Goal: Task Accomplishment & Management: Manage account settings

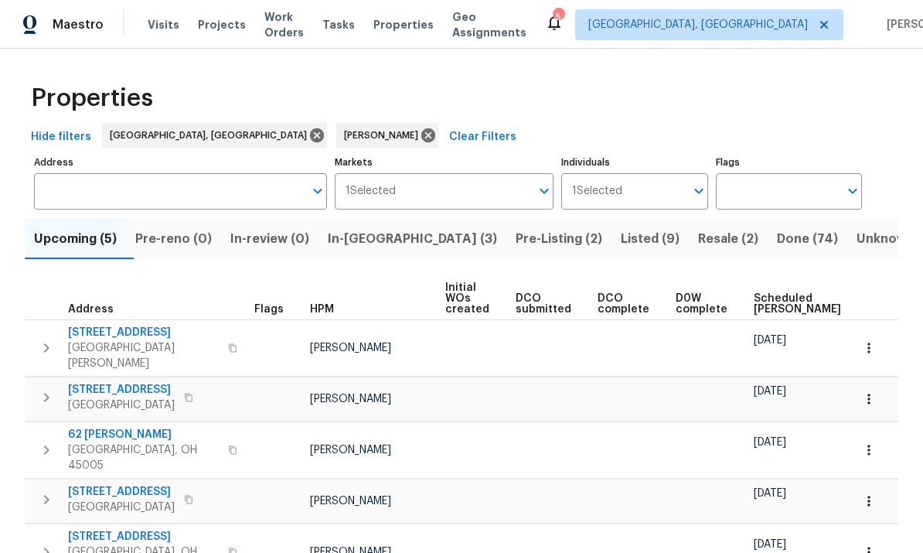
click at [382, 234] on span "In-reno (3)" at bounding box center [412, 239] width 169 height 22
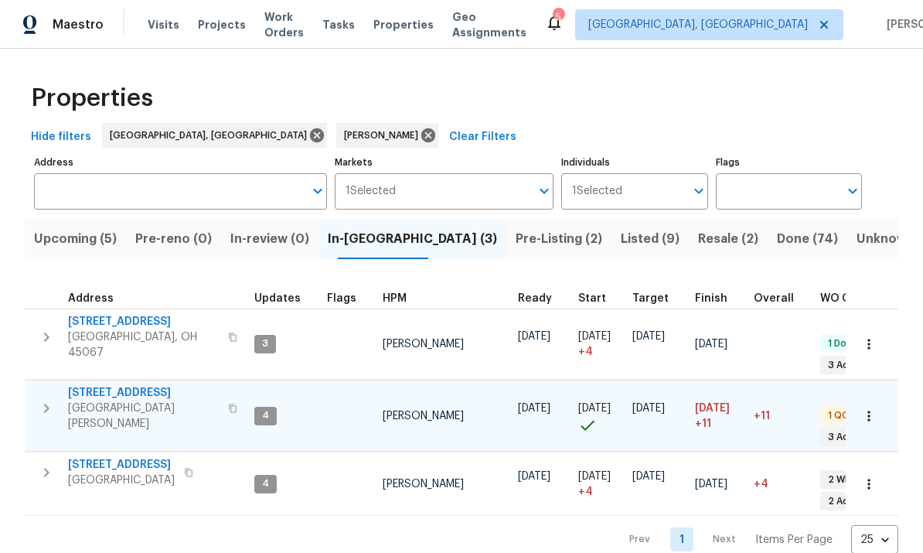
click at [133, 385] on span "7795 Rock Port Way" at bounding box center [143, 392] width 151 height 15
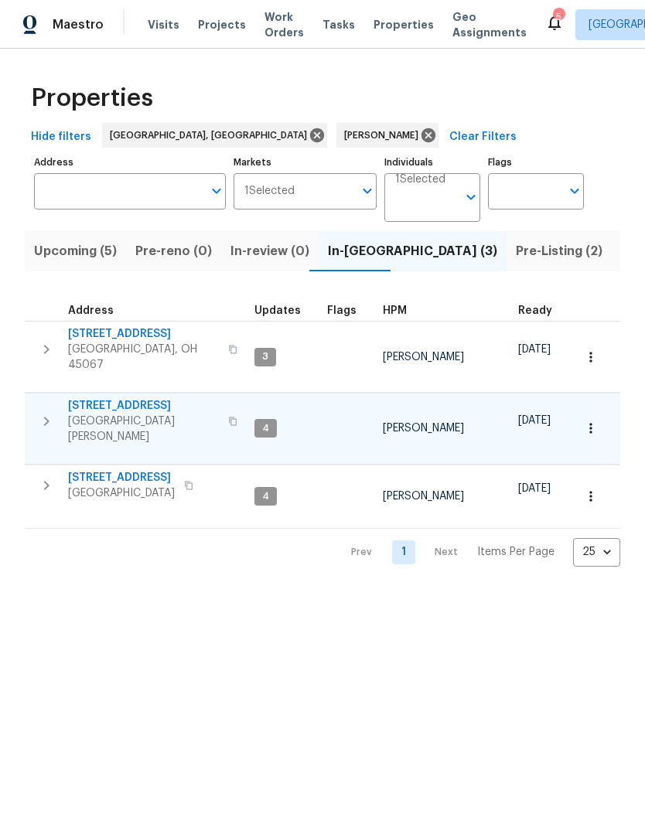
click at [118, 398] on span "7795 Rock Port Way" at bounding box center [143, 405] width 151 height 15
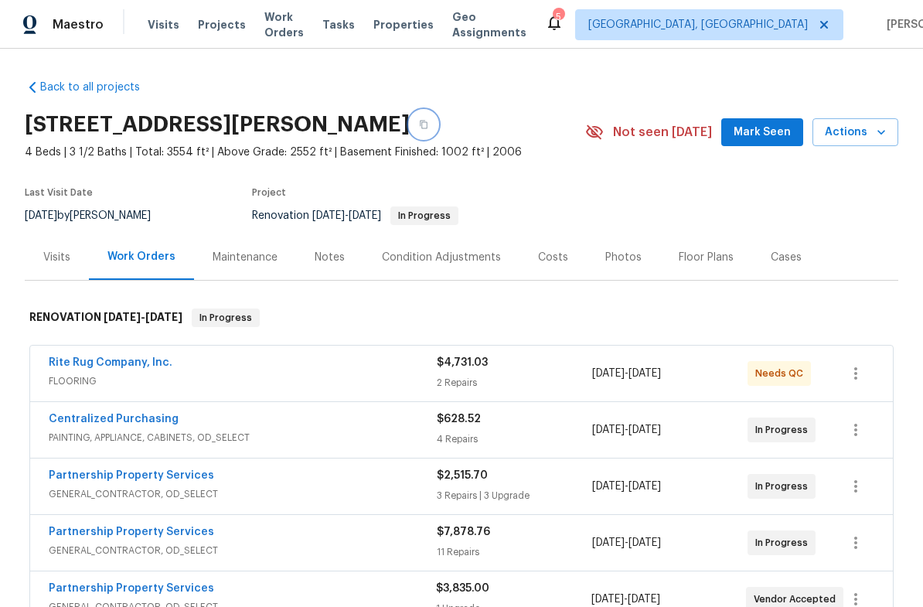
click at [427, 123] on icon "button" at bounding box center [424, 125] width 8 height 9
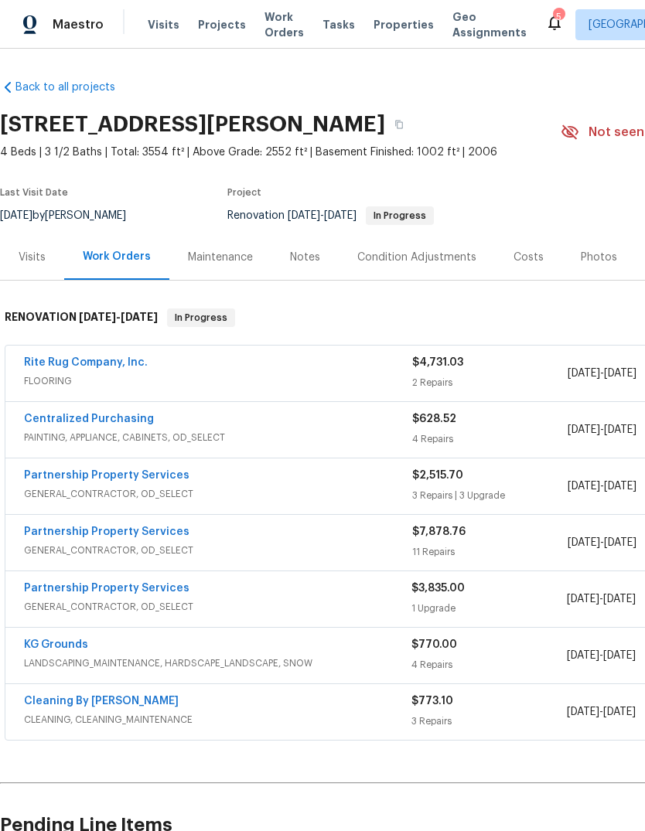
click at [553, 20] on div "5" at bounding box center [558, 16] width 11 height 15
click at [553, 14] on div "5" at bounding box center [558, 16] width 11 height 15
click at [545, 14] on icon at bounding box center [554, 22] width 19 height 19
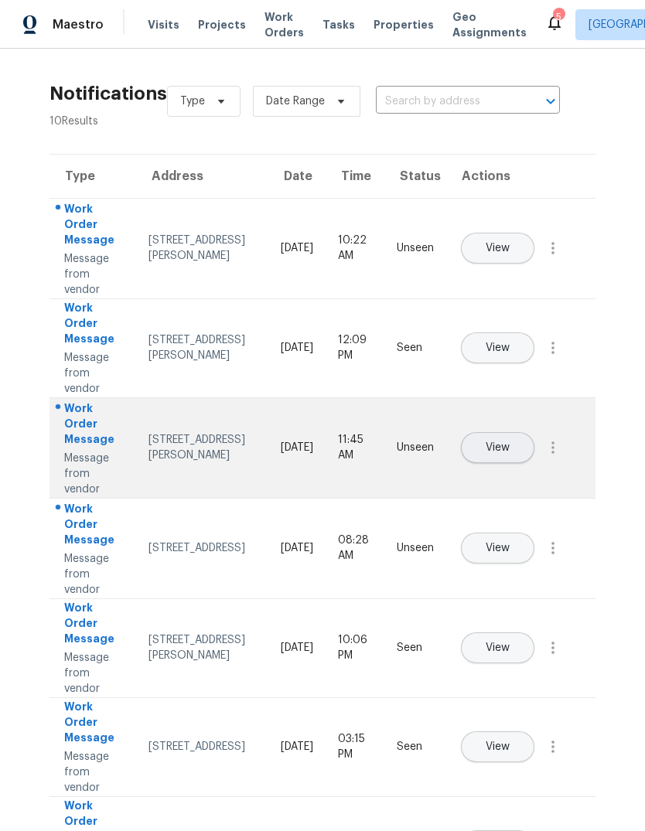
click at [509, 442] on span "View" at bounding box center [497, 448] width 24 height 12
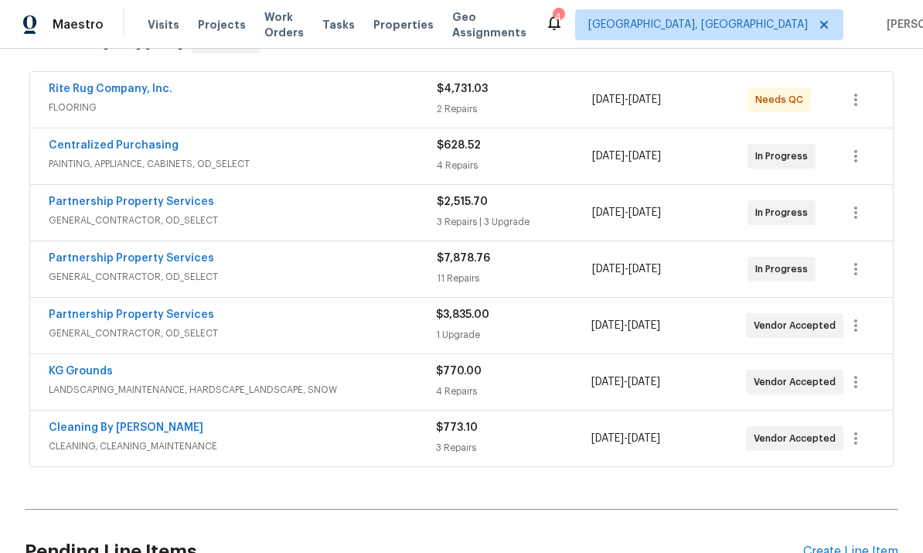
scroll to position [298, 0]
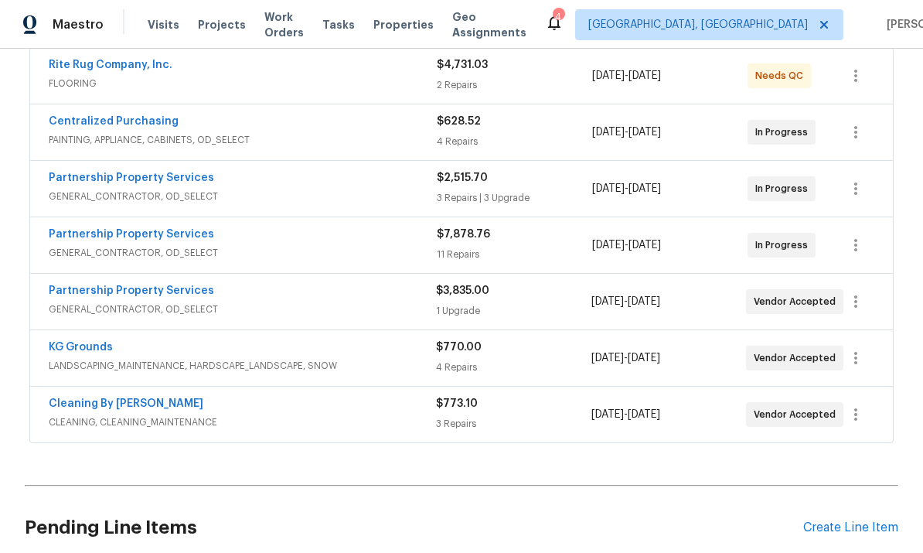
click at [63, 360] on span "LANDSCAPING_MAINTENANCE, HARDSCAPE_LANDSCAPE, SNOW" at bounding box center [242, 365] width 387 height 15
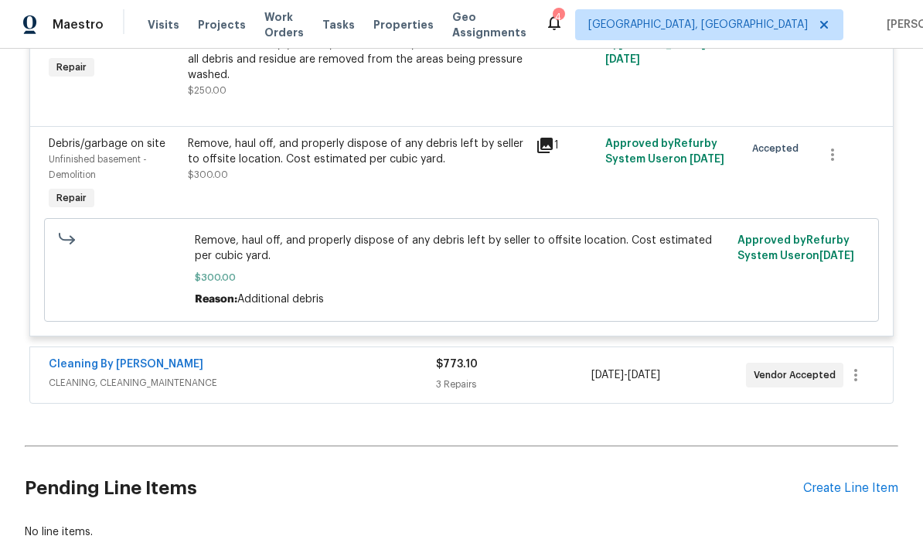
scroll to position [966, 0]
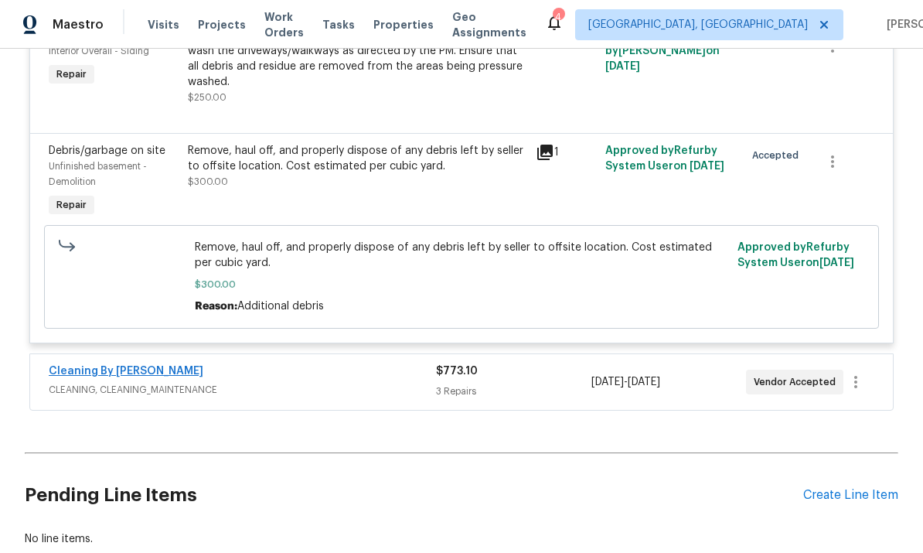
click at [141, 375] on link "Cleaning By [PERSON_NAME]" at bounding box center [126, 371] width 155 height 11
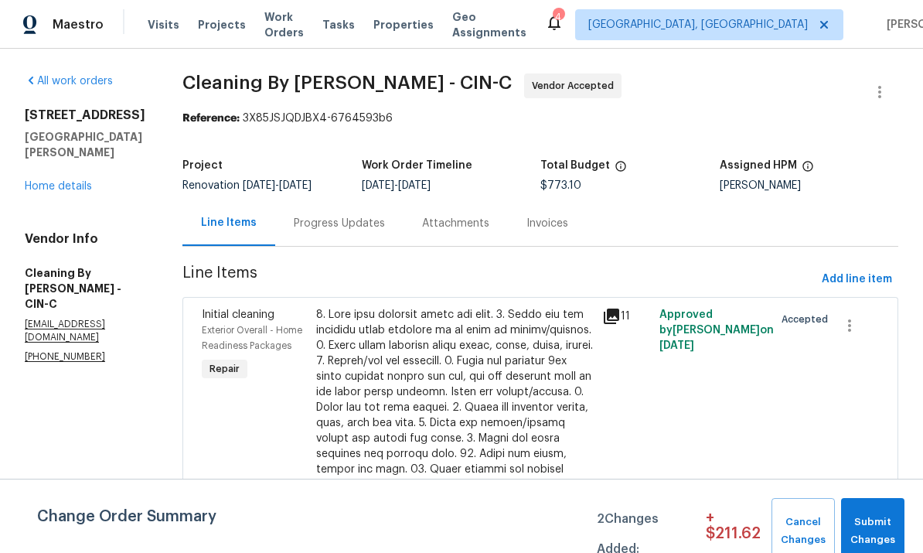
click at [644, 160] on div "Assigned HPM" at bounding box center [809, 170] width 179 height 20
click at [644, 92] on icon "button" at bounding box center [879, 92] width 3 height 12
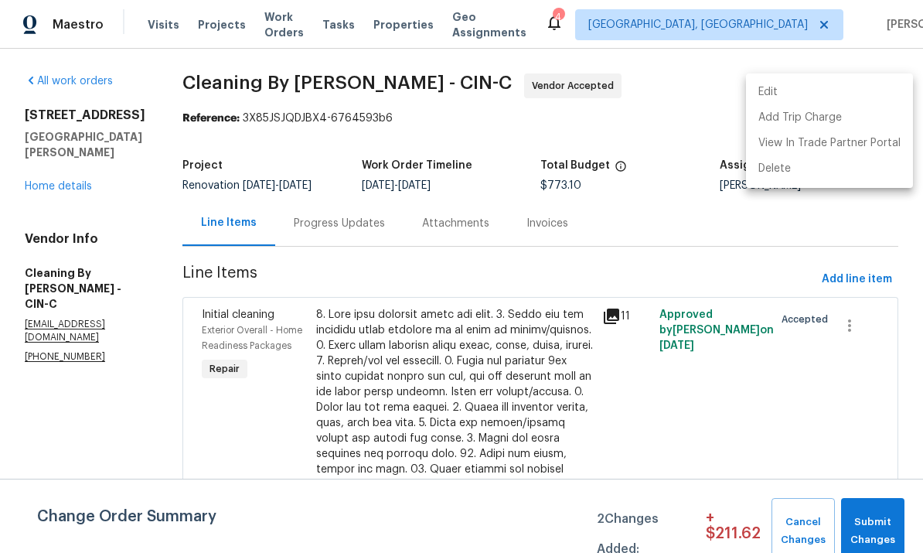
click at [644, 123] on div at bounding box center [461, 276] width 923 height 553
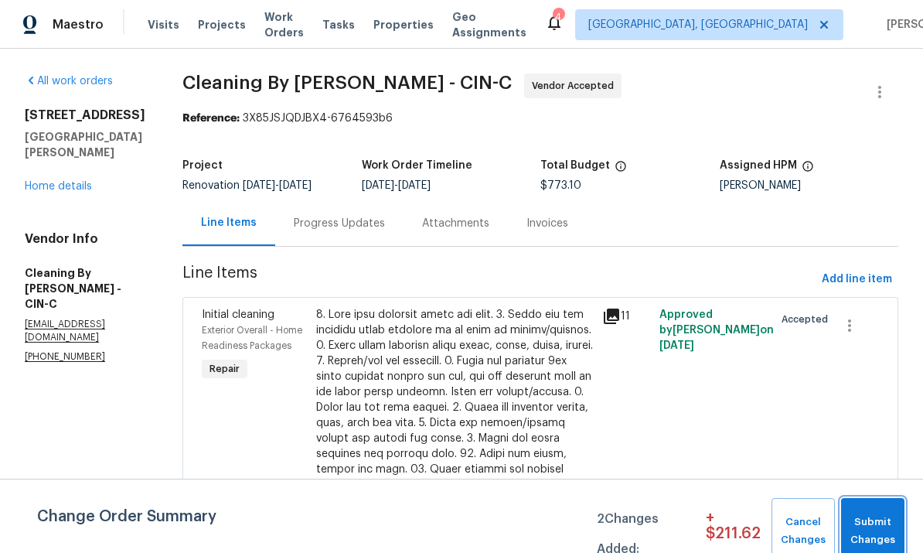
click at [644, 503] on button "Submit Changes" at bounding box center [872, 531] width 63 height 66
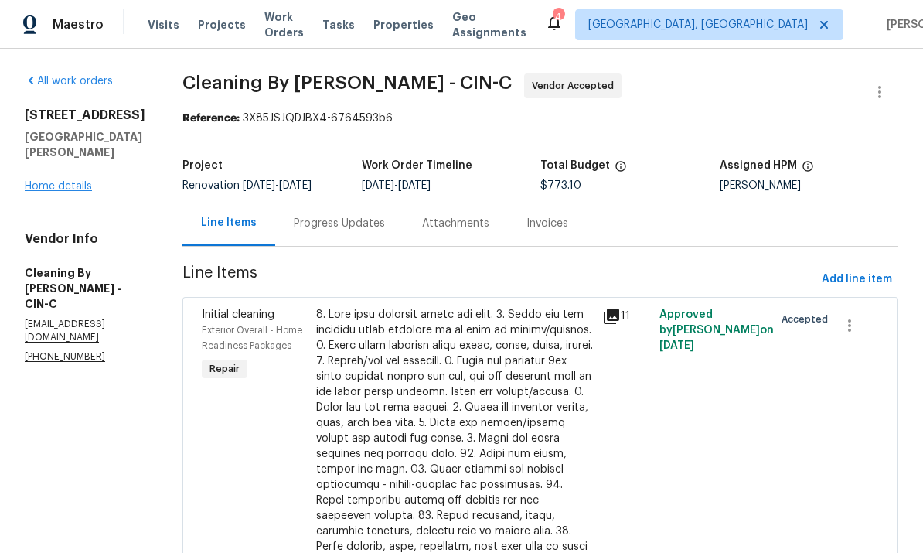
click at [66, 189] on link "Home details" at bounding box center [58, 186] width 67 height 11
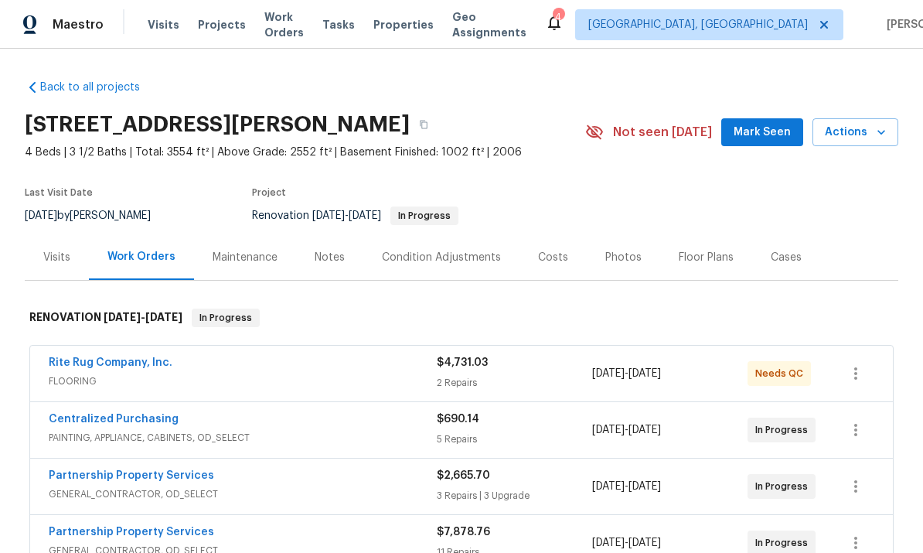
click at [214, 374] on span "FLOORING" at bounding box center [243, 380] width 388 height 15
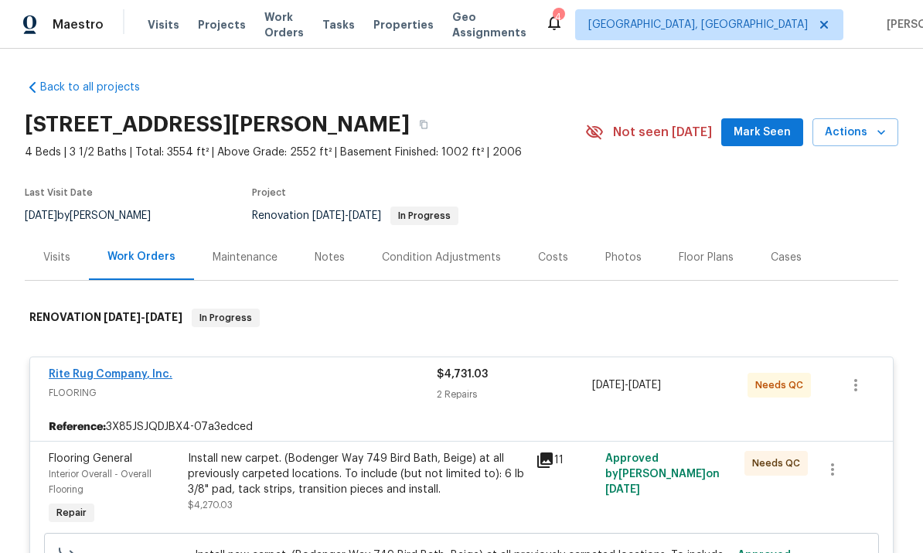
click at [105, 378] on link "Rite Rug Company, Inc." at bounding box center [111, 374] width 124 height 11
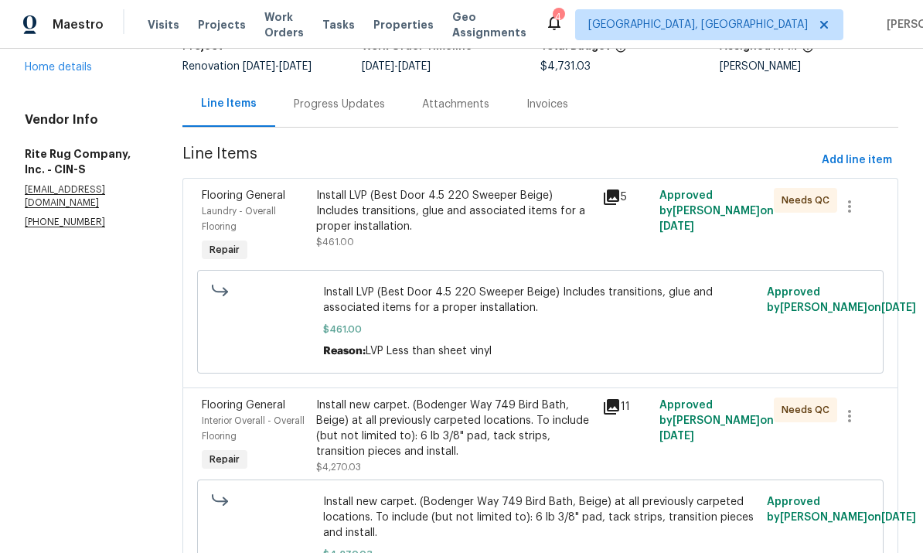
scroll to position [120, 0]
click at [385, 103] on div "Progress Updates" at bounding box center [339, 103] width 91 height 15
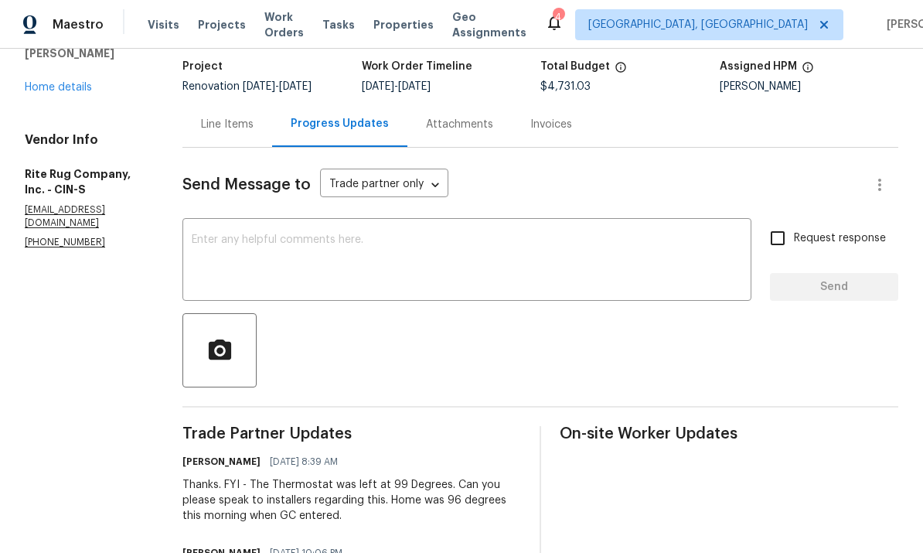
scroll to position [97, 0]
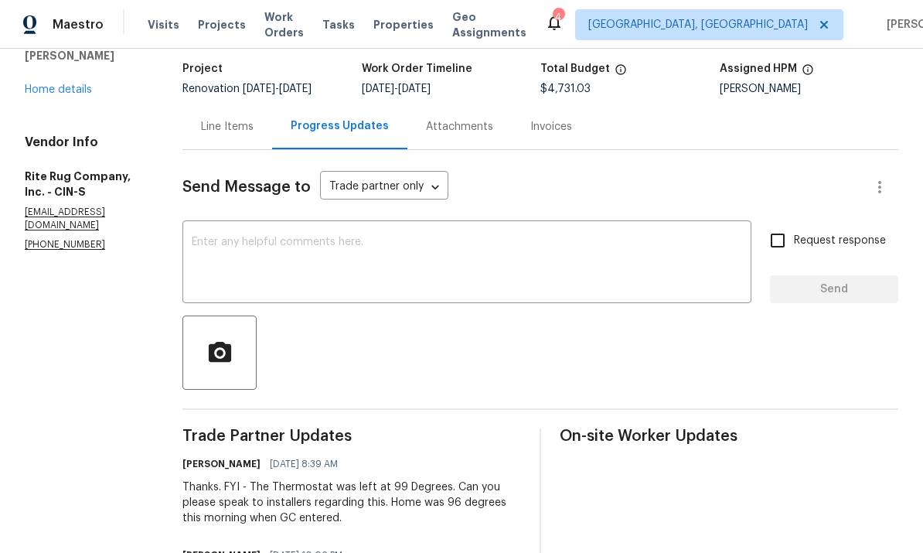
click at [244, 135] on div "Line Items" at bounding box center [227, 127] width 90 height 46
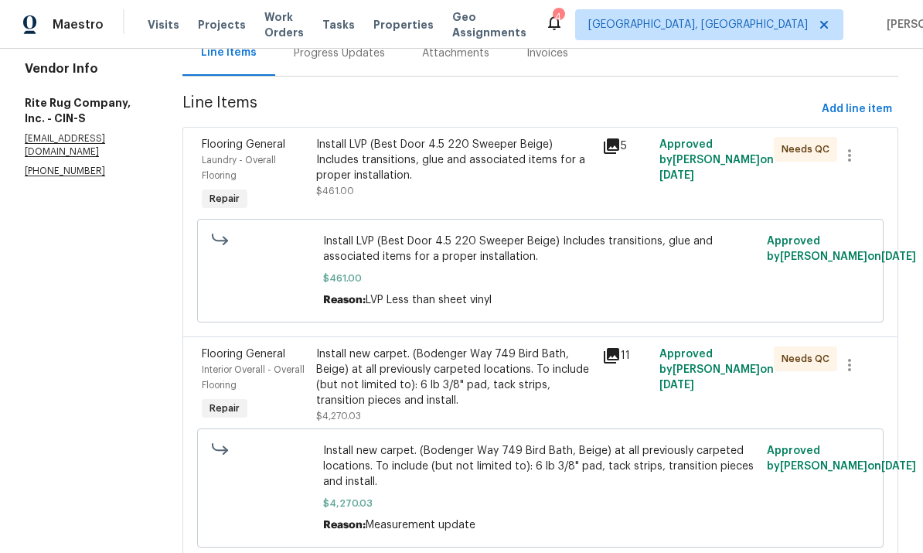
scroll to position [169, 0]
click at [132, 477] on section "All work orders 7795 Rock Port Way West Chester, OH 45069 Home details Vendor I…" at bounding box center [85, 242] width 121 height 677
click at [382, 60] on div "Progress Updates" at bounding box center [339, 53] width 91 height 15
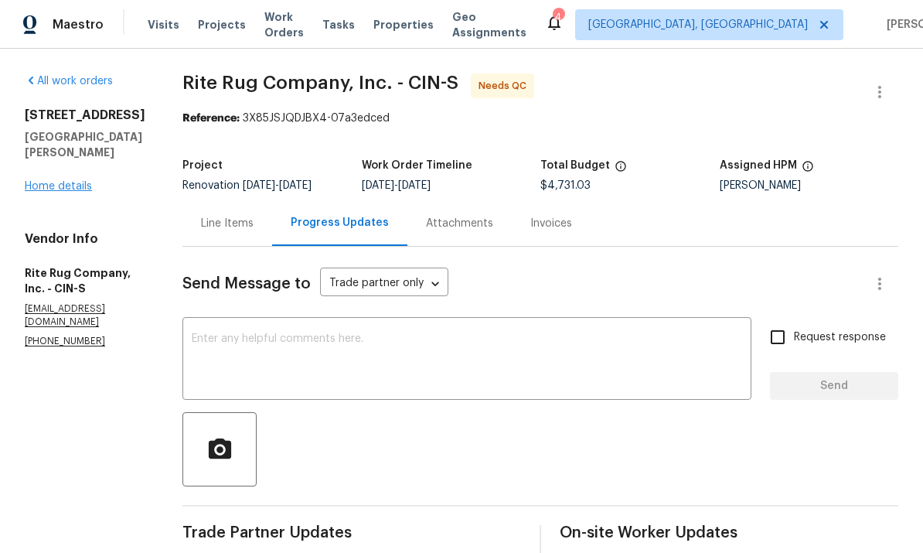
click at [78, 181] on link "Home details" at bounding box center [58, 186] width 67 height 11
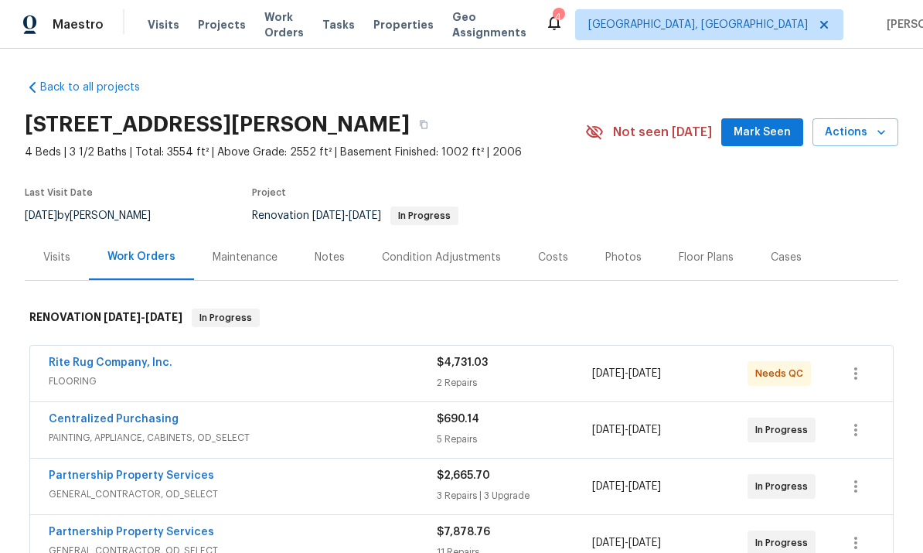
click at [220, 400] on div "Rite Rug Company, Inc. FLOORING $4,731.03 2 Repairs 9/3/2025 - 9/18/2025 Needs …" at bounding box center [461, 374] width 863 height 56
click at [83, 359] on link "Rite Rug Company, Inc." at bounding box center [111, 362] width 124 height 11
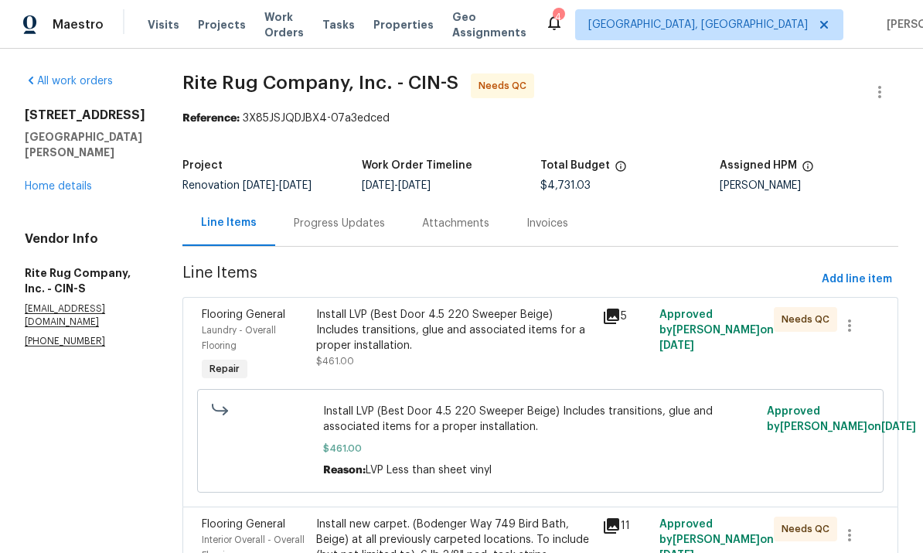
click at [554, 325] on div "Install LVP (Best Door 4.5 220 Sweeper Beige) Includes transitions, glue and as…" at bounding box center [454, 330] width 277 height 46
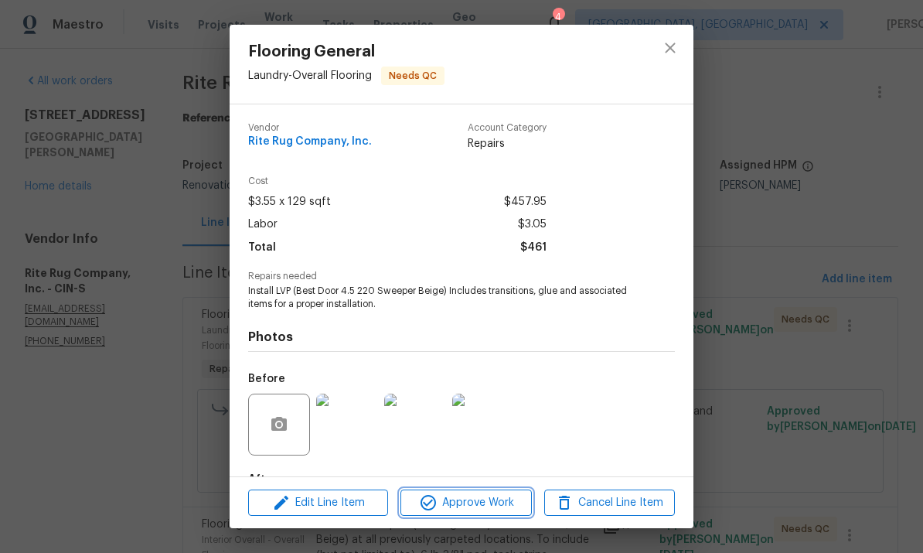
click at [478, 500] on span "Approve Work" at bounding box center [465, 502] width 121 height 19
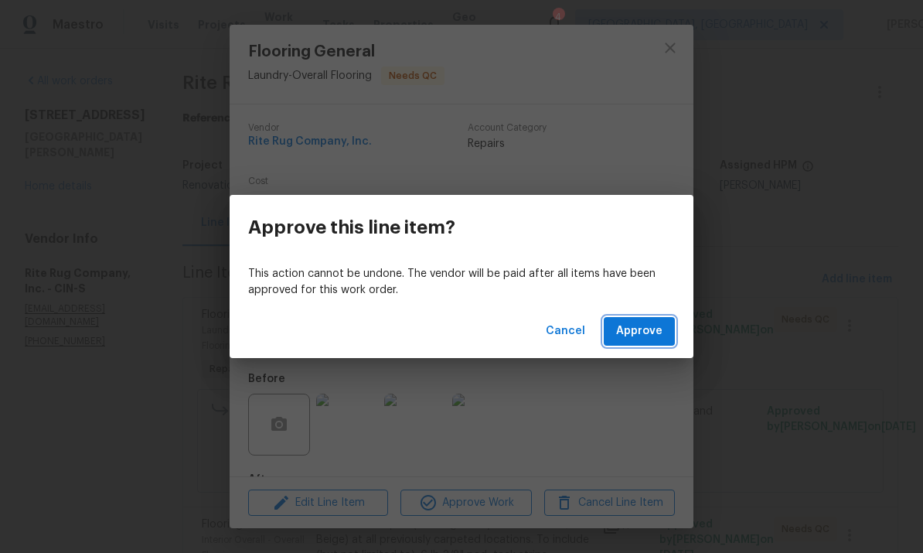
click at [644, 328] on span "Approve" at bounding box center [639, 331] width 46 height 19
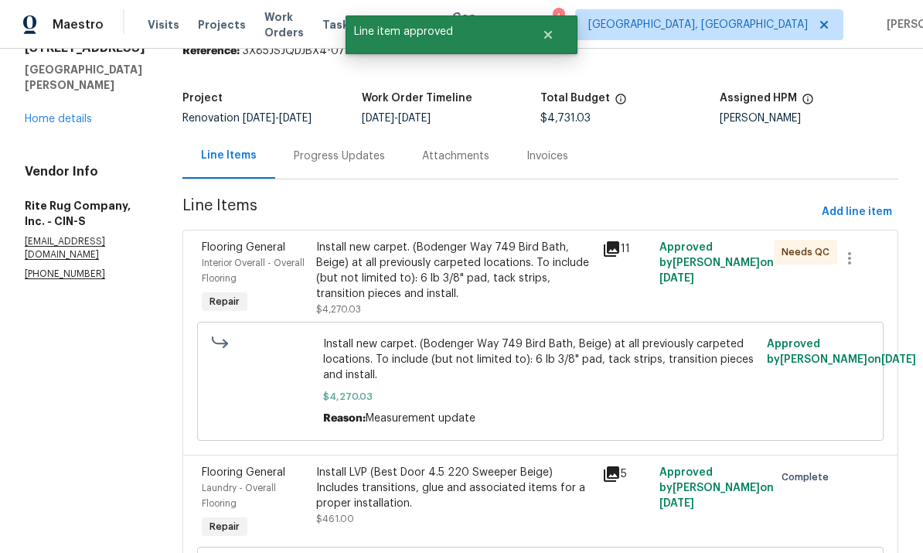
scroll to position [83, 0]
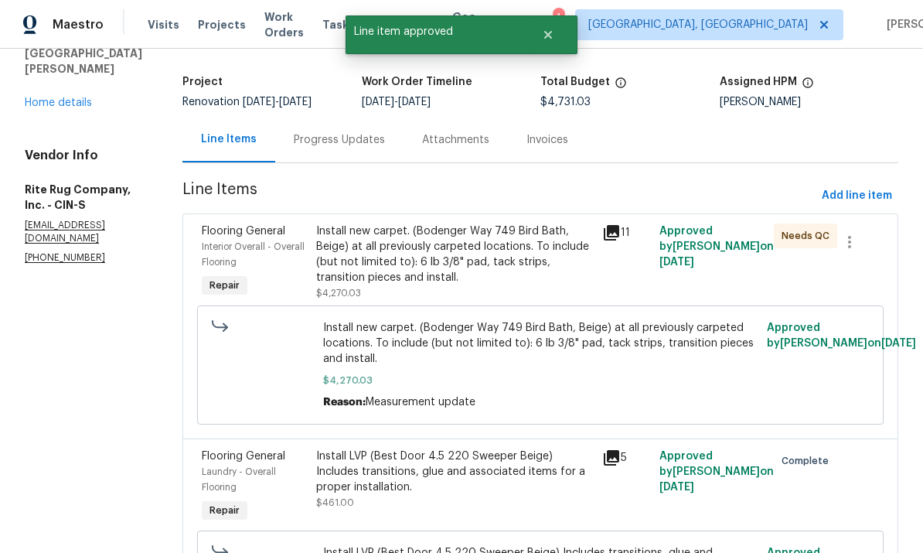
click at [568, 267] on div "Install new carpet. (Bodenger Way 749 Bird Bath, Beige) at all previously carpe…" at bounding box center [454, 254] width 277 height 62
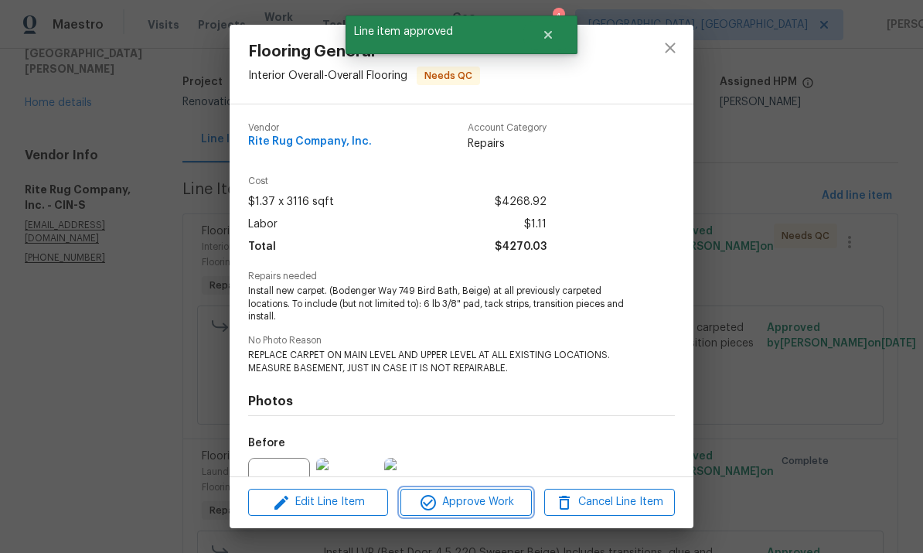
click at [494, 502] on span "Approve Work" at bounding box center [465, 501] width 121 height 19
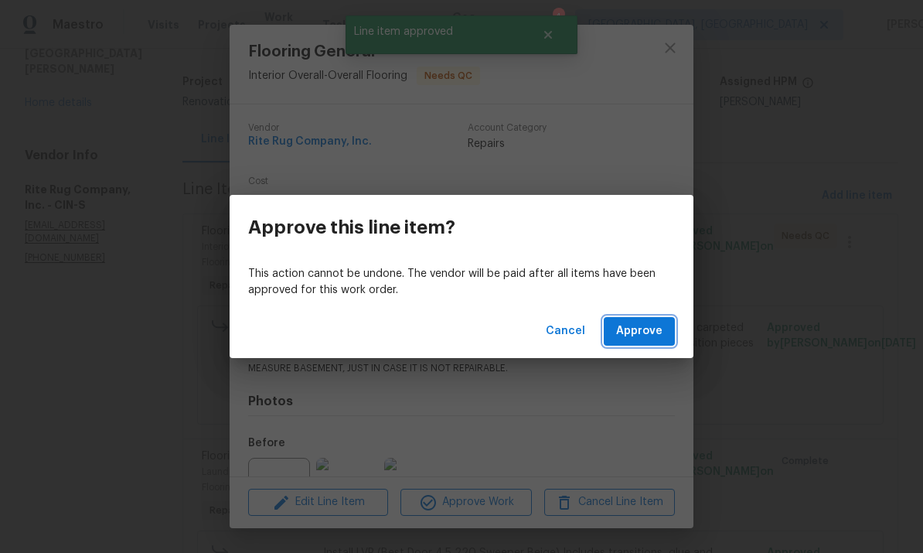
click at [642, 335] on span "Approve" at bounding box center [639, 331] width 46 height 19
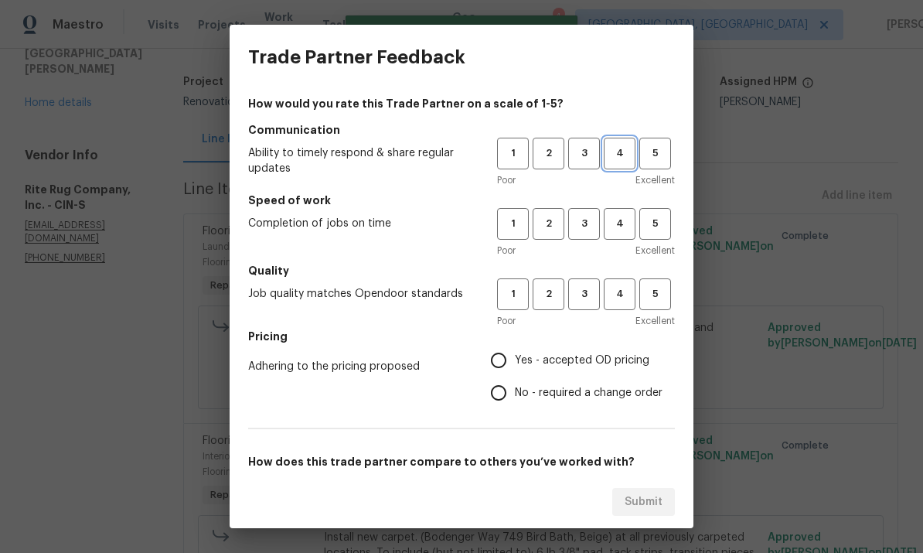
click at [619, 150] on span "4" at bounding box center [619, 154] width 29 height 18
click at [644, 158] on span "5" at bounding box center [655, 154] width 29 height 18
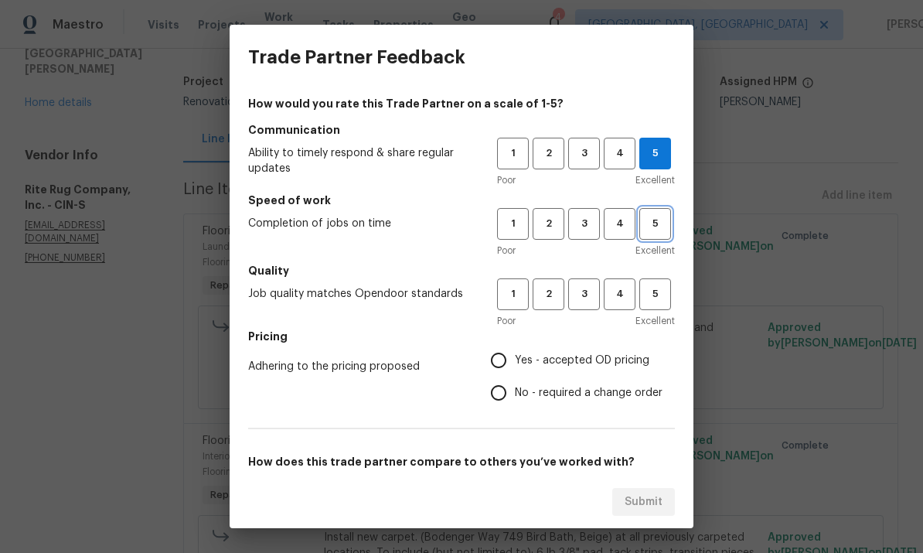
click at [644, 233] on button "5" at bounding box center [655, 224] width 32 height 32
click at [614, 307] on button "4" at bounding box center [620, 294] width 32 height 32
click at [512, 360] on input "Yes - accepted OD pricing" at bounding box center [498, 360] width 32 height 32
radio input "true"
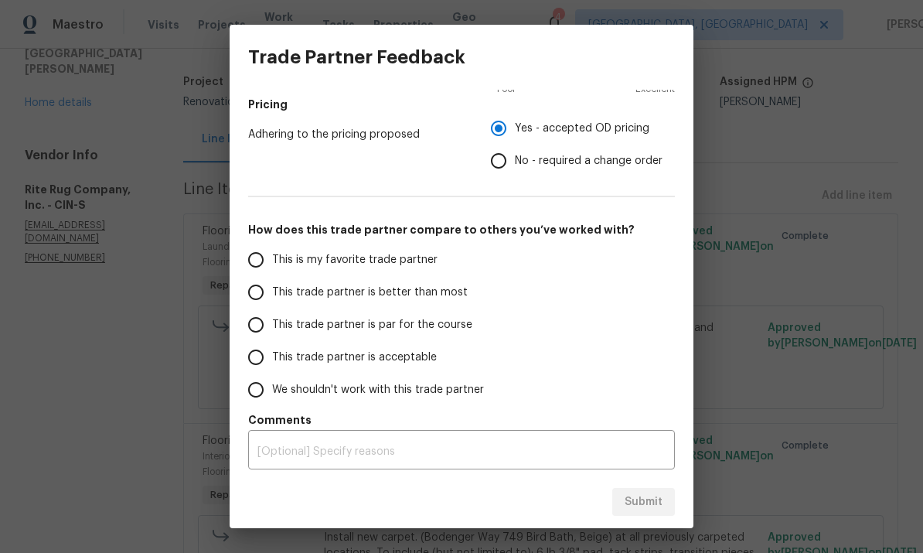
scroll to position [232, 0]
click at [263, 258] on input "This is my favorite trade partner" at bounding box center [256, 259] width 32 height 32
click at [399, 419] on h5 "Comments" at bounding box center [461, 419] width 427 height 15
click at [443, 447] on textarea at bounding box center [461, 451] width 408 height 11
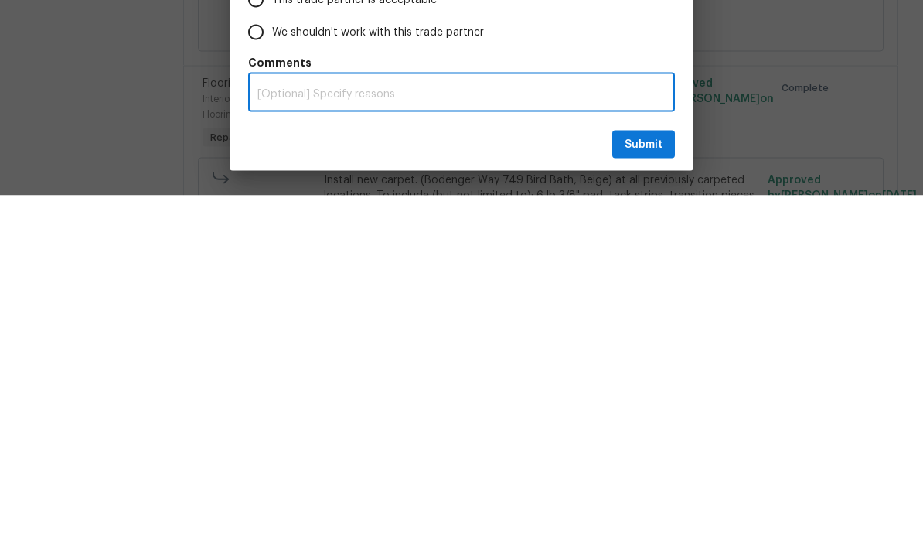
radio input "true"
type textarea "L"
radio input "false"
type textarea "Lo"
radio input "false"
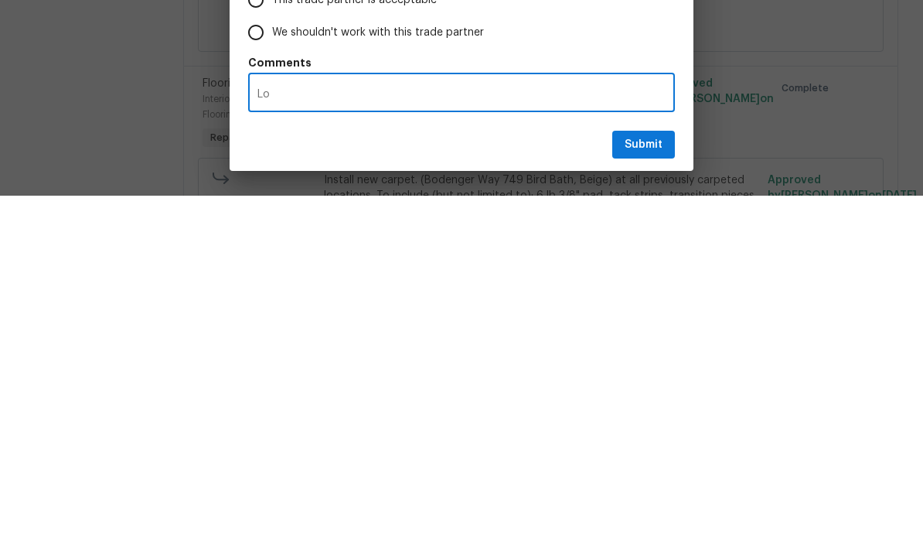
type textarea "Low"
radio input "false"
type textarea "Lowe"
radio input "false"
type textarea "Lower"
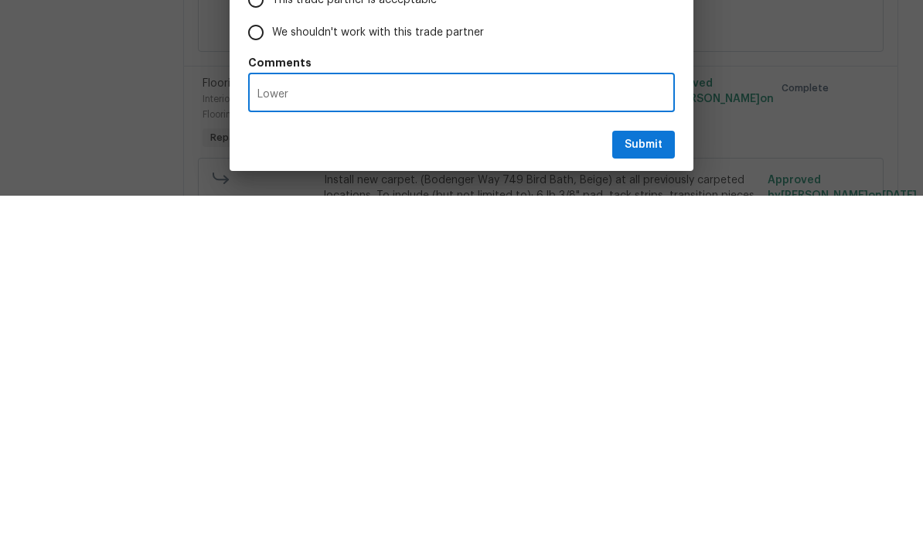
radio input "false"
type textarea "Lower"
radio input "false"
type textarea "Lower o"
radio input "false"
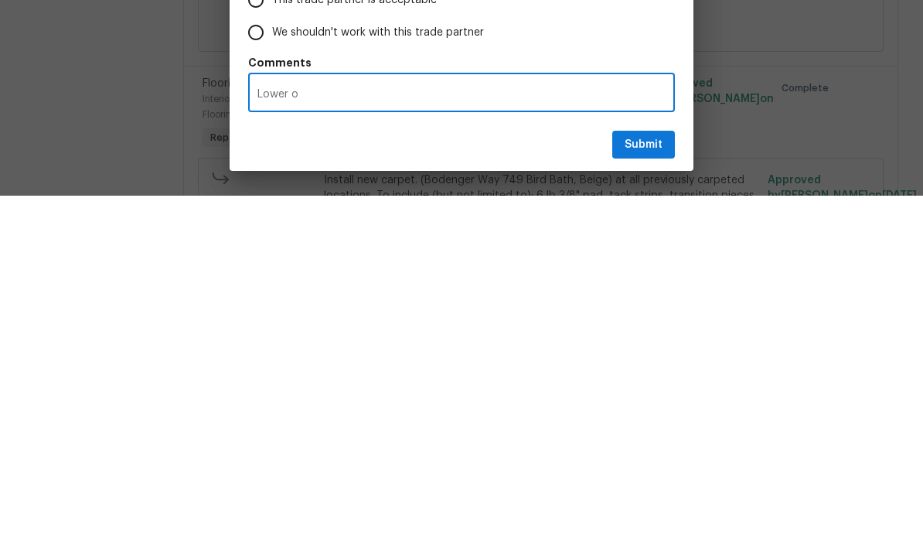
type textarea "Lower or"
radio input "false"
type textarea "Lower ori"
radio input "false"
type textarea "Lower oric"
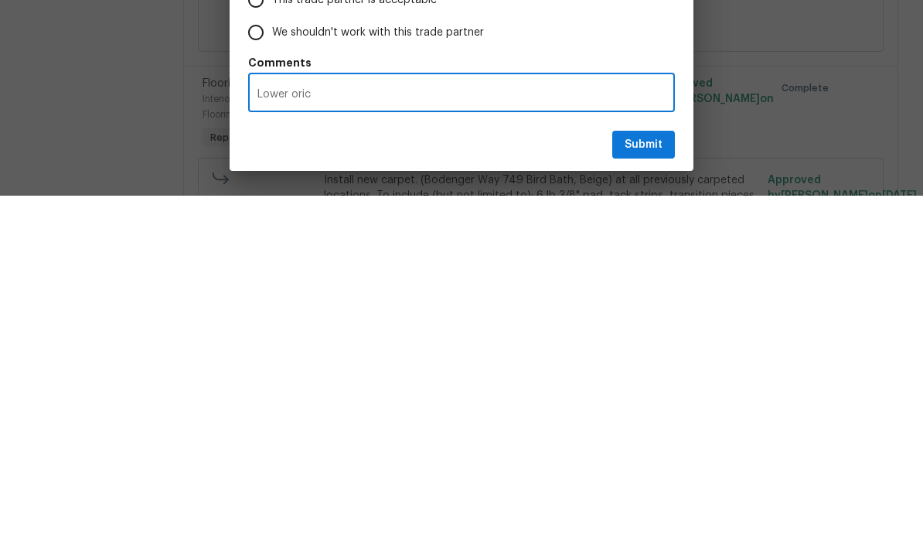
radio input "false"
type textarea "Lower orici"
radio input "false"
type textarea "Lower oricin"
radio input "false"
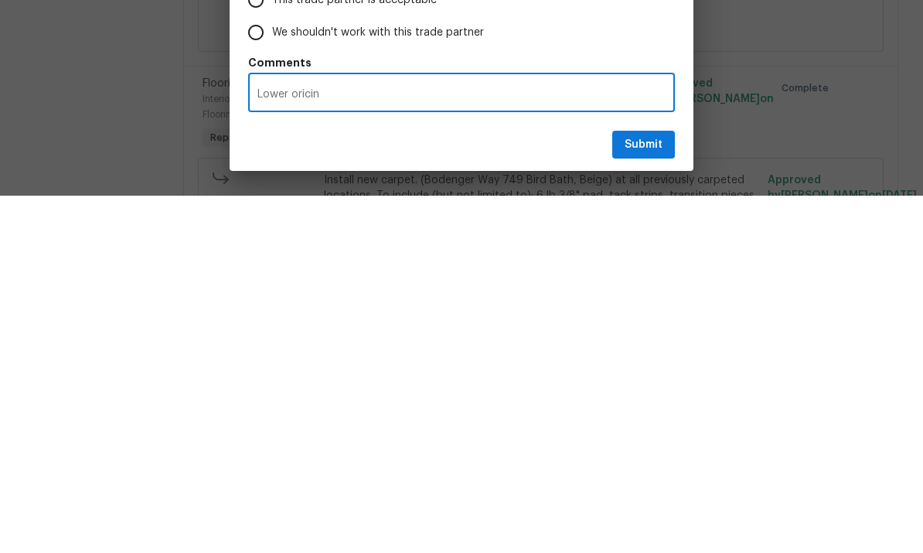
type textarea "Lower oricing"
radio input "false"
type textarea "Lower pricing"
radio input "false"
type textarea "Lower pricing"
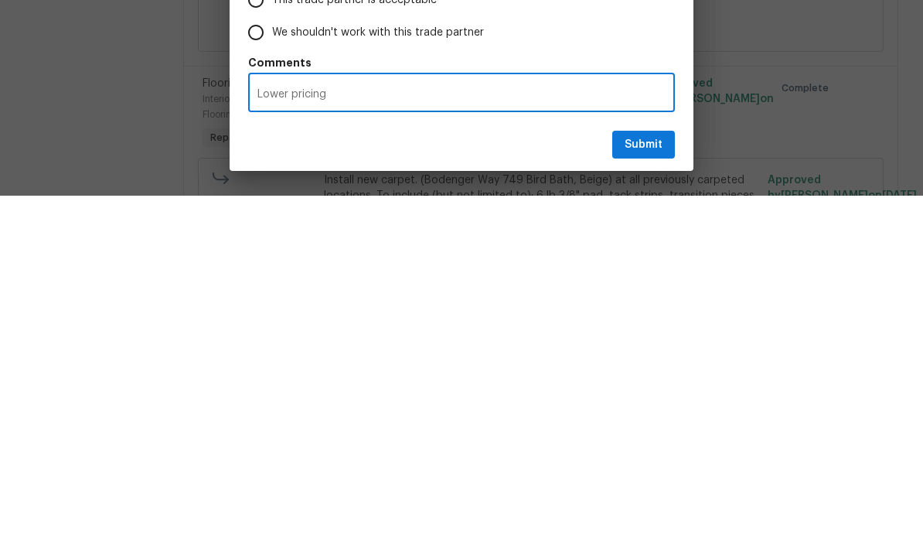
radio input "false"
type textarea "Lower pricing t"
radio input "false"
type textarea "Lower pricing th"
radio input "false"
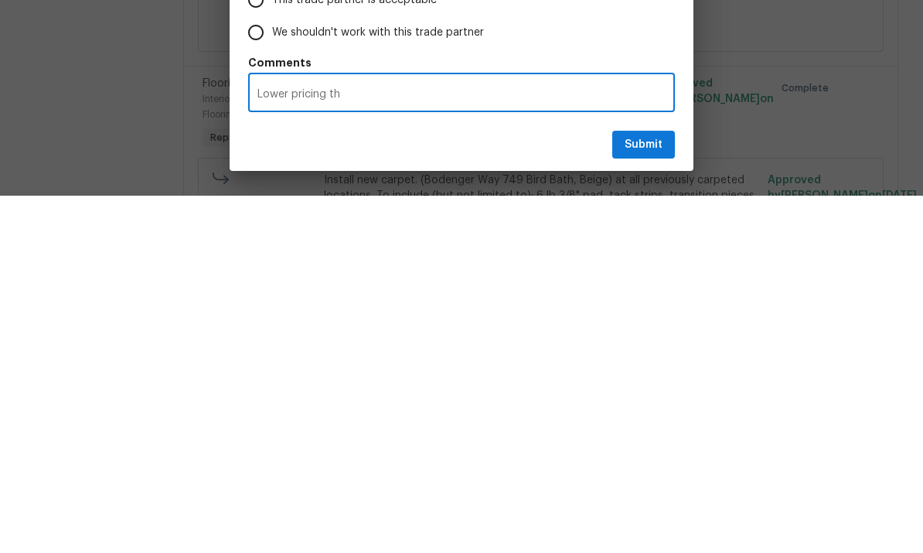
type textarea "Lower pricing tha"
radio input "false"
type textarea "Lower pricing than"
radio input "false"
type textarea "Lower pricing than"
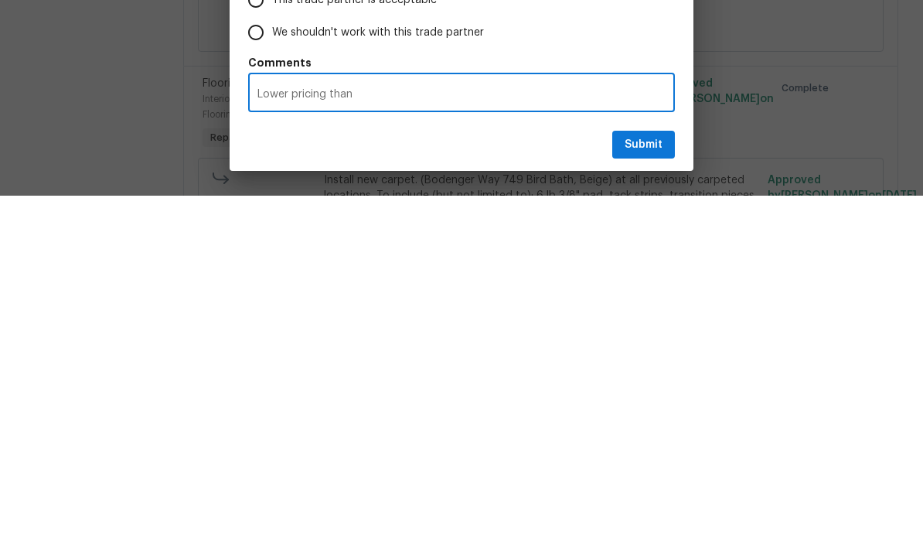
radio input "false"
type textarea "Lower pricing than o"
radio input "false"
type textarea "Lower pricing than ot"
radio input "false"
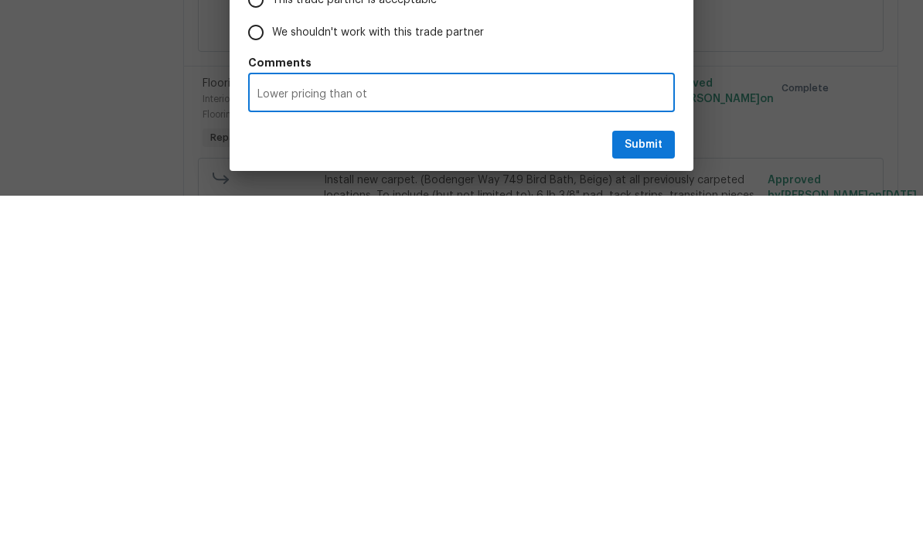
type textarea "Lower pricing than oth"
radio input "false"
type textarea "Lower pricing than othe"
radio input "false"
type textarea "Lower pricing than other"
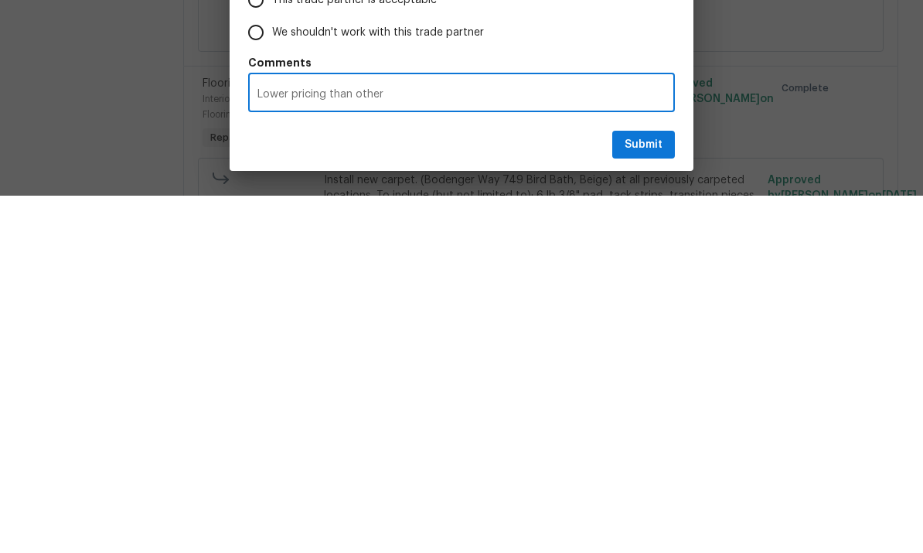
radio input "false"
type textarea "Lower pricing than other"
radio input "false"
type textarea "Lower pricing than other f"
radio input "false"
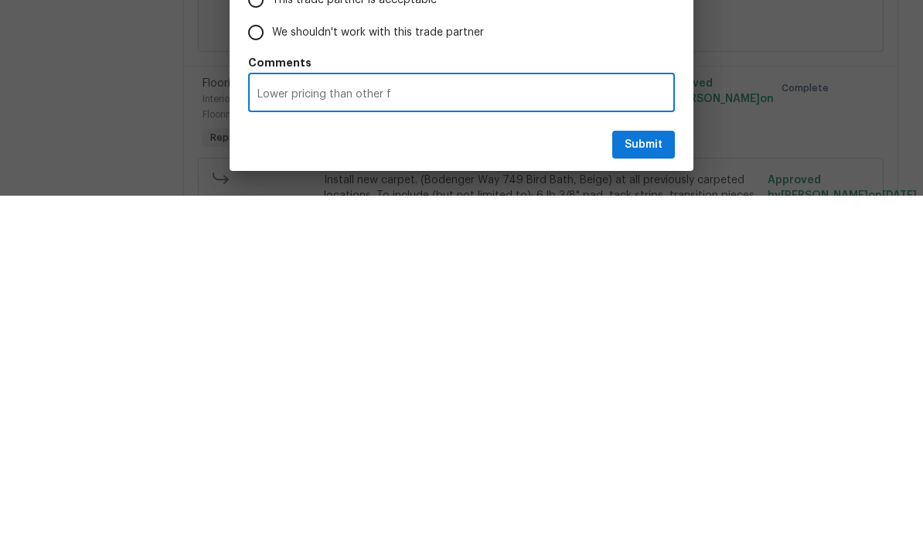
type textarea "Lower pricing than other fl"
radio input "false"
type textarea "Lower pricing than other flo"
radio input "false"
type textarea "Lower pricing than other floo"
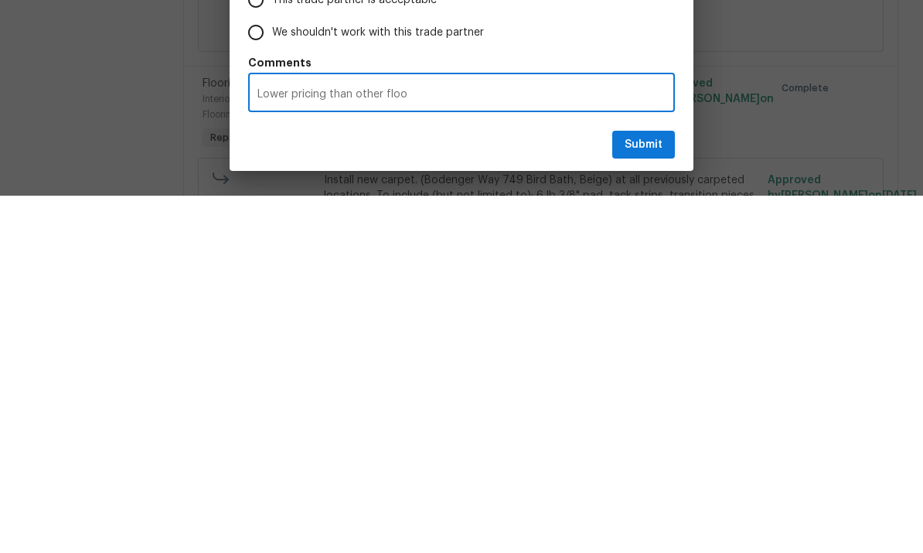
radio input "false"
type textarea "Lower pricing than other flooring"
radio input "false"
type textarea "Lower pricing than other flooring"
radio input "false"
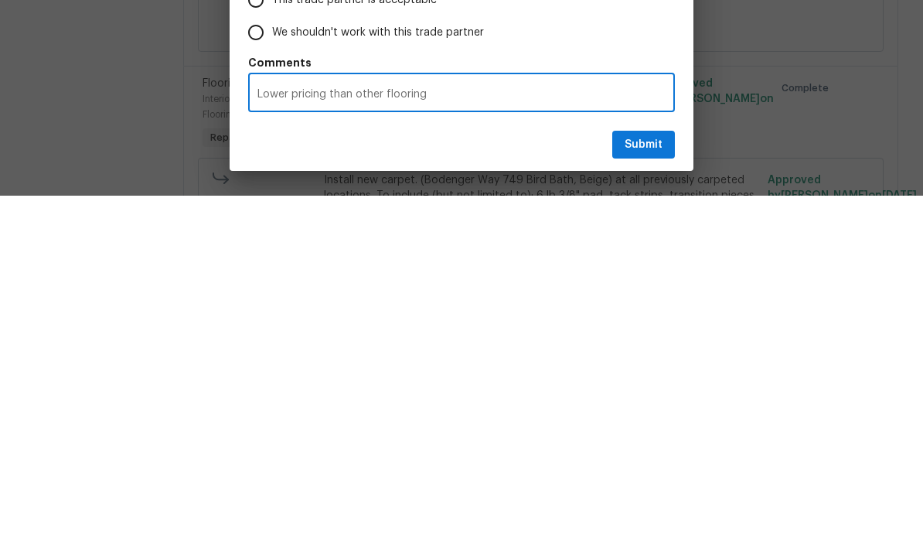
type textarea "Lower pricing than other flooring v"
radio input "false"
type textarea "Lower pricing than other flooring ve"
radio input "false"
type textarea "Lower pricing than other flooring ven"
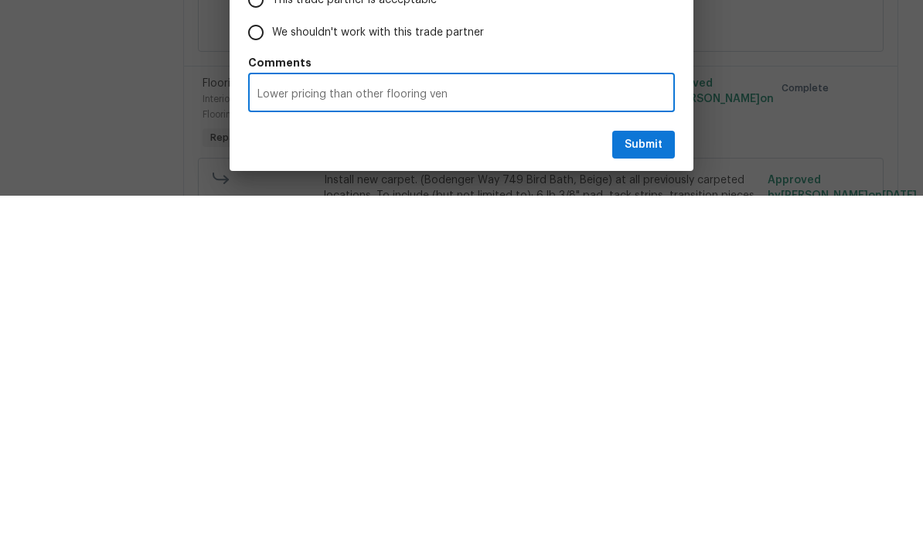
radio input "false"
type textarea "Lower pricing than other flooring veno"
radio input "false"
type textarea "Lower pricing than other flooring vendor"
radio input "false"
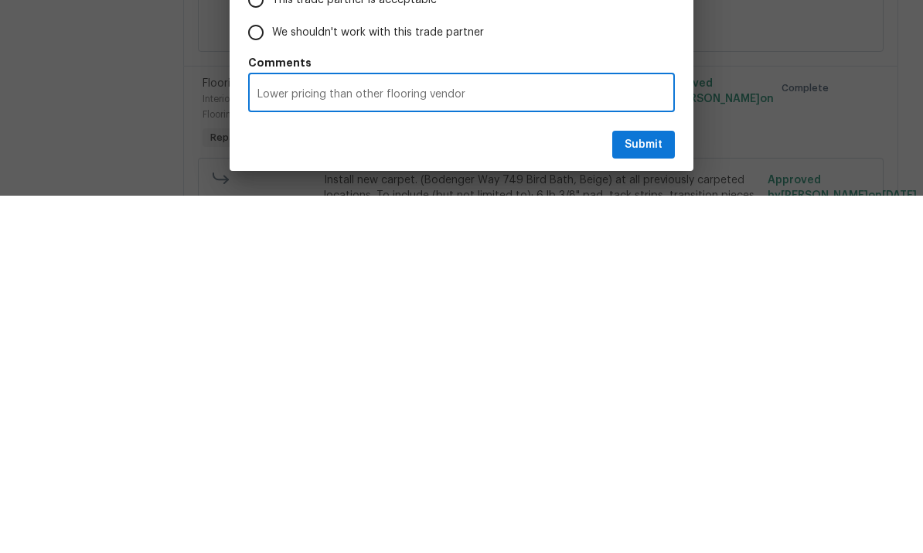
type textarea "Lower pricing than other flooring vendor"
radio input "false"
type textarea "Lower pricing than other flooring vendor"
radio input "false"
type textarea "Lower pricing than other flooring vendor."
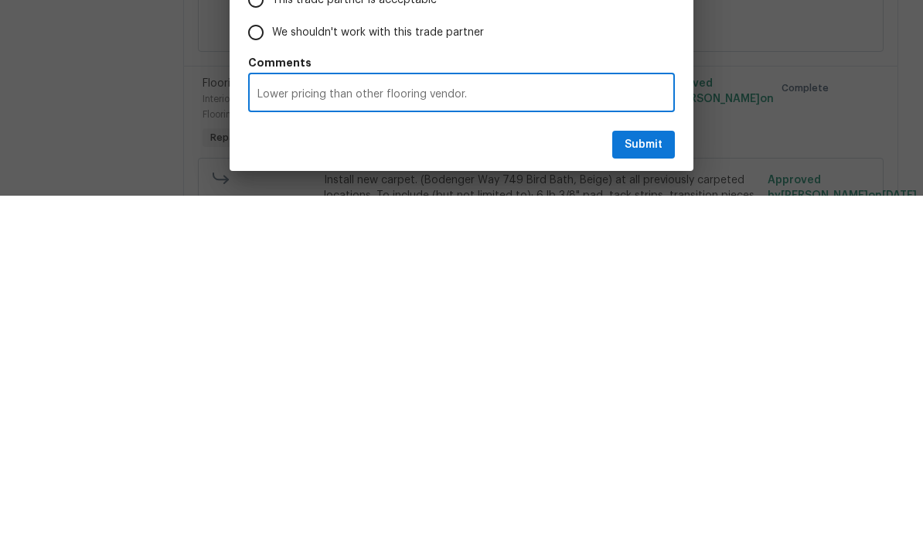
radio input "false"
type textarea "Lower pricing than other flooring vendor."
radio input "false"
type textarea "Lower pricing than other flooring vendor."
radio input "false"
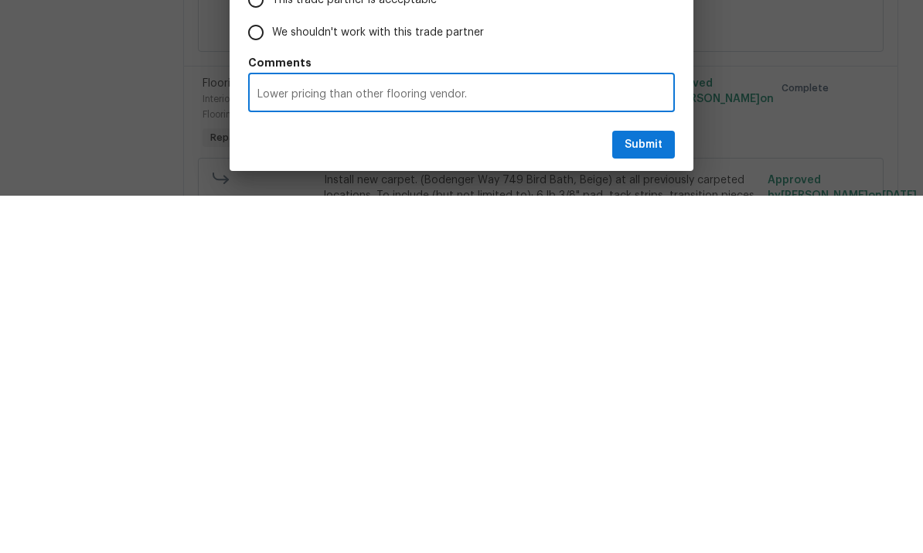
type textarea "Lower pricing than other flooring vendor. C"
radio input "false"
type textarea "Lower pricing than other flooring vendor. Co"
radio input "false"
type textarea "Lower pricing than other flooring vendor. Com"
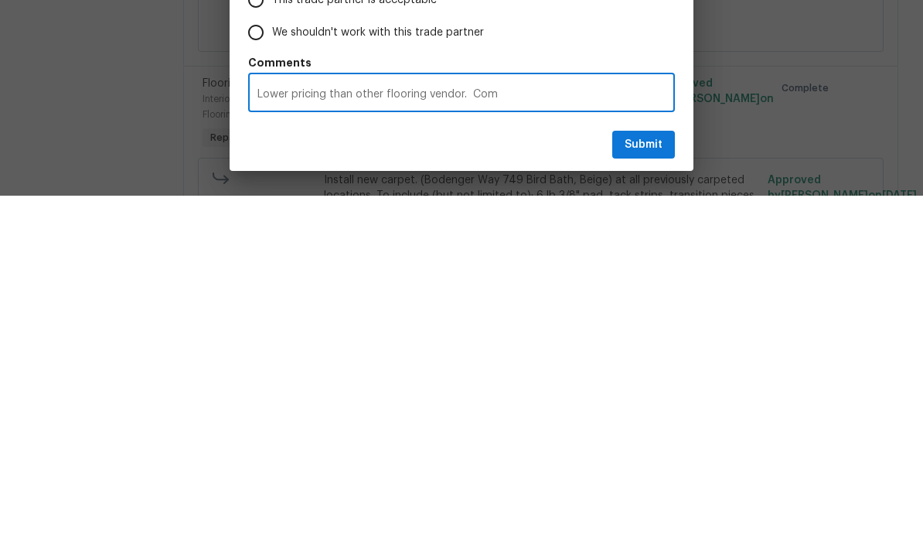
radio input "false"
type textarea "Lower pricing than other flooring vendor. Comm"
radio input "false"
type textarea "Lower pricing than other flooring vendor. Commu"
radio input "false"
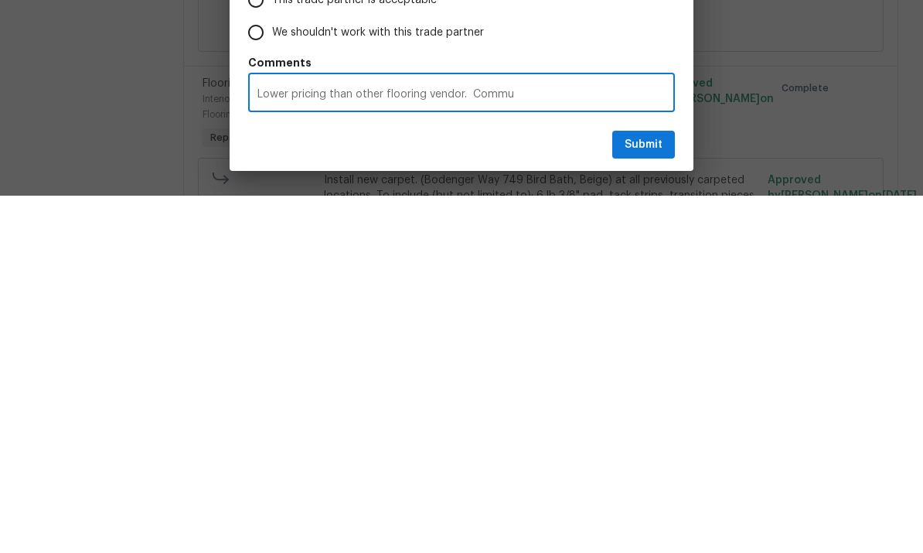
type textarea "Lower pricing than other flooring vendor. Communication"
radio input "false"
type textarea "Lower pricing than other flooring vendor. Communication"
radio input "false"
type textarea "Lower pricing than other flooring vendor. Communication i"
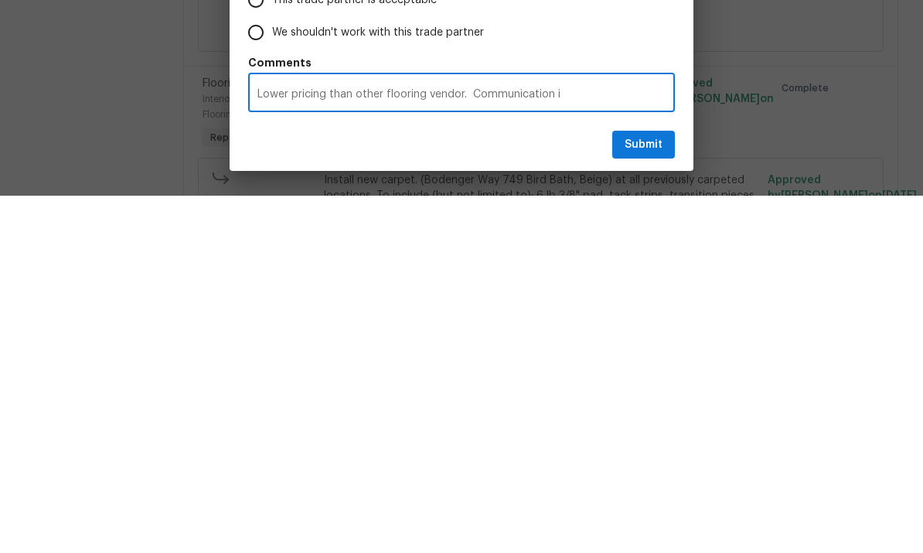
radio input "false"
type textarea "Lower pricing than other flooring vendor. Communication is"
radio input "false"
type textarea "Lower pricing than other flooring vendor. Communication is"
radio input "false"
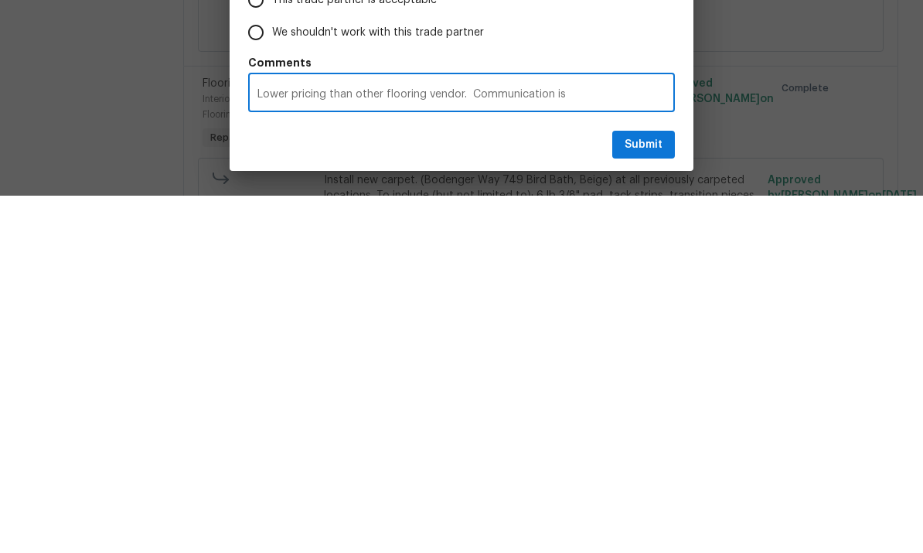
type textarea "Lower pricing than other flooring vendor. Communication is e"
radio input "false"
type textarea "Lower pricing than other flooring vendor. Communication is ex"
radio input "false"
type textarea "Lower pricing than other flooring vendor. Communication is exc"
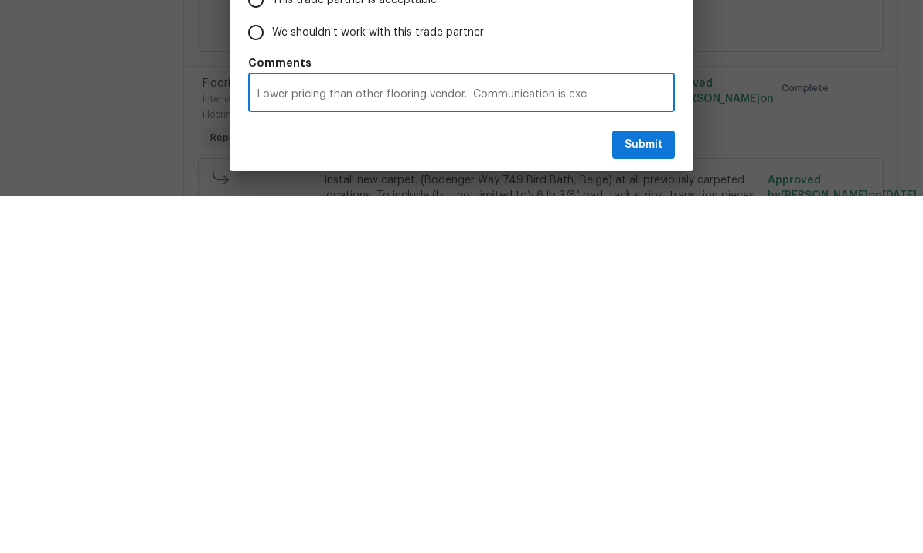
radio input "false"
type textarea "Lower pricing than other flooring vendor. Communication is exce"
radio input "false"
type textarea "Lower pricing than other flooring vendor. Communication is excel"
radio input "false"
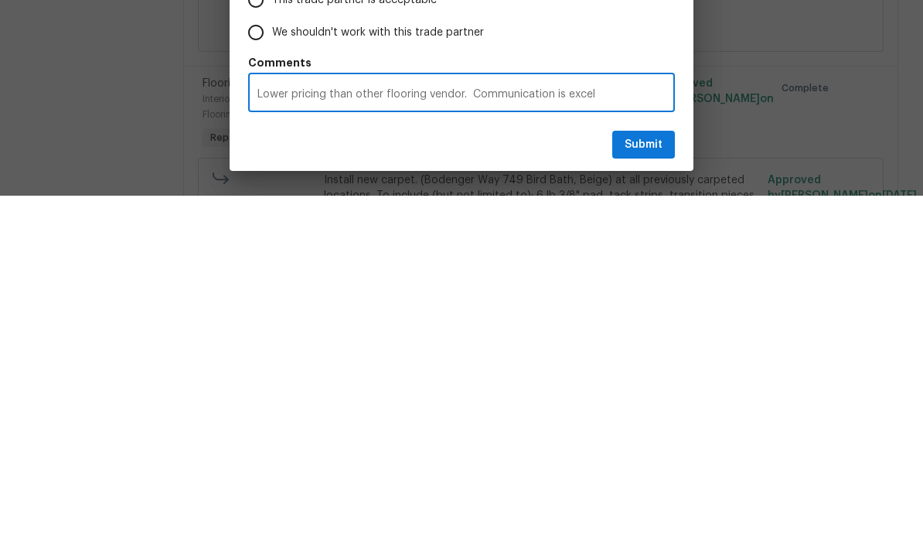
type textarea "Lower pricing than other flooring vendor. Communication is excell"
radio input "false"
type textarea "Lower pricing than other flooring vendor. Communication is excellent"
radio input "false"
type textarea "Lower pricing than other flooring vendor. Communication is excellent"
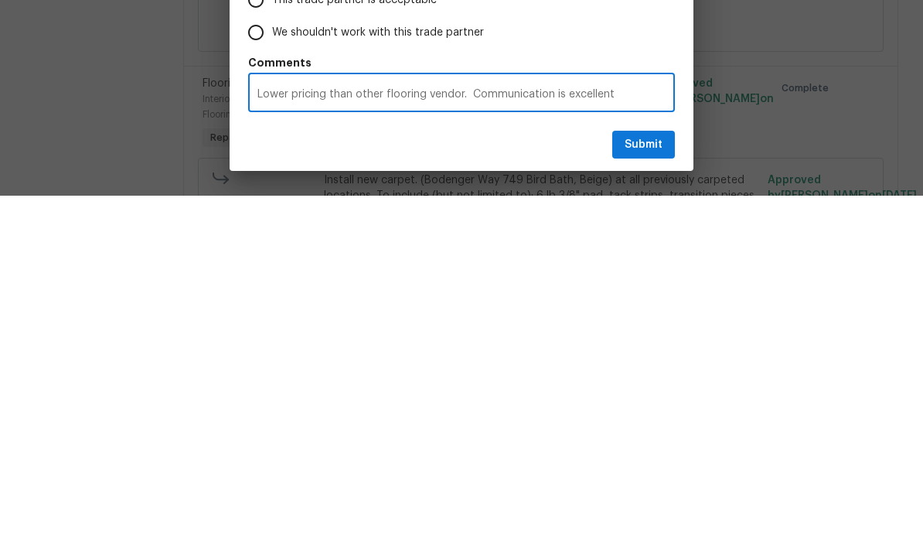
radio input "false"
type textarea "Lower pricing than other flooring vendor. Communication is excellent a"
radio input "false"
type textarea "Lower pricing than other flooring vendor. Communication is excellent an"
radio input "false"
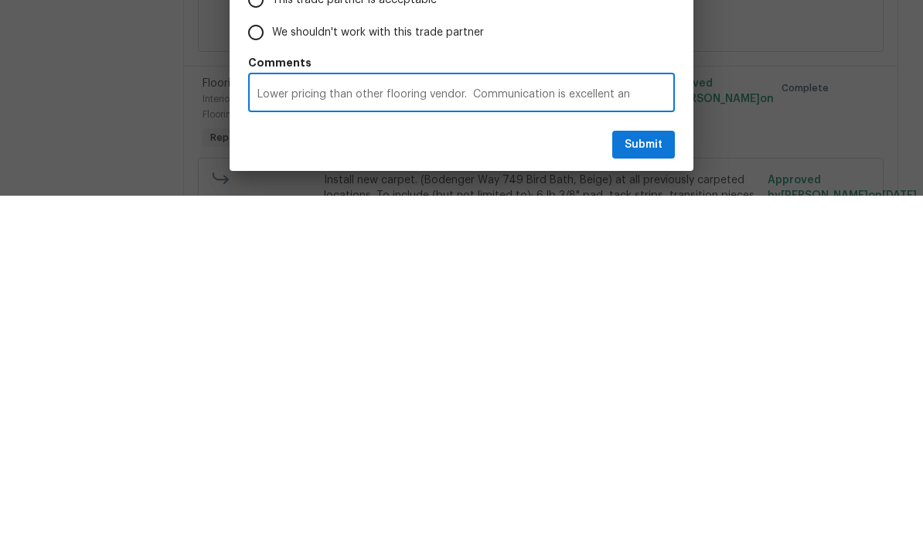
type textarea "Lower pricing than other flooring vendor. Communication is excellent and"
radio input "false"
type textarea "Lower pricing than other flooring vendor. Communication is excellent and"
radio input "false"
type textarea "Lower pricing than other flooring vendor. Communication is excellent and d"
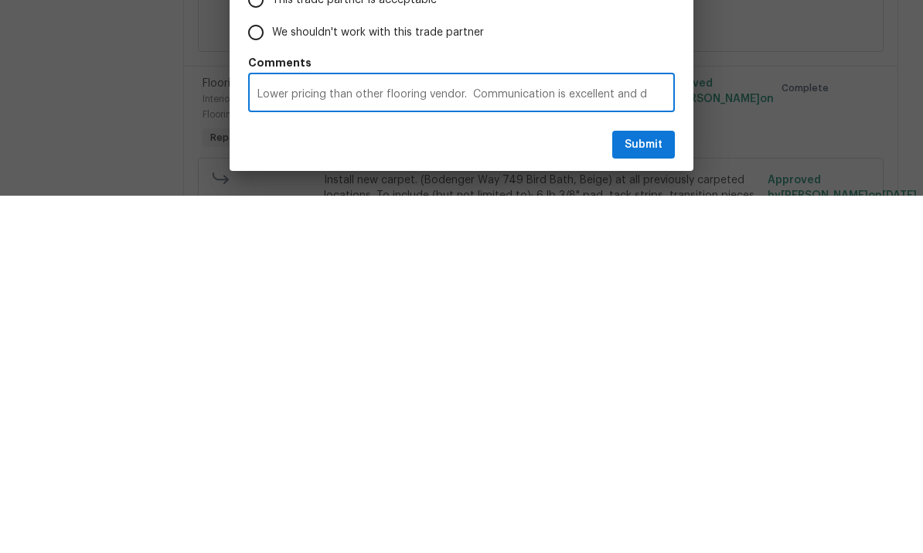
radio input "false"
type textarea "Lower pricing than other flooring vendor. Communication is excellent and de"
radio input "false"
type textarea "Lower pricing than other flooring vendor. Communication is excellent and det"
radio input "false"
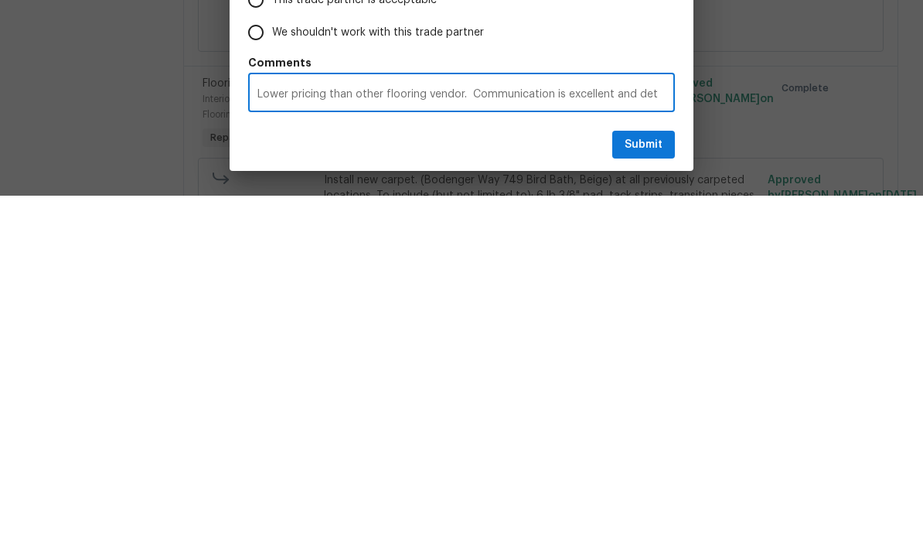
type textarea "Lower pricing than other flooring vendor. Communication is excellent and deta"
radio input "false"
type textarea "Lower pricing than other flooring vendor. Communication is excellent and detai"
radio input "false"
type textarea "Lower pricing than other flooring vendor. Communication is excellent and detail"
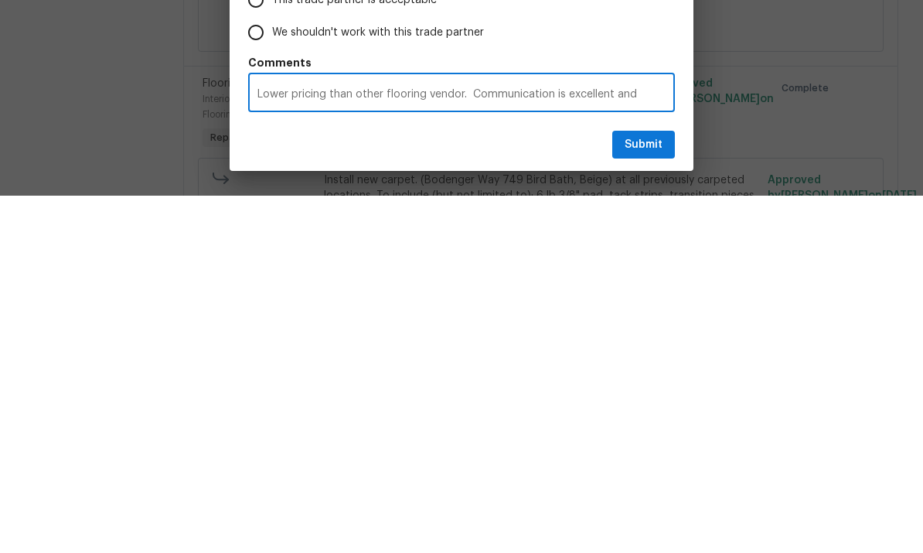
radio input "false"
type textarea "Lower pricing than other flooring vendor. Communication is excellent and detaile"
radio input "false"
type textarea "Lower pricing than other flooring vendor. Communication is excellent and detail…"
radio input "false"
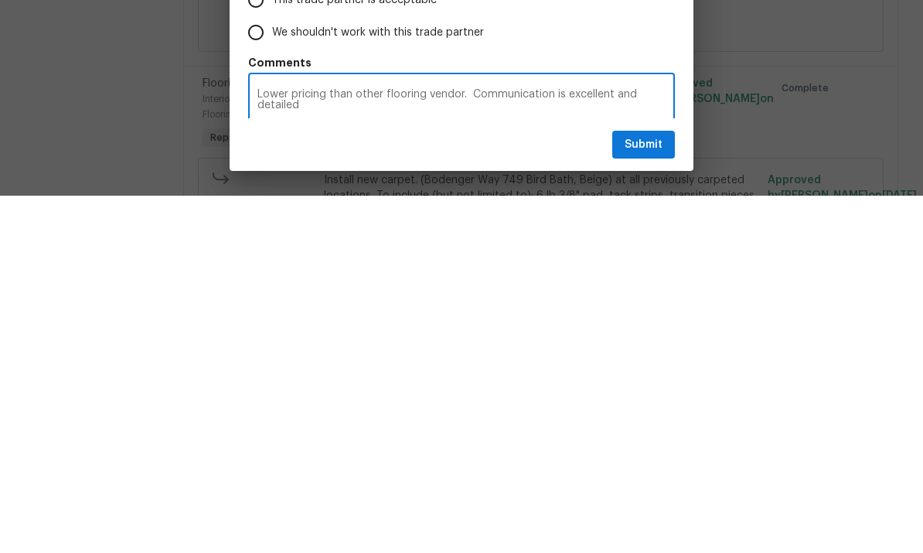
type textarea "Lower pricing than other flooring vendor. Communication is excellent and detail…"
click at [644, 488] on button "Submit" at bounding box center [643, 502] width 63 height 29
radio input "false"
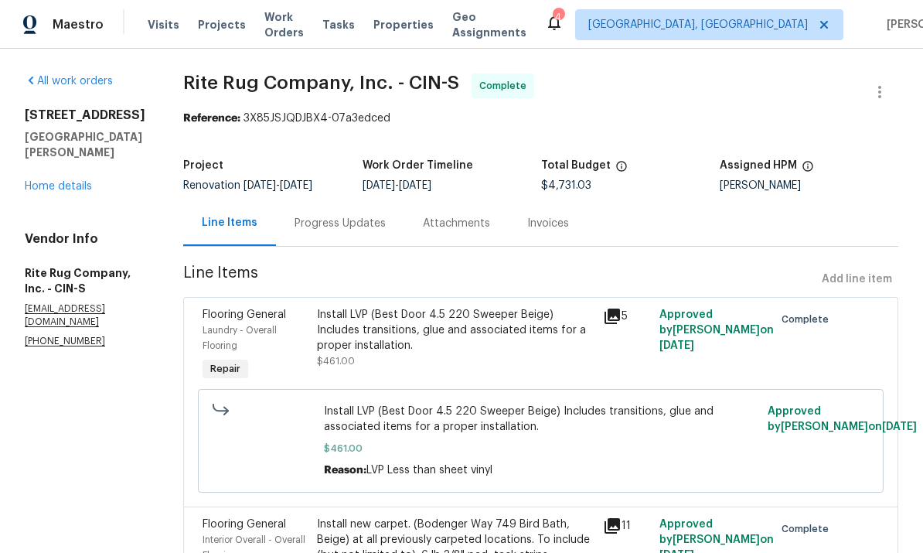
scroll to position [0, 0]
click at [386, 216] on div "Progress Updates" at bounding box center [340, 223] width 91 height 15
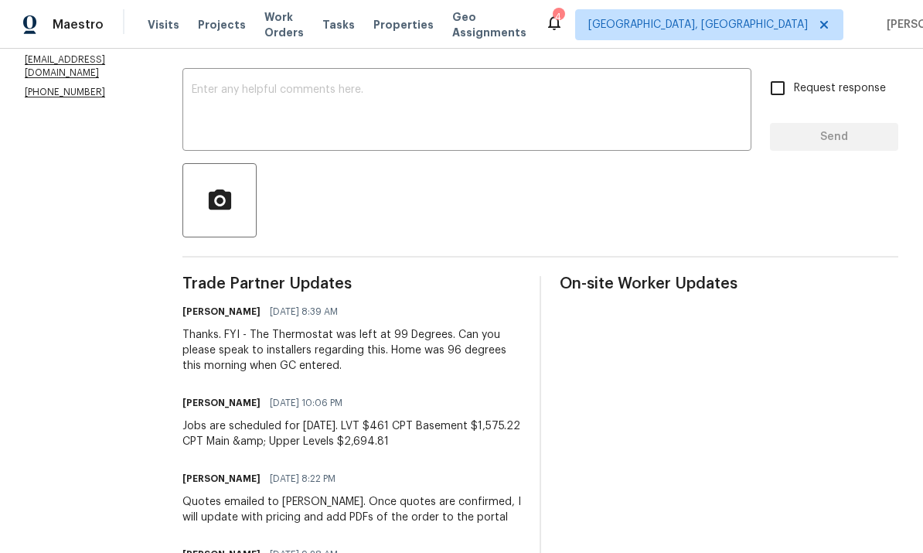
scroll to position [184, 0]
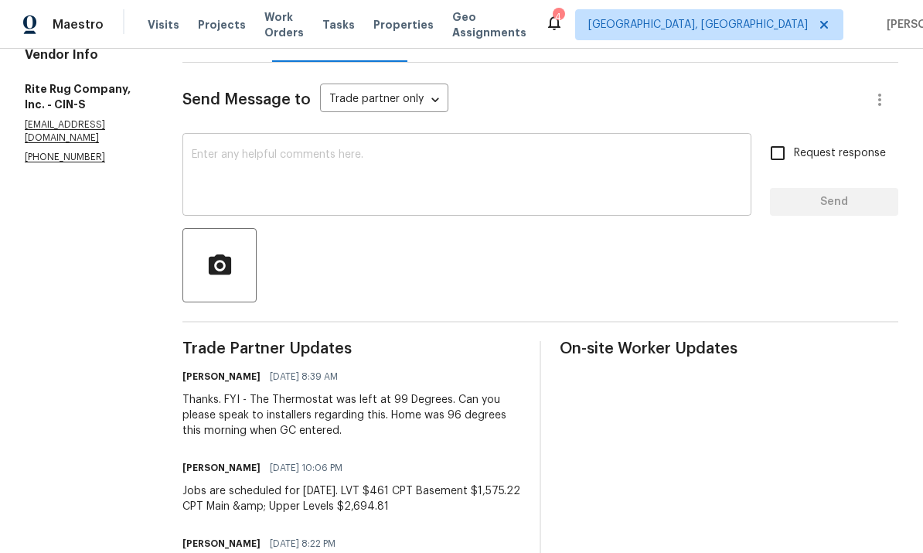
click at [465, 149] on textarea at bounding box center [467, 176] width 550 height 54
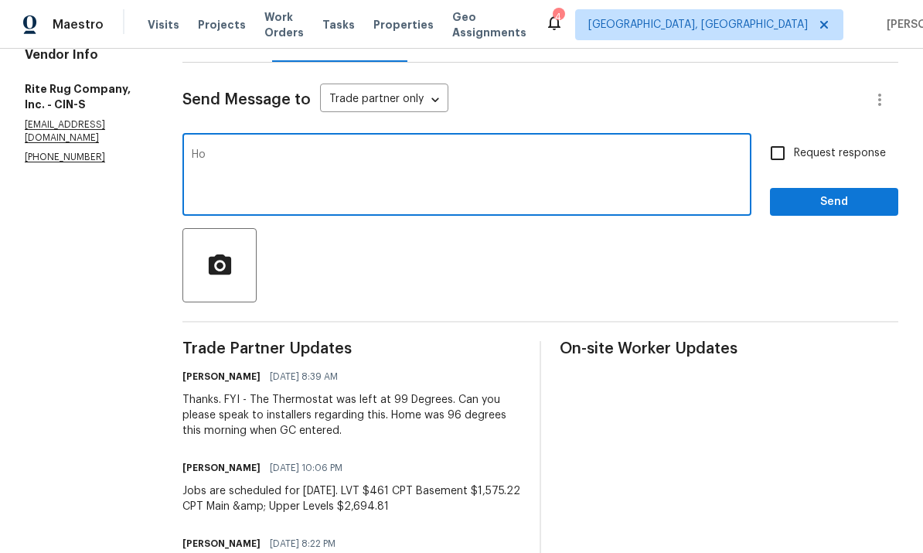
type textarea "H"
click at [210, 137] on div "House looks great. Thank you for all you help here. x ​" at bounding box center [466, 176] width 569 height 79
click at [220, 149] on textarea "House looks great. Thank you for all you help here." at bounding box center [467, 176] width 550 height 54
click at [608, 149] on textarea "Hey Jayme. House looks great. Thank you for all you help here." at bounding box center [467, 176] width 550 height 54
click at [493, 149] on textarea "Hey Jayme. House looks great. Thank you for all you help here." at bounding box center [467, 176] width 550 height 54
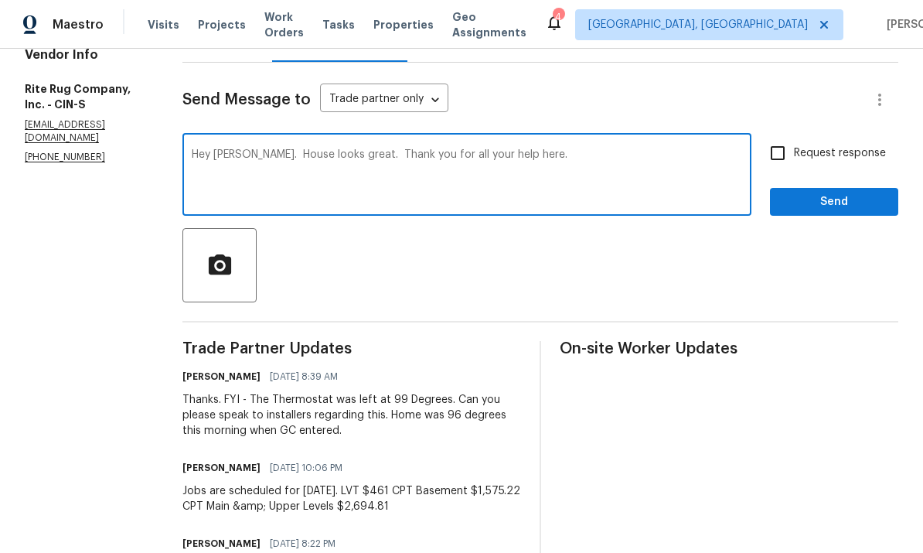
click at [626, 149] on textarea "Hey Jayme. House looks great. Thank you for all your help here." at bounding box center [467, 176] width 550 height 54
click at [489, 149] on textarea "Hey Jayme. House looks great. Thank you for all your help here. I appreciate th…" at bounding box center [467, 176] width 550 height 54
click at [452, 149] on textarea "Hey Jayme. House looks great. Thank you for all your help here. I appreciate th…" at bounding box center [467, 176] width 550 height 54
click at [468, 149] on textarea "Hey Jayme. House looks great. Thank you for all your help here. I appreciate th…" at bounding box center [467, 176] width 550 height 54
click at [644, 137] on div "Hey Jayme. House looks great. Thank you for all of your help here. I appreciate…" at bounding box center [466, 176] width 569 height 79
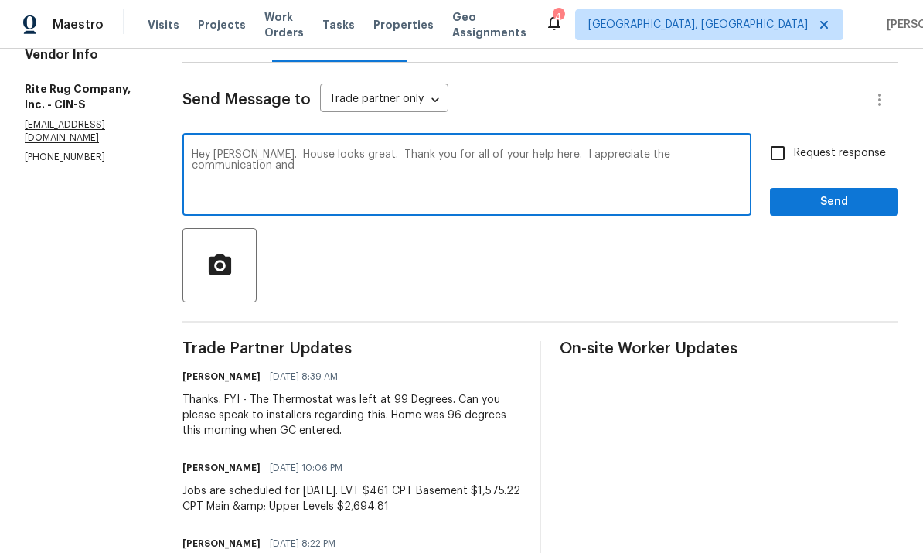
click at [644, 149] on textarea "Hey Jayme. House looks great. Thank you for all of your help here. I appreciate…" at bounding box center [467, 176] width 550 height 54
click at [492, 152] on textarea "Hey Jayme. House looks great. Thank you for all of your help here. I appreciate…" at bounding box center [467, 176] width 550 height 54
click at [518, 149] on textarea "Hey Jayme. House looks great. Thank you for all of your help here. I appreciate…" at bounding box center [467, 176] width 550 height 54
click at [478, 149] on textarea "Hey Jayme. House looks great. Thank you for all of your help here. I appreciate…" at bounding box center [467, 176] width 550 height 54
type textarea "Hey Jayme. House looks great. Thank you for all of your help here. I appreciate…"
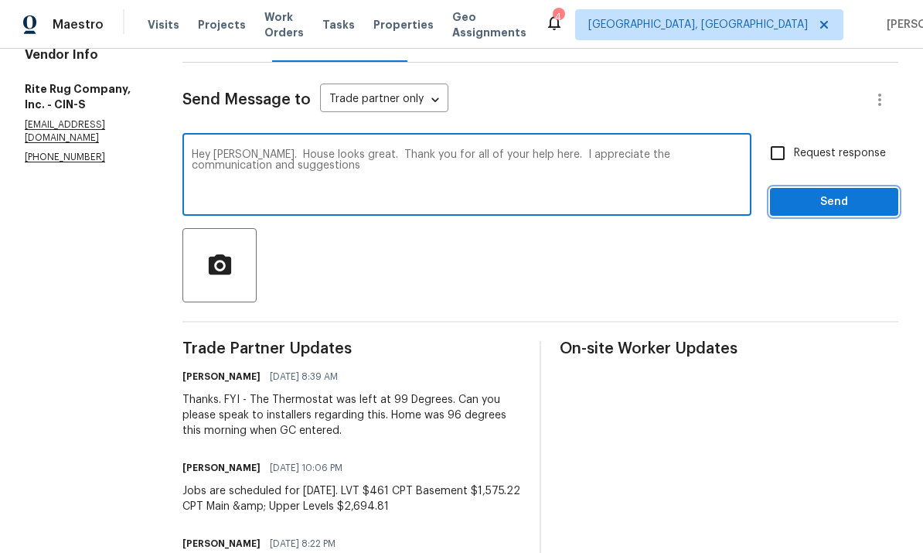
click at [644, 192] on span "Send" at bounding box center [834, 201] width 104 height 19
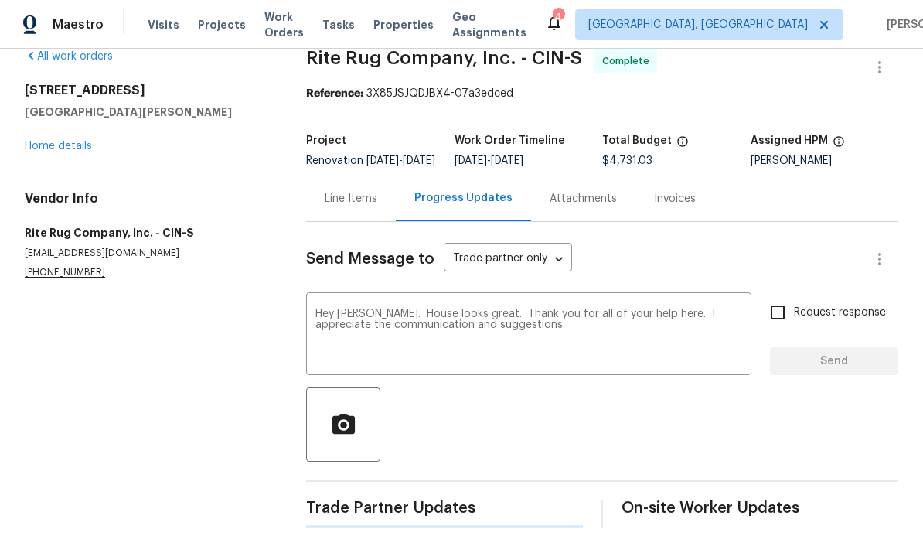
scroll to position [0, 0]
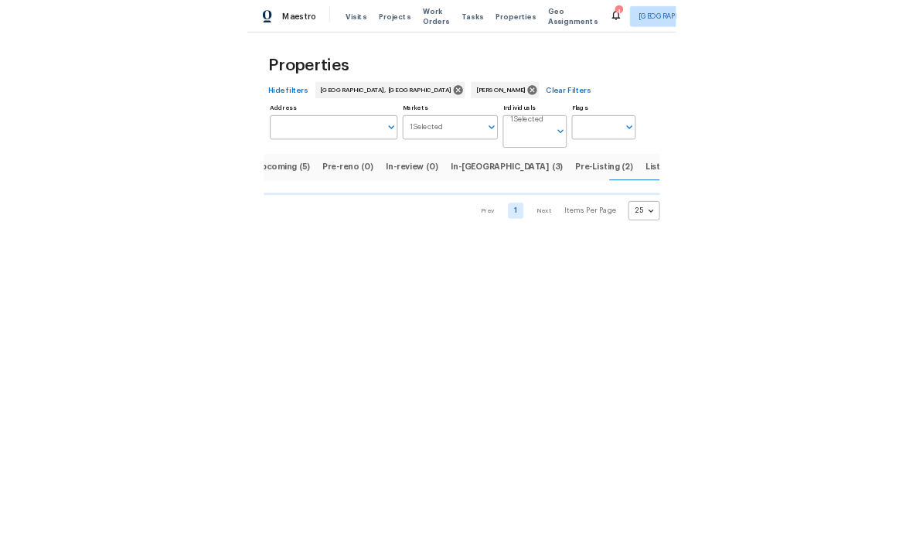
scroll to position [0, 23]
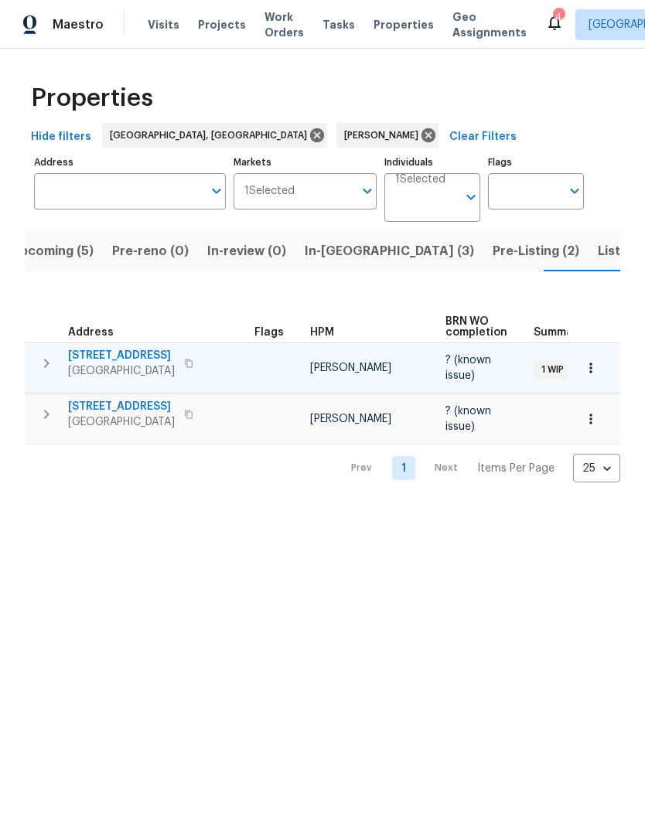
click at [125, 360] on span "2225 Hawthorne St" at bounding box center [121, 355] width 107 height 15
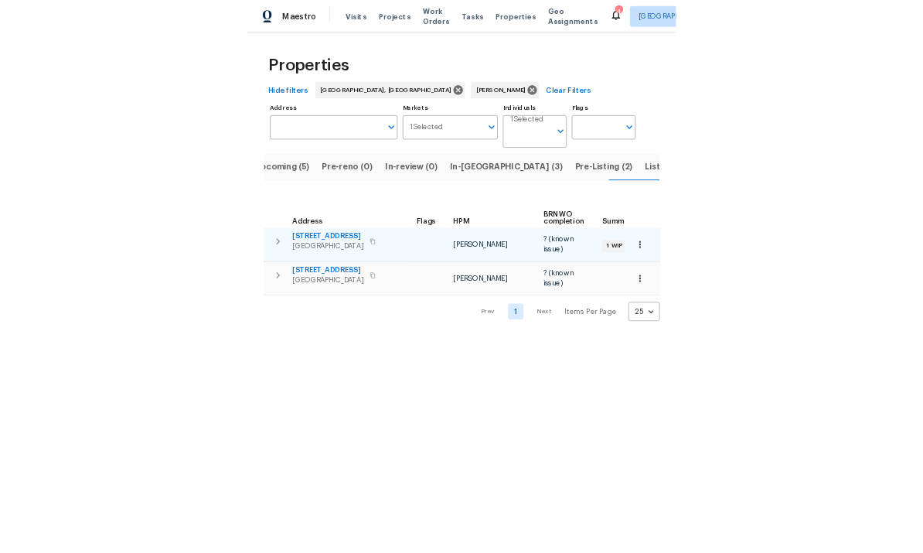
scroll to position [0, 0]
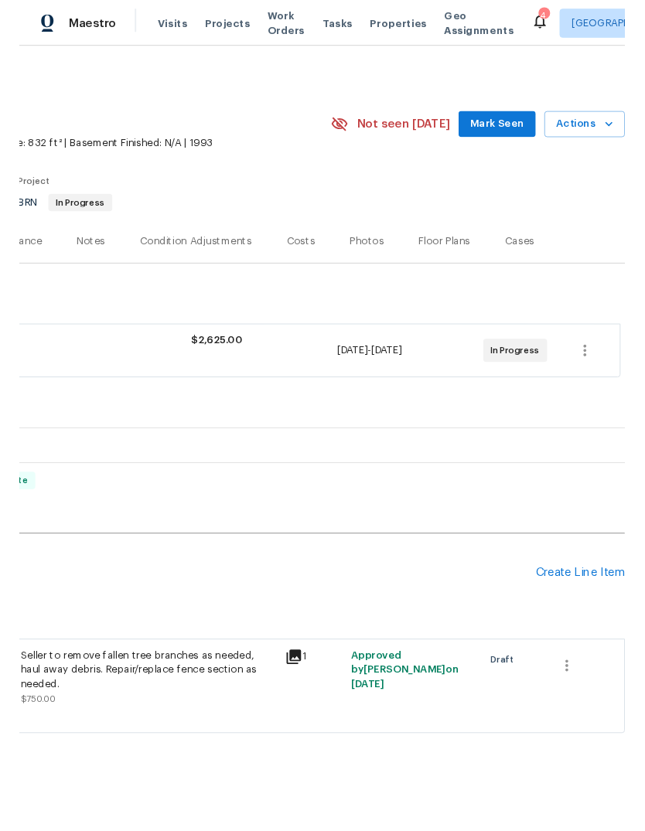
scroll to position [0, 229]
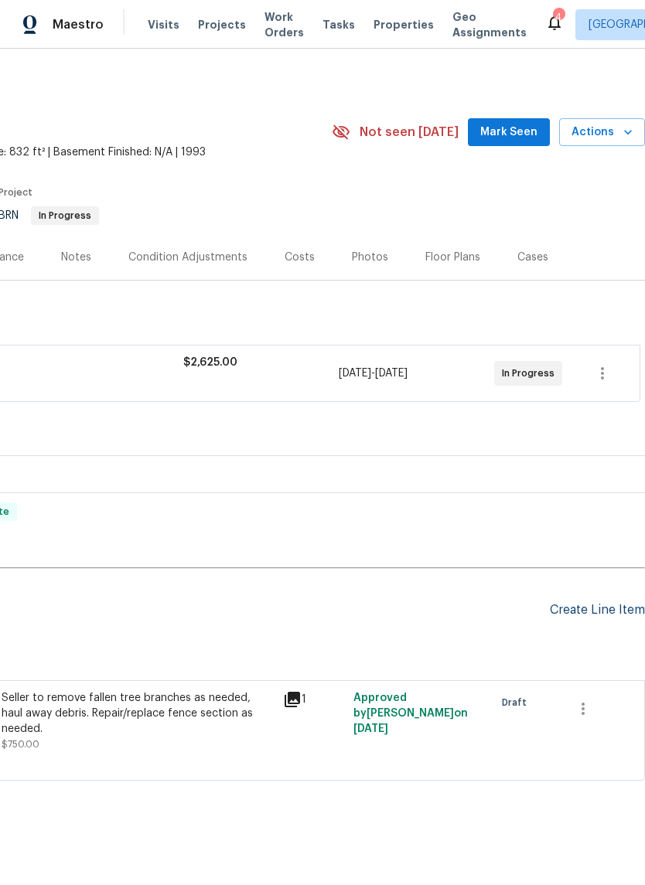
click at [601, 609] on div "Create Line Item" at bounding box center [597, 610] width 95 height 15
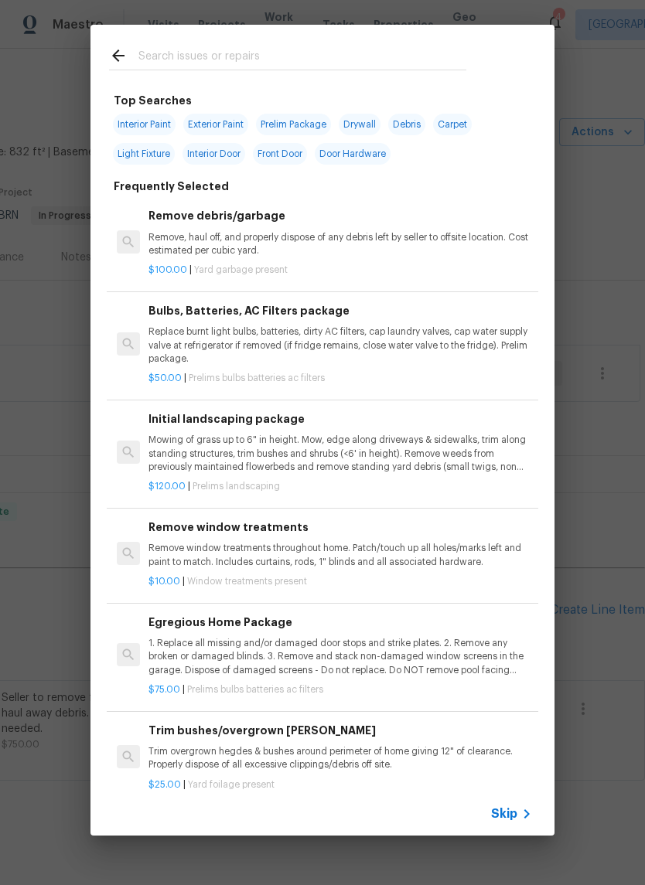
click at [384, 47] on input "text" at bounding box center [302, 57] width 328 height 23
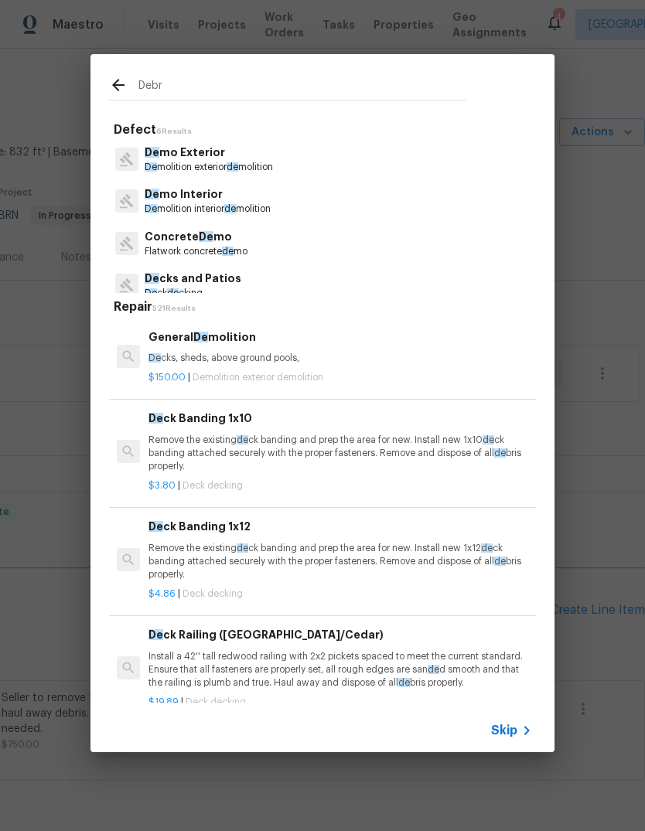
type input "Debri"
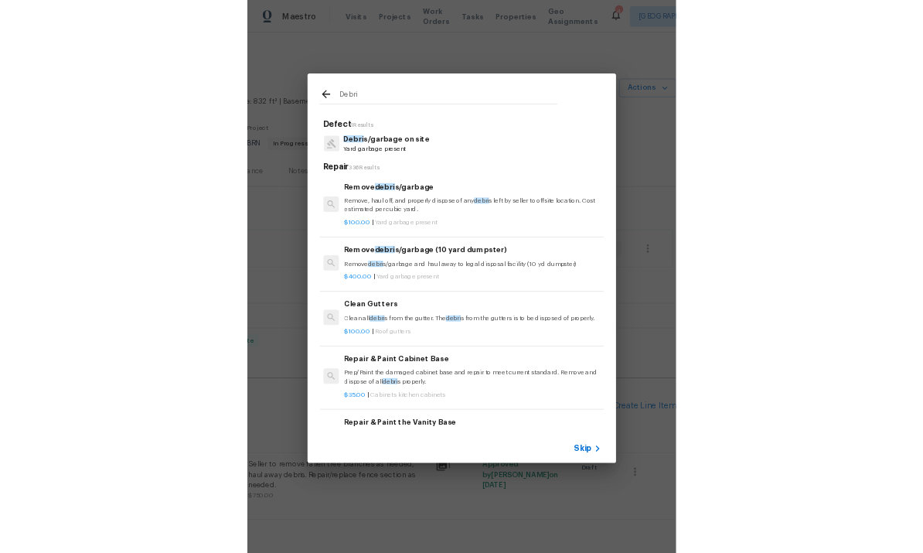
scroll to position [0, 2]
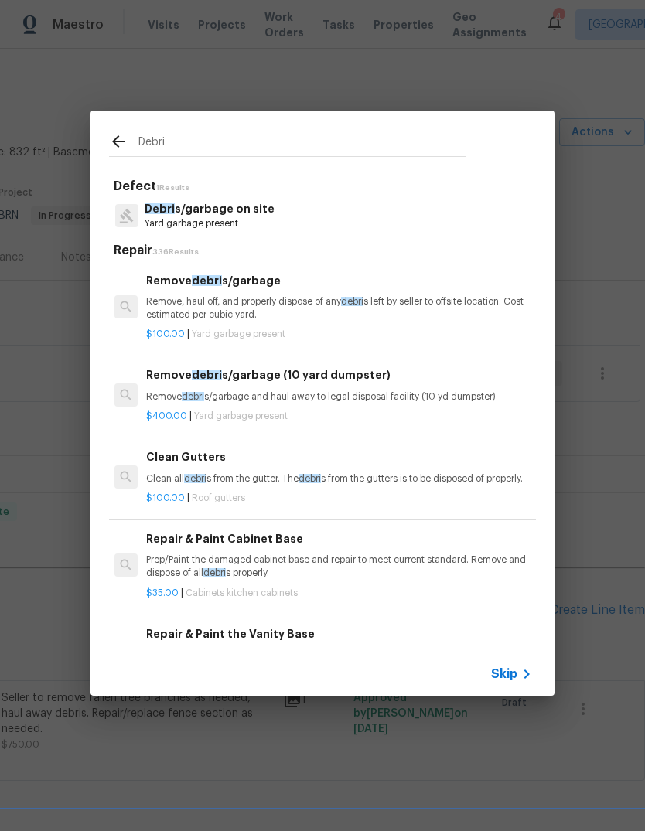
click at [284, 313] on p "Remove, haul off, and properly dispose of any debri s left by seller to offsite…" at bounding box center [337, 308] width 383 height 26
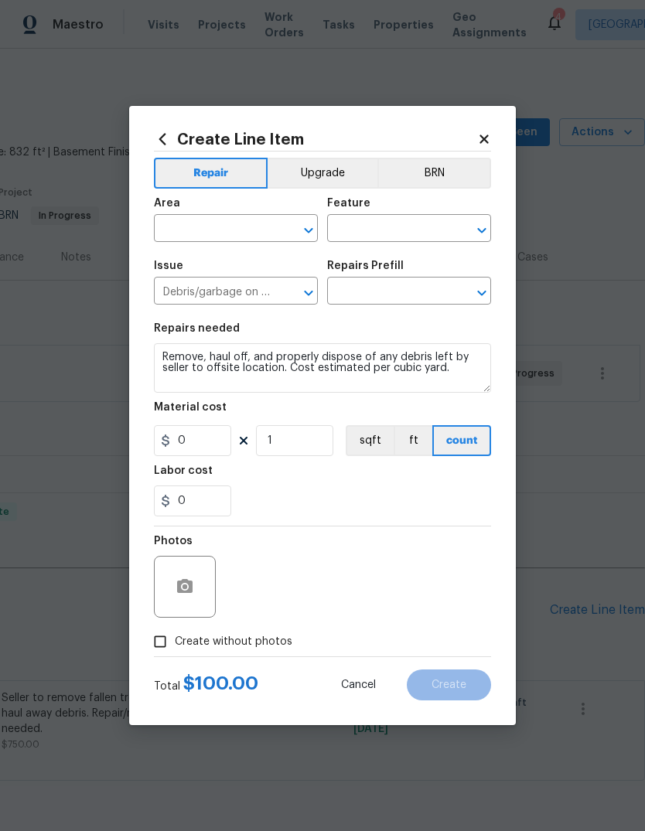
type input "Remove debris/garbage $100.00"
type input "100"
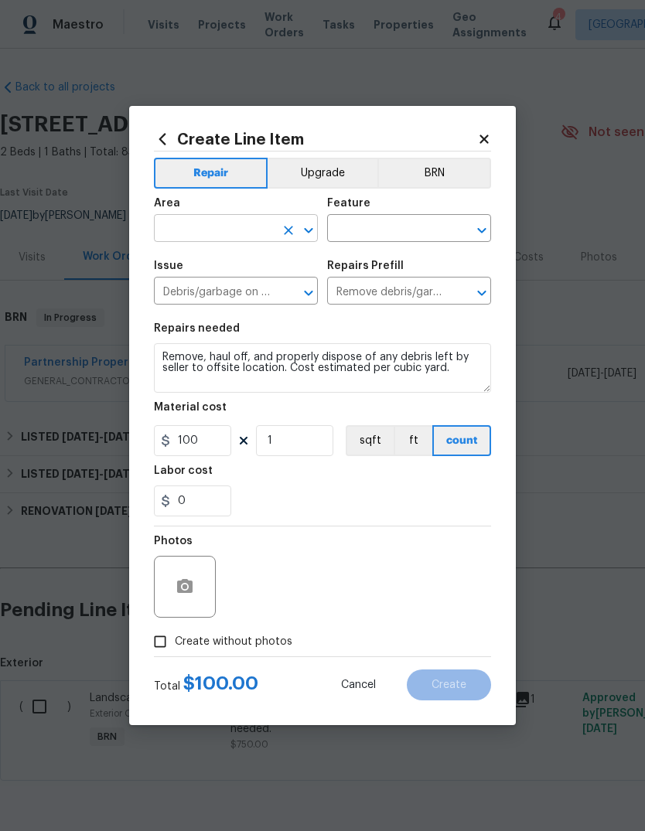
click at [236, 233] on input "text" at bounding box center [214, 230] width 121 height 24
click at [226, 264] on li "Laundry" at bounding box center [236, 264] width 164 height 26
type input "Laundry"
click at [400, 233] on input "text" at bounding box center [387, 230] width 121 height 24
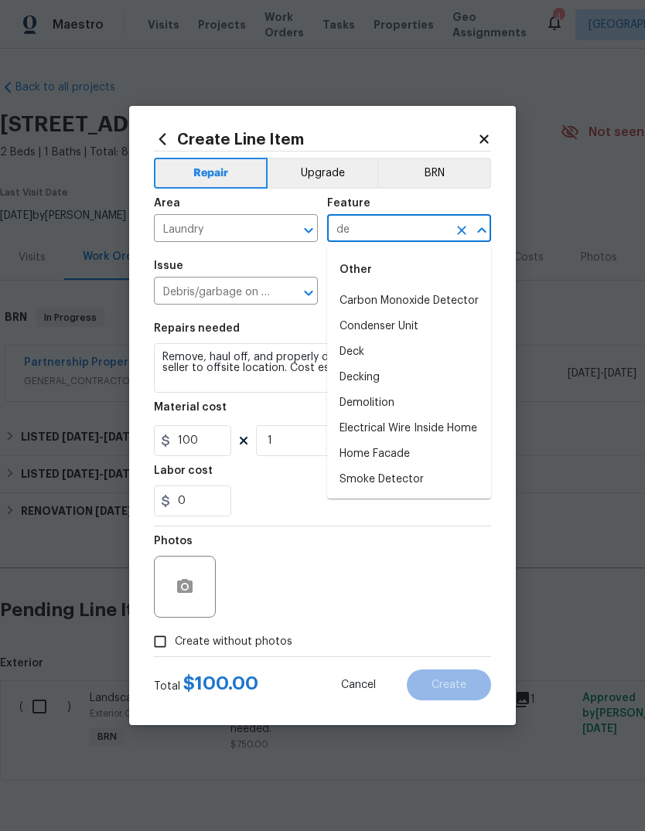
type input "d"
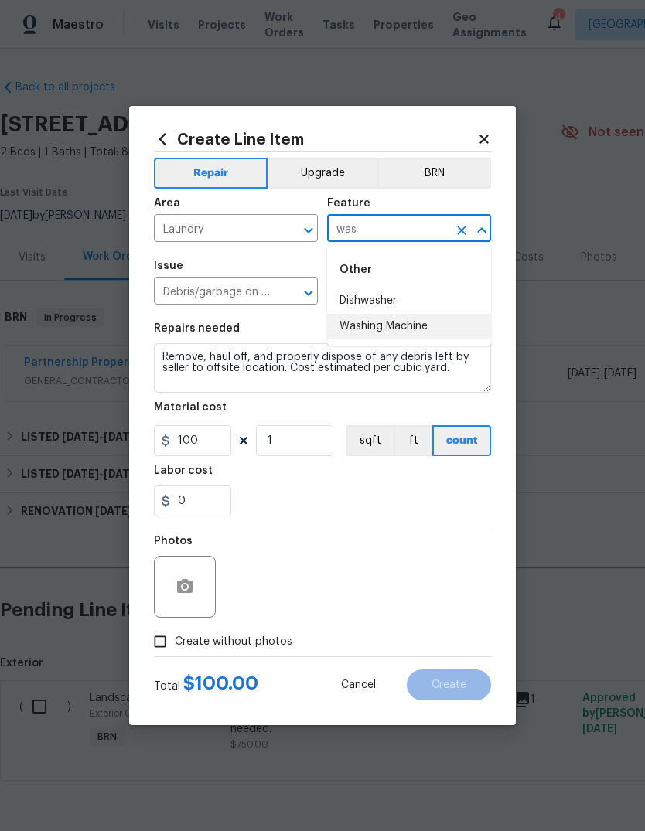
click at [427, 329] on li "Washing Machine" at bounding box center [409, 327] width 164 height 26
type input "Washing Machine"
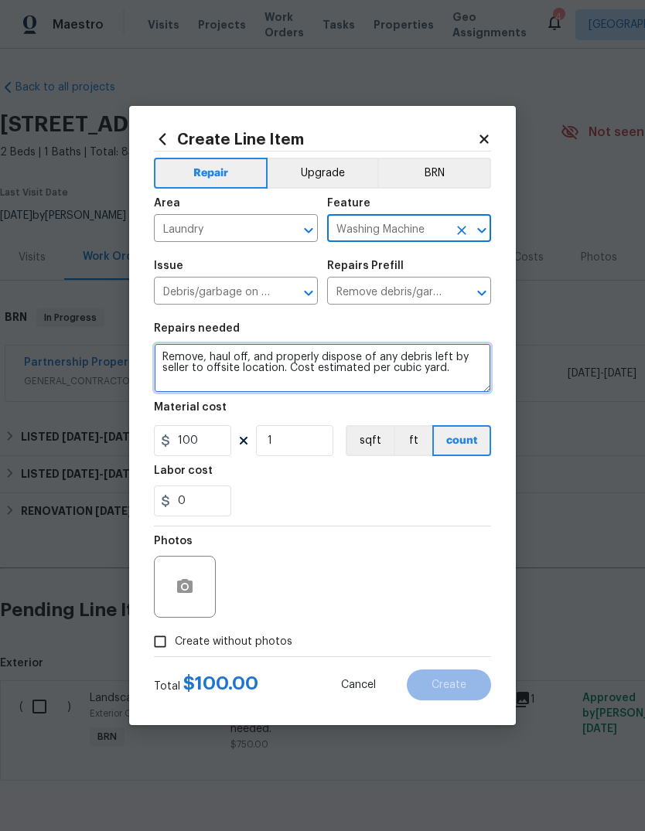
click at [164, 345] on textarea "Remove, haul off, and properly dispose of any debris left by seller to offsite …" at bounding box center [322, 367] width 337 height 49
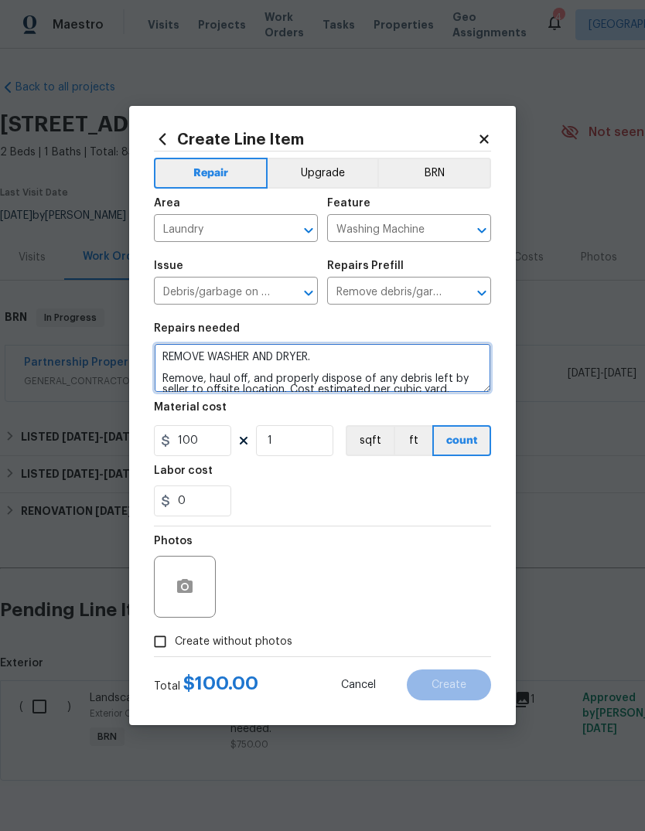
click at [383, 353] on textarea "REMOVE WASHER AND DRYER. Remove, haul off, and properly dispose of any debris l…" at bounding box center [322, 367] width 337 height 49
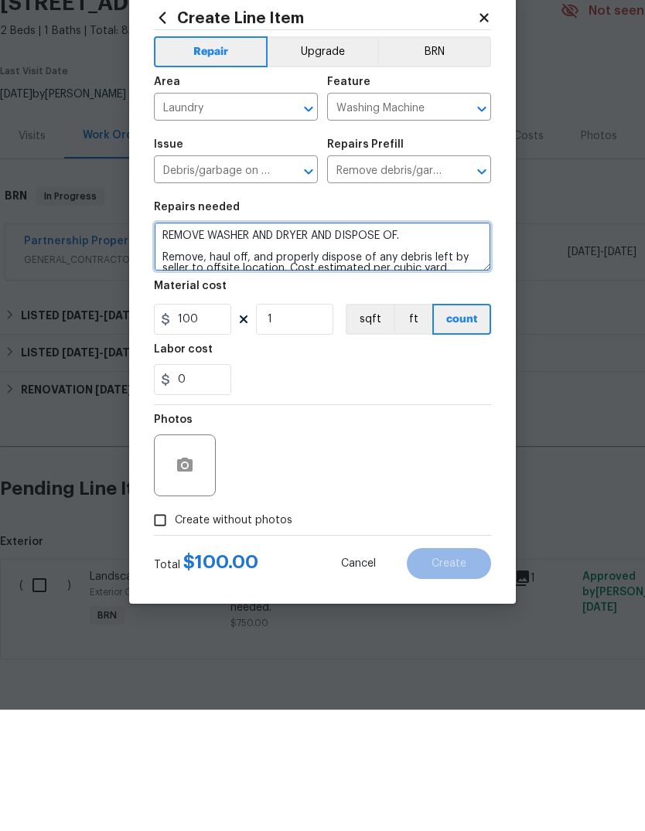
type textarea "REMOVE WASHER AND DRYER AND DISPOSE OF. Remove, haul off, and properly dispose …"
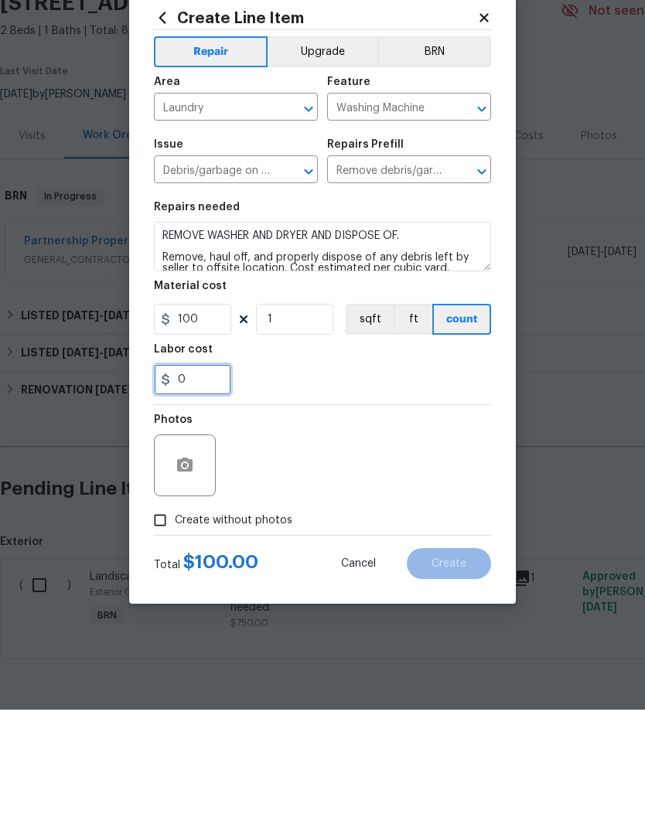
click at [209, 485] on input "0" at bounding box center [192, 500] width 77 height 31
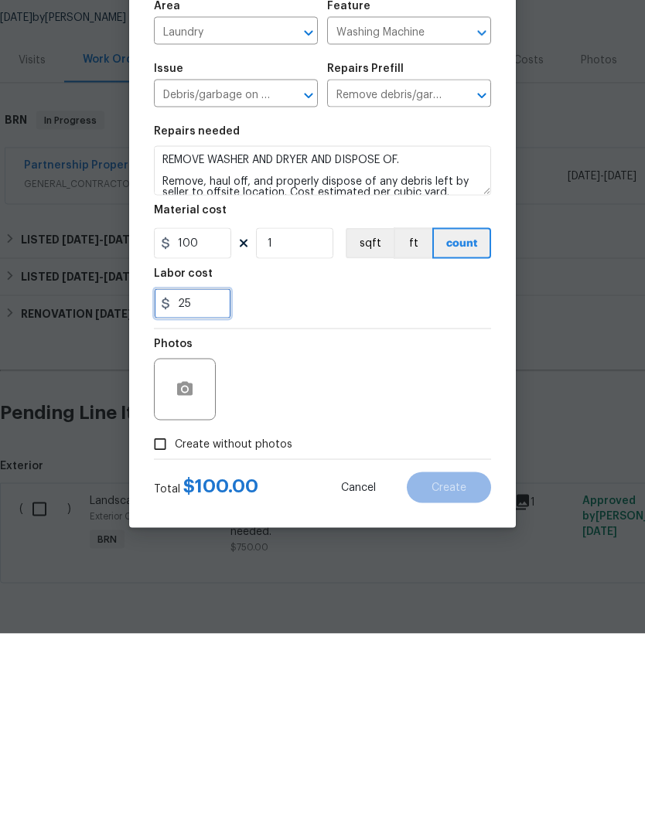
type input "25"
click at [172, 627] on input "Create without photos" at bounding box center [159, 641] width 29 height 29
checkbox input "true"
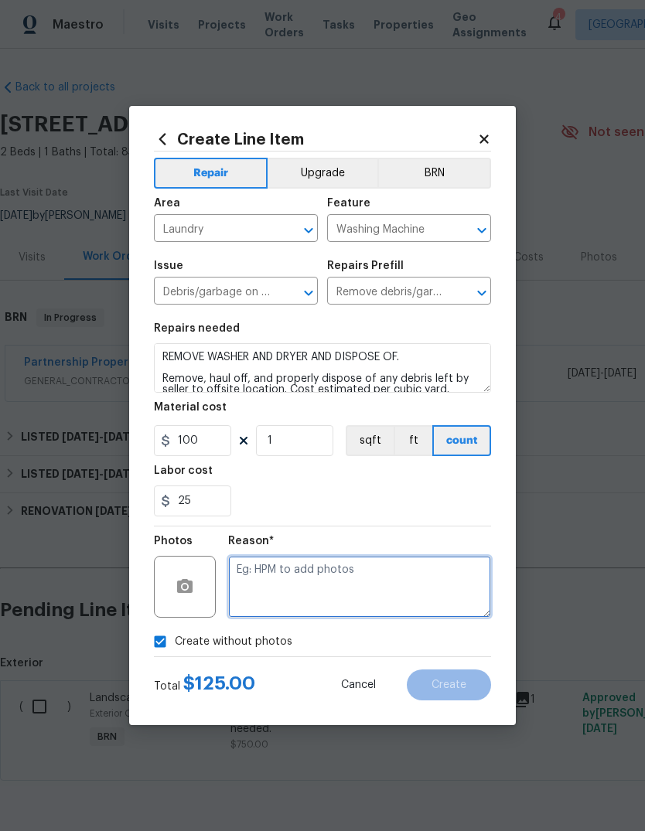
click at [363, 566] on textarea at bounding box center [359, 587] width 263 height 62
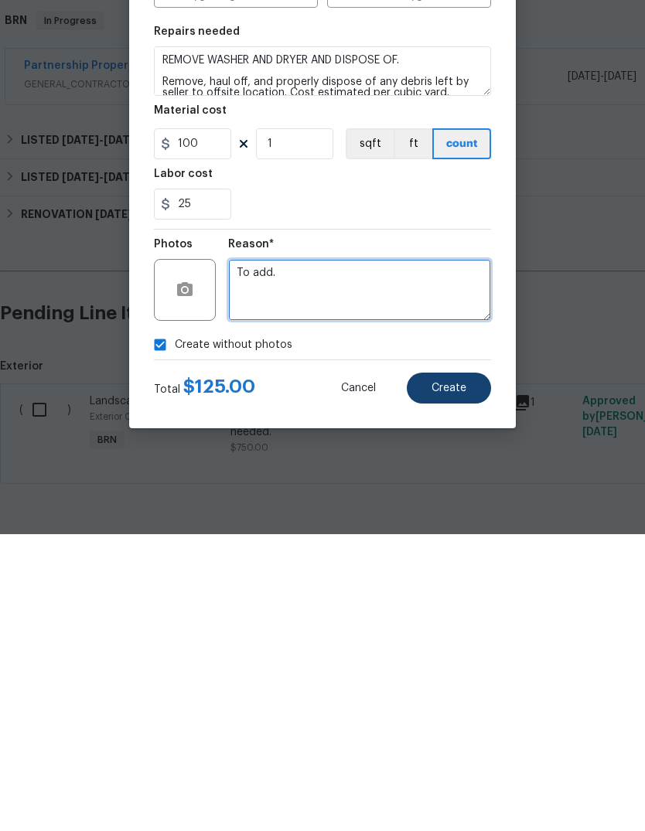
type textarea "To add."
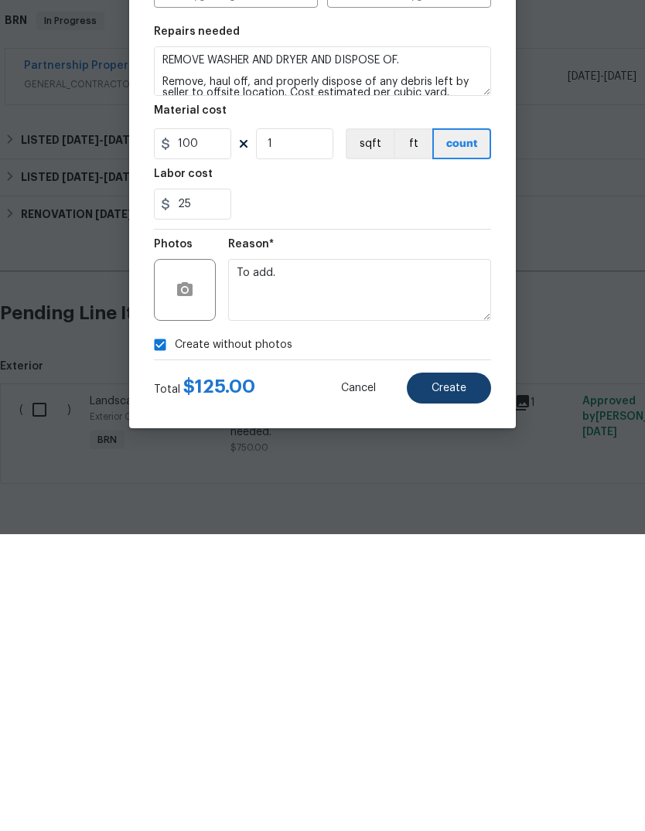
click at [461, 679] on span "Create" at bounding box center [448, 685] width 35 height 12
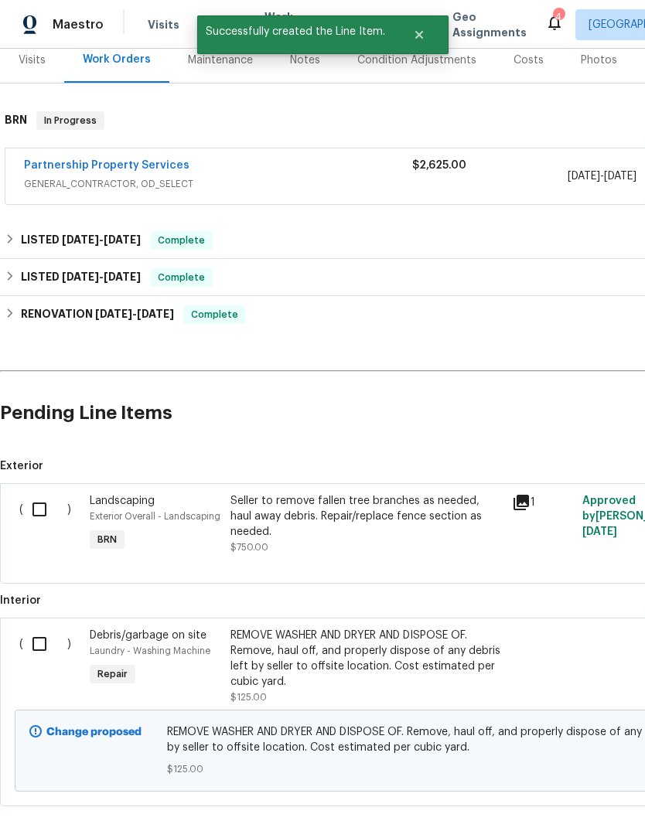
scroll to position [198, 0]
click at [44, 627] on input "checkbox" at bounding box center [45, 643] width 44 height 32
checkbox input "true"
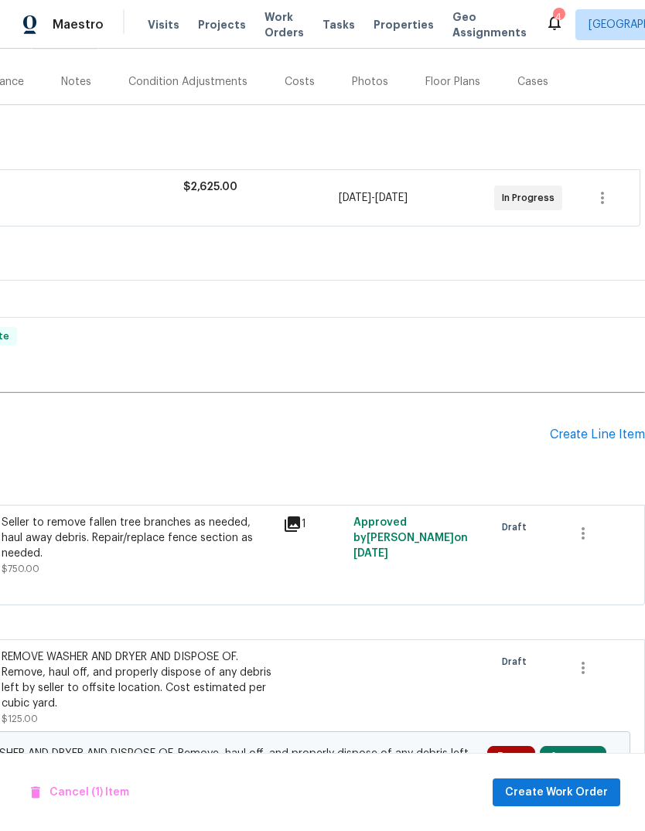
scroll to position [175, 229]
click at [594, 789] on span "Create Work Order" at bounding box center [556, 792] width 103 height 19
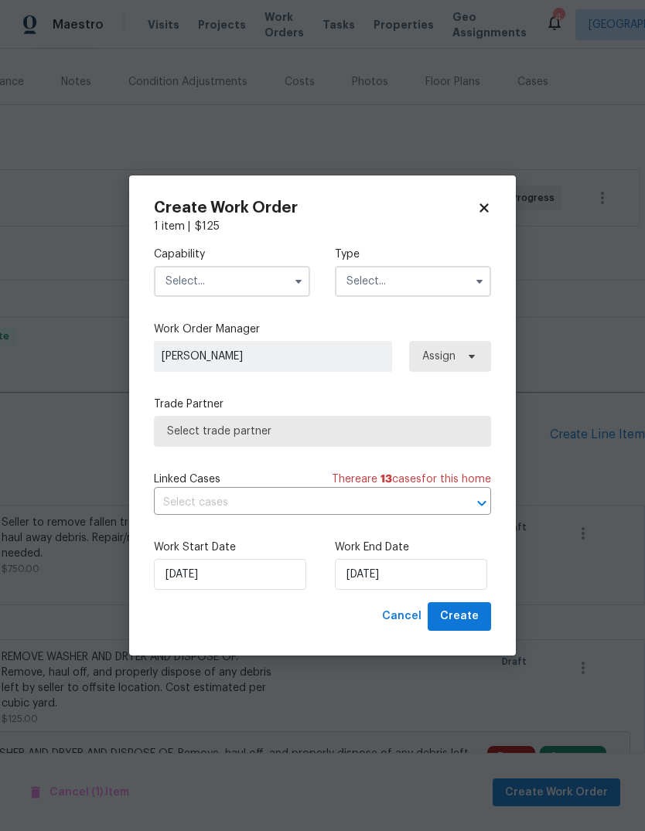
click at [258, 277] on input "text" at bounding box center [232, 281] width 156 height 31
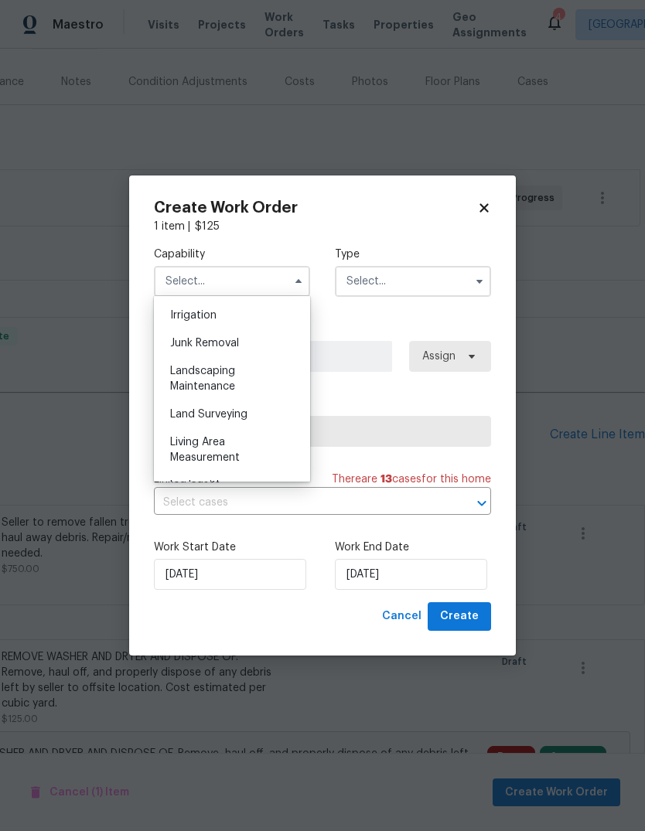
scroll to position [961, 0]
click at [239, 339] on span "Junk Removal" at bounding box center [204, 342] width 69 height 11
type input "Junk Removal"
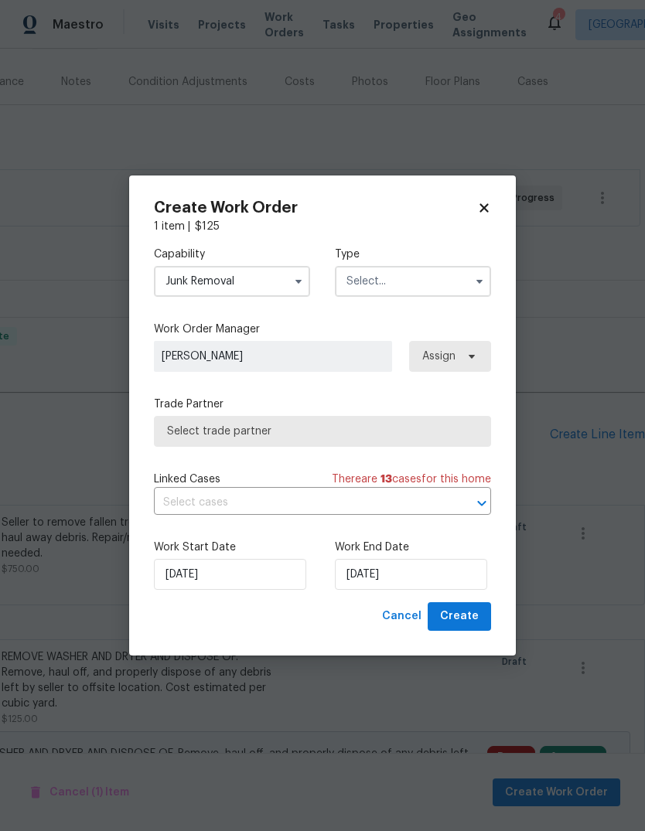
click at [423, 274] on input "text" at bounding box center [413, 281] width 156 height 31
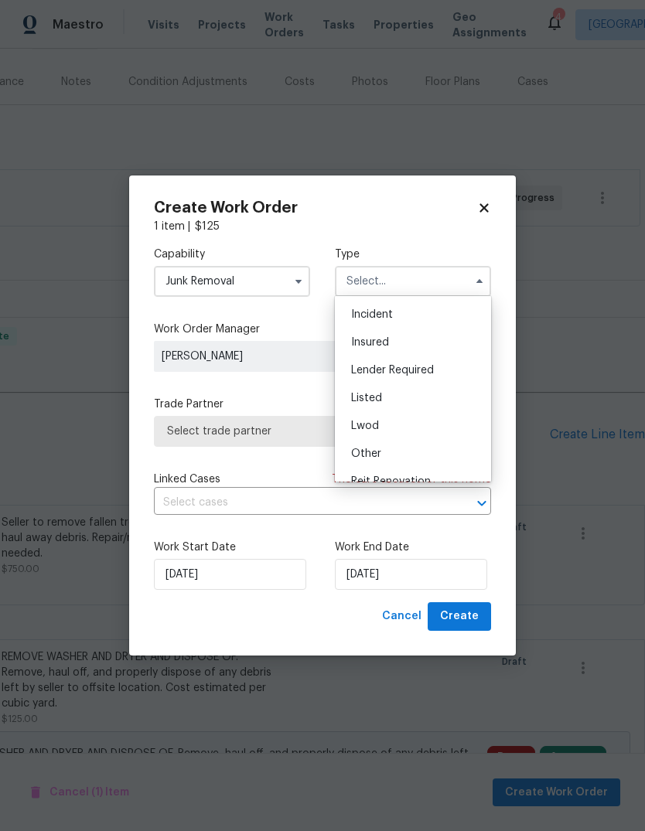
scroll to position [58, 0]
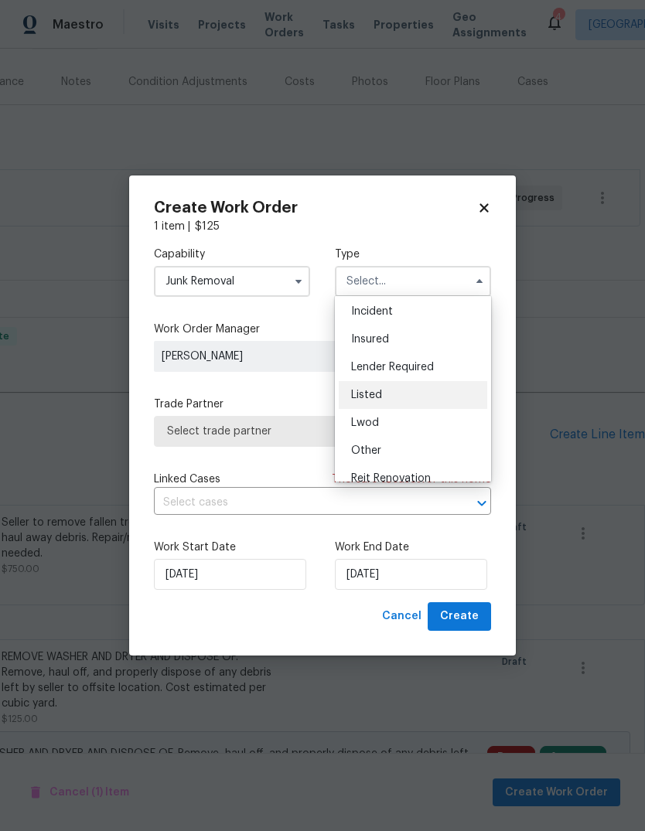
click at [399, 401] on div "Listed" at bounding box center [413, 395] width 148 height 28
type input "Listed"
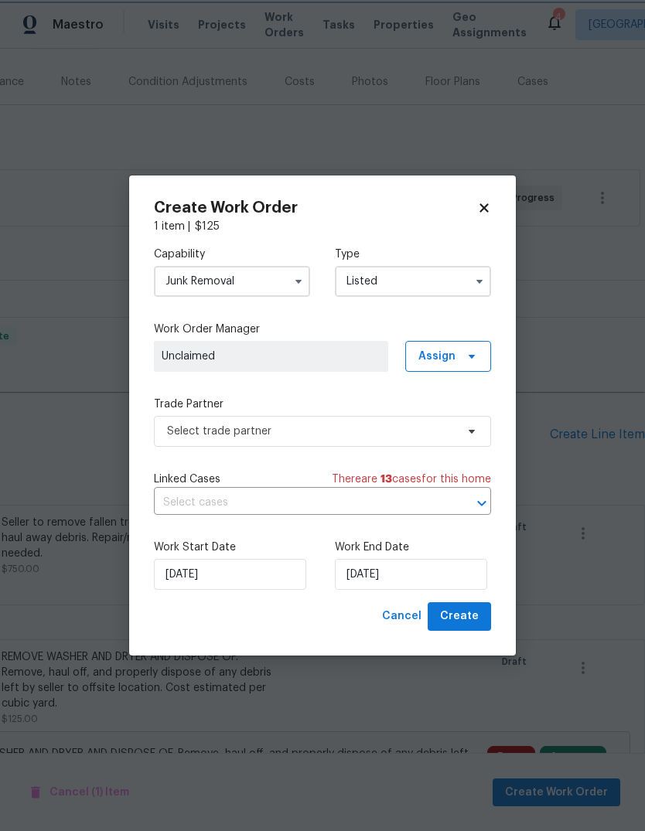
scroll to position [0, 0]
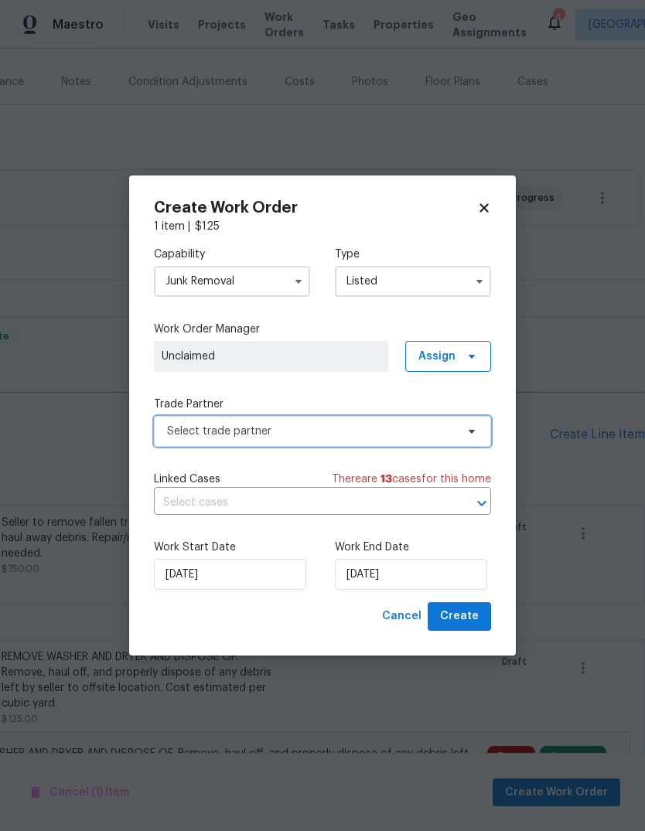
click at [302, 438] on span "Select trade partner" at bounding box center [322, 431] width 337 height 31
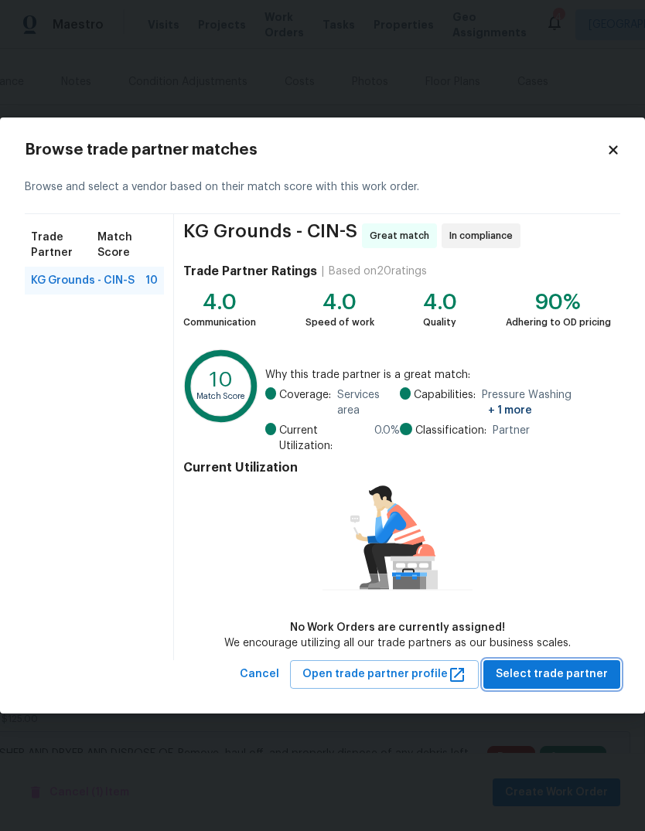
click at [570, 676] on span "Select trade partner" at bounding box center [551, 674] width 112 height 19
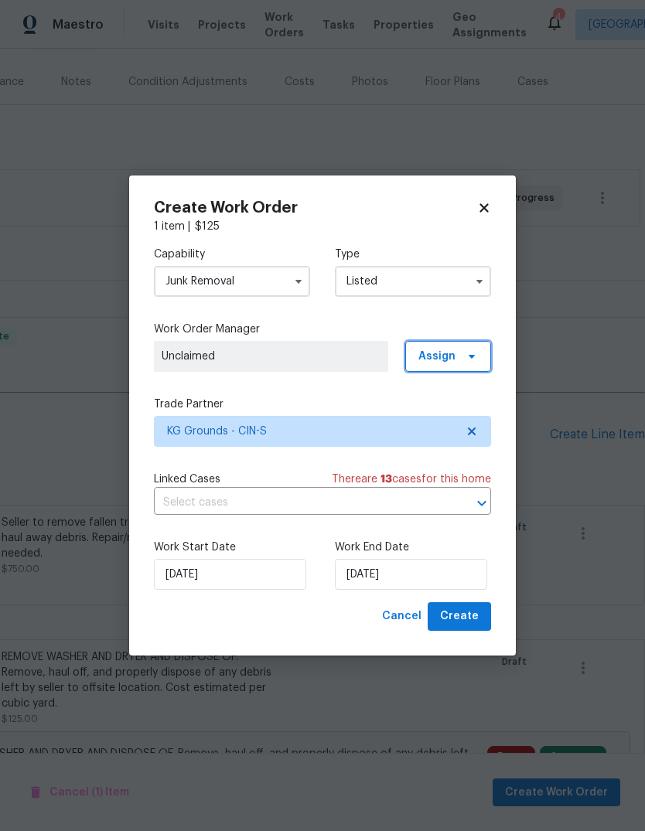
click at [451, 365] on span "Assign" at bounding box center [448, 356] width 86 height 31
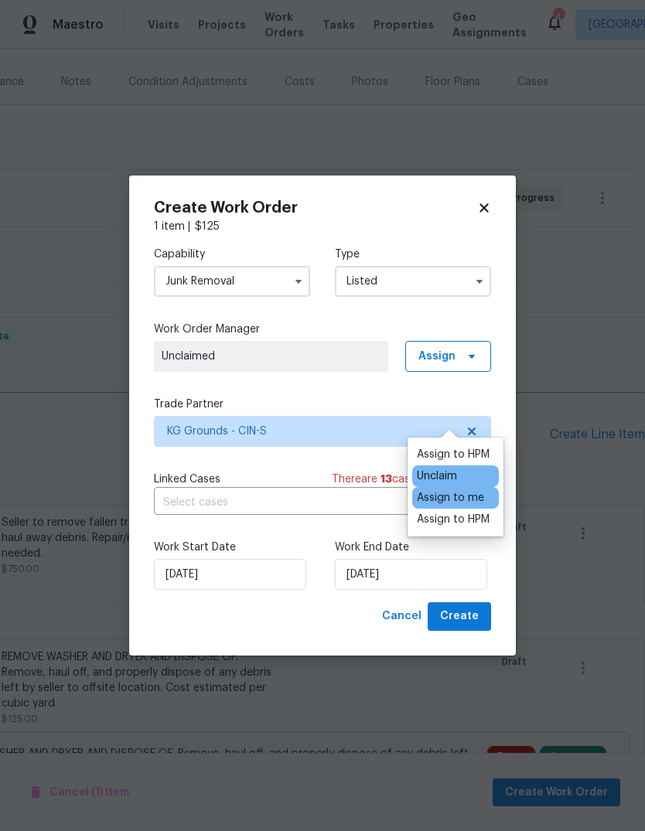
click at [478, 490] on div "Assign to me" at bounding box center [450, 497] width 67 height 15
click at [473, 601] on div "Work Start Date 9/17/2025 Work End Date 9/17/2025" at bounding box center [322, 564] width 337 height 75
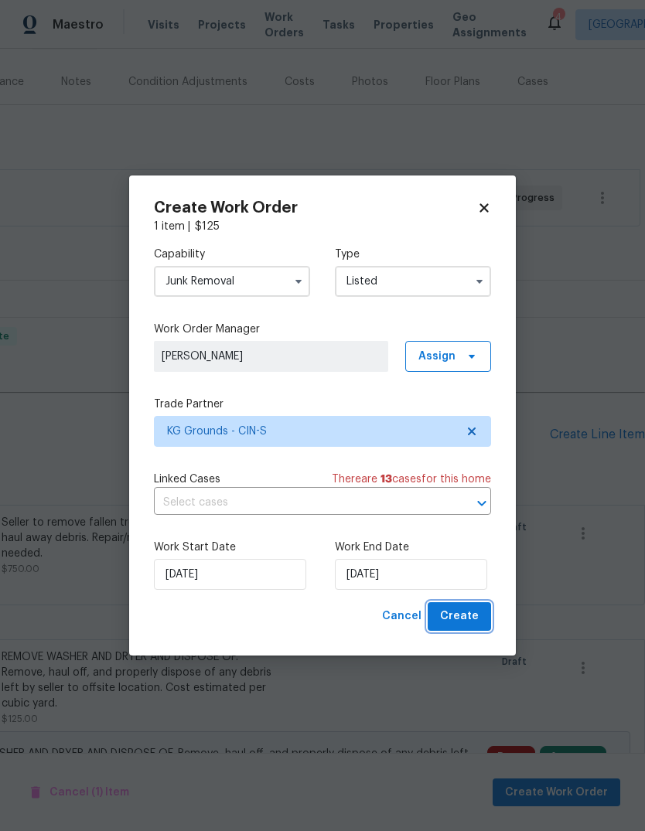
click at [467, 621] on span "Create" at bounding box center [459, 616] width 39 height 19
checkbox input "false"
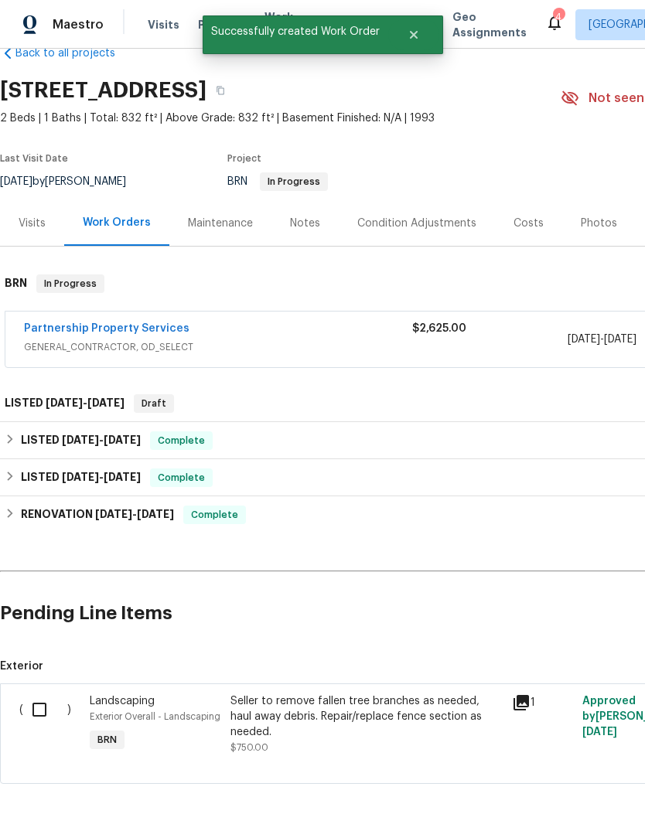
scroll to position [34, 0]
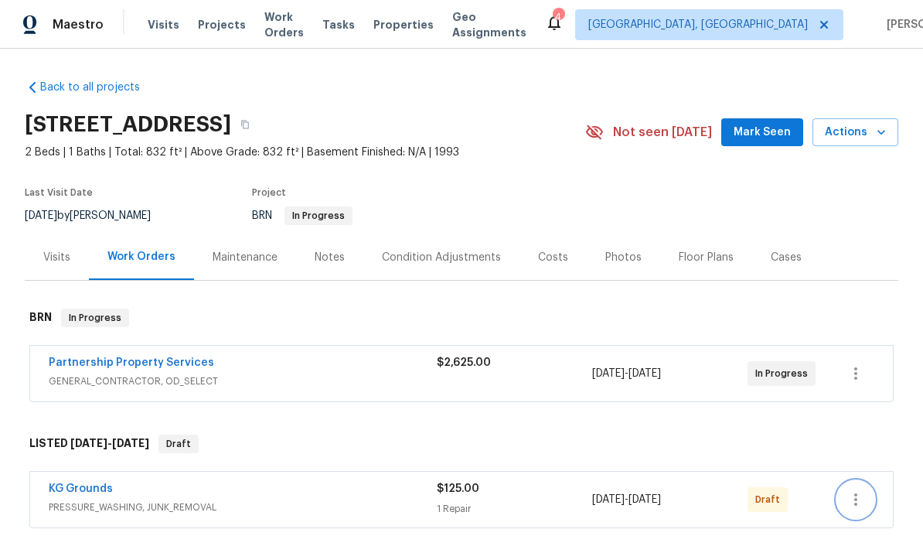
click at [644, 499] on icon "button" at bounding box center [855, 499] width 19 height 19
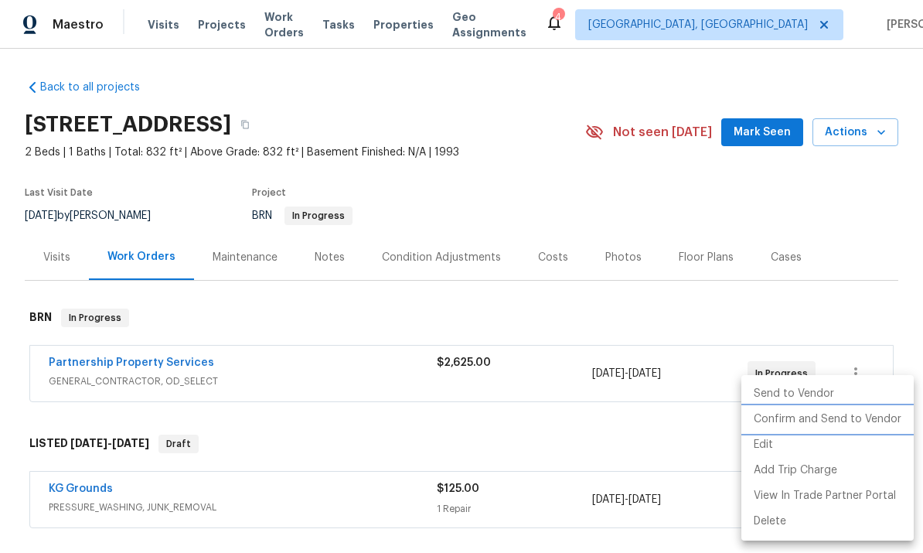
click at [644, 422] on li "Confirm and Send to Vendor" at bounding box center [827, 420] width 172 height 26
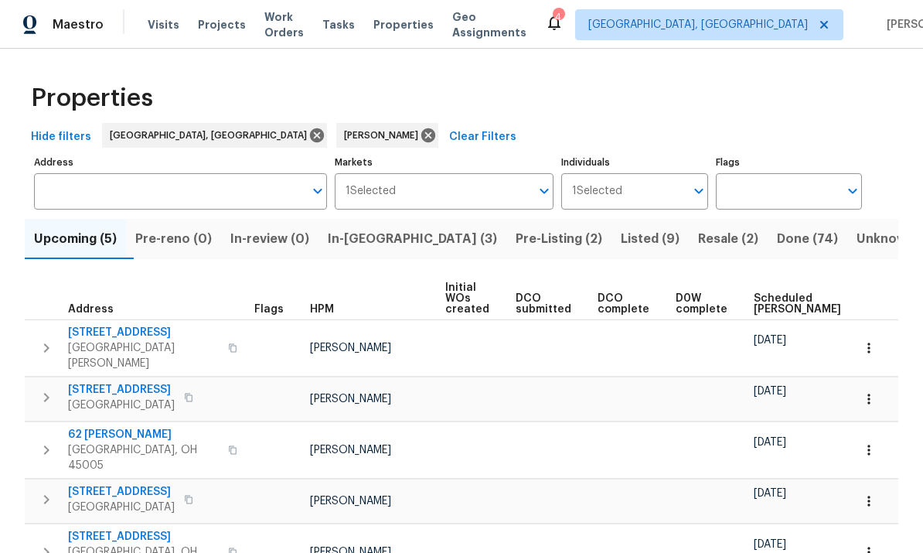
click at [621, 237] on span "Listed (9)" at bounding box center [650, 239] width 59 height 22
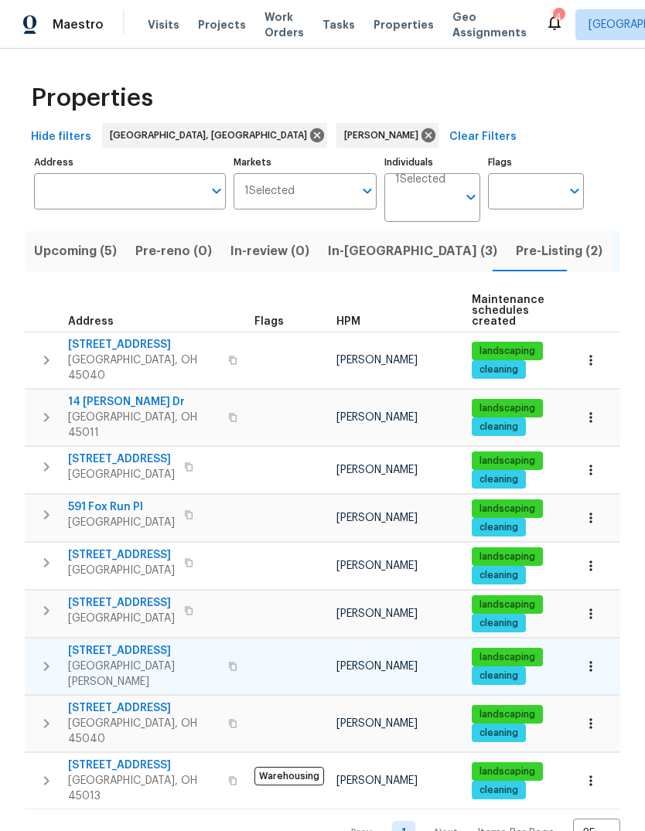
click at [49, 552] on icon "button" at bounding box center [46, 666] width 19 height 19
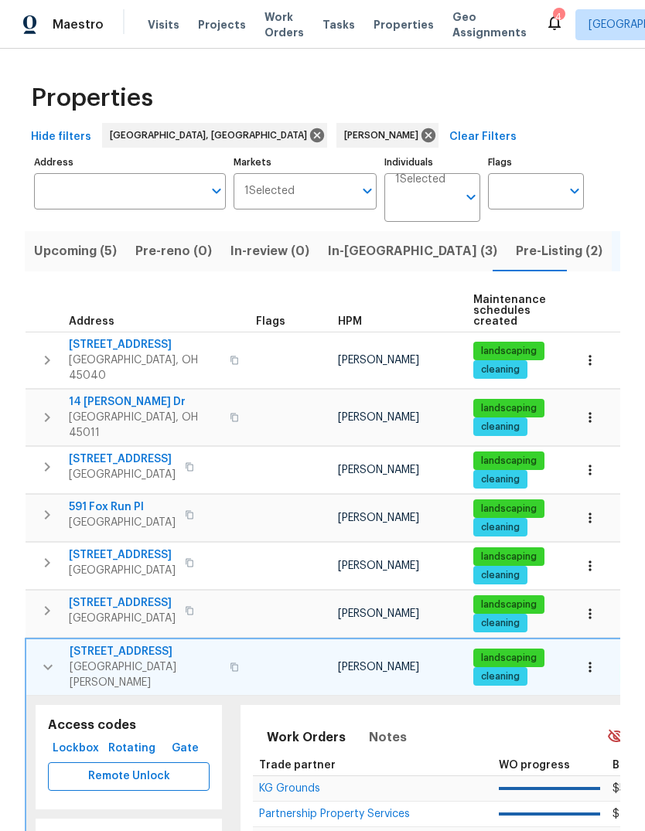
click at [77, 552] on span "Remote Unlock" at bounding box center [128, 776] width 137 height 19
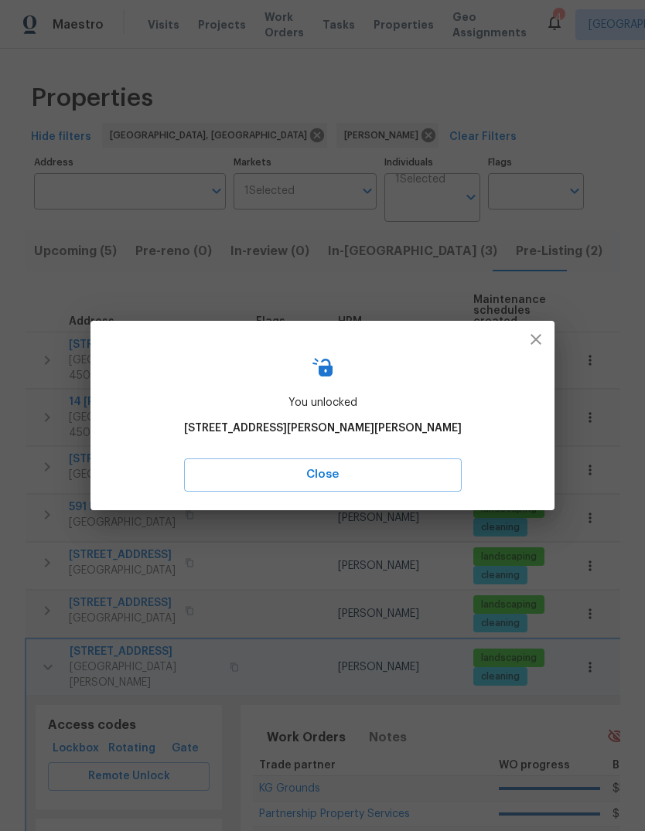
click at [530, 340] on icon "button" at bounding box center [535, 339] width 19 height 19
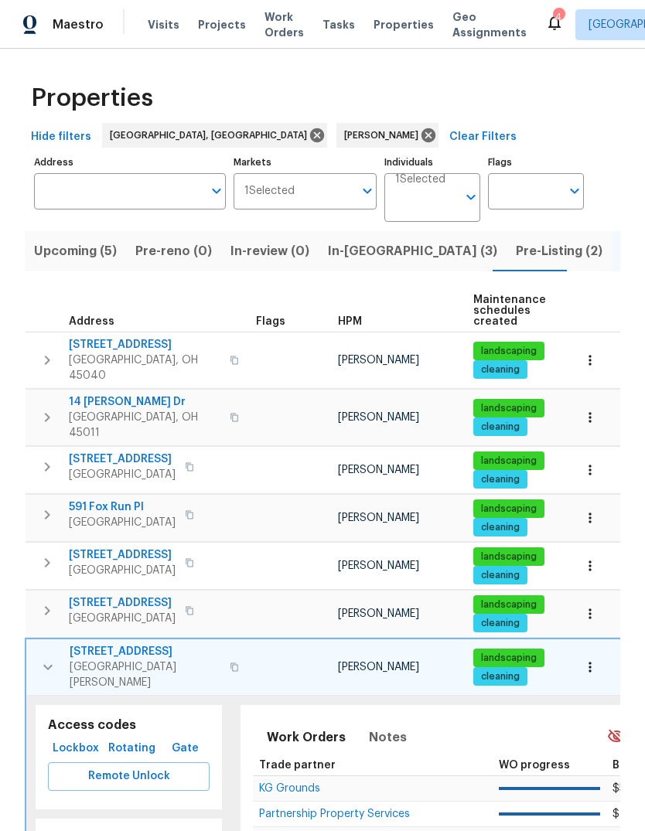
click at [107, 552] on span "7420 Kennesaw Dr" at bounding box center [145, 651] width 151 height 15
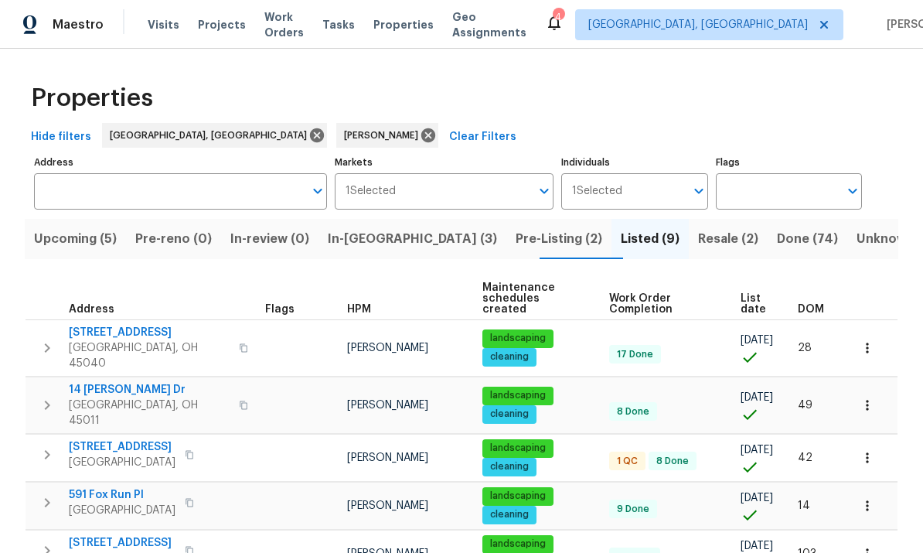
click at [373, 246] on span "In-reno (3)" at bounding box center [412, 239] width 169 height 22
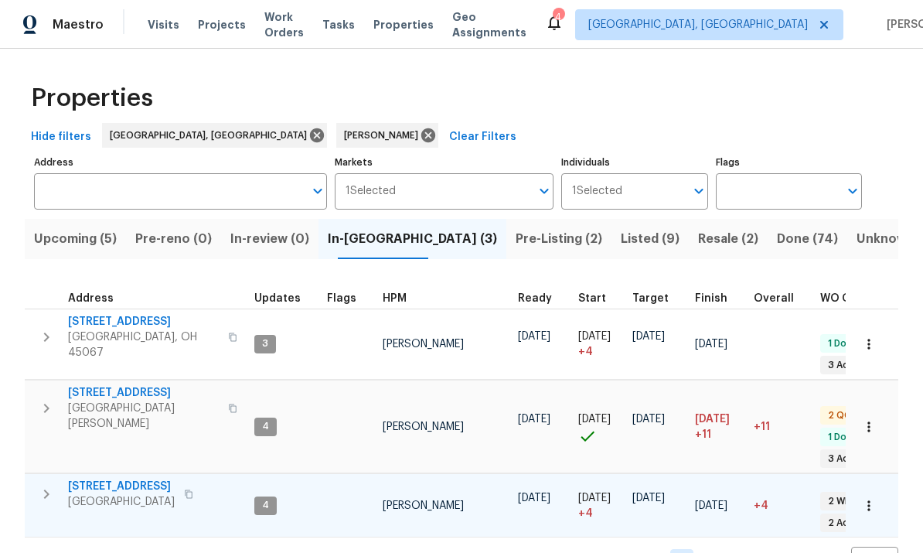
click at [118, 478] on span "6107 Driftwood Ct" at bounding box center [121, 485] width 107 height 15
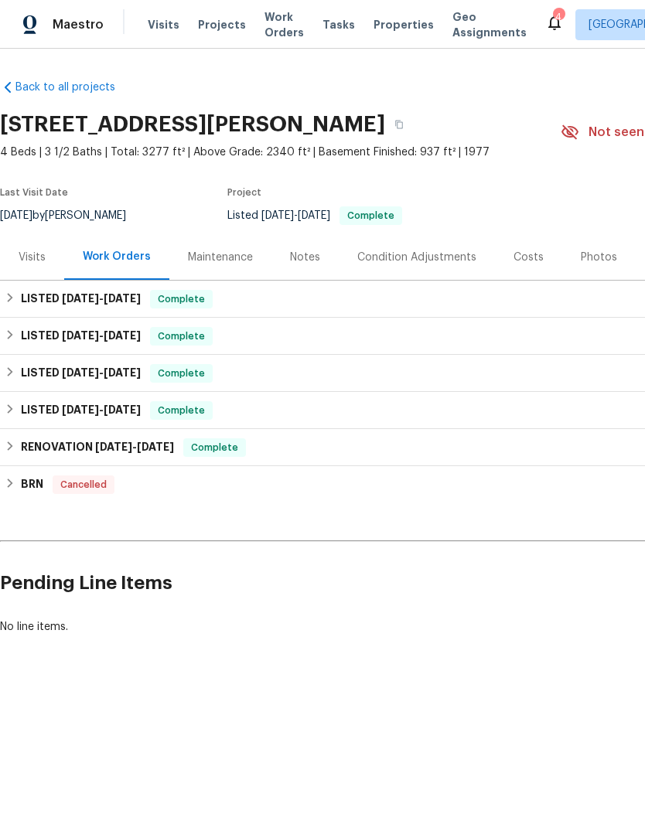
click at [37, 264] on div "Visits" at bounding box center [32, 257] width 27 height 15
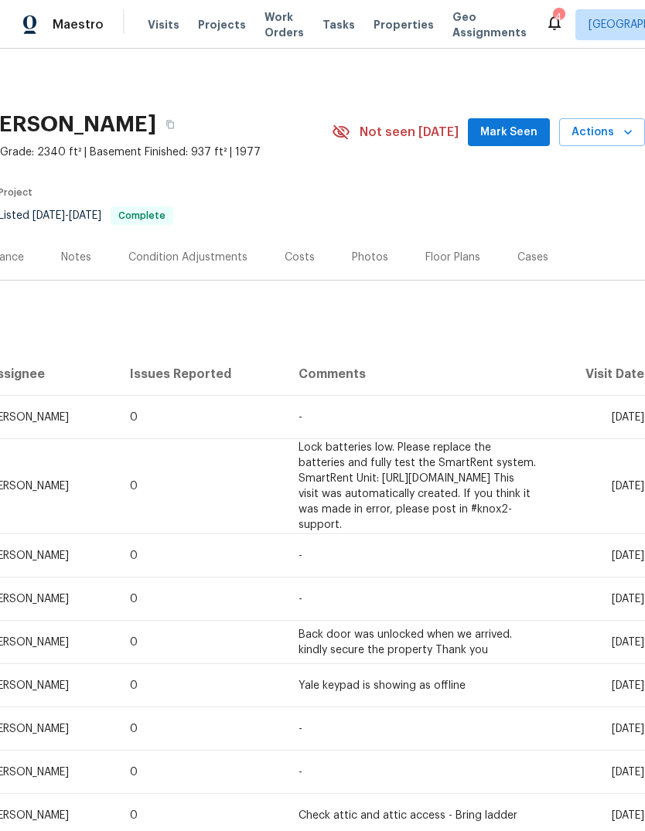
scroll to position [0, 229]
click at [611, 129] on span "Actions" at bounding box center [601, 132] width 61 height 19
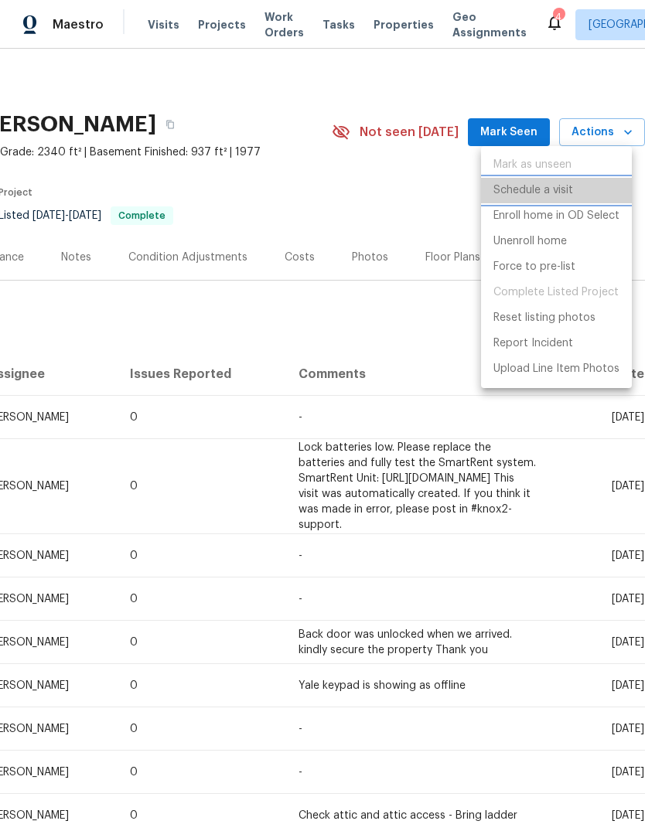
click at [584, 189] on li "Schedule a visit" at bounding box center [556, 191] width 151 height 26
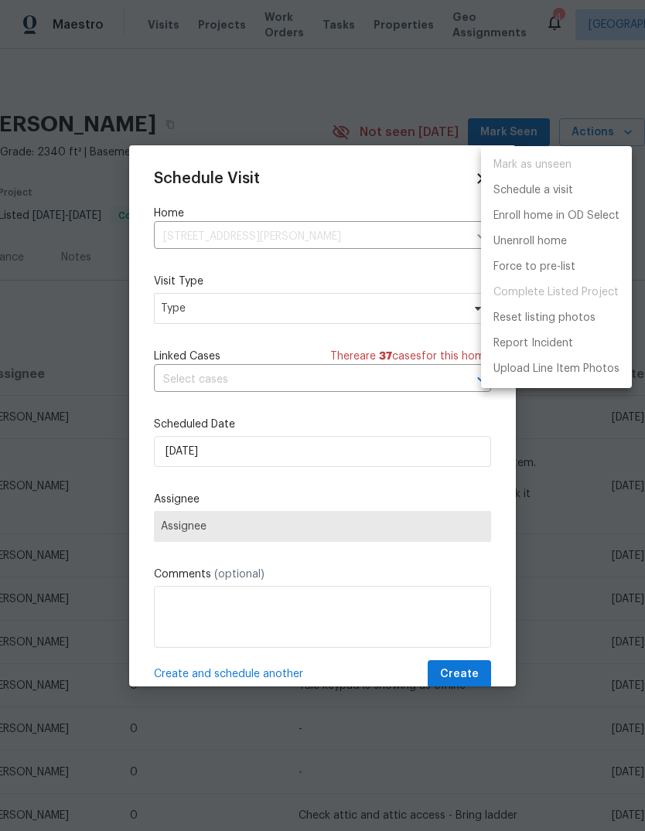
click at [284, 312] on div at bounding box center [322, 415] width 645 height 831
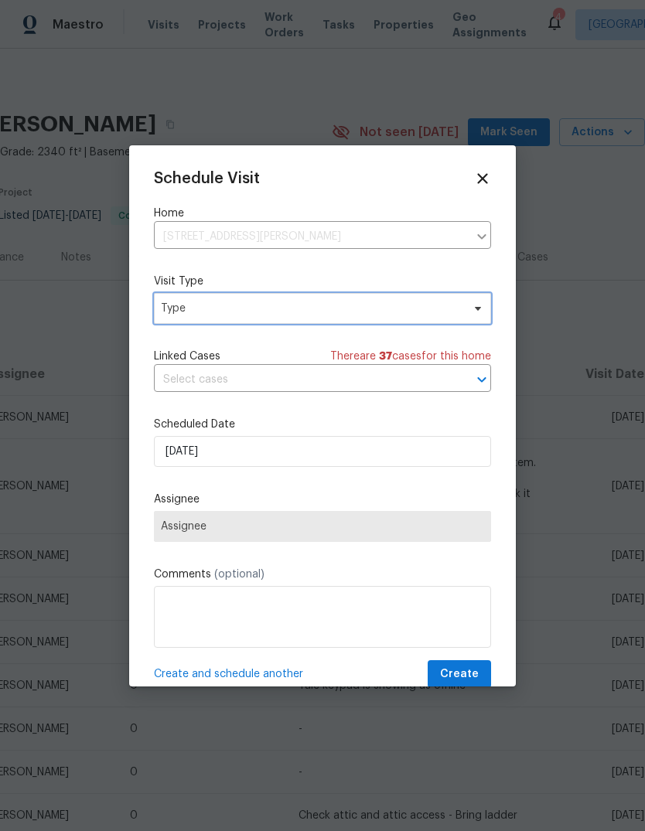
click at [365, 308] on span "Type" at bounding box center [311, 308] width 301 height 15
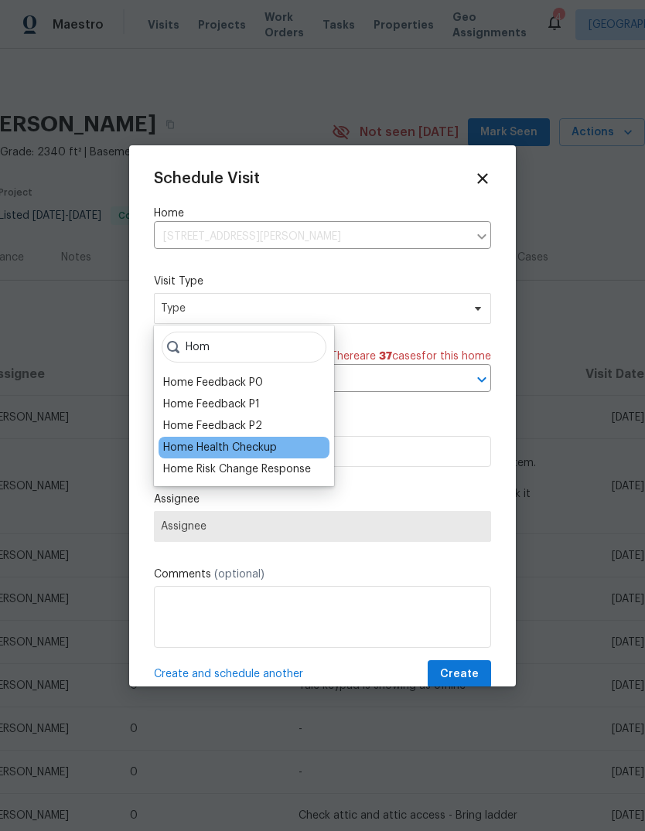
type input "Hom"
click at [286, 440] on div "Home Health Checkup" at bounding box center [243, 448] width 171 height 22
click at [276, 441] on div "Home Health Checkup" at bounding box center [220, 447] width 114 height 15
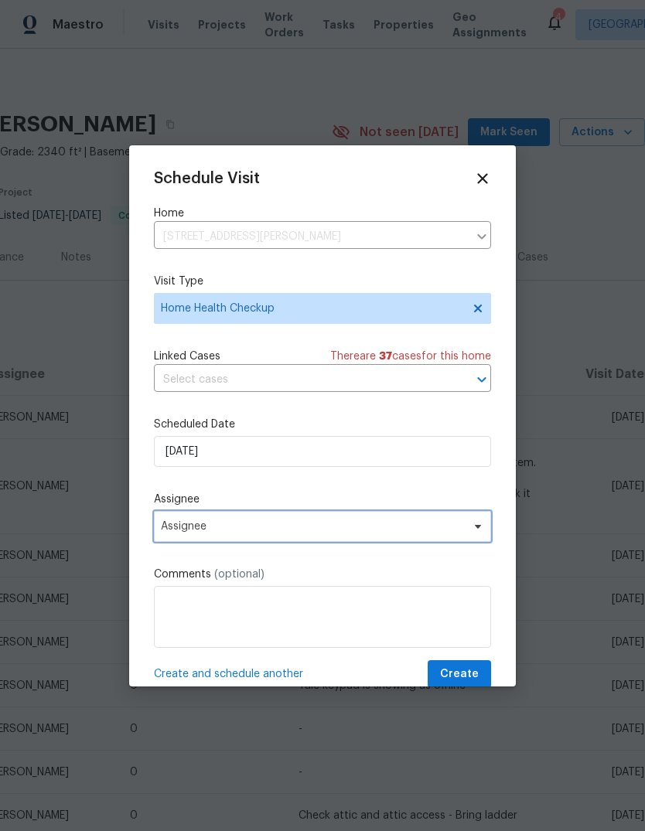
click at [289, 533] on span "Assignee" at bounding box center [312, 526] width 303 height 12
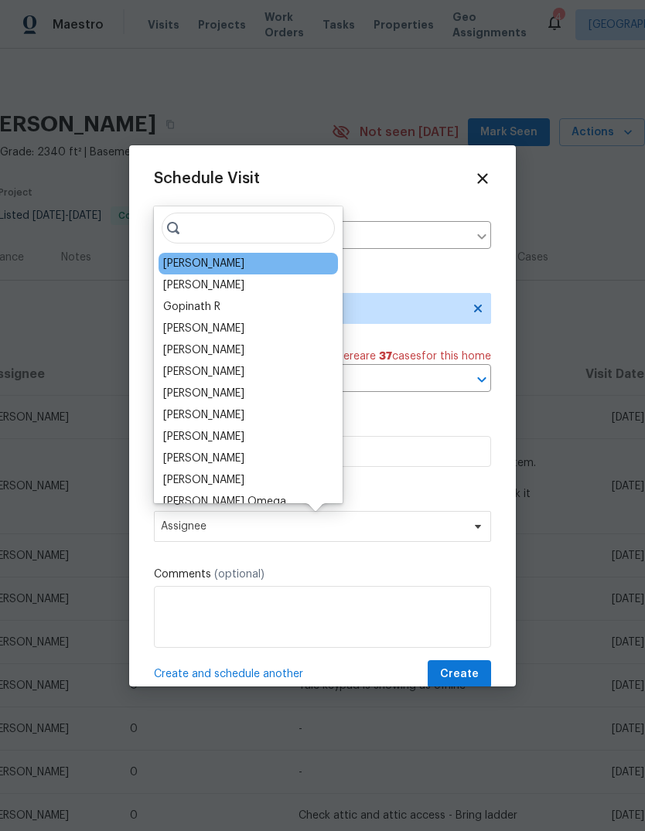
click at [226, 258] on div "[PERSON_NAME]" at bounding box center [247, 264] width 179 height 22
click at [206, 267] on div "[PERSON_NAME]" at bounding box center [203, 263] width 81 height 15
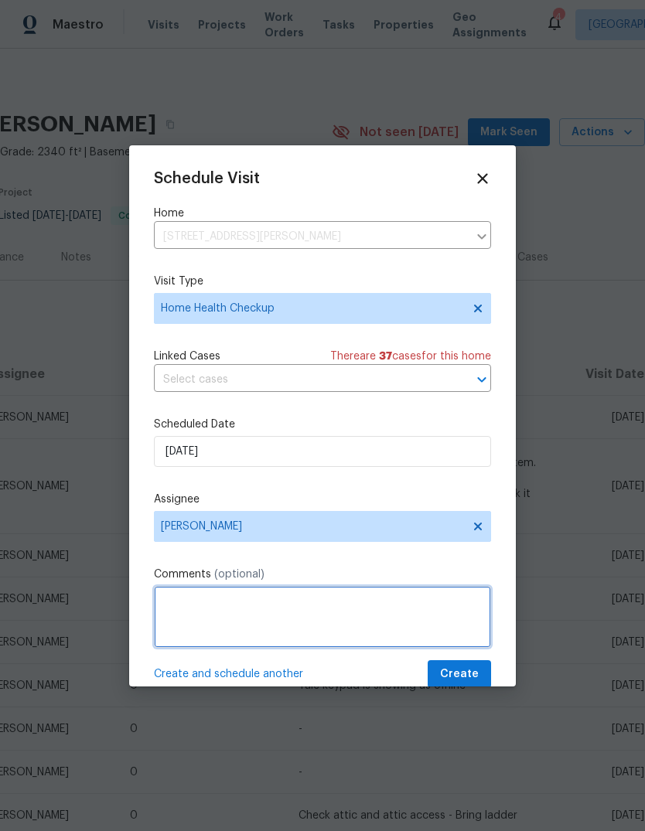
click at [281, 607] on textarea at bounding box center [322, 617] width 337 height 62
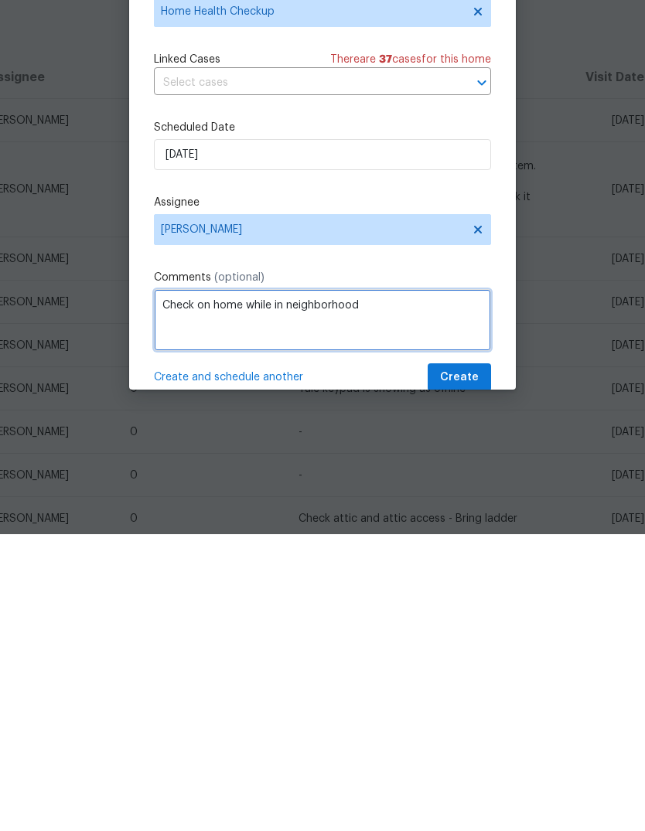
type textarea "Check on home while in neighborhood"
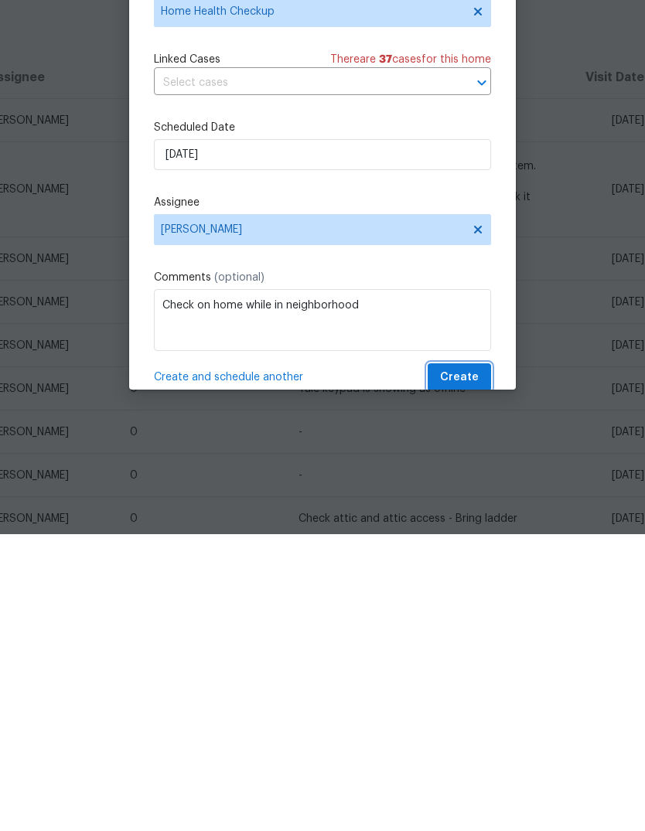
click at [470, 665] on span "Create" at bounding box center [459, 674] width 39 height 19
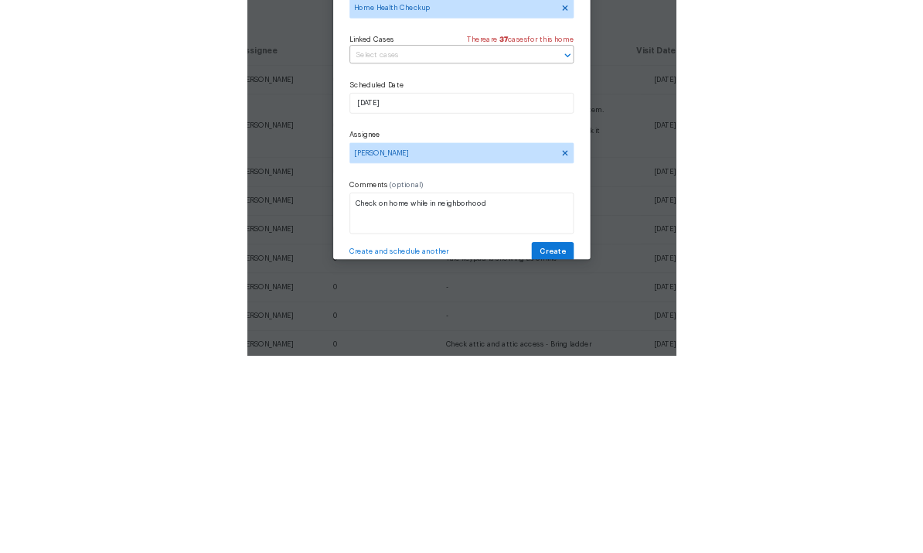
scroll to position [58, 0]
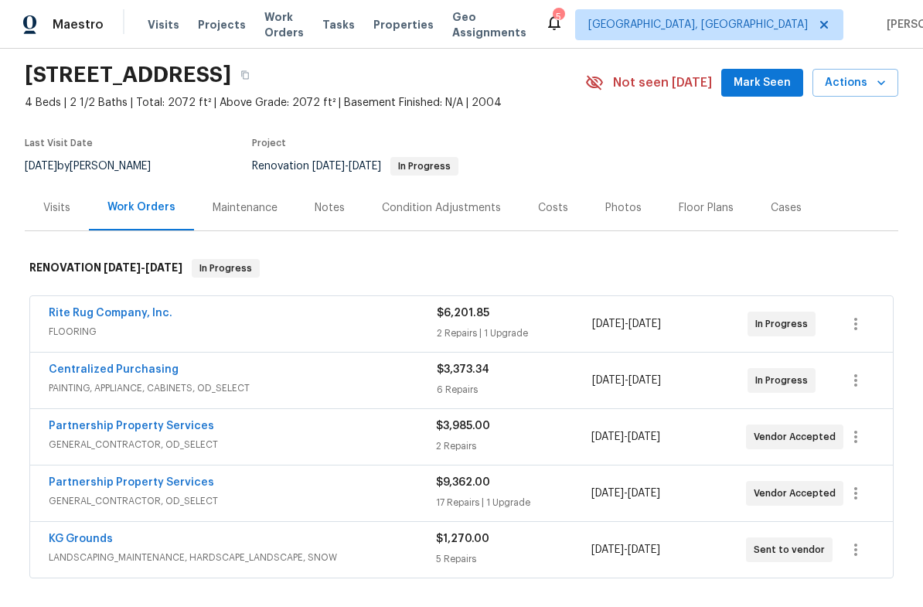
scroll to position [50, 0]
click at [85, 315] on link "Rite Rug Company, Inc." at bounding box center [111, 312] width 124 height 11
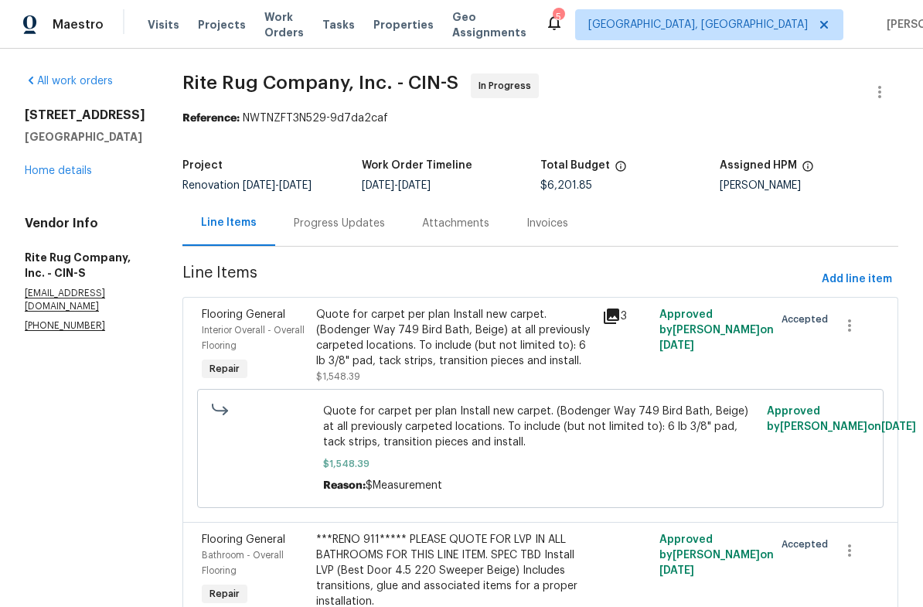
click at [380, 224] on div "Progress Updates" at bounding box center [339, 223] width 91 height 15
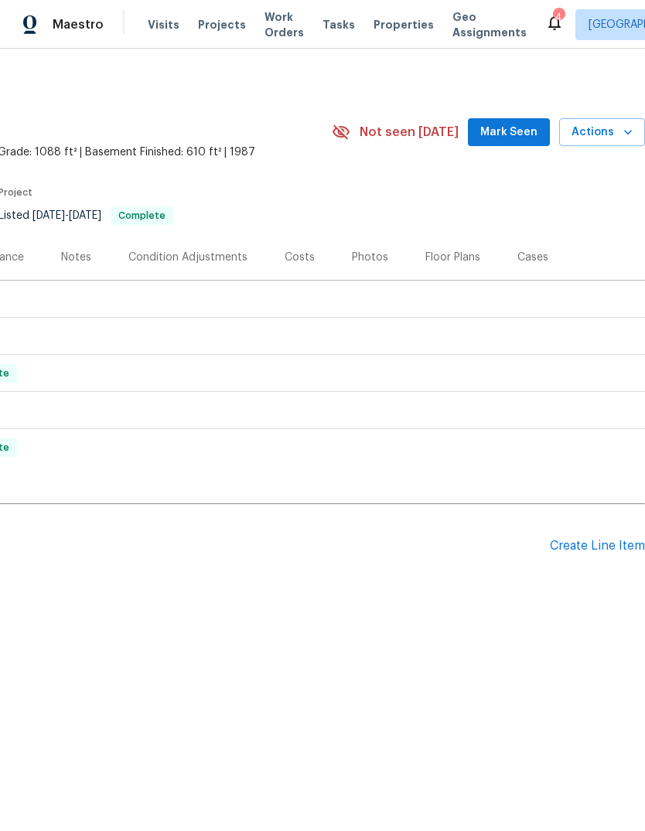
scroll to position [0, 229]
click at [576, 551] on div "Create Line Item" at bounding box center [597, 546] width 95 height 15
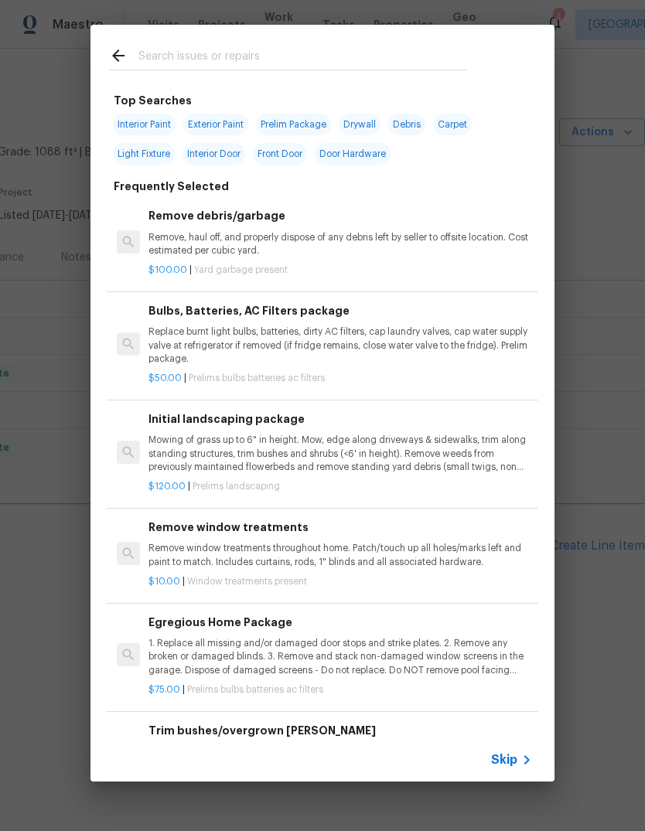
click at [392, 48] on input "text" at bounding box center [302, 57] width 328 height 23
type input "Fan"
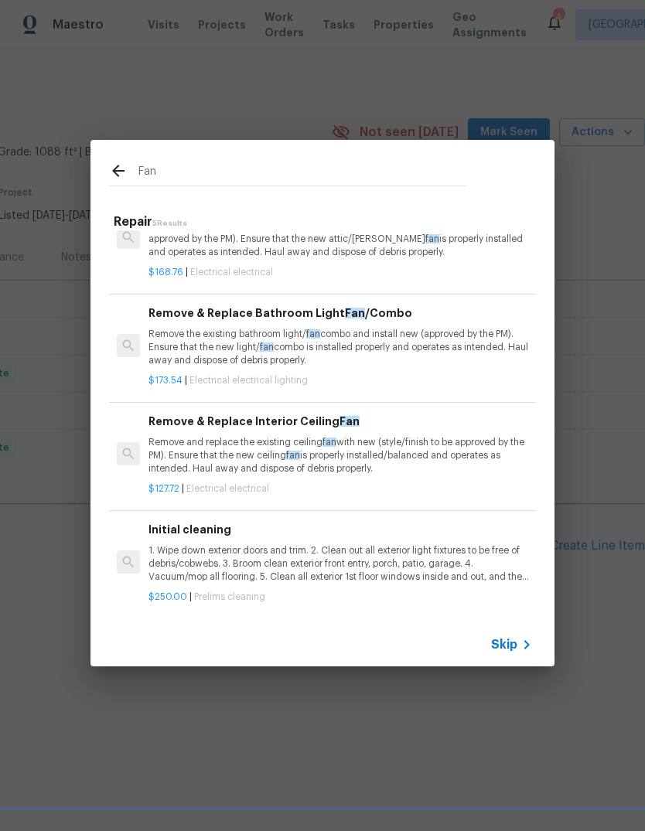
click at [528, 320] on h6 "Remove & Replace Bathroom Light Fan /Combo" at bounding box center [339, 313] width 383 height 17
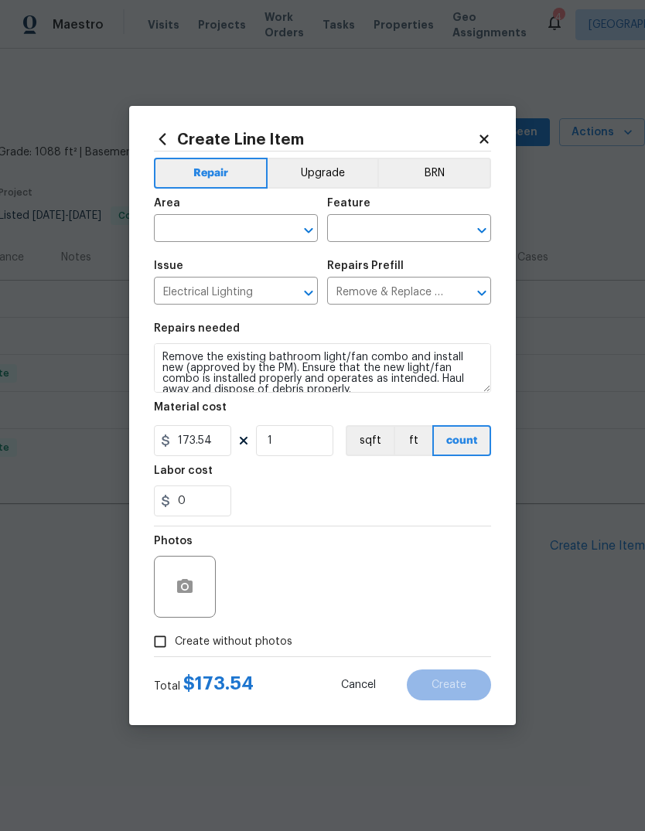
click at [509, 352] on div "Create Line Item Repair Upgrade BRN Area ​ Feature ​ Issue Electrical Lighting …" at bounding box center [322, 415] width 387 height 619
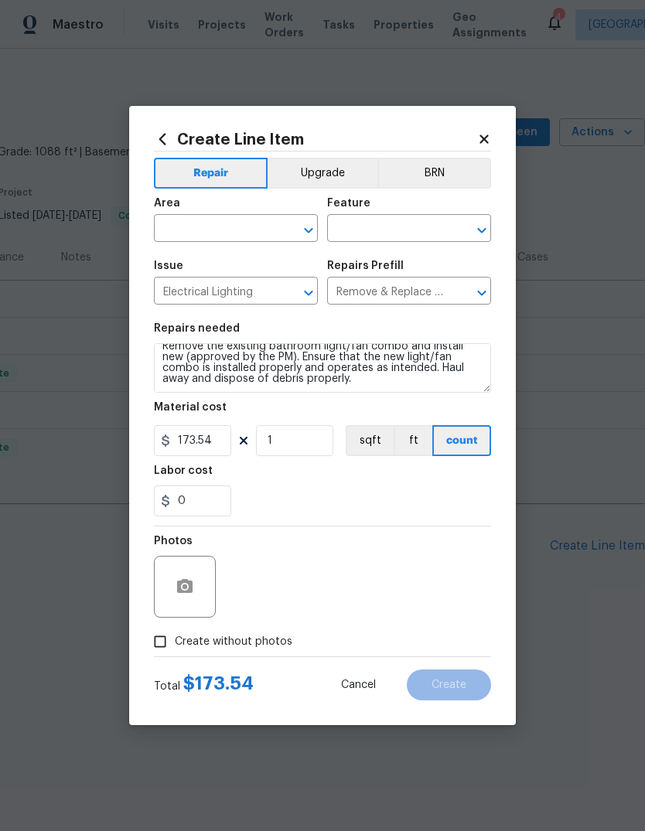
scroll to position [11, 0]
click at [207, 431] on input "173.54" at bounding box center [192, 440] width 77 height 31
click at [219, 456] on input "173.54" at bounding box center [192, 440] width 77 height 31
type input "100"
click at [192, 230] on input "text" at bounding box center [214, 230] width 121 height 24
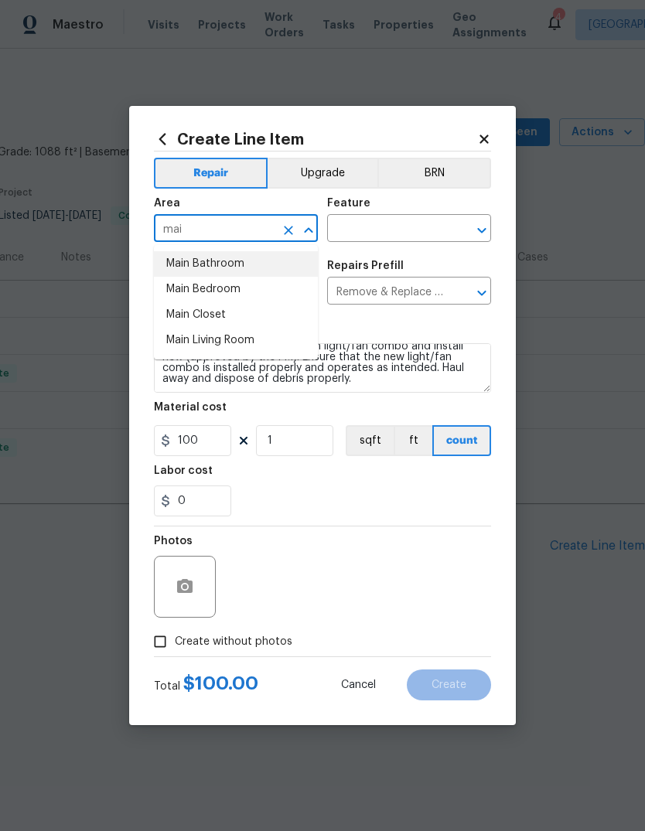
click at [190, 272] on li "Main Bathroom" at bounding box center [236, 264] width 164 height 26
type input "Main Bathroom"
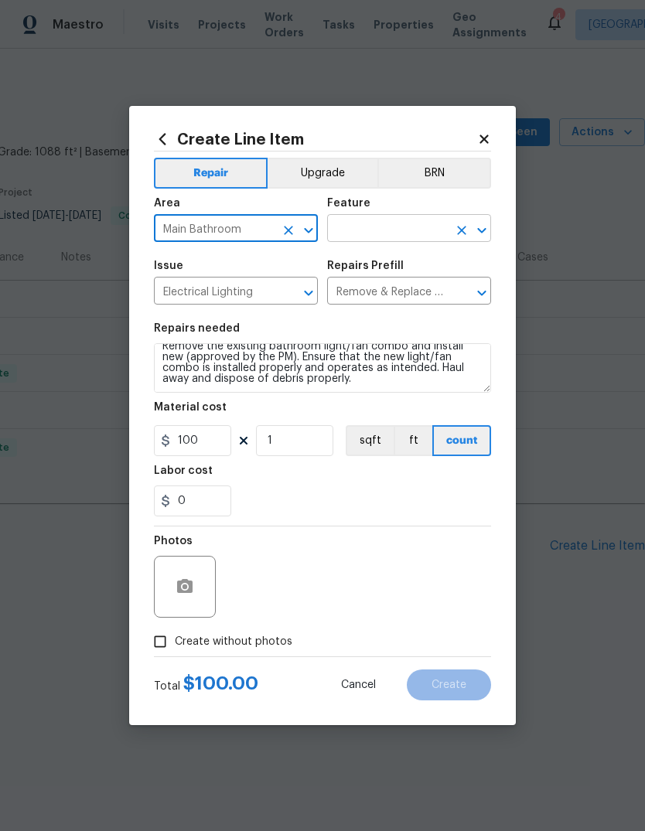
click at [427, 232] on input "text" at bounding box center [387, 230] width 121 height 24
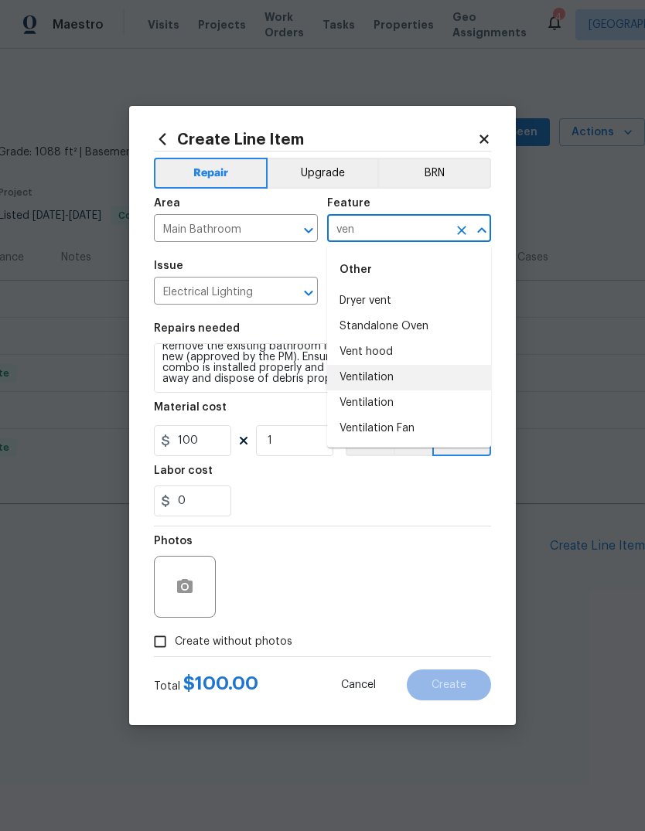
click at [398, 371] on li "Ventilation" at bounding box center [409, 378] width 164 height 26
type input "Ventilation"
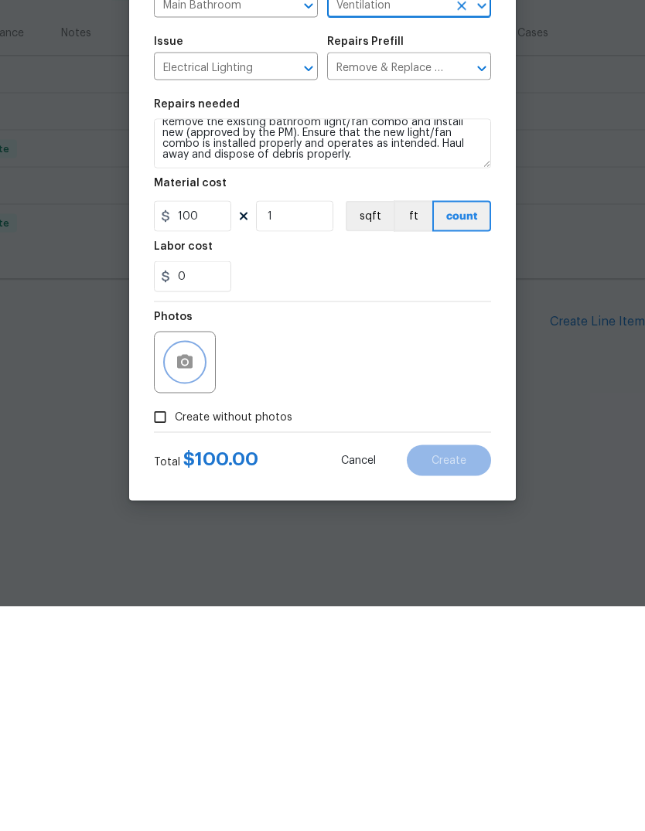
click at [189, 579] on icon "button" at bounding box center [184, 586] width 15 height 14
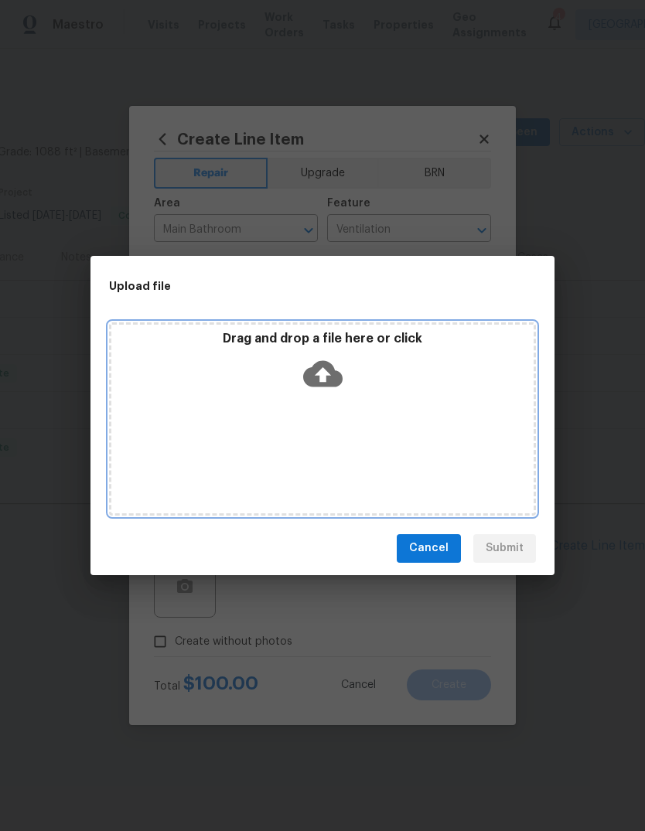
click at [346, 376] on div "Drag and drop a file here or click" at bounding box center [322, 364] width 422 height 66
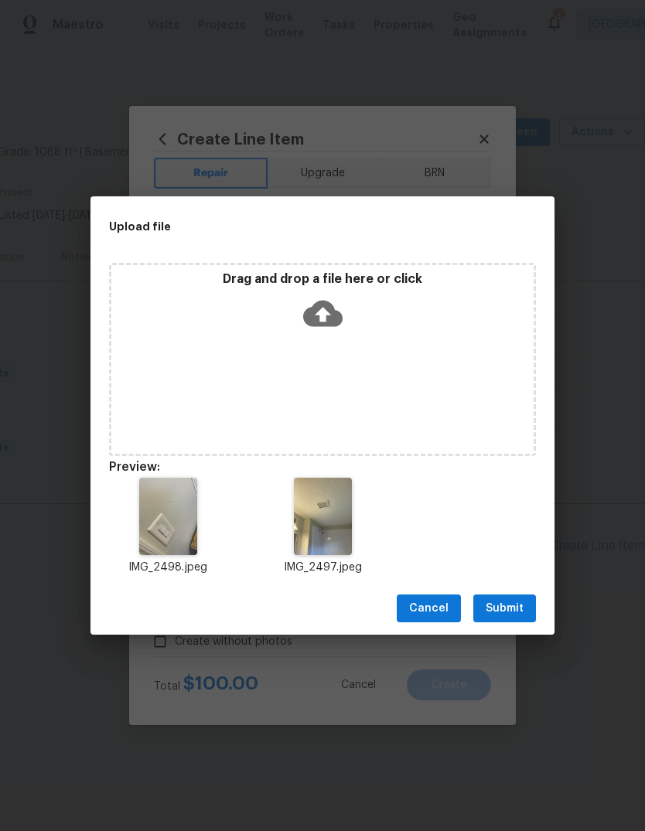
click at [519, 615] on span "Submit" at bounding box center [504, 608] width 38 height 19
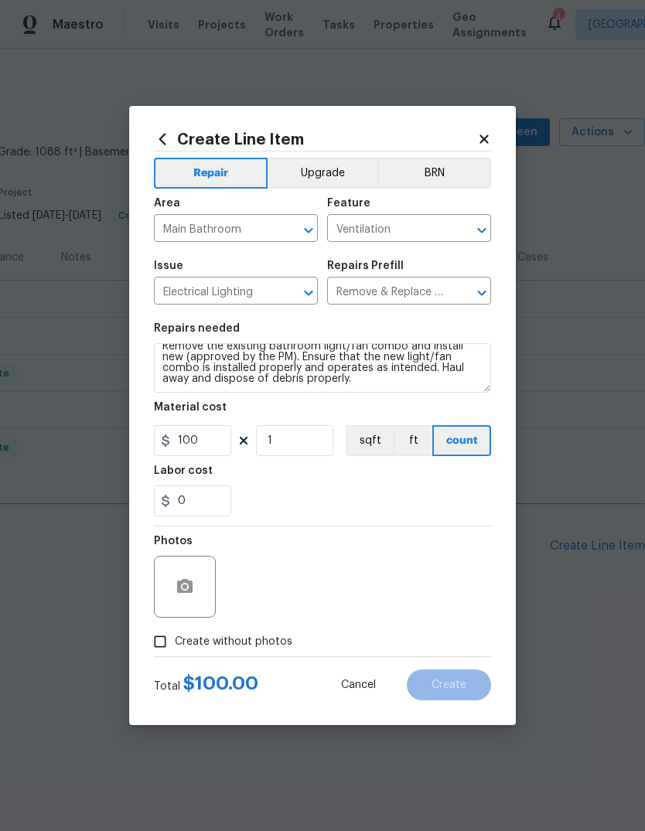
click at [427, 506] on div "0" at bounding box center [322, 500] width 337 height 31
click at [168, 648] on input "Create without photos" at bounding box center [159, 641] width 29 height 29
checkbox input "true"
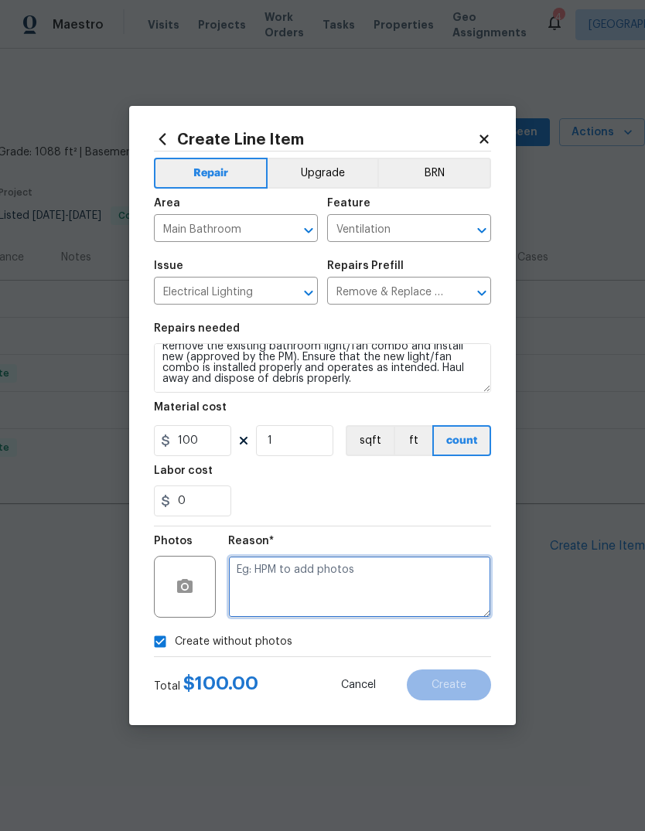
click at [308, 581] on textarea at bounding box center [359, 587] width 263 height 62
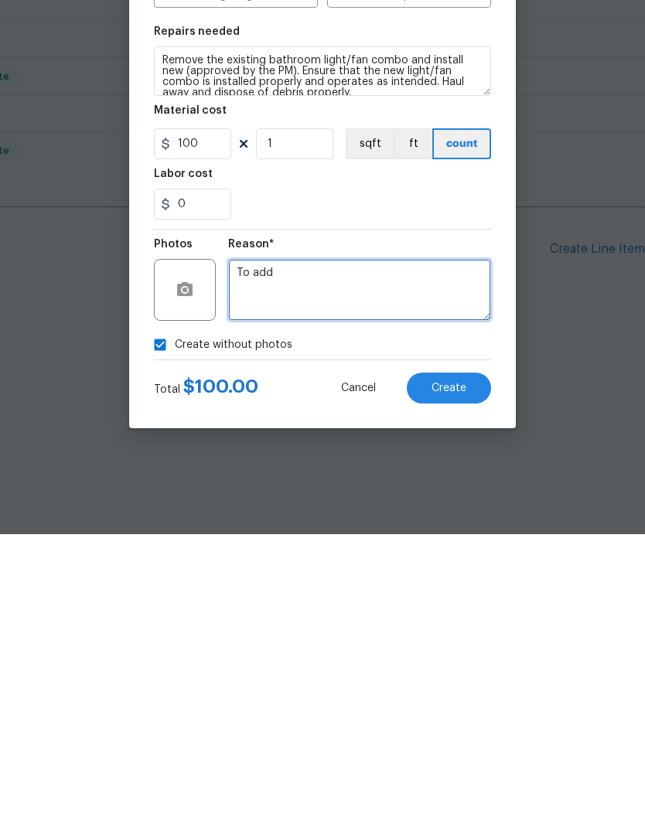
scroll to position [0, 0]
type textarea "To add"
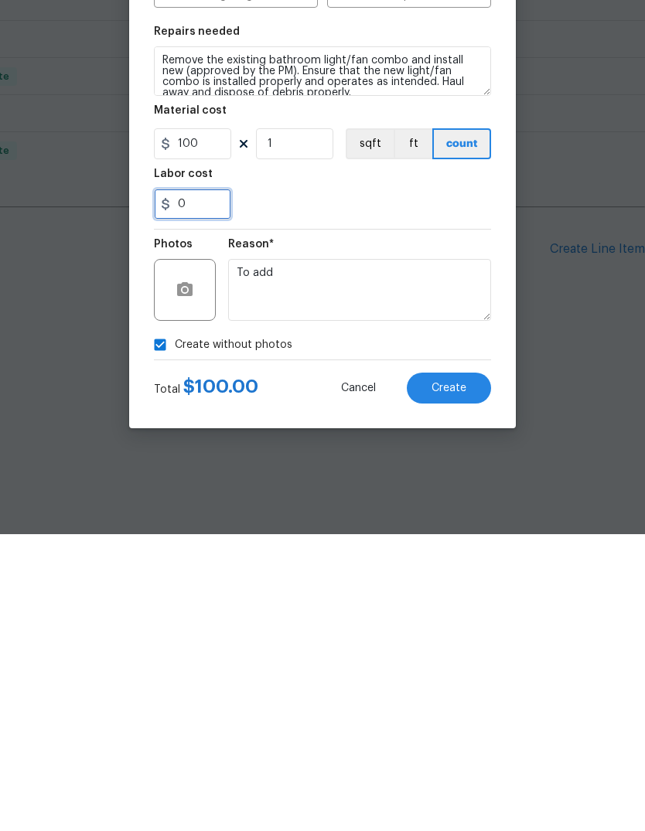
click at [203, 485] on input "0" at bounding box center [192, 500] width 77 height 31
click at [206, 425] on input "100" at bounding box center [192, 440] width 77 height 31
type input "75"
click at [202, 485] on input "0" at bounding box center [192, 500] width 77 height 31
type input "60"
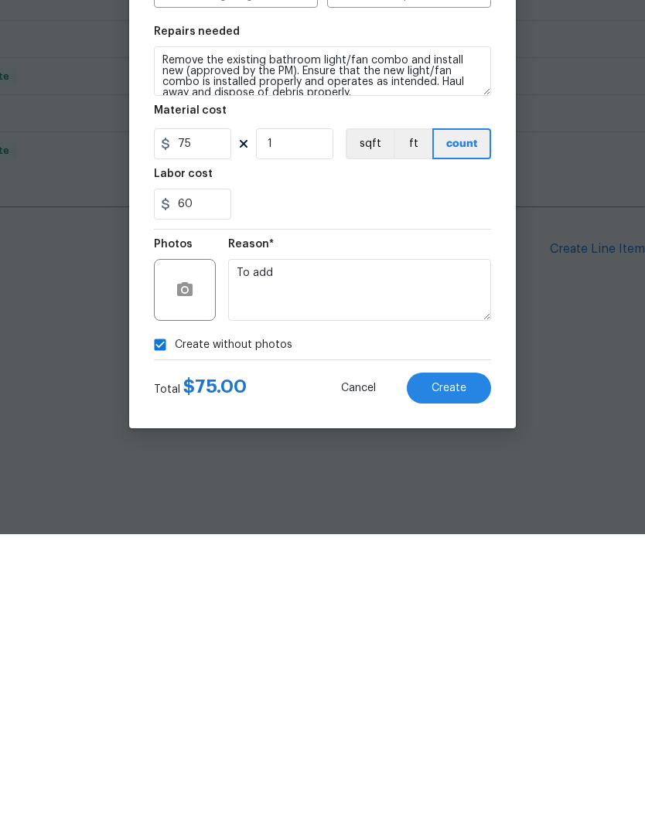
click at [412, 465] on div "Labor cost" at bounding box center [322, 475] width 337 height 20
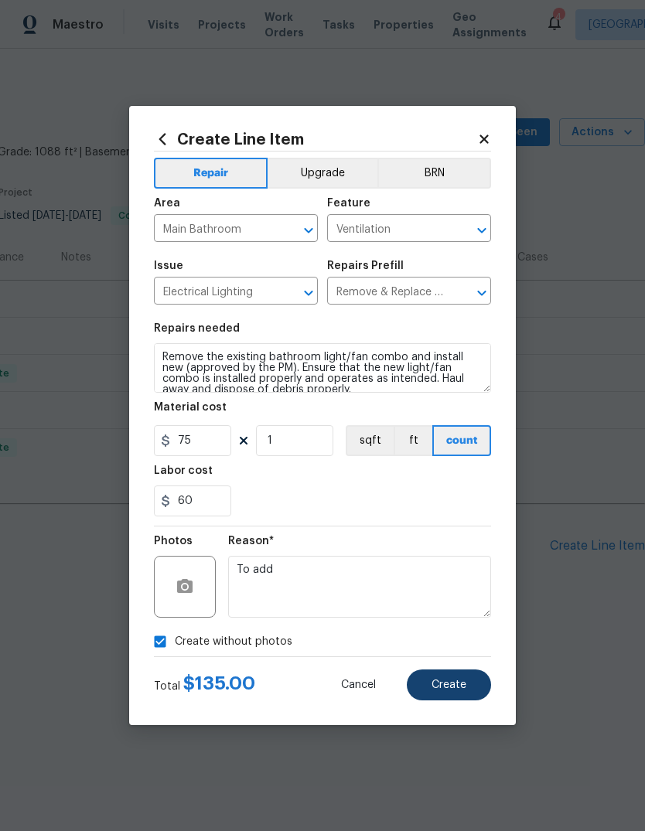
click at [458, 693] on button "Create" at bounding box center [449, 684] width 84 height 31
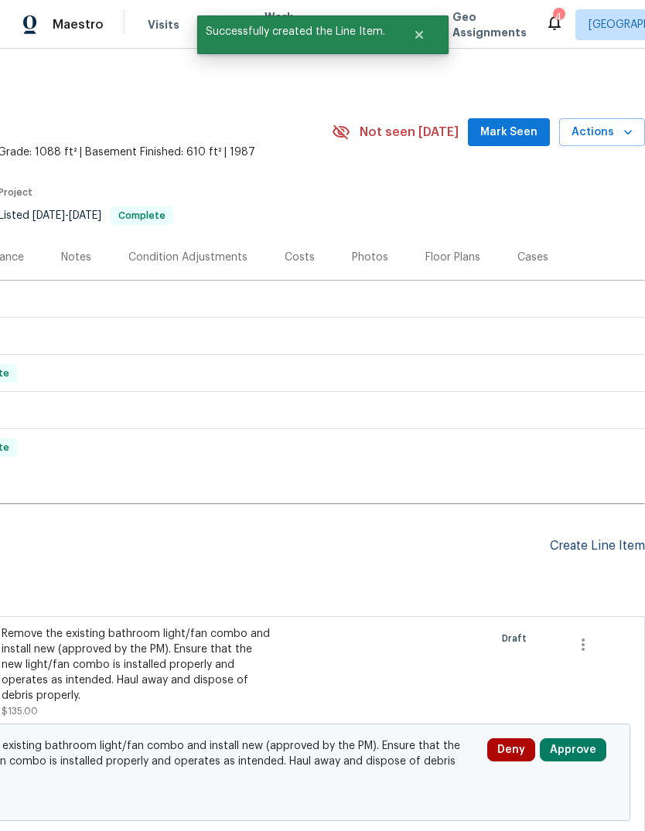
click at [604, 547] on div "Create Line Item" at bounding box center [597, 546] width 95 height 15
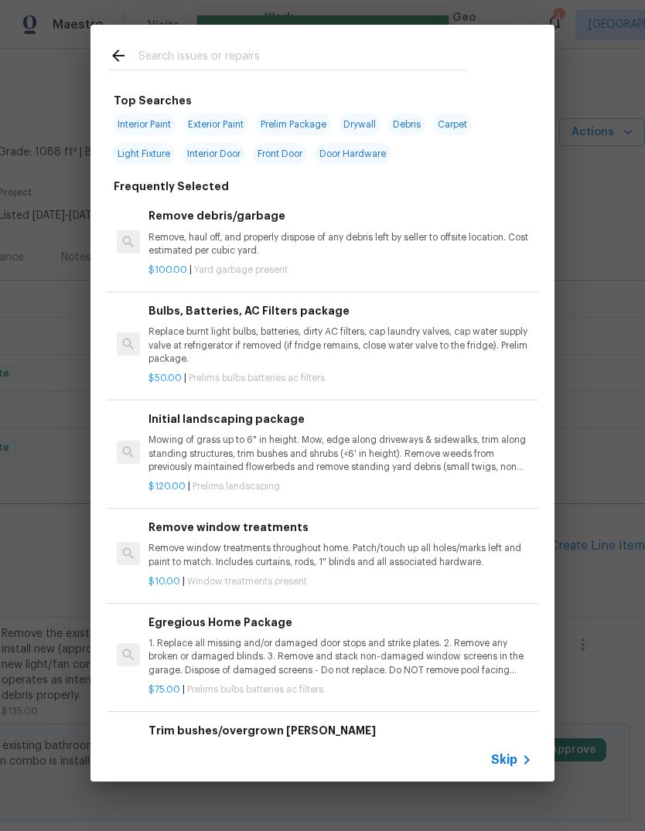
click at [337, 39] on div at bounding box center [287, 55] width 394 height 61
click at [373, 59] on input "text" at bounding box center [302, 57] width 328 height 23
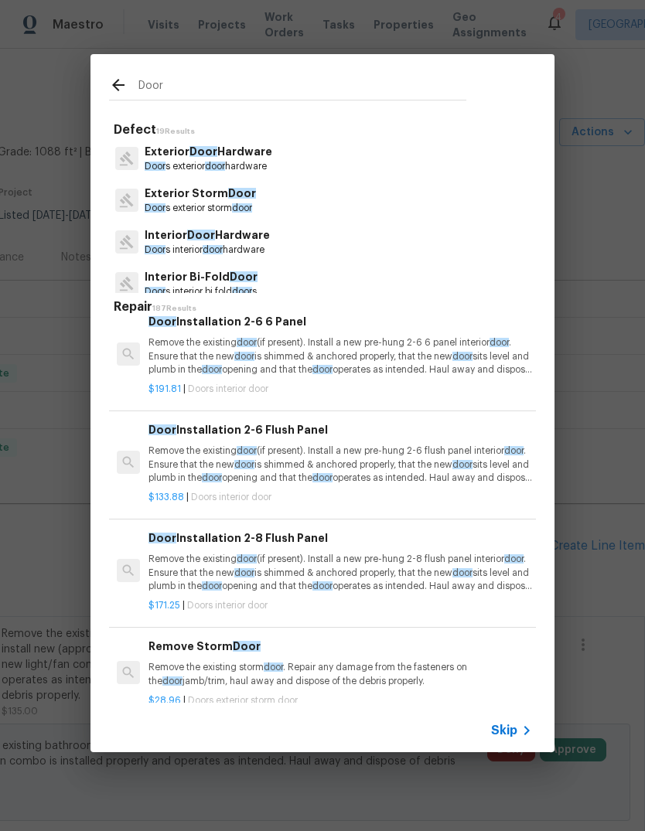
scroll to position [852, -1]
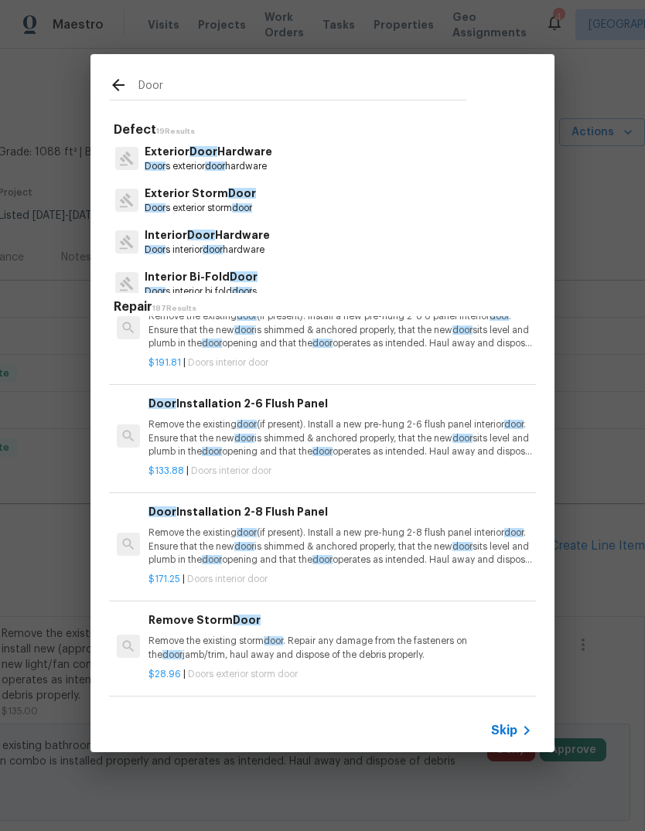
click at [351, 80] on input "Door" at bounding box center [302, 88] width 328 height 23
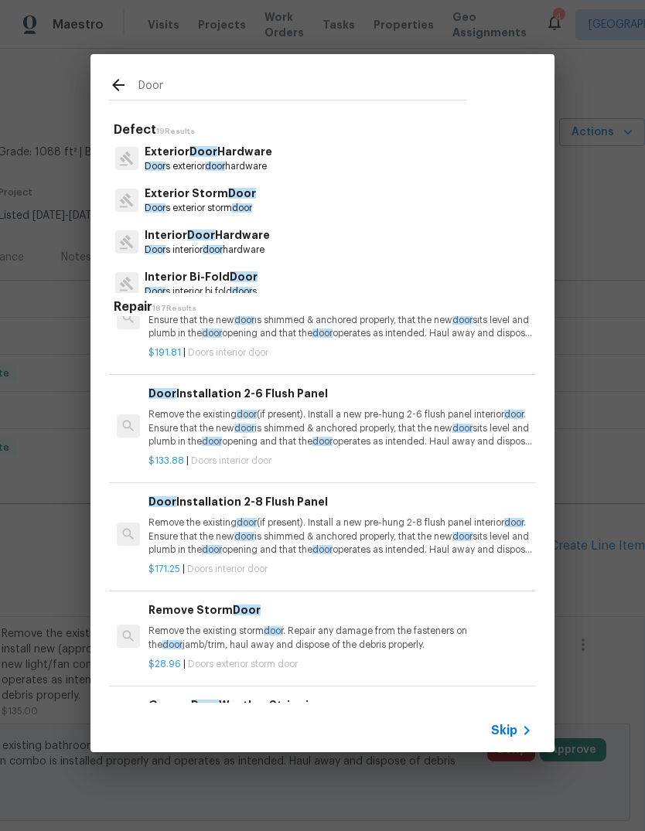
scroll to position [880, 0]
type input "ExterDoor"
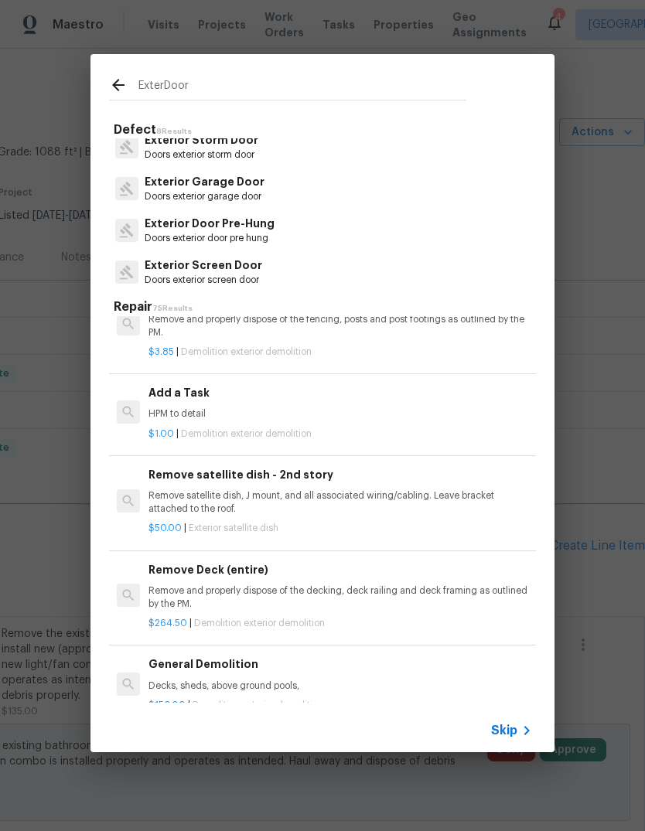
scroll to position [179, 0]
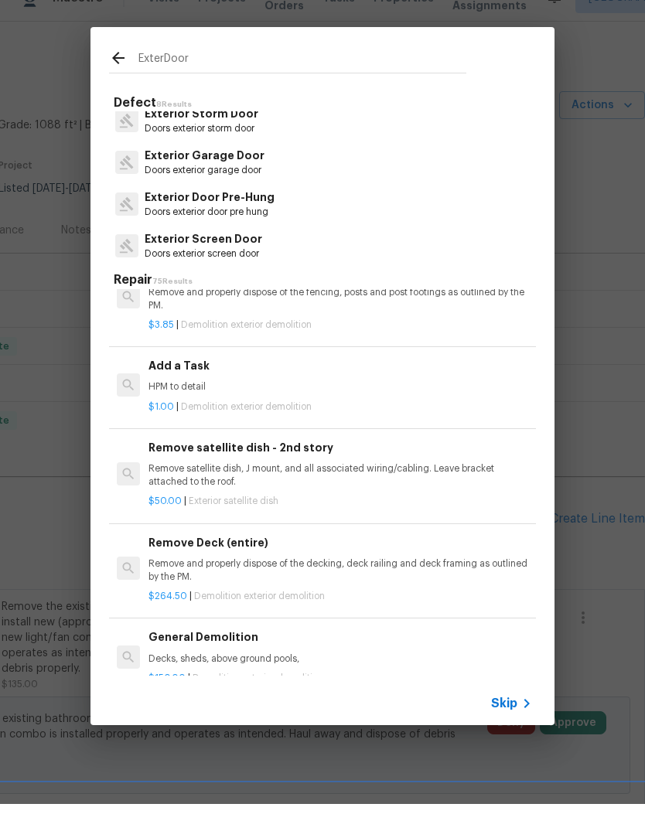
click at [248, 216] on p "Exterior Door Pre-Hung" at bounding box center [210, 224] width 130 height 16
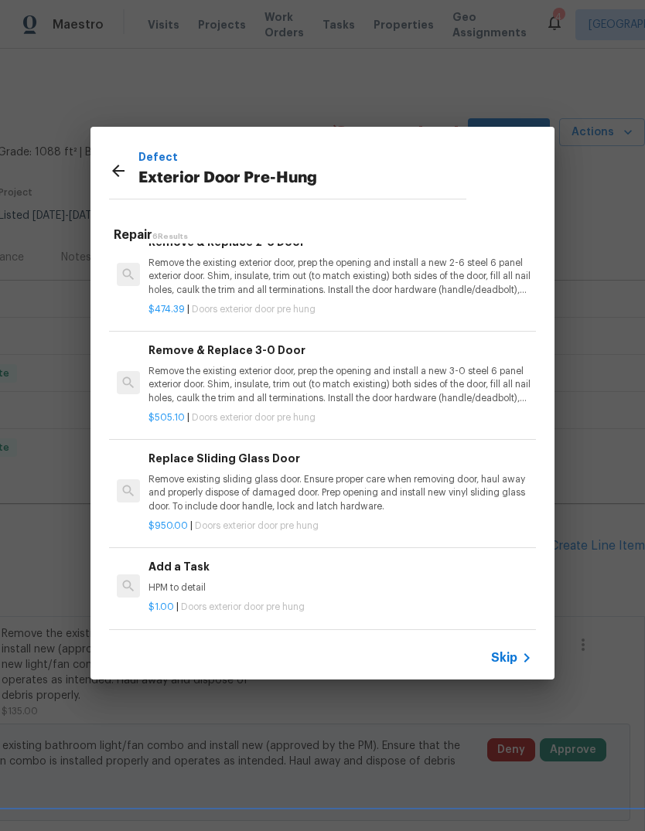
scroll to position [234, 0]
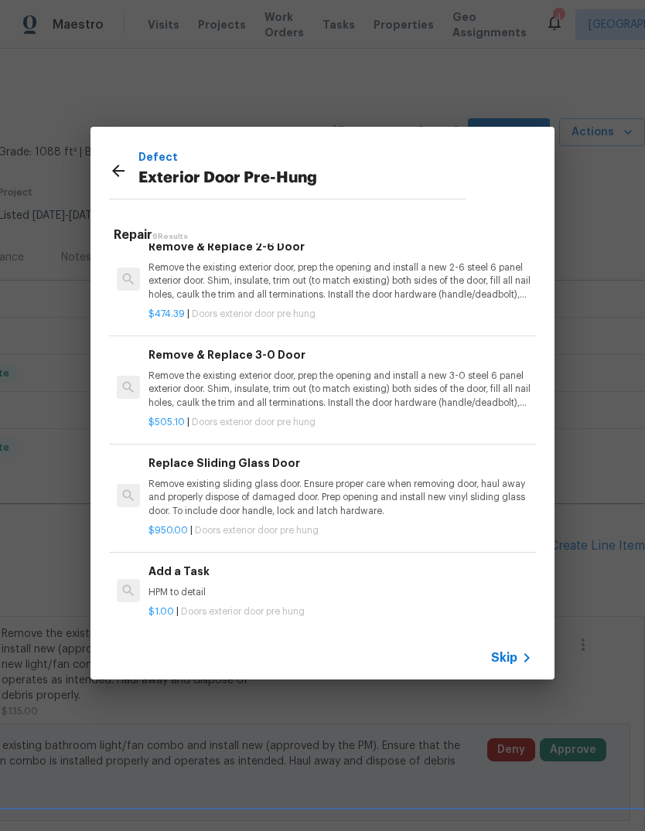
click at [247, 586] on p "HPM to detail" at bounding box center [339, 592] width 383 height 13
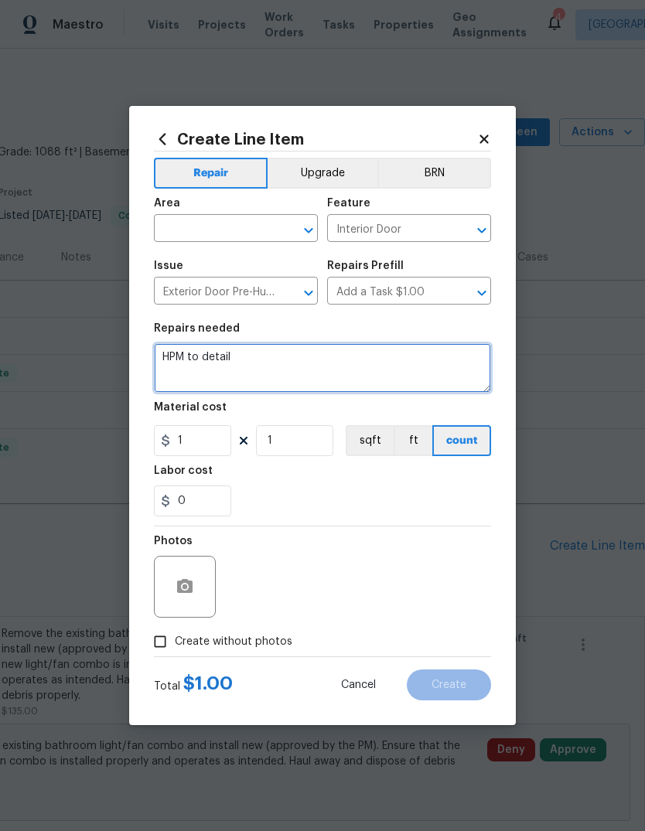
click at [366, 357] on textarea "HPM to detail" at bounding box center [322, 367] width 337 height 49
type textarea "H"
type textarea "Replace paint rotted door trim at that door. If the storm door needs to come of…"
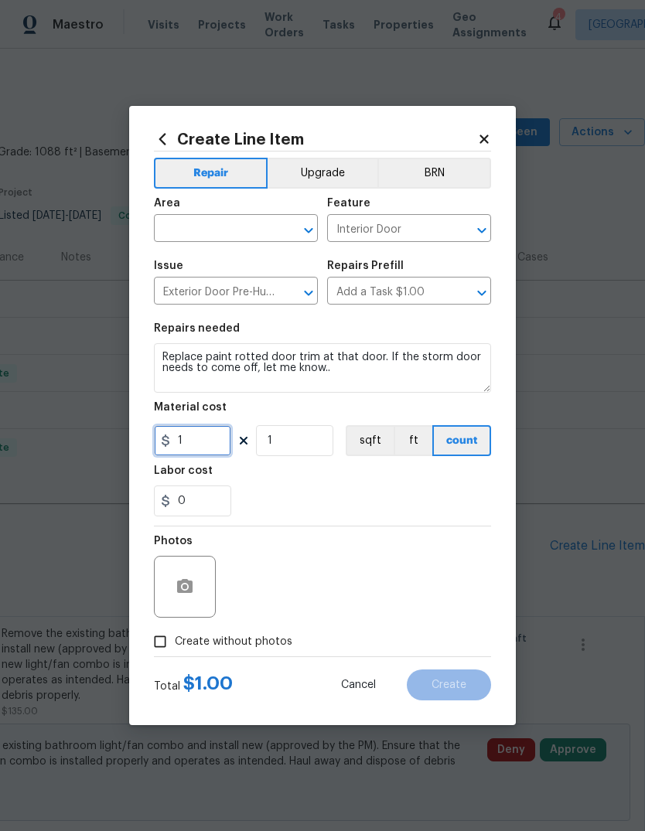
click at [194, 455] on input "1" at bounding box center [192, 440] width 77 height 31
type input "75.00"
click at [157, 644] on input "Create without photos" at bounding box center [159, 641] width 29 height 29
checkbox input "true"
type input "75"
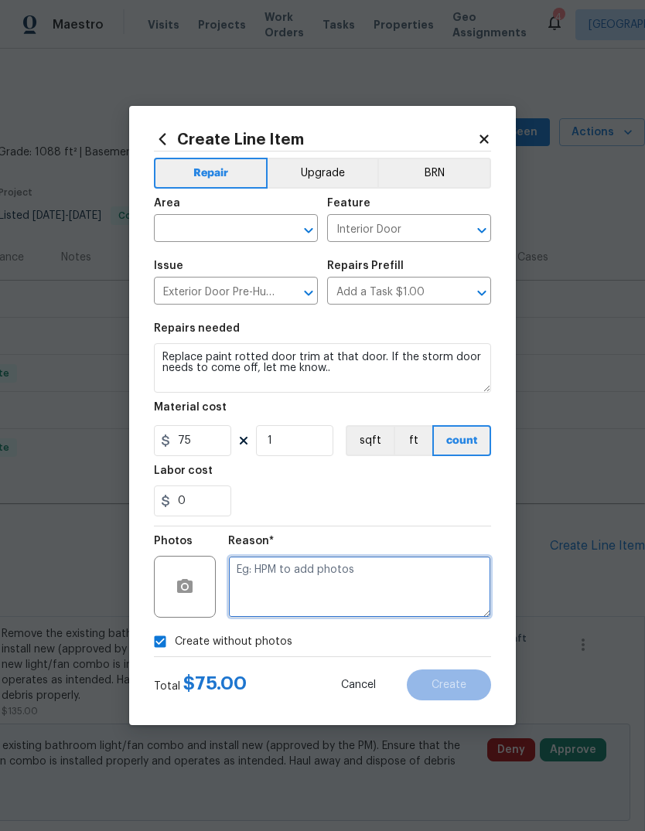
click at [365, 587] on textarea at bounding box center [359, 587] width 263 height 62
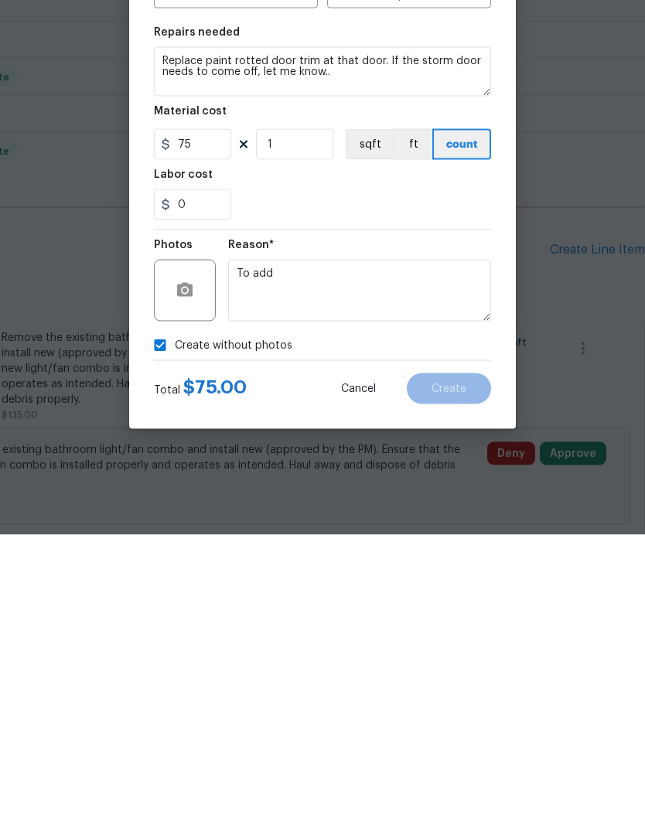
scroll to position [58, 0]
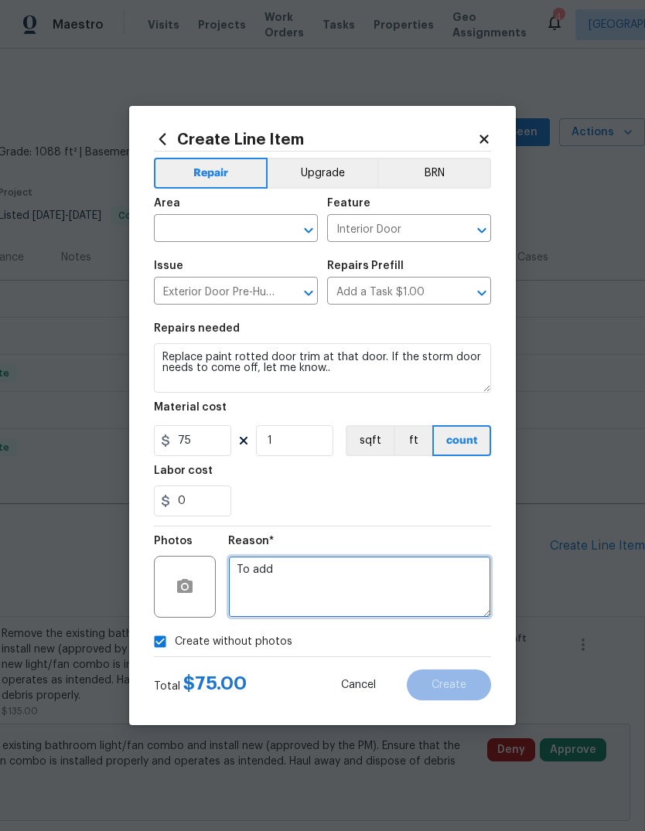
type textarea "To add"
click at [346, 507] on div "0" at bounding box center [322, 500] width 337 height 31
click at [237, 227] on input "text" at bounding box center [214, 230] width 121 height 24
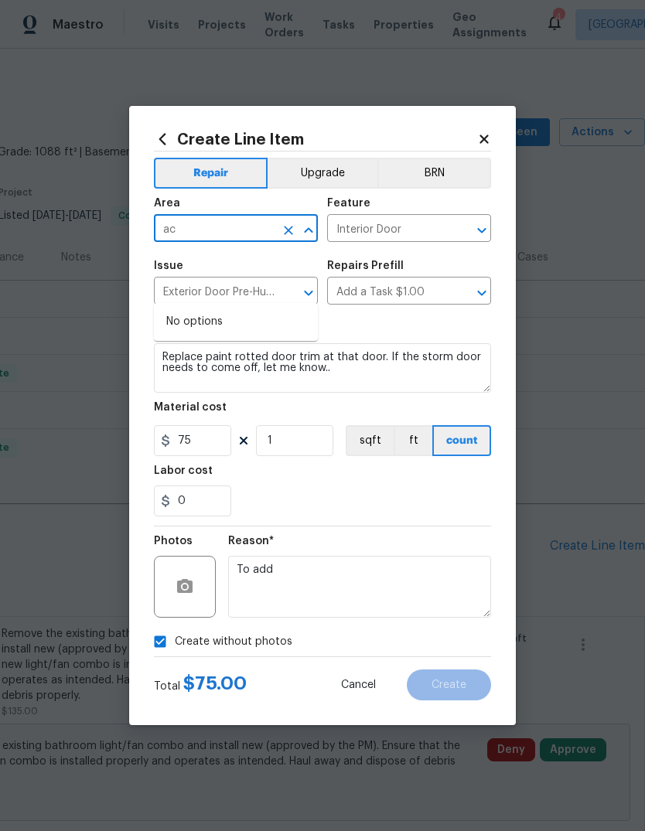
type input "a"
click at [182, 267] on li "Back" at bounding box center [236, 264] width 164 height 26
type input "Back"
click at [454, 676] on button "Create" at bounding box center [449, 684] width 84 height 31
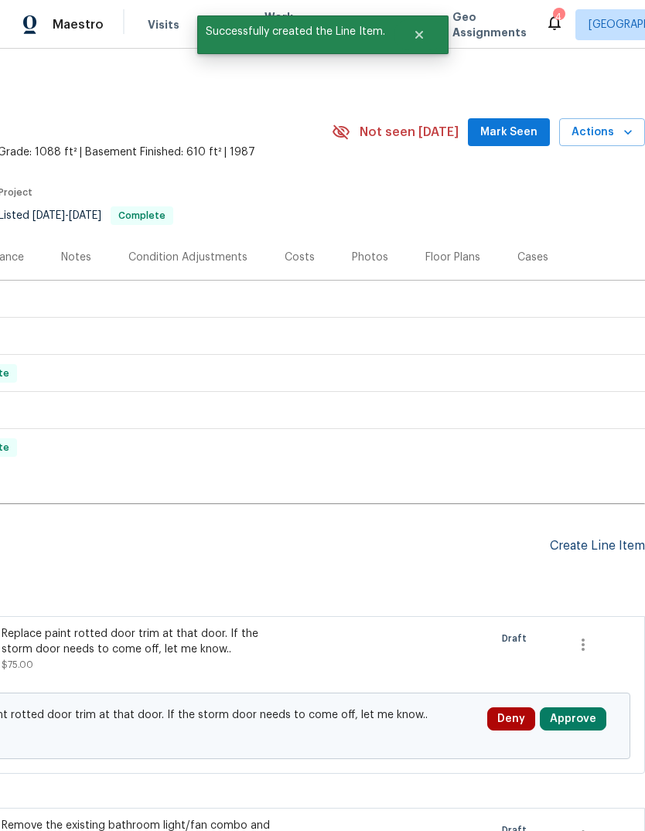
click at [609, 550] on div "Create Line Item" at bounding box center [597, 546] width 95 height 15
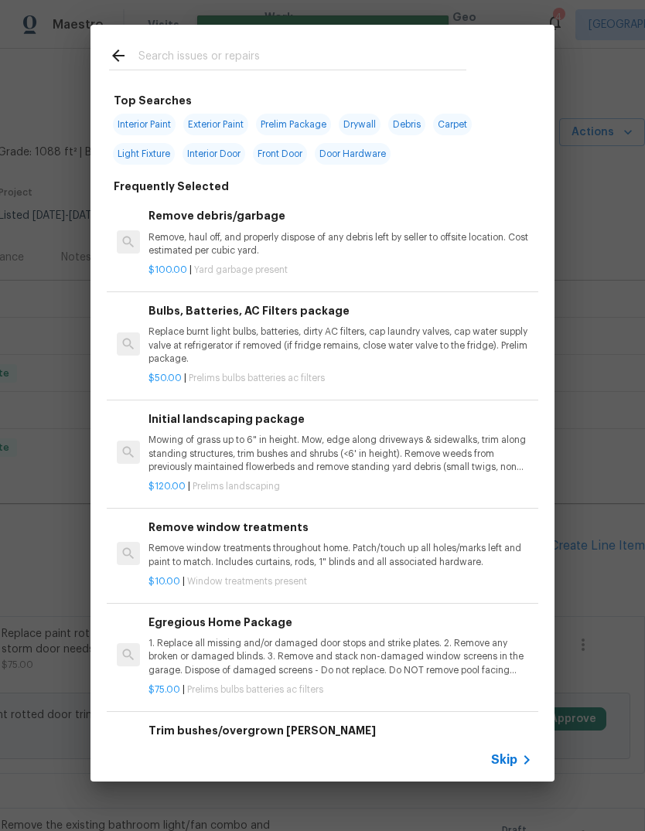
click at [328, 33] on div at bounding box center [287, 55] width 394 height 61
click at [408, 40] on div at bounding box center [287, 55] width 394 height 61
click at [352, 49] on input "text" at bounding box center [302, 57] width 328 height 23
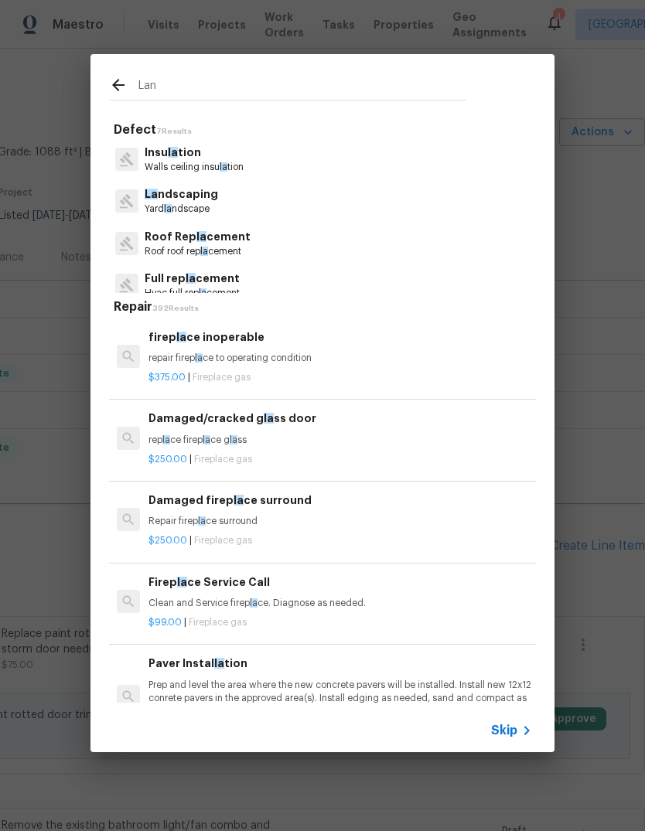
type input "Land"
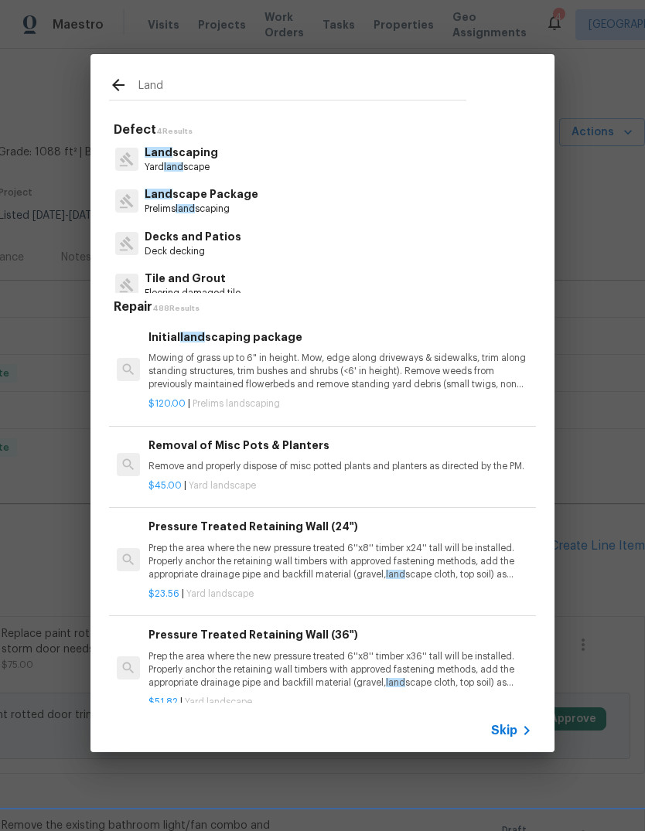
click at [205, 158] on p "Land scaping" at bounding box center [181, 153] width 73 height 16
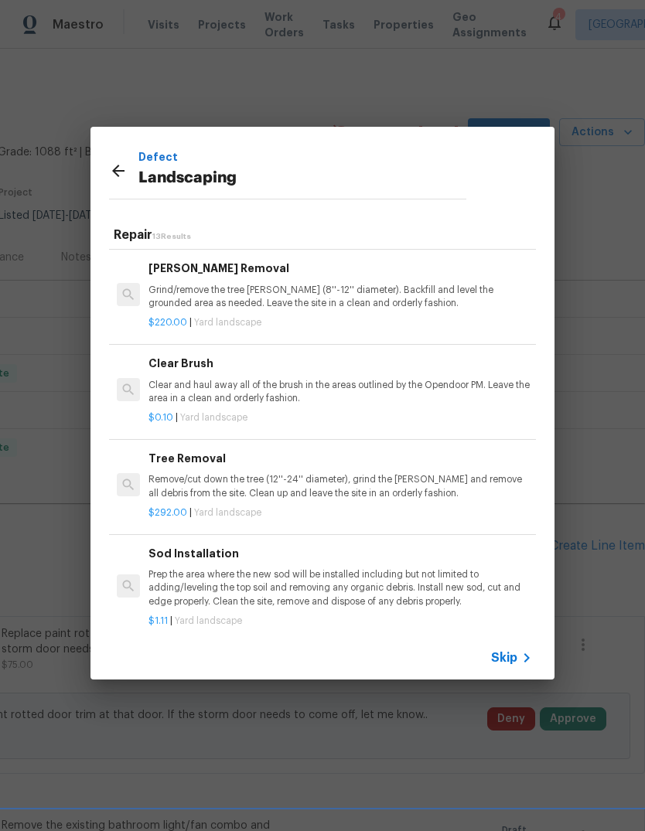
scroll to position [484, 0]
click at [439, 405] on div "$0.10 | Yard landscape" at bounding box center [339, 414] width 383 height 19
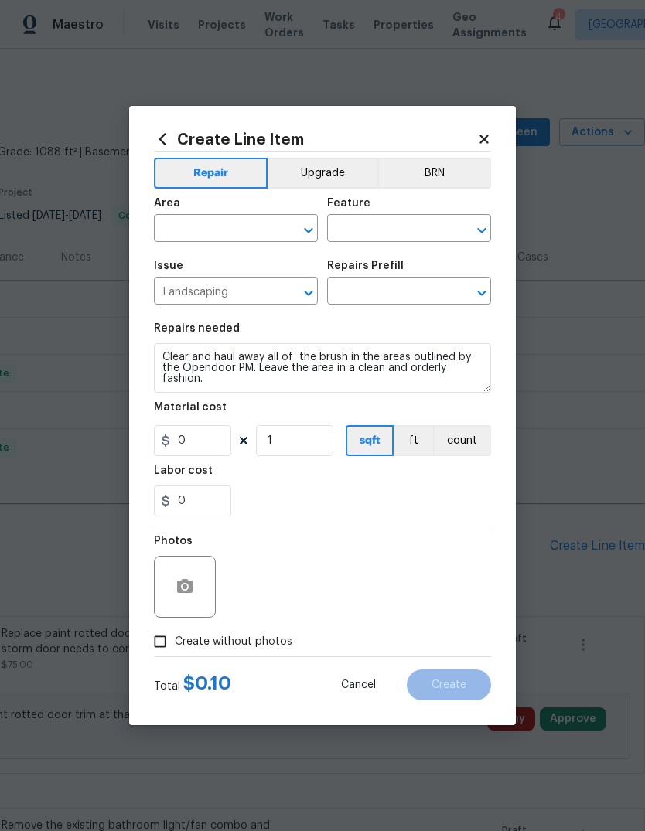
type input "Clear Brush $0.10"
type input "0.1"
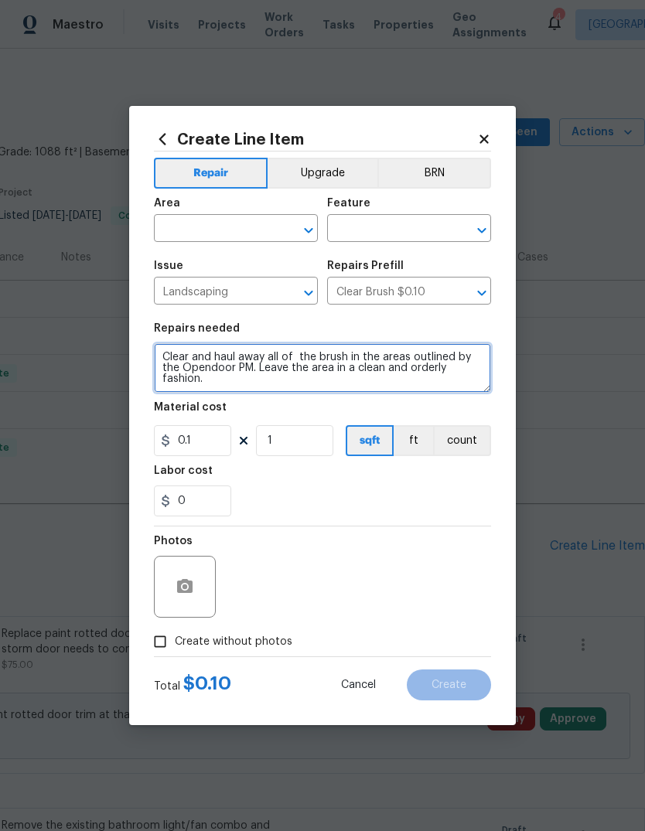
click at [456, 372] on textarea "Clear and haul away all of the brush in the areas outlined by the Opendoor PM. …" at bounding box center [322, 367] width 337 height 49
click at [467, 368] on textarea "Clear and haul away all of the brush in the areas outlined by the Opendoor PM. …" at bounding box center [322, 367] width 337 height 49
click at [411, 369] on textarea "Clear and haul away all of the brush in the areas outlined by the Opendoor PM. …" at bounding box center [322, 367] width 337 height 49
click at [410, 368] on textarea "Clear and haul away all of the brush in the areas outlined by the Opendoor PM. …" at bounding box center [322, 367] width 337 height 49
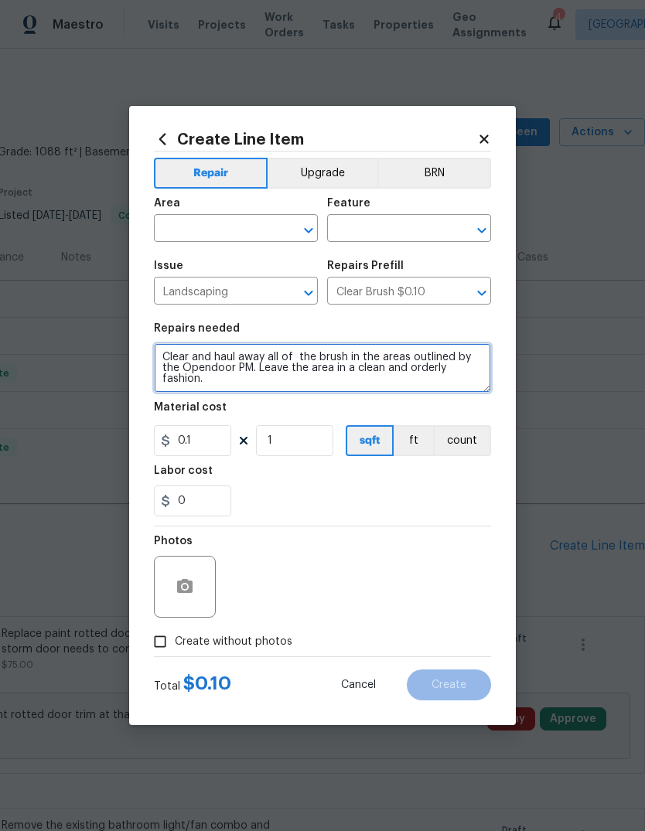
click at [436, 361] on textarea "Clear and haul away all of the brush in the areas outlined by the Opendoor PM. …" at bounding box center [322, 367] width 337 height 49
type textarea "Remove all dead, boxwood bushes, clear driveway of grass in all the cracks. Use…"
click at [162, 360] on textarea "Weed and hunting rescue" at bounding box center [322, 367] width 337 height 49
type textarea "Weed and hunting rescue"
click at [396, 348] on textarea "Weed and hunting rescue" at bounding box center [322, 367] width 337 height 49
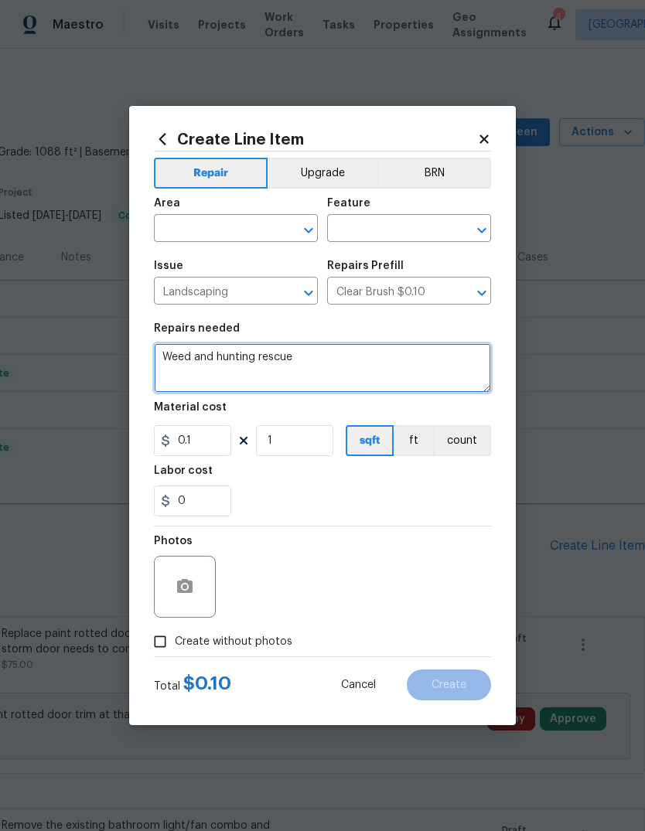
click at [379, 359] on textarea "Weed and hunting rescue" at bounding box center [322, 367] width 337 height 49
click at [410, 370] on textarea "Weed and hunting rescue" at bounding box center [322, 367] width 337 height 49
click at [421, 360] on textarea "Weed and hunting rescue" at bounding box center [322, 367] width 337 height 49
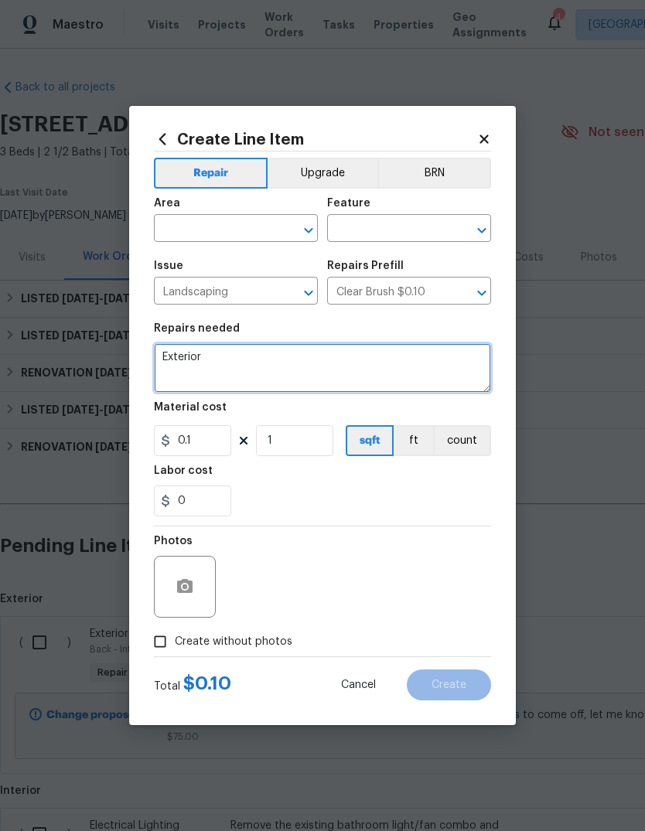
type textarea "Exterior "
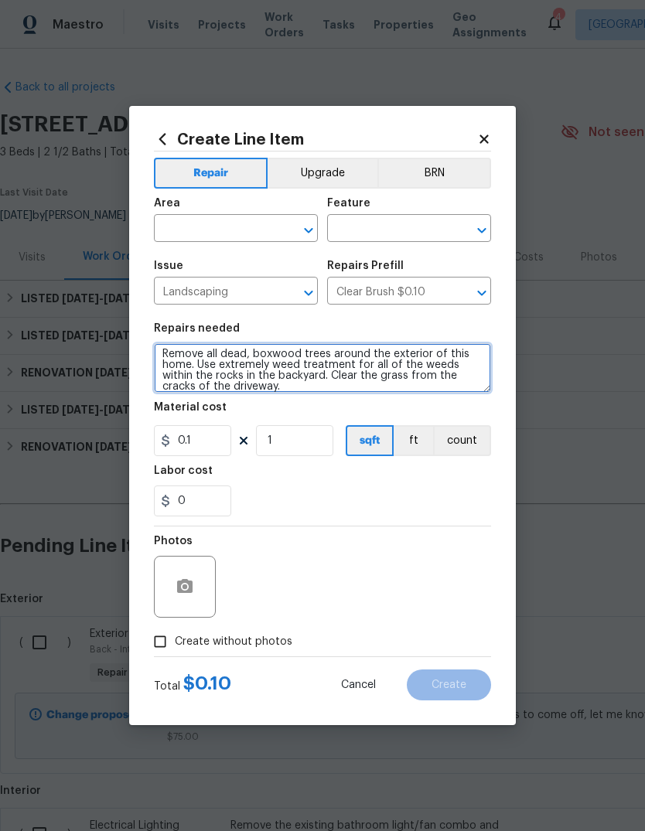
scroll to position [3, 0]
click at [250, 359] on textarea "Remove all dead, boxwood trees around the exterior of this home. Use extremely …" at bounding box center [322, 367] width 337 height 49
click at [249, 353] on textarea "Remove all dead, boxwood trees around the exterior of this home. Use extremely …" at bounding box center [322, 367] width 337 height 49
click at [201, 363] on textarea "Remove all dead boxwood trees around the exterior of this home. Use extremely w…" at bounding box center [322, 367] width 337 height 49
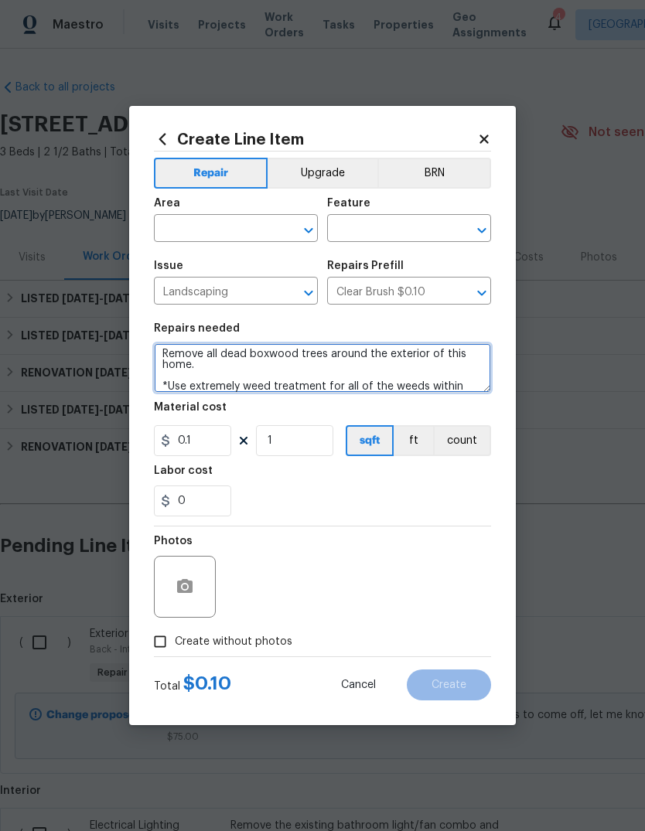
click at [169, 352] on textarea "Remove all dead boxwood trees around the exterior of this home. *Use extremely …" at bounding box center [322, 367] width 337 height 49
click at [231, 385] on textarea "*Remove all dead boxwood trees around the exterior of this home. *Use extremely…" at bounding box center [322, 367] width 337 height 49
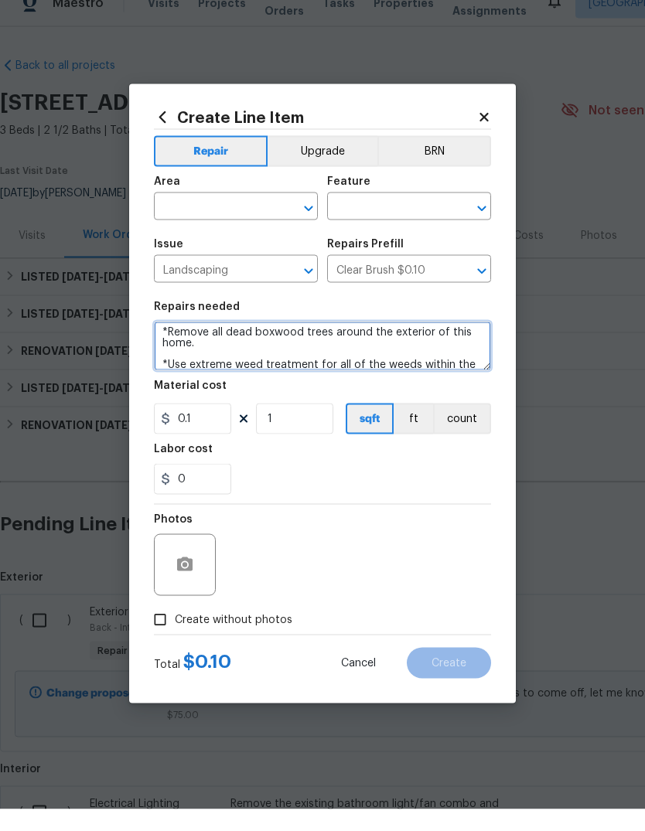
click at [486, 351] on textarea "*Remove all dead boxwood trees around the exterior of this home. *Use extreme w…" at bounding box center [322, 367] width 337 height 49
click at [482, 369] on textarea "*Remove all dead boxwood trees around the exterior of this home. *Use extreme w…" at bounding box center [322, 367] width 337 height 49
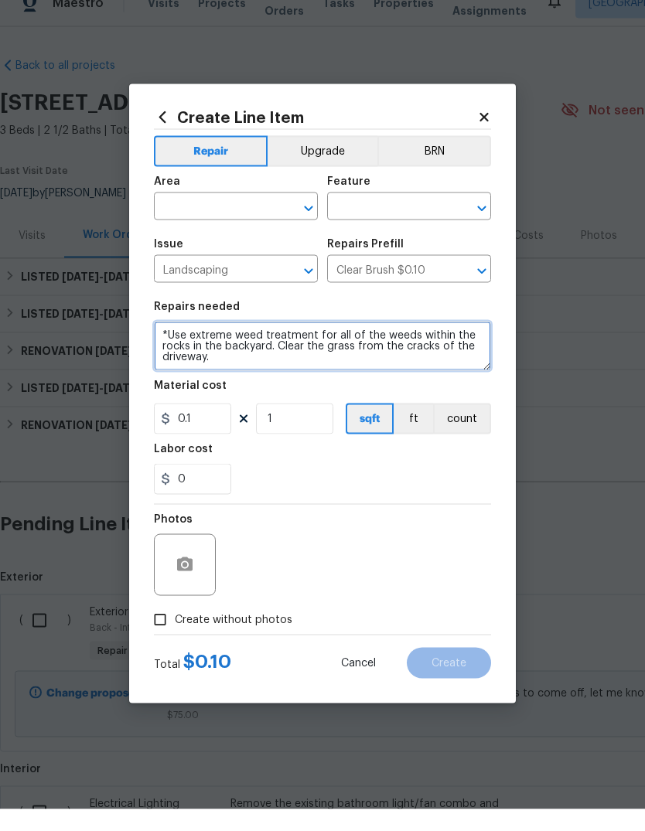
scroll to position [32, 0]
click at [285, 343] on textarea "*Remove all dead boxwood trees around the exterior of this home. *Use extreme w…" at bounding box center [322, 367] width 337 height 49
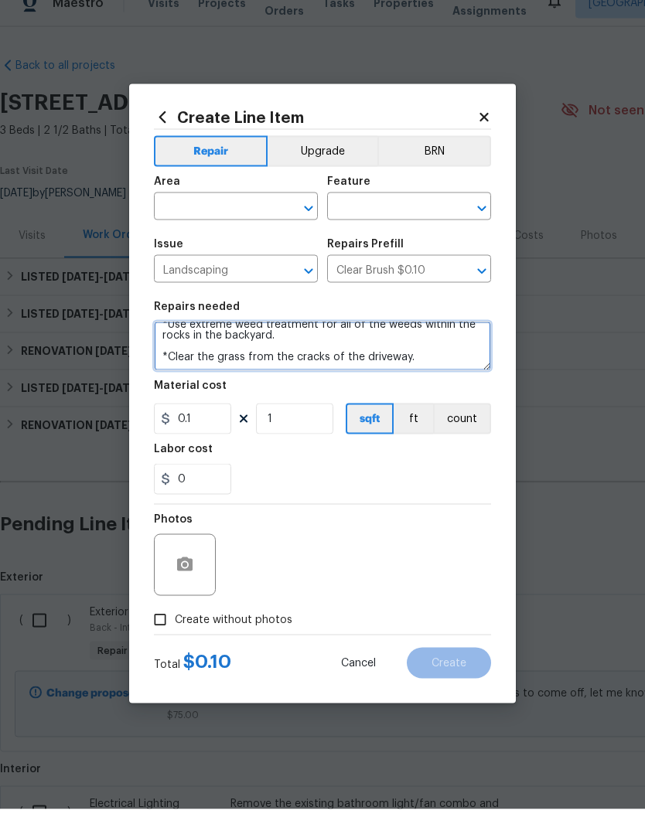
scroll to position [43, 0]
click at [433, 355] on textarea "*Remove all dead boxwood trees around the exterior of this home. *Use extreme w…" at bounding box center [322, 367] width 337 height 49
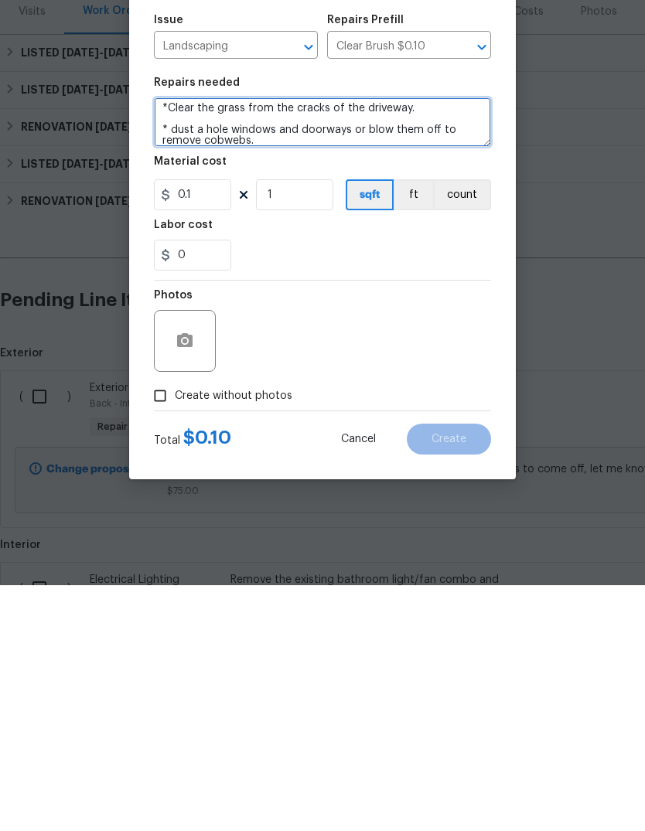
scroll to position [68, 0]
click at [190, 343] on textarea "*Remove all dead boxwood trees around the exterior of this home. *Use extreme w…" at bounding box center [322, 367] width 337 height 49
click at [220, 343] on textarea "*Remove all dead boxwood trees around the exterior of this home. *Use extreme w…" at bounding box center [322, 367] width 337 height 49
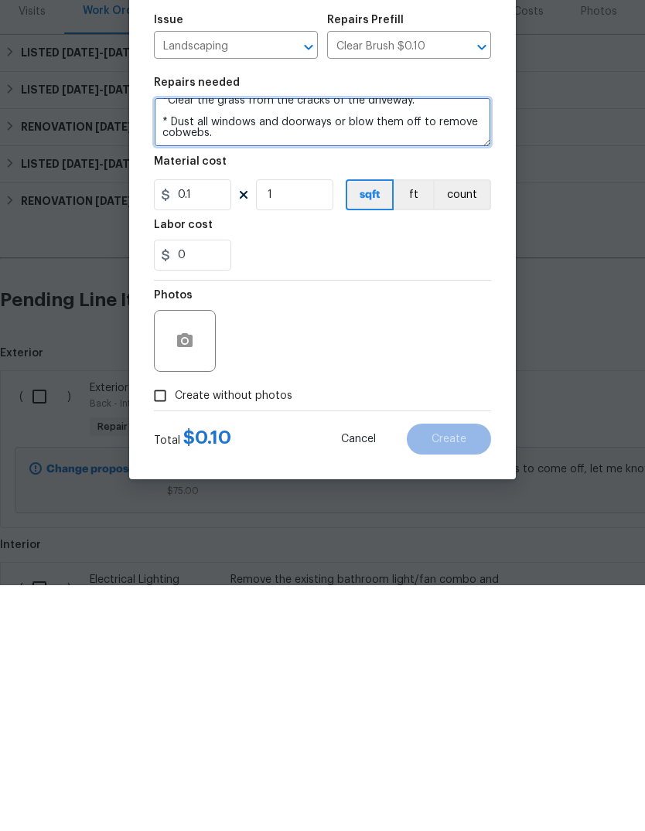
scroll to position [76, 0]
type textarea "*Remove all dead boxwood trees around the exterior of this home. *Use extreme w…"
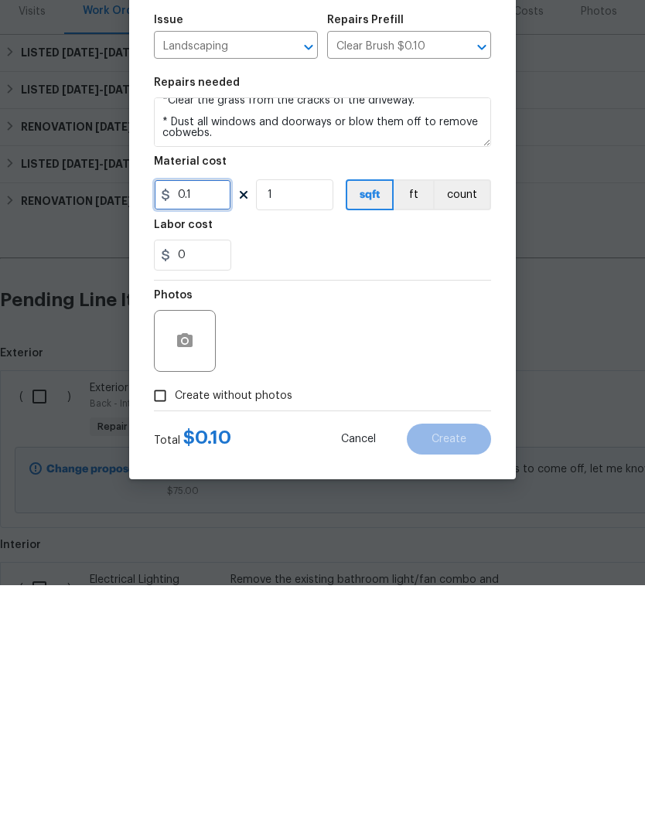
click at [213, 425] on input "0.1" at bounding box center [192, 440] width 77 height 31
type input "100"
click at [182, 485] on input "0" at bounding box center [192, 500] width 77 height 31
type input "150"
click at [403, 526] on div "Photos" at bounding box center [322, 576] width 337 height 100
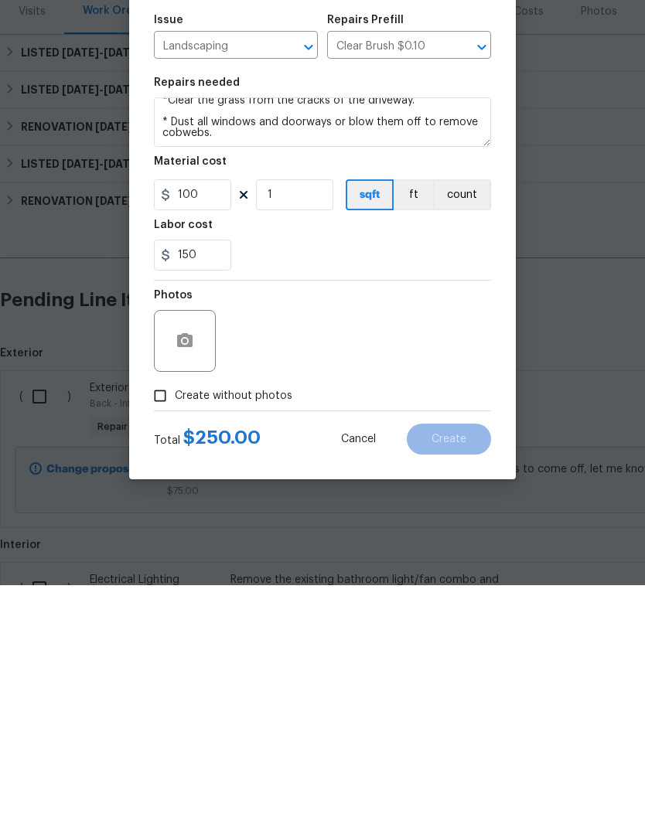
scroll to position [58, 0]
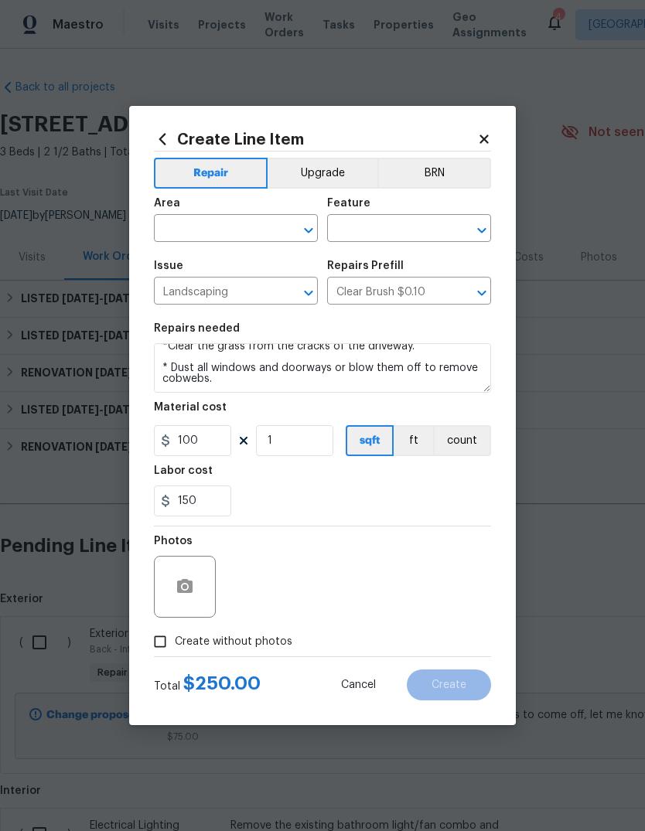
click at [173, 638] on input "Create without photos" at bounding box center [159, 641] width 29 height 29
checkbox input "true"
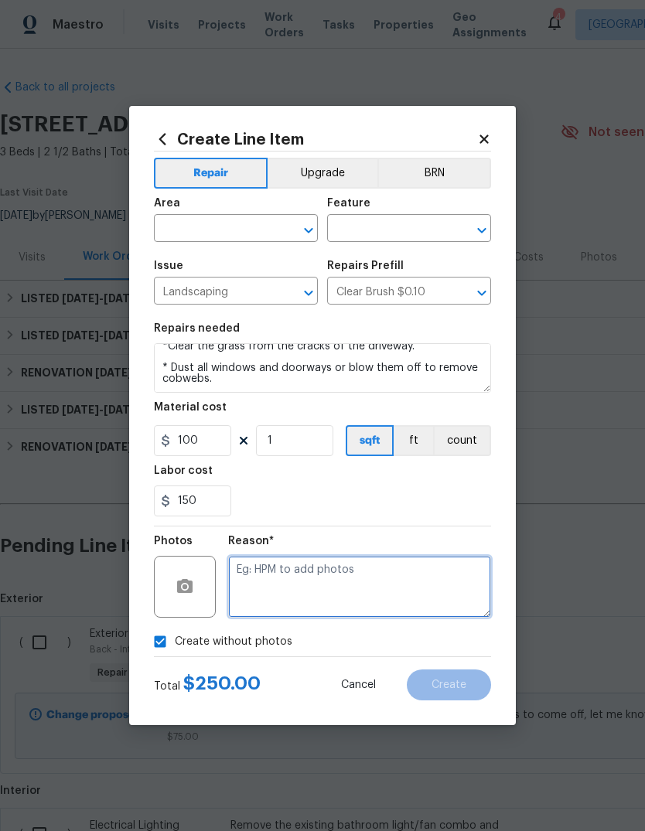
click at [373, 587] on textarea at bounding box center [359, 587] width 263 height 62
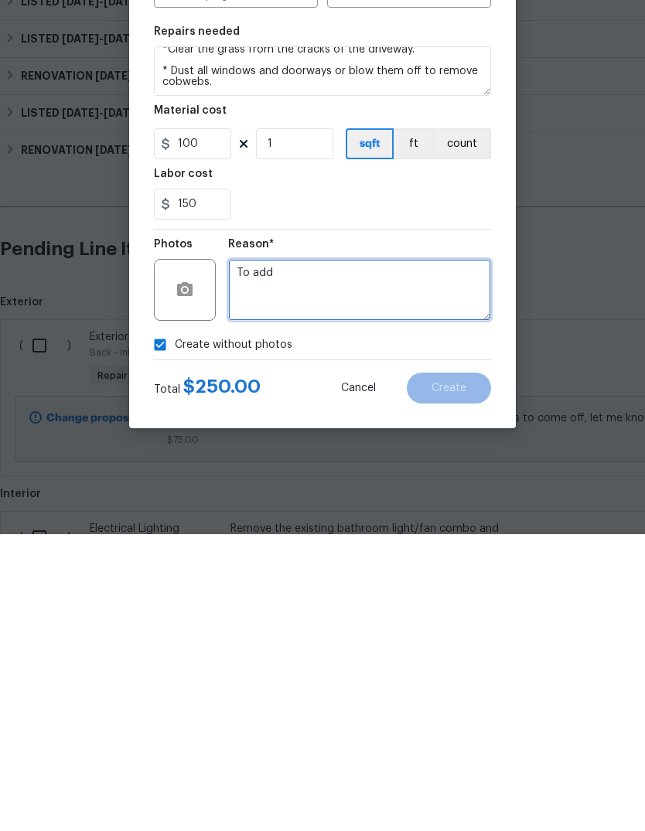
type textarea "To add"
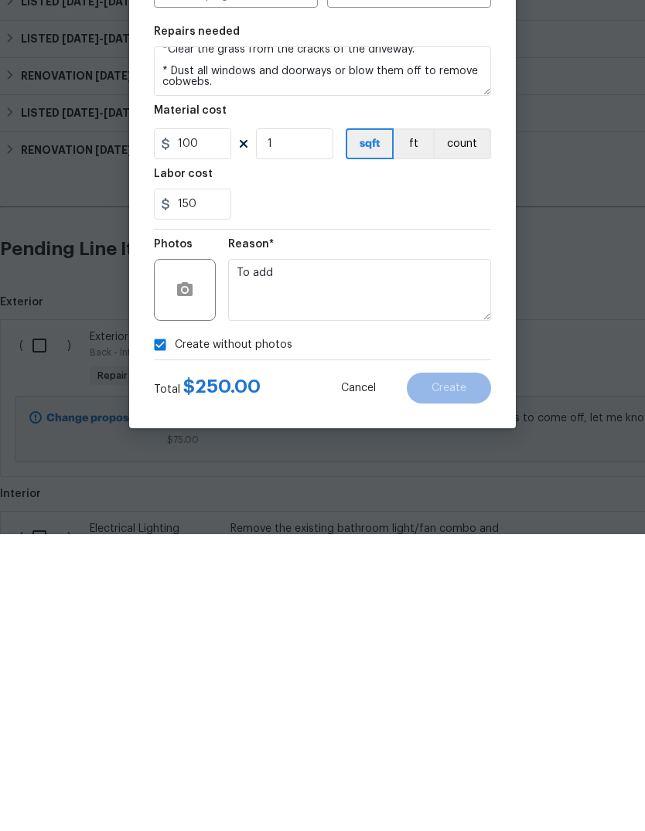
click at [392, 627] on div "Create without photos" at bounding box center [322, 641] width 337 height 29
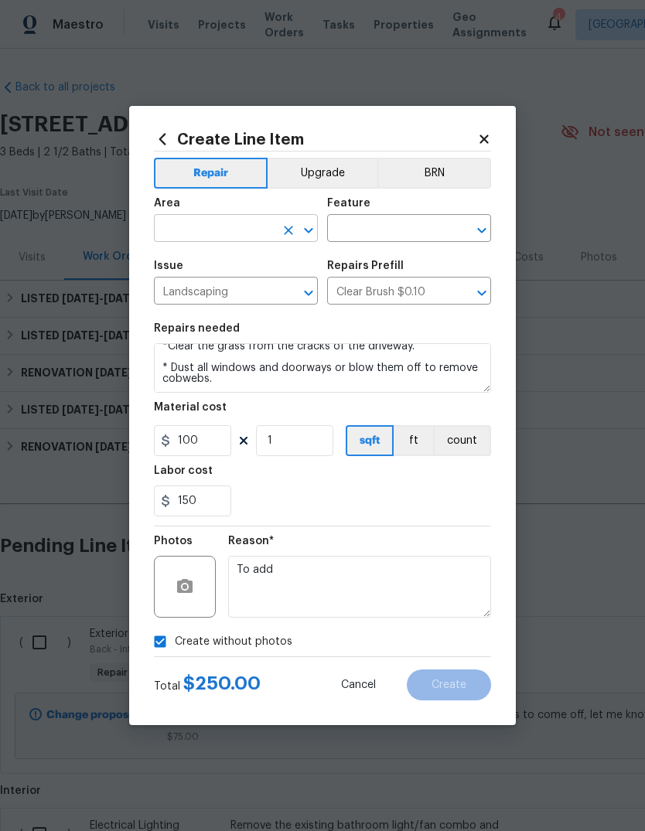
click at [233, 220] on input "text" at bounding box center [214, 230] width 121 height 24
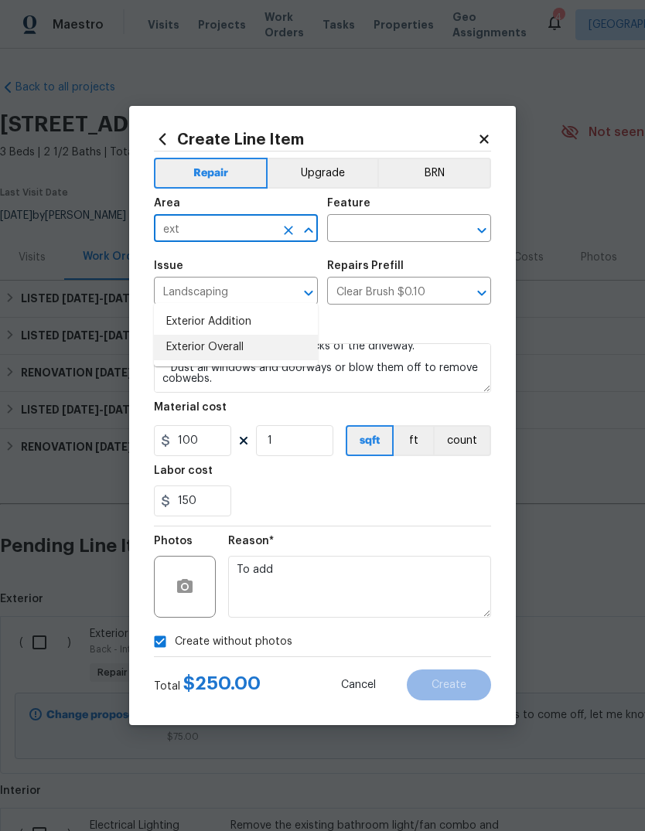
click at [179, 335] on li "Exterior Overall" at bounding box center [236, 348] width 164 height 26
type input "Exterior Overall"
click at [441, 233] on input "text" at bounding box center [387, 230] width 121 height 24
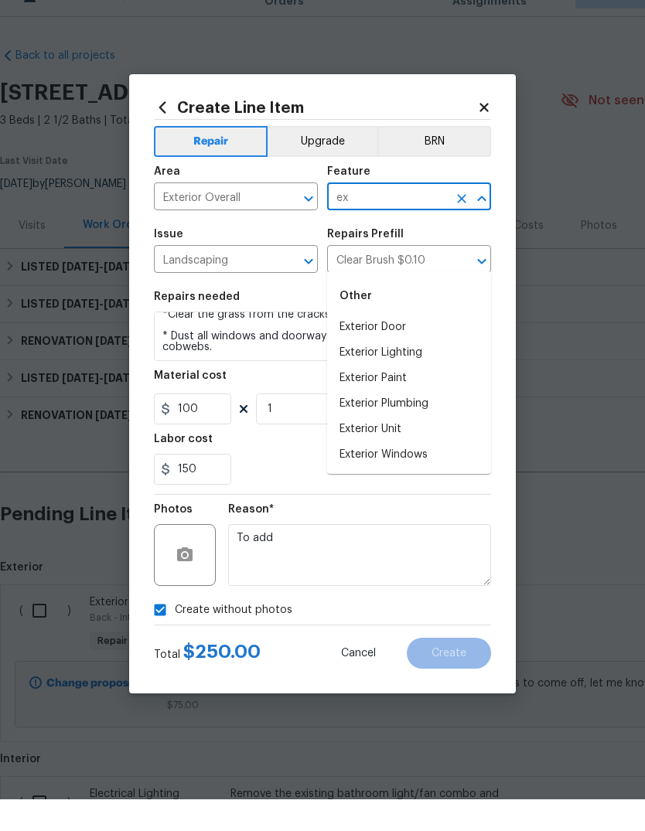
type input "e"
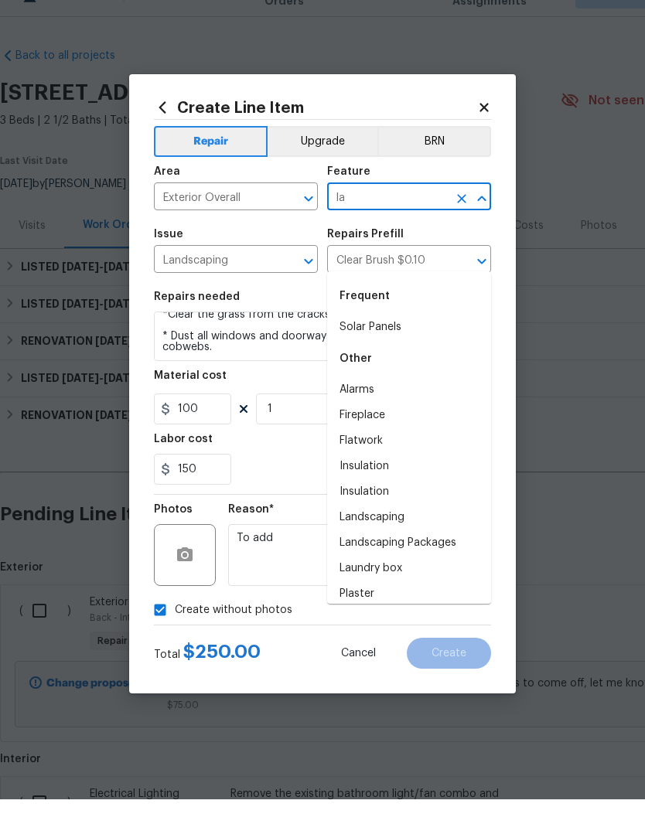
click at [395, 536] on li "Landscaping" at bounding box center [409, 549] width 164 height 26
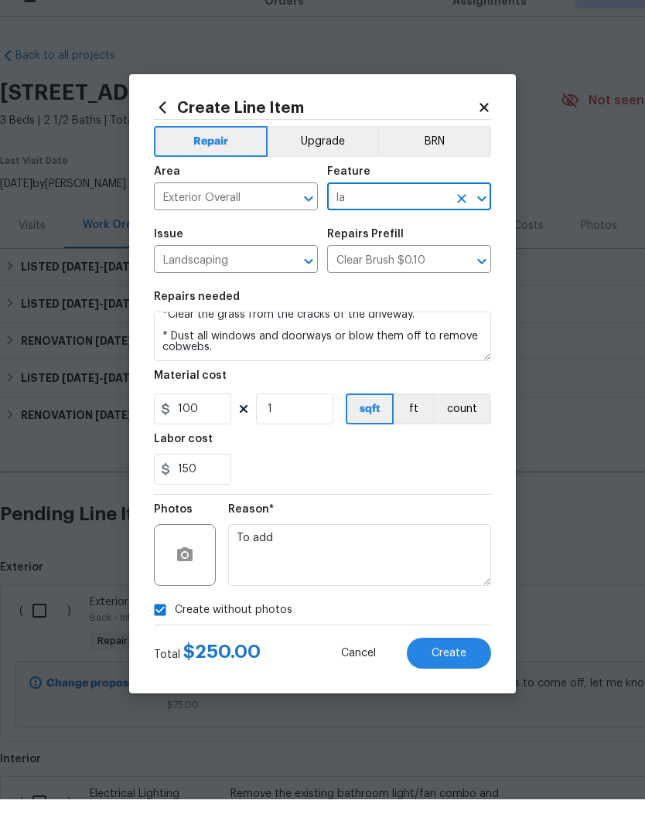
type input "Landscaping"
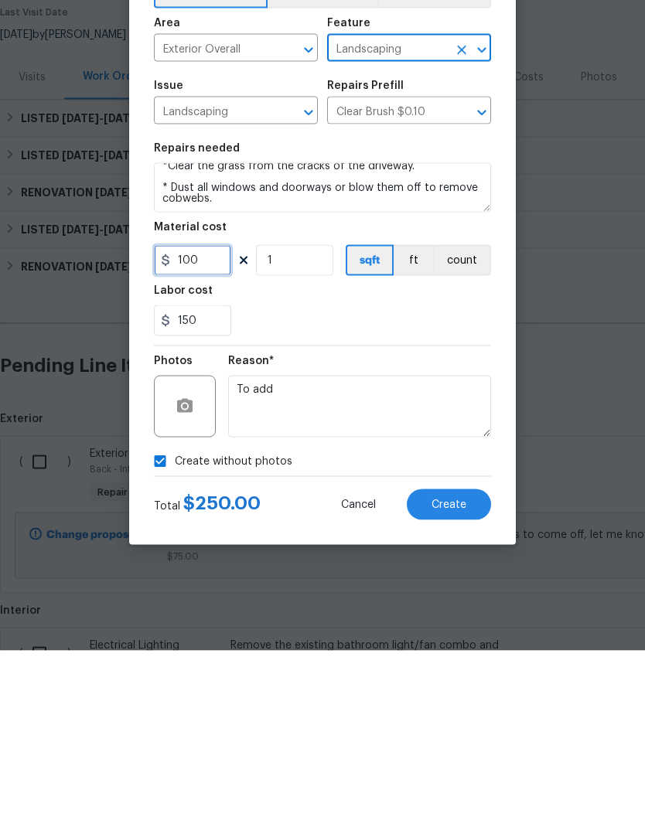
click at [211, 425] on input "100" at bounding box center [192, 440] width 77 height 31
click at [208, 425] on input "100" at bounding box center [192, 440] width 77 height 31
click at [213, 425] on input "100" at bounding box center [192, 440] width 77 height 31
click at [197, 425] on input "100" at bounding box center [192, 440] width 77 height 31
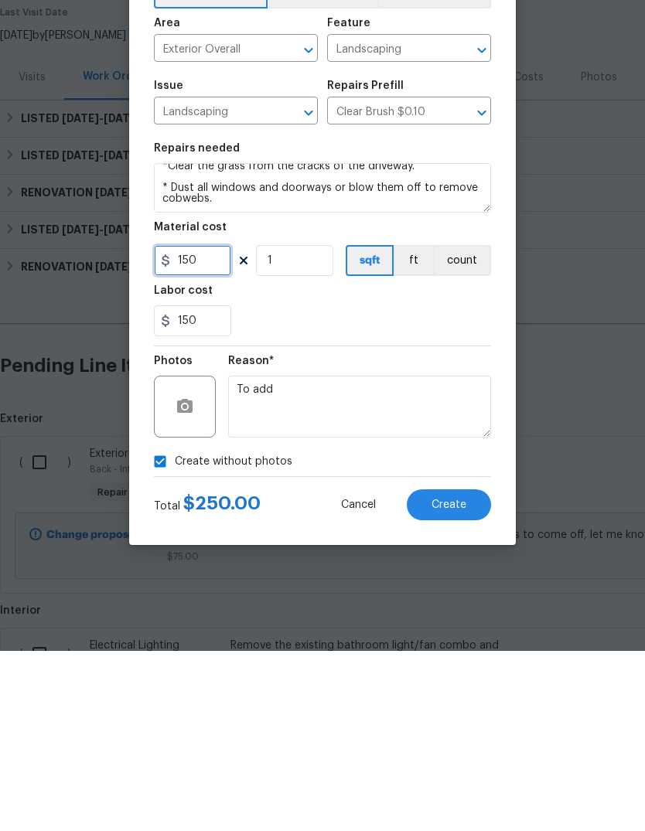
type input "150"
click at [441, 485] on div "150" at bounding box center [322, 500] width 337 height 31
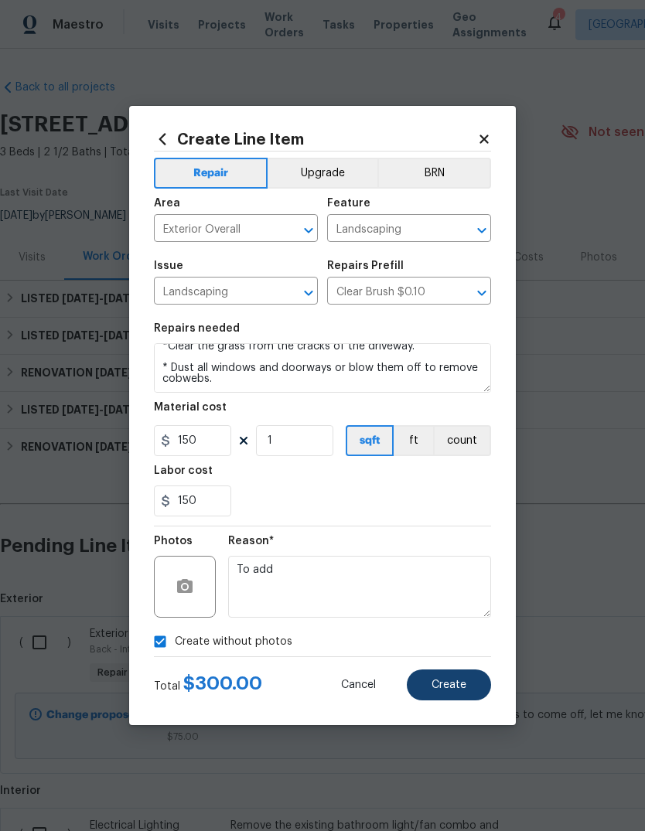
click at [475, 679] on button "Create" at bounding box center [449, 684] width 84 height 31
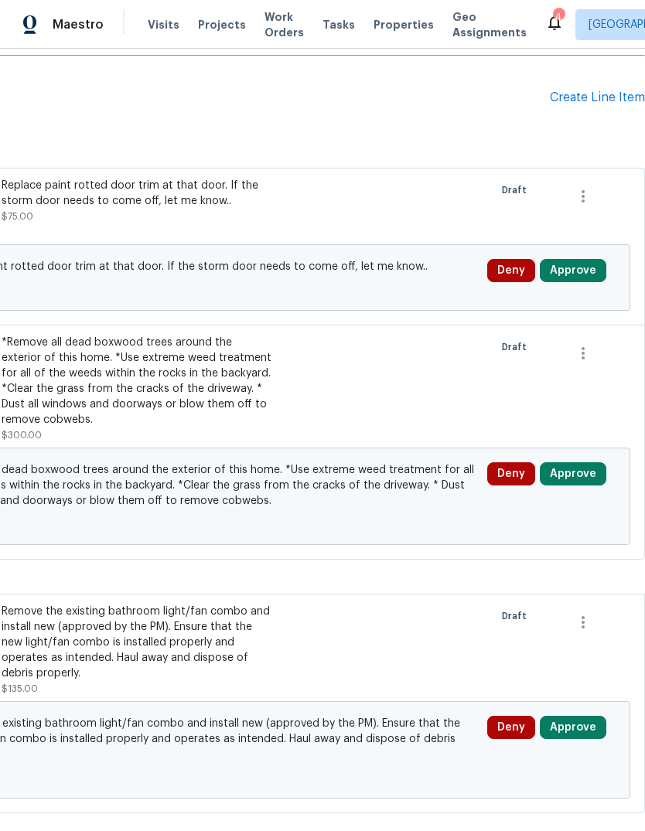
scroll to position [448, 229]
click at [608, 90] on div "Create Line Item" at bounding box center [597, 97] width 95 height 15
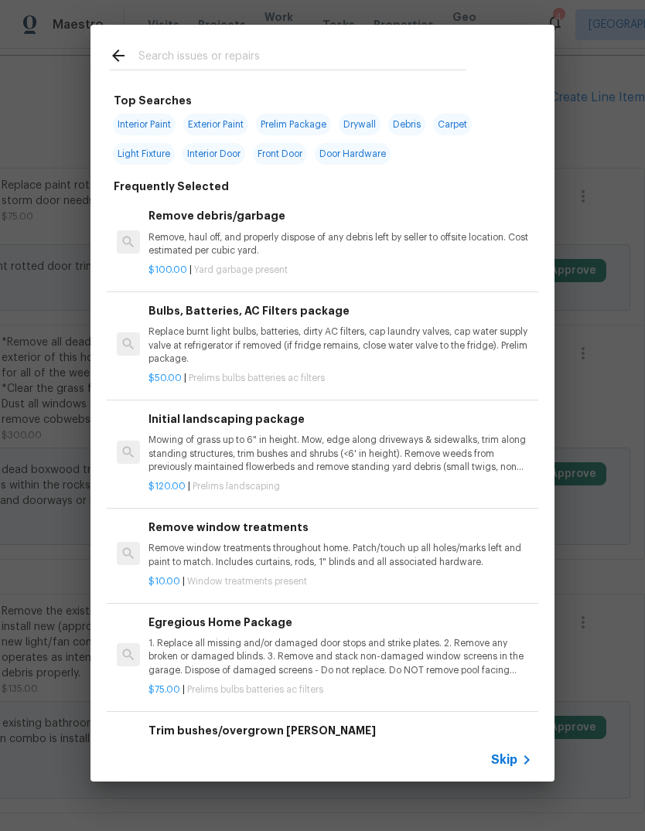
click at [349, 26] on div at bounding box center [287, 55] width 394 height 61
click at [380, 28] on div at bounding box center [287, 55] width 394 height 61
click at [271, 47] on input "text" at bounding box center [302, 57] width 328 height 23
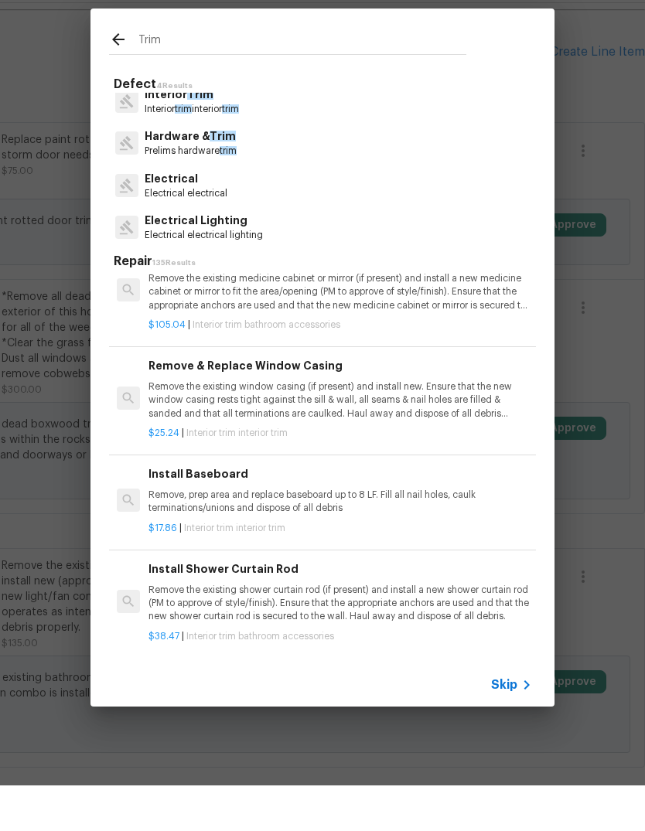
scroll to position [509, 0]
type input "T"
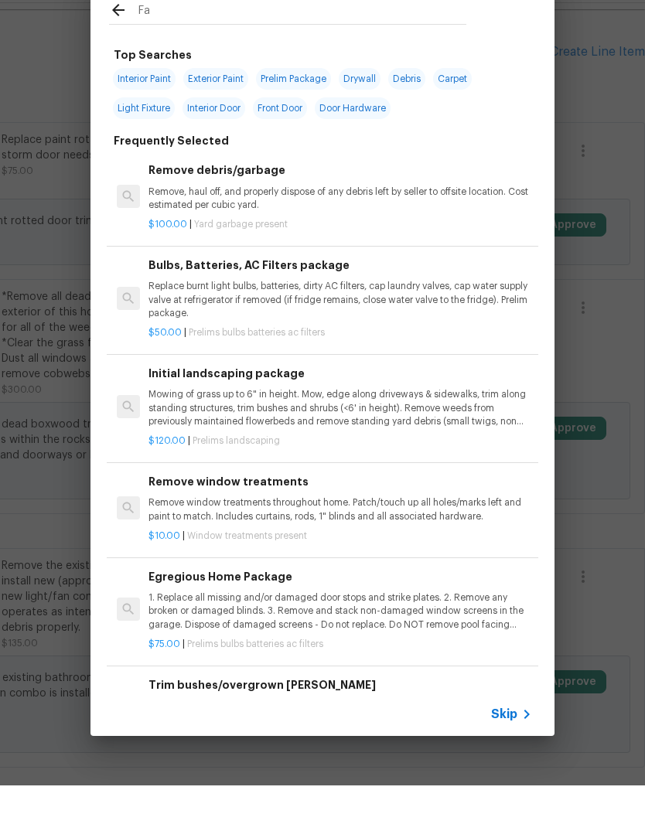
type input "Fas"
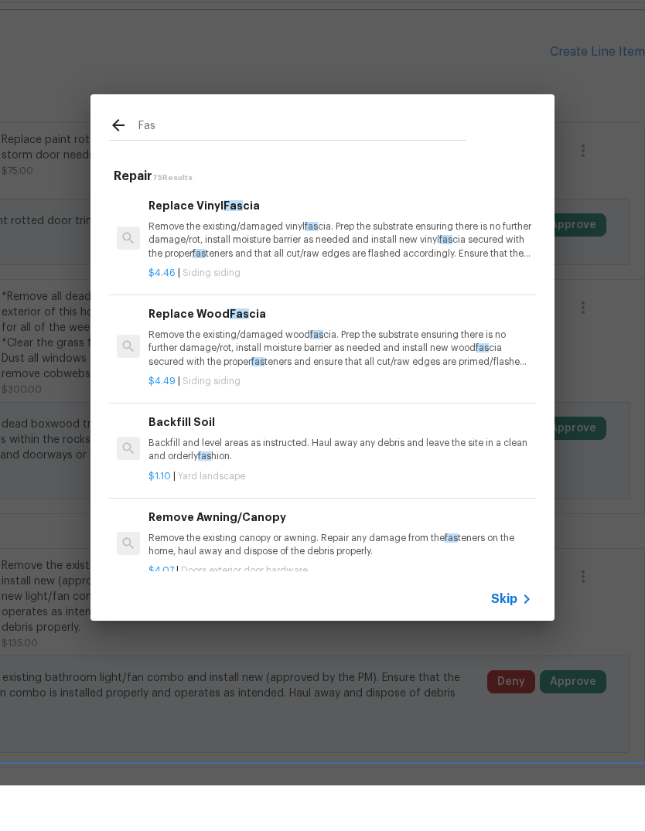
click at [160, 374] on p "Remove the existing/damaged wood fas cia. Prep the substrate ensuring there is …" at bounding box center [339, 393] width 383 height 39
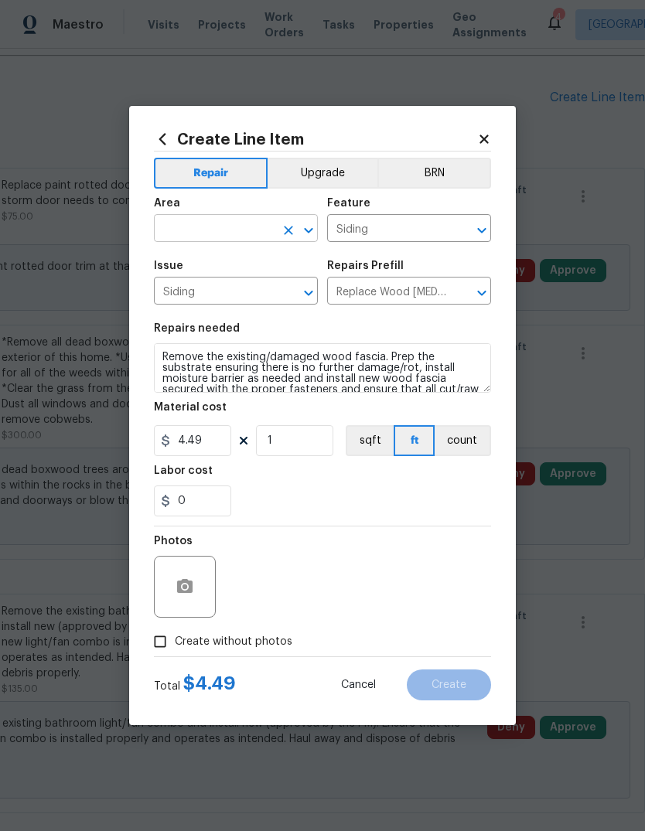
click at [219, 226] on input "text" at bounding box center [214, 230] width 121 height 24
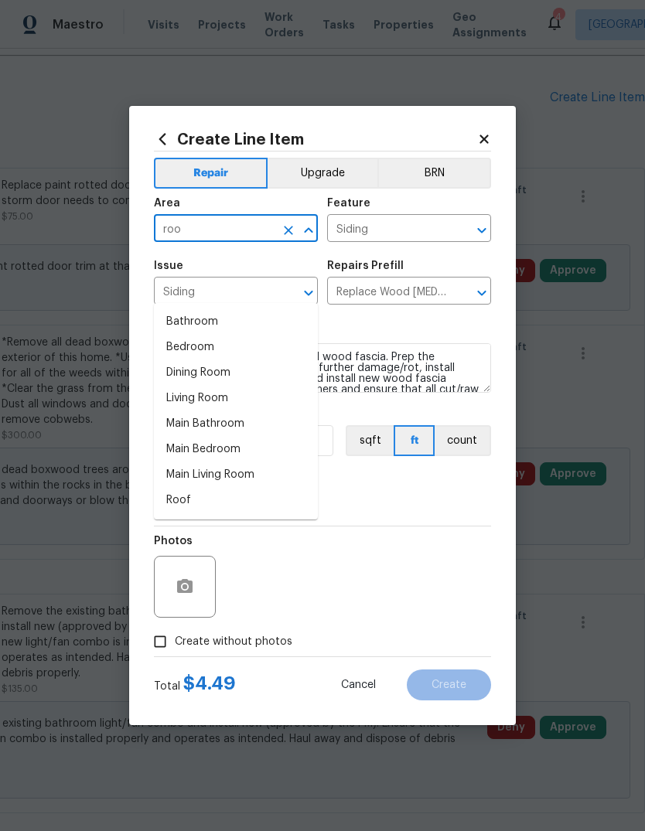
click at [192, 488] on li "Roof" at bounding box center [236, 501] width 164 height 26
type input "Roof"
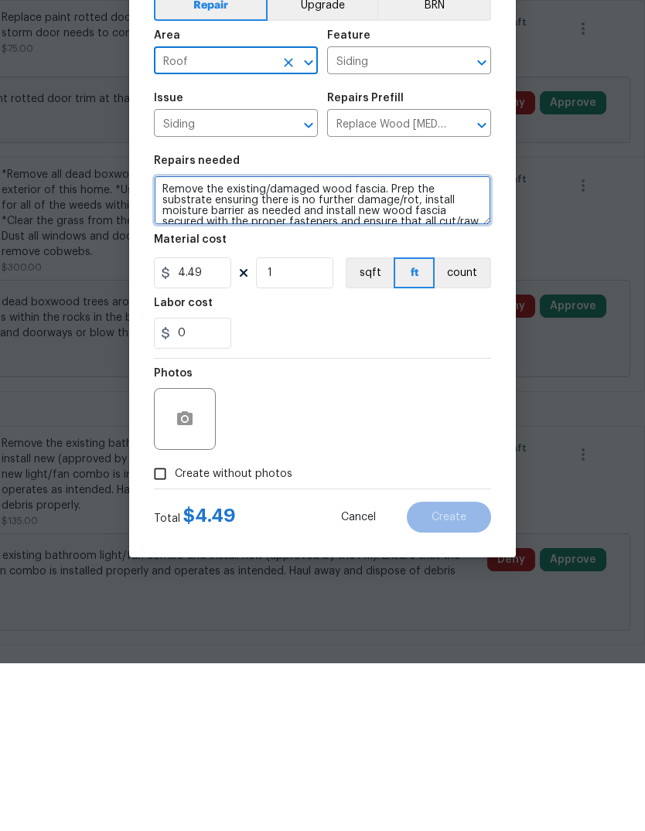
click at [164, 343] on textarea "Remove the existing/damaged wood fascia. Prep the substrate ensuring there is n…" at bounding box center [322, 367] width 337 height 49
click at [203, 343] on textarea "Remove the existing/damaged wood fascia. Prep the substrate ensuring there is n…" at bounding box center [322, 367] width 337 height 49
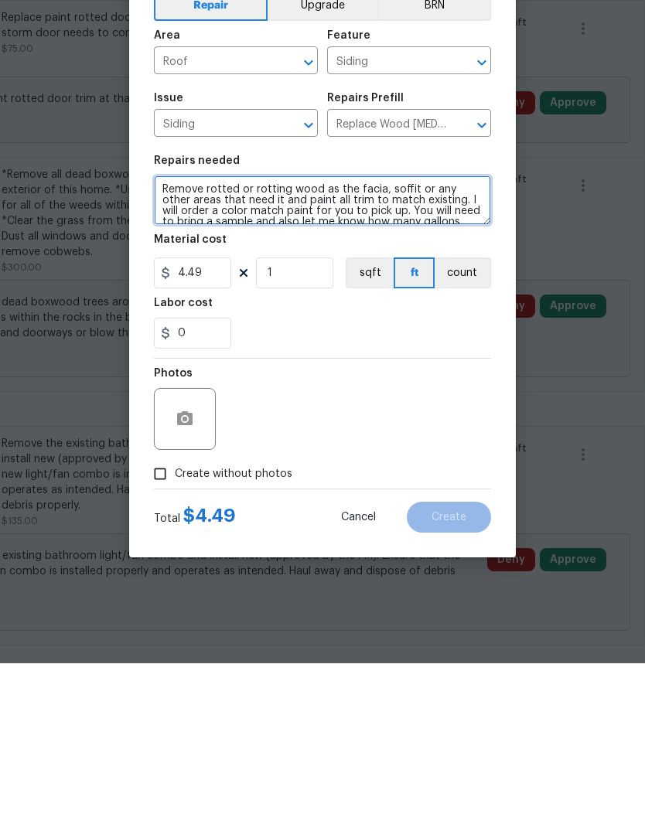
scroll to position [0, 0]
click at [335, 343] on textarea "Remove rotted or rotting wood as the facia, soffit or any other areas that need…" at bounding box center [322, 367] width 337 height 49
click at [342, 343] on textarea "Remove rotted or rotting wood the facia, soffit or any other areas that need it…" at bounding box center [322, 367] width 337 height 49
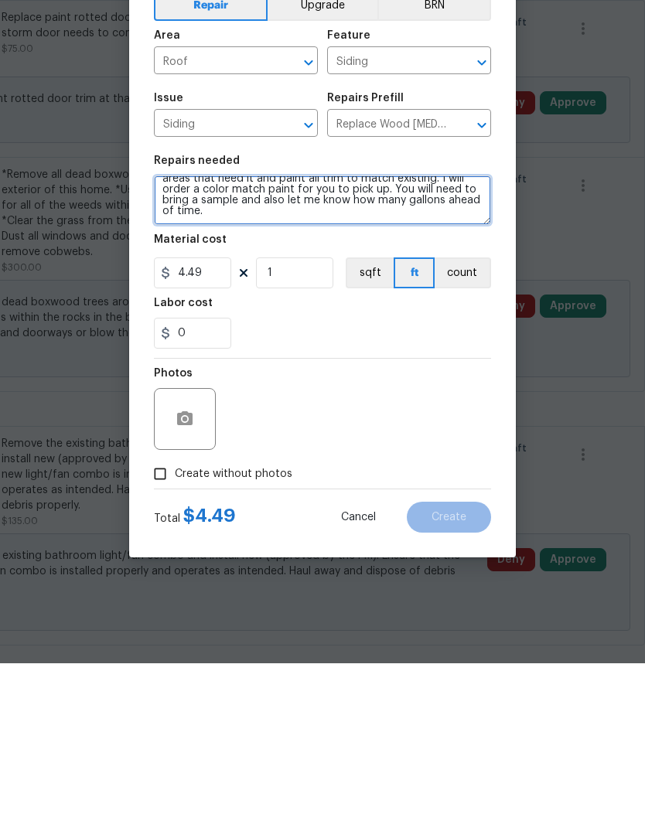
scroll to position [21, 0]
click at [407, 343] on textarea "Remove rotted or rotting wood facia, soffit or any other areas that need it and…" at bounding box center [322, 367] width 337 height 49
type textarea "Remove rotted or rotting wood facia, soffit or any other areas that need it and…"
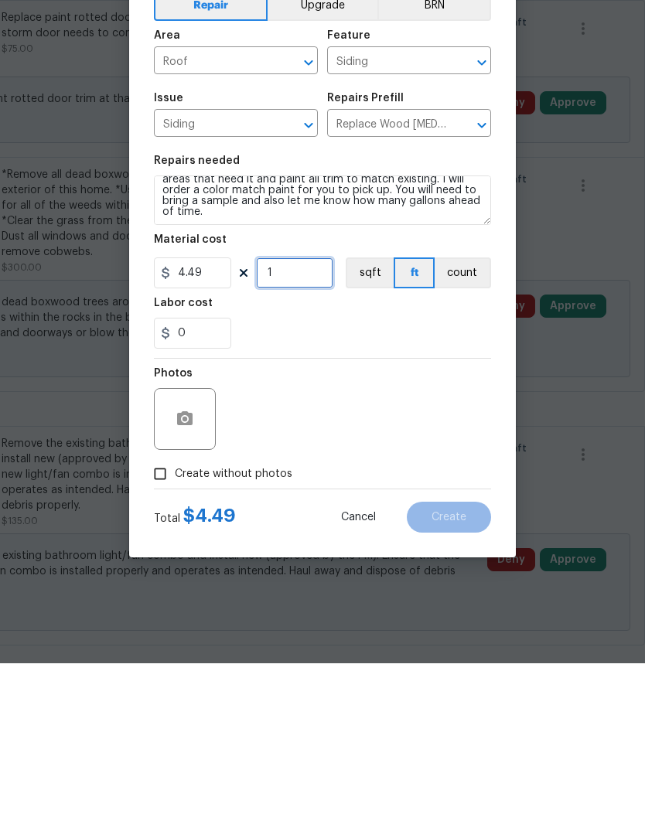
click at [288, 425] on input "1" at bounding box center [294, 440] width 77 height 31
type input "50"
click at [187, 485] on input "0" at bounding box center [192, 500] width 77 height 31
type input "100"
click at [464, 526] on div "Photos" at bounding box center [322, 576] width 337 height 100
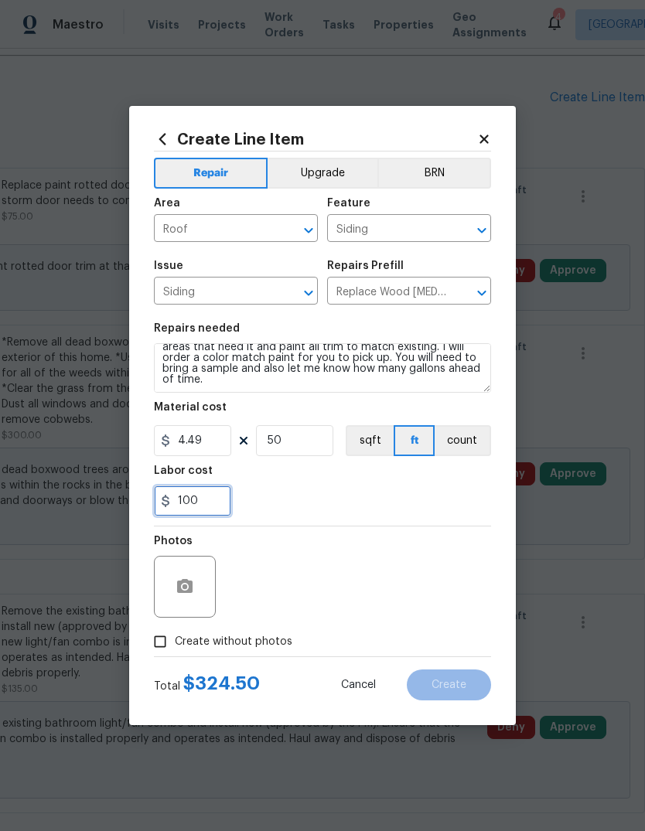
click at [220, 489] on input "100" at bounding box center [192, 500] width 77 height 31
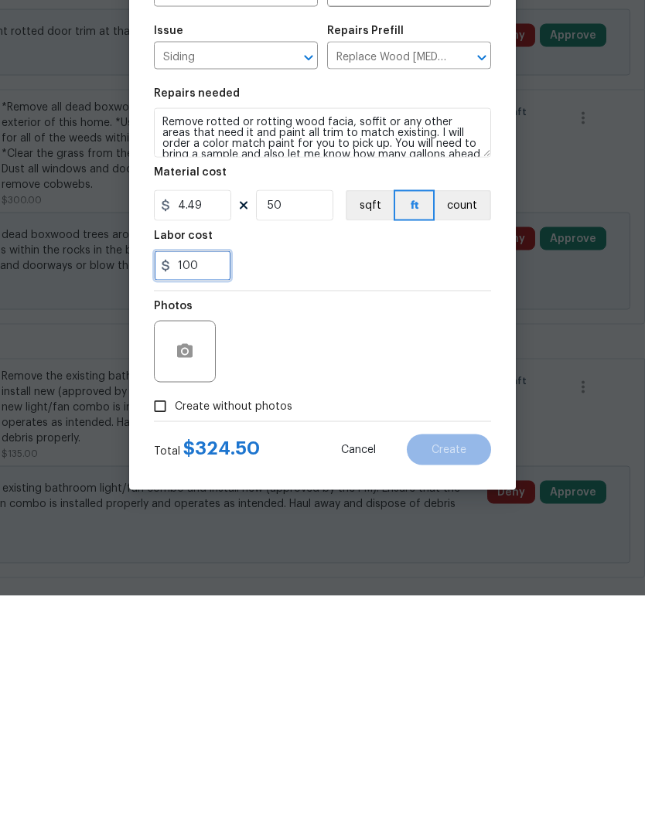
scroll to position [0, 0]
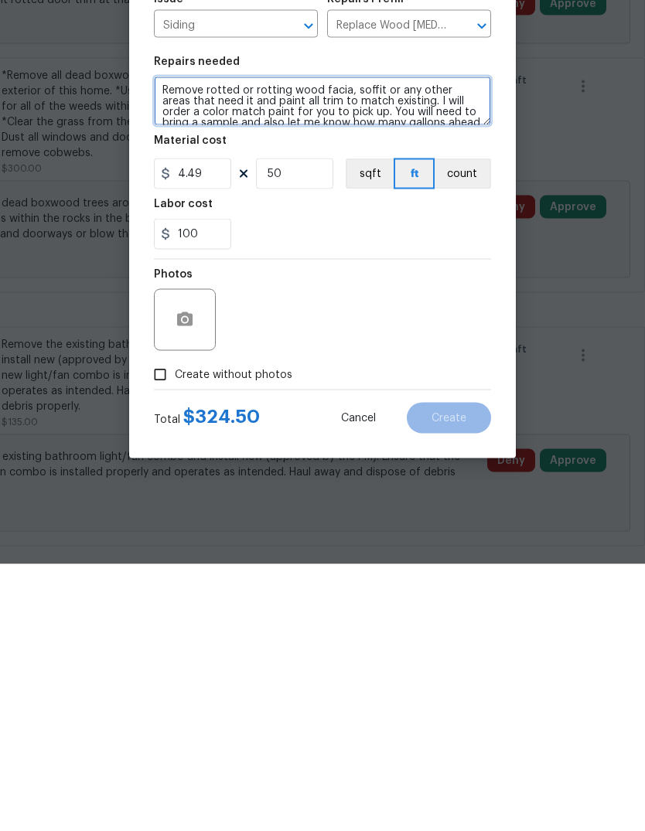
click at [401, 343] on textarea "Remove rotted or rotting wood facia, soffit or any other areas that need it and…" at bounding box center [322, 367] width 337 height 49
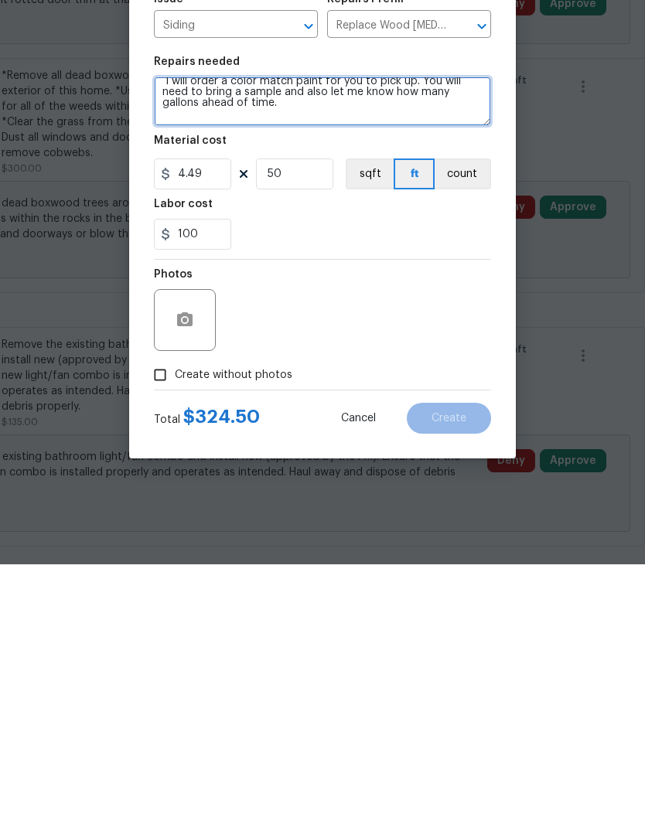
scroll to position [50, 0]
click at [365, 343] on textarea "Remove rotted or rotting wood facia, soffit or any other areas that need it and…" at bounding box center [322, 367] width 337 height 49
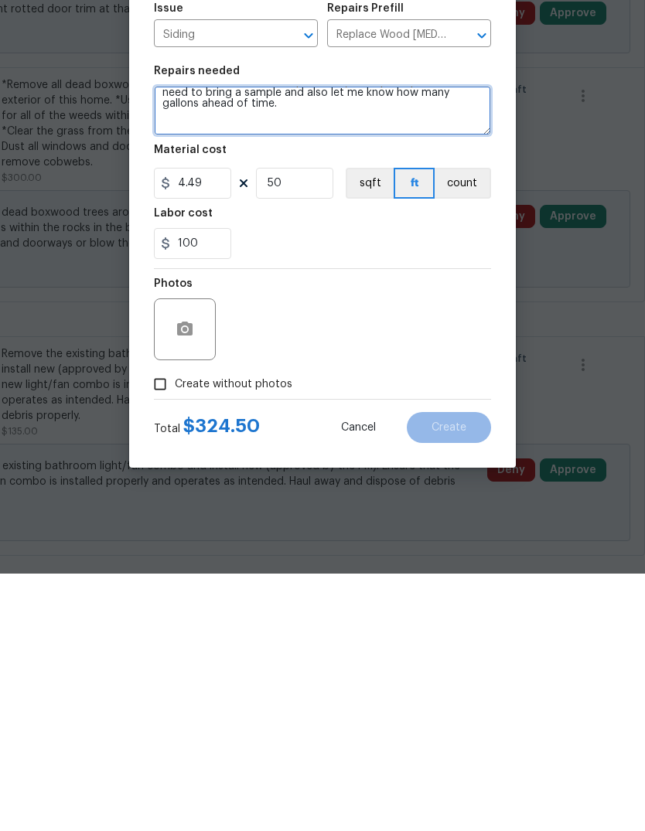
type textarea "Remove rotted or rotting wood facia, soffit or any other areas that need it and…"
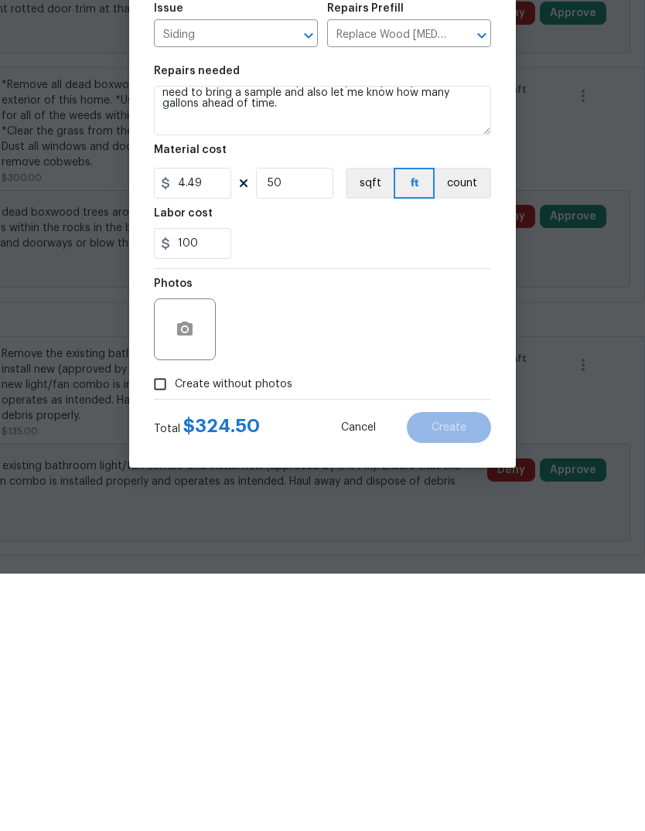
click at [160, 657] on div "Total $ 324.50 Cancel Create" at bounding box center [322, 678] width 337 height 43
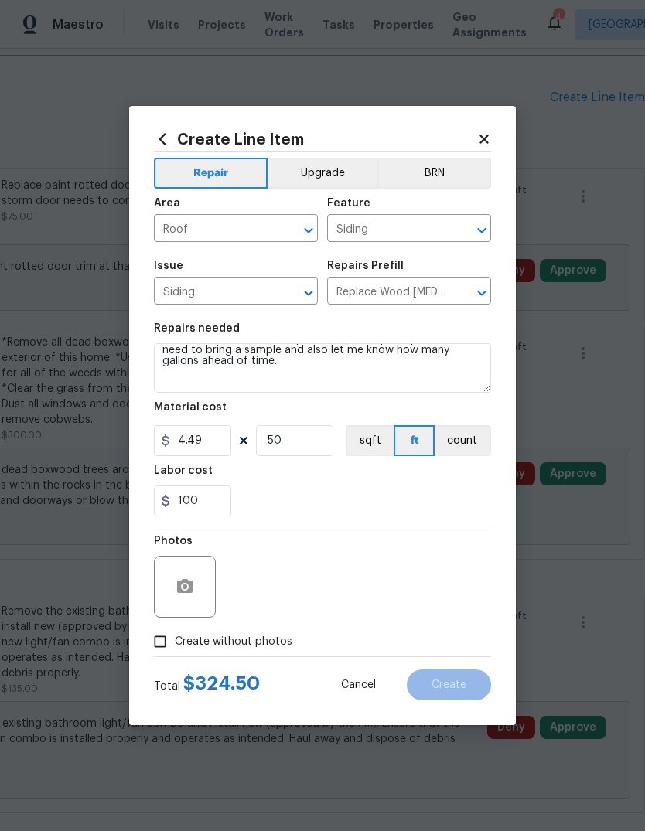
click at [169, 649] on input "Create without photos" at bounding box center [159, 641] width 29 height 29
checkbox input "true"
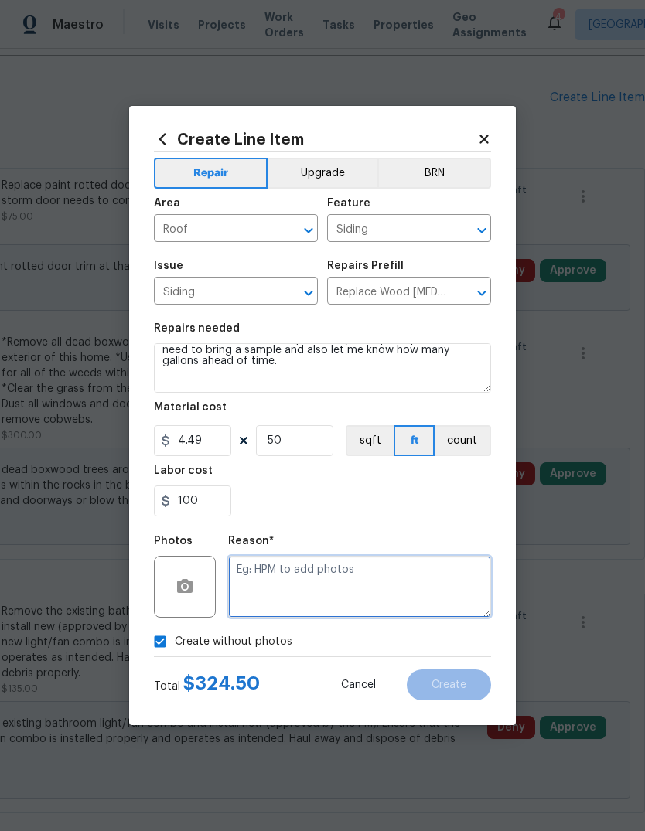
click at [349, 570] on textarea at bounding box center [359, 587] width 263 height 62
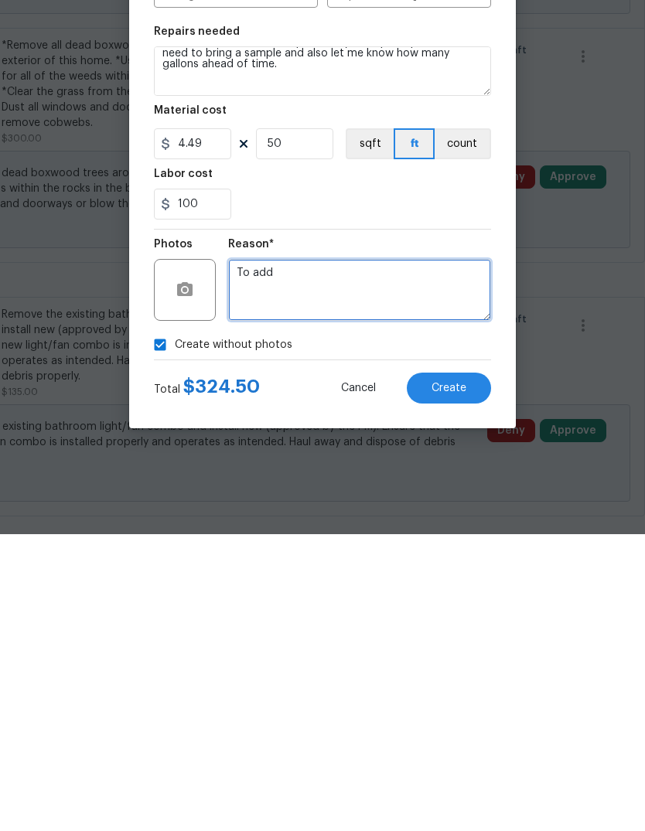
type textarea "To add"
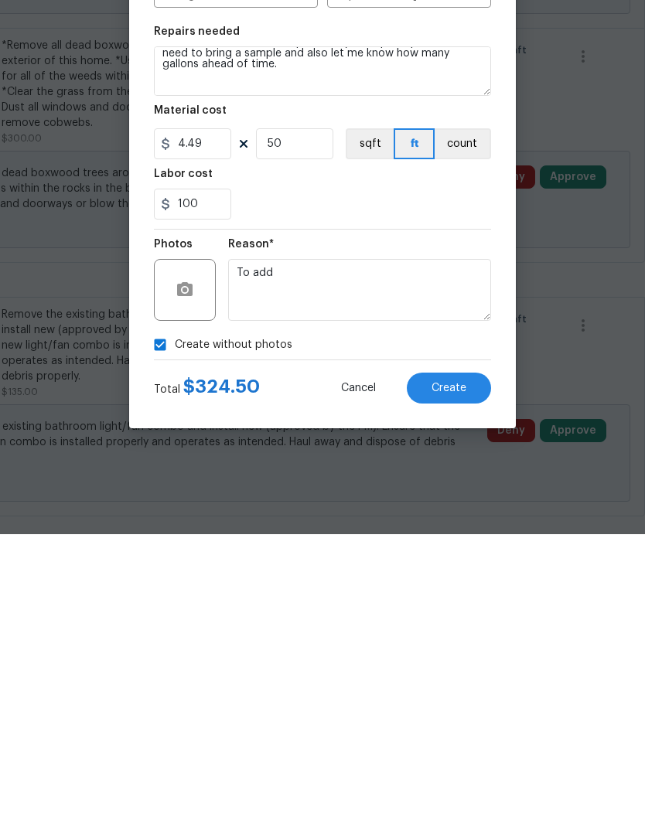
click at [403, 485] on div "100" at bounding box center [322, 500] width 337 height 31
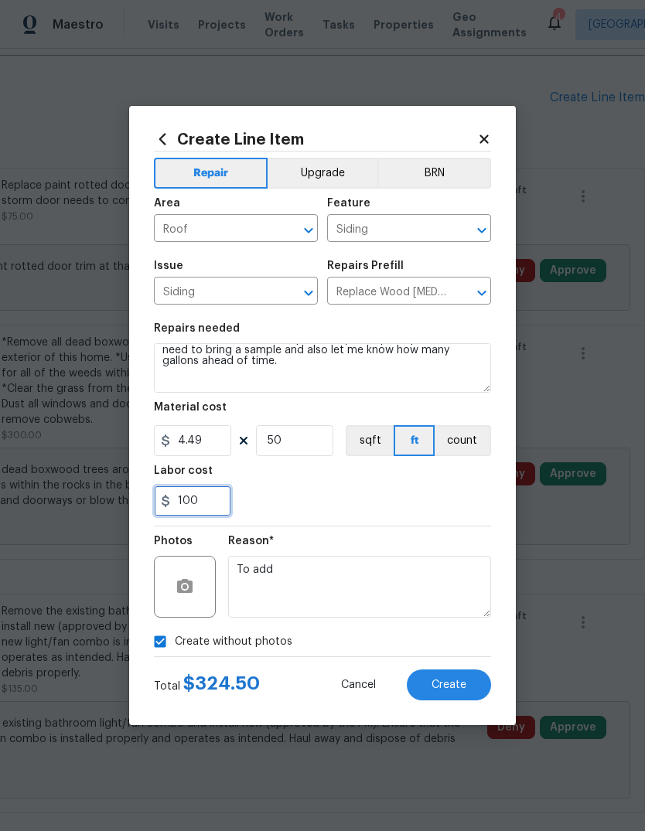
click at [196, 502] on input "100" at bounding box center [192, 500] width 77 height 31
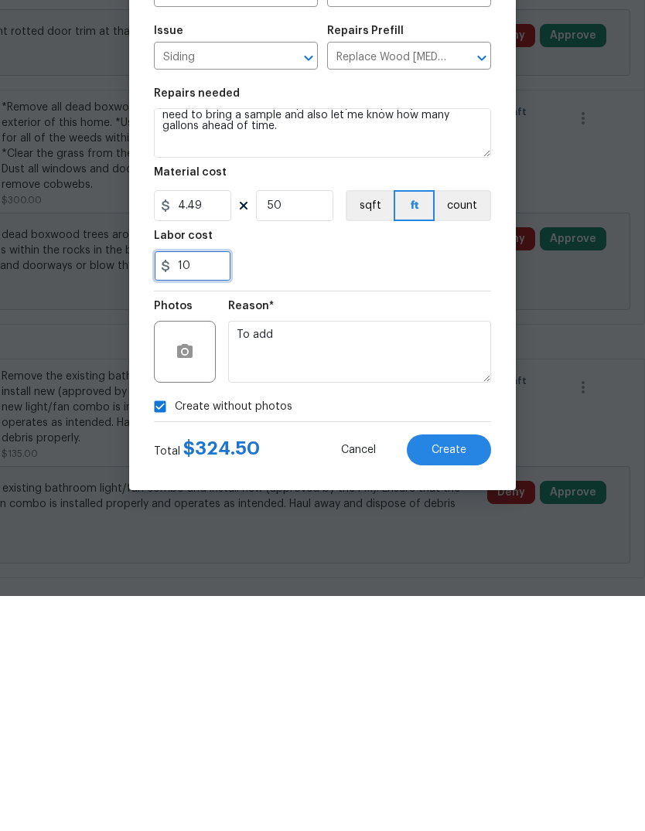
type input "1"
type input "200"
click at [394, 485] on div "200" at bounding box center [322, 500] width 337 height 31
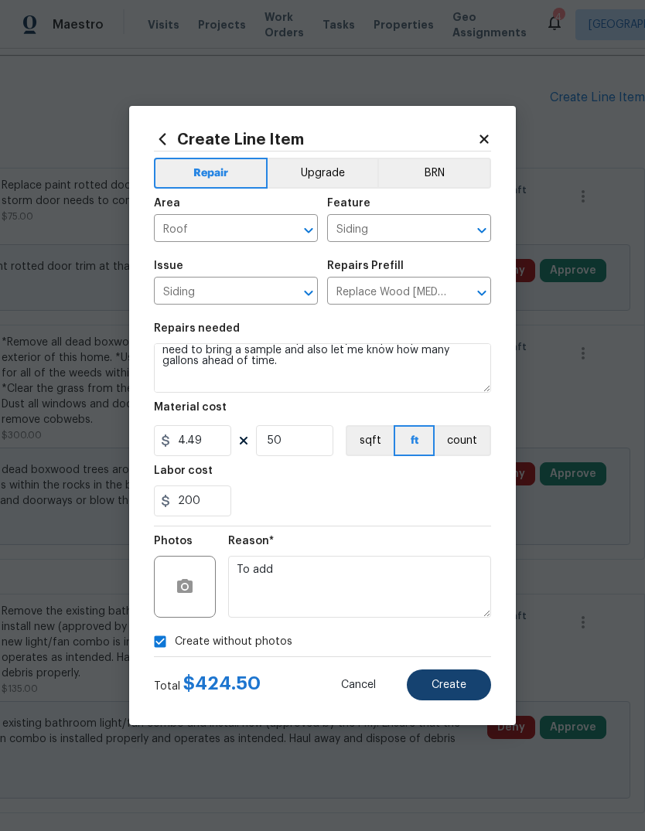
click at [456, 682] on span "Create" at bounding box center [448, 685] width 35 height 12
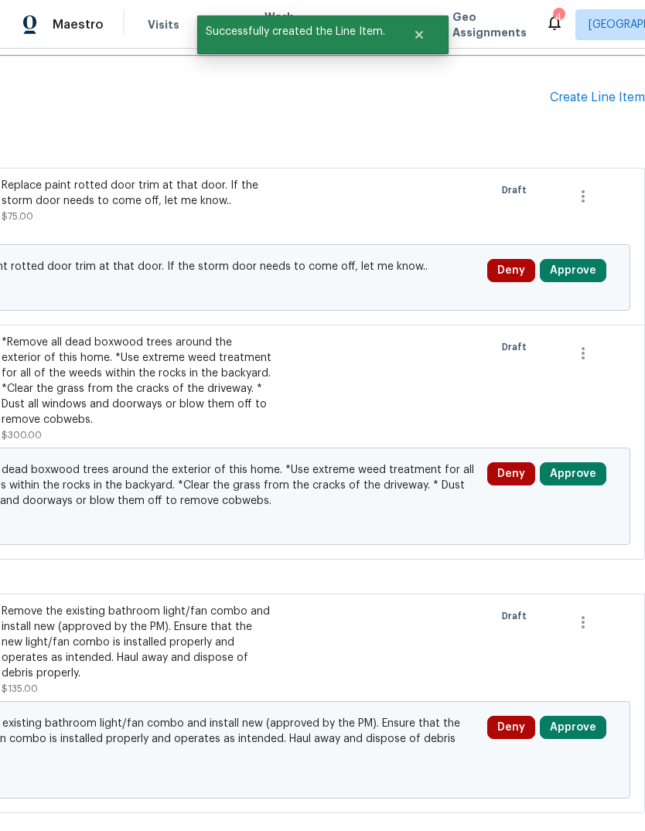
click at [596, 90] on div "Create Line Item" at bounding box center [597, 97] width 95 height 15
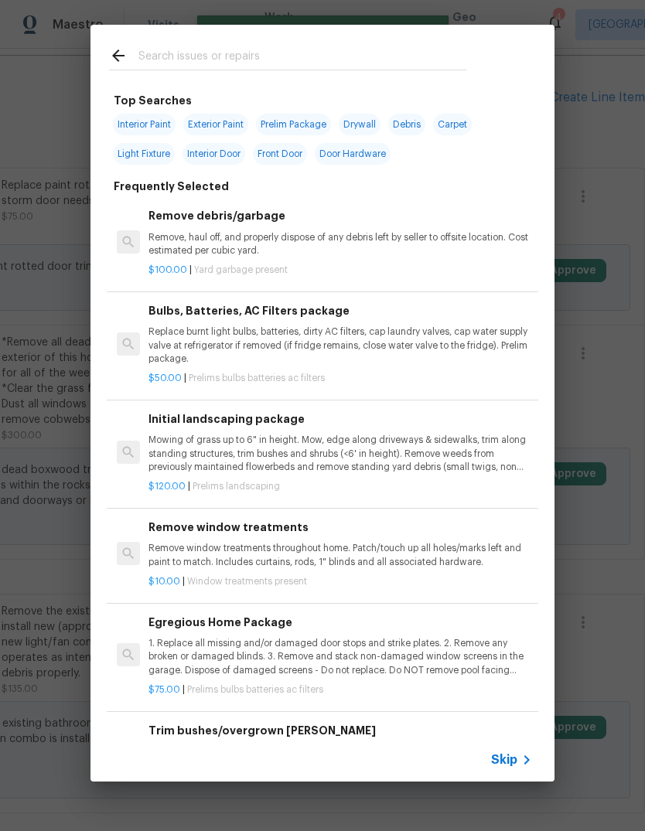
click at [349, 48] on input "text" at bounding box center [302, 57] width 328 height 23
type input "Sidi"
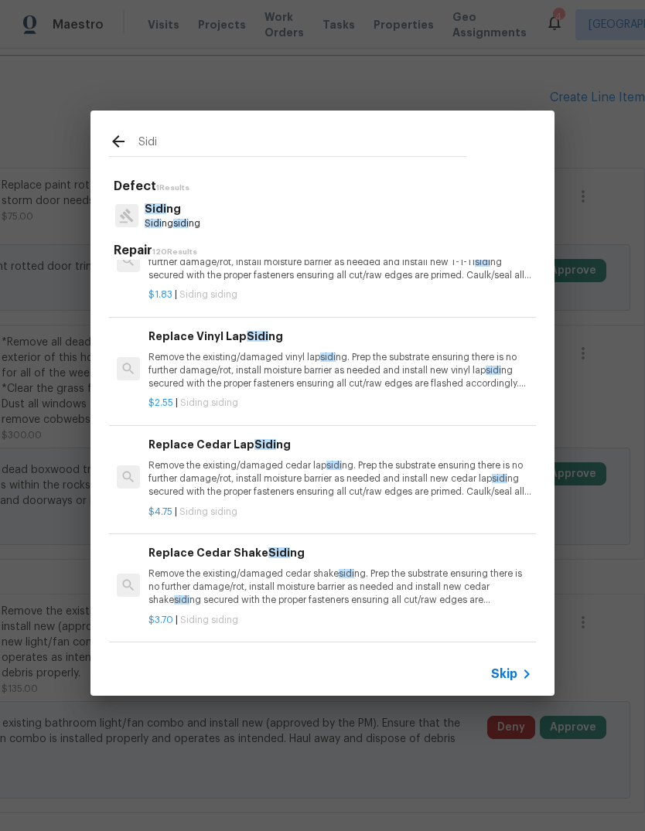
scroll to position [53, 0]
click at [389, 376] on p "Remove the existing/damaged vinyl lap sidi ng. Prep the substrate ensuring ther…" at bounding box center [339, 370] width 383 height 39
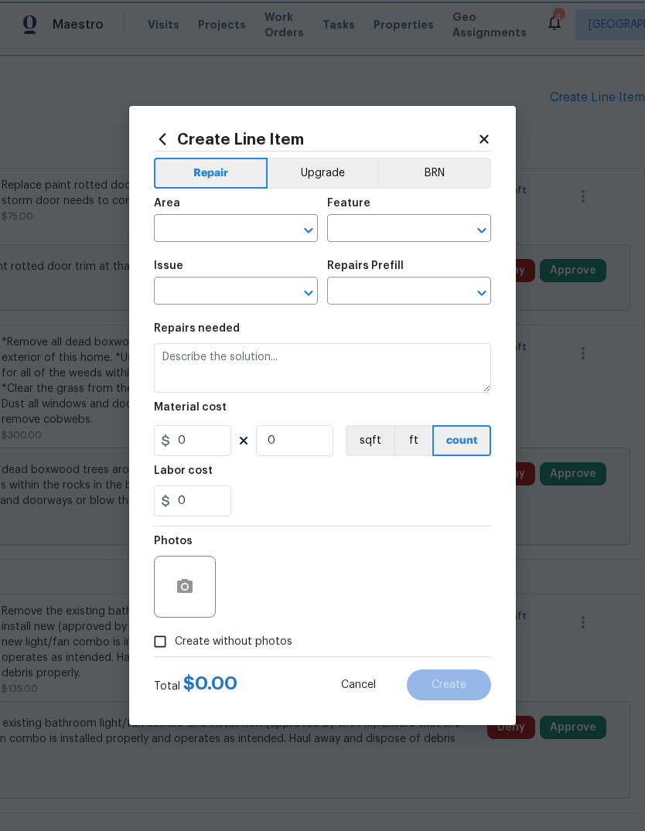
type input "Siding"
type input "Replace Vinyl Lap Siding $2.55"
type textarea "Remove the existing/damaged vinyl lap siding. Prep the substrate ensuring there…"
type input "2.55"
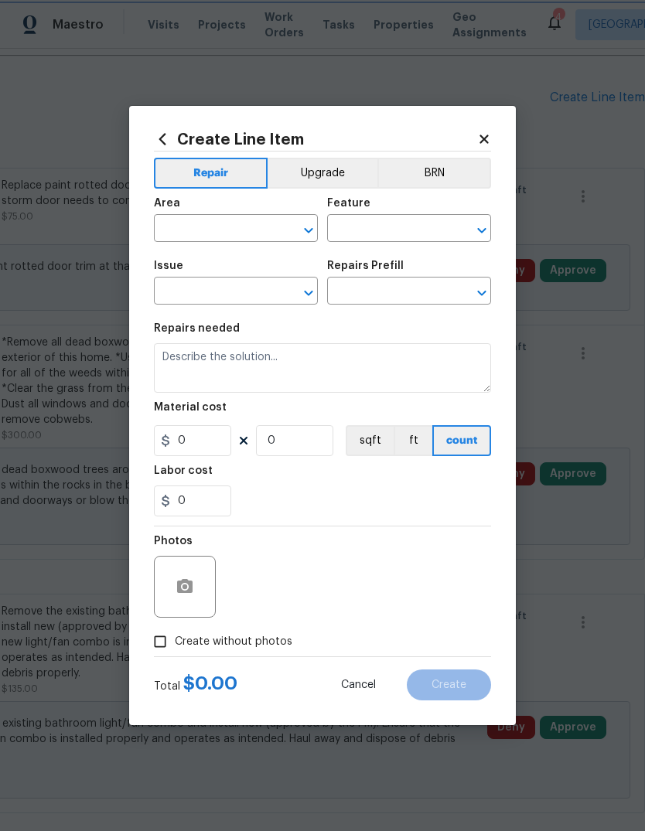
type input "1"
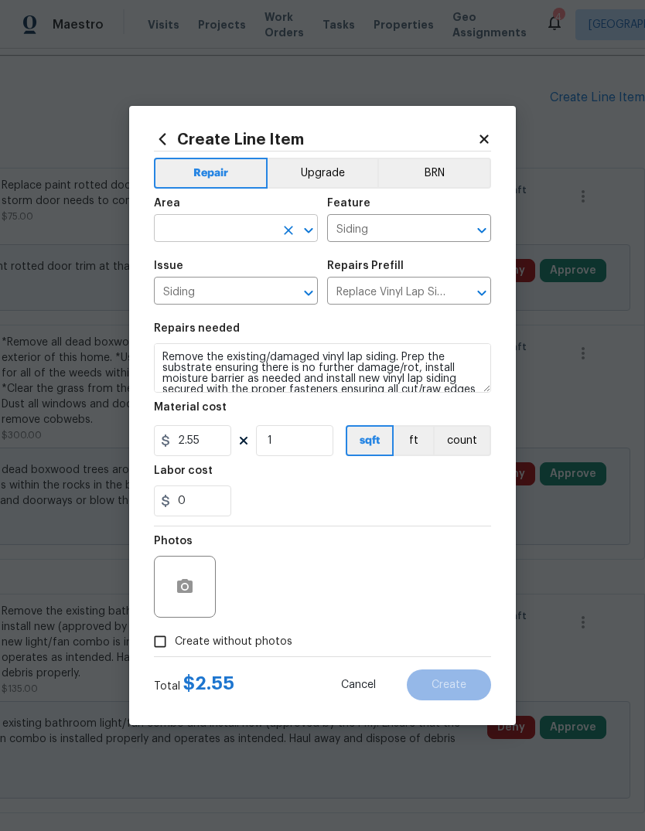
click at [226, 224] on input "text" at bounding box center [214, 230] width 121 height 24
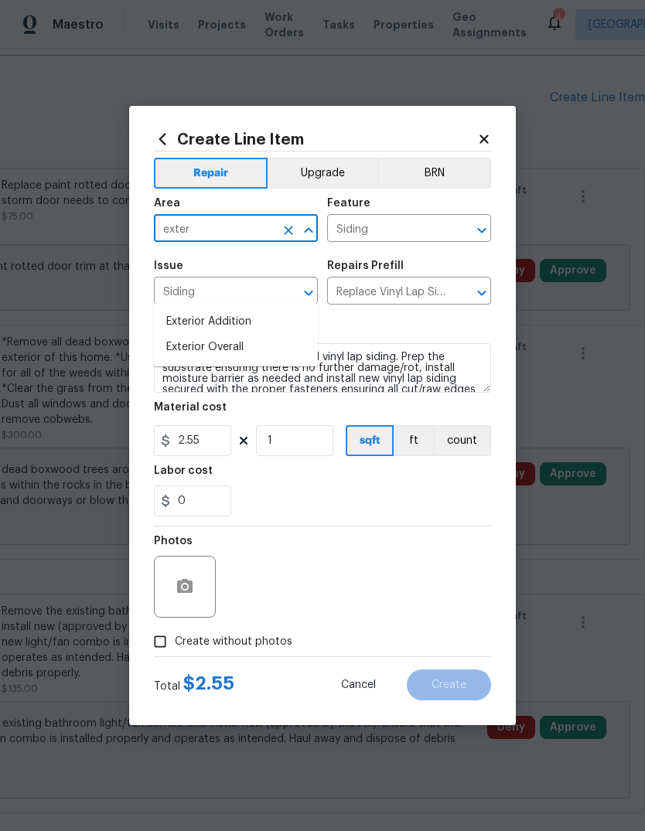
click at [242, 335] on li "Exterior Overall" at bounding box center [236, 348] width 164 height 26
type input "Exterior Overall"
click at [238, 291] on input "Siding" at bounding box center [214, 293] width 121 height 24
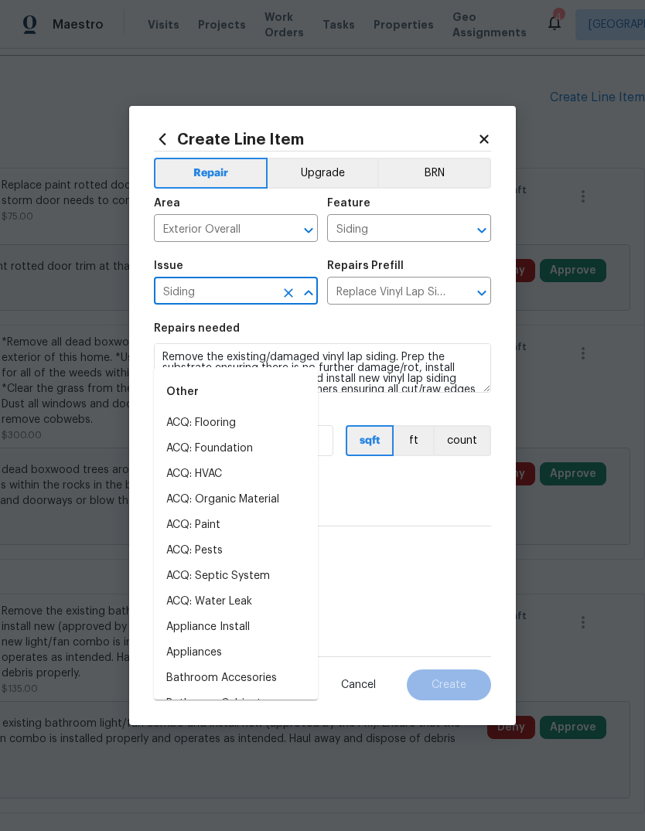
click at [431, 335] on div "Repairs needed" at bounding box center [322, 333] width 337 height 20
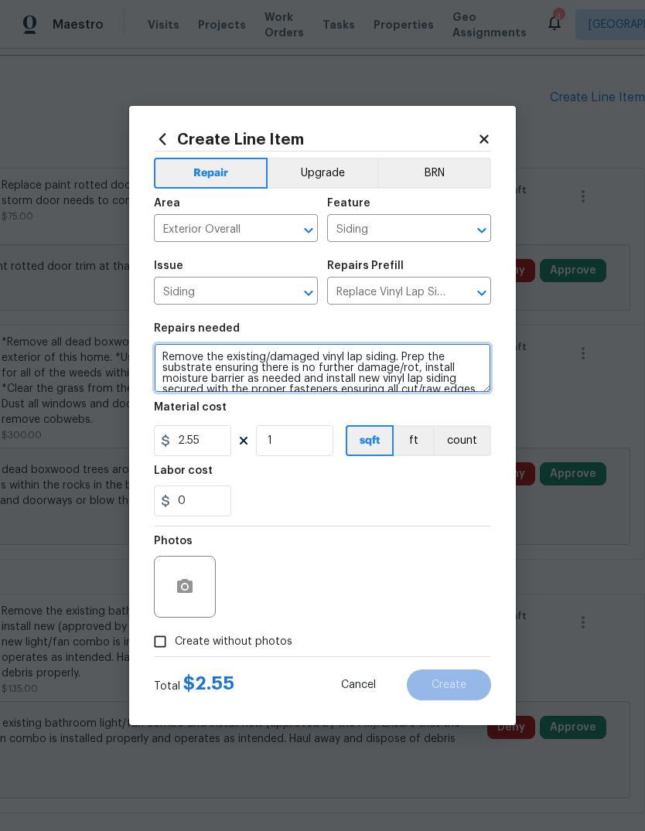
click at [175, 356] on textarea "Remove the existing/damaged vinyl lap siding. Prep the substrate ensuring there…" at bounding box center [322, 367] width 337 height 49
click at [162, 354] on textarea "Remove the existing/damaged vinyl lap siding. Prep the substrate ensuring there…" at bounding box center [322, 367] width 337 height 49
type textarea "Remove the existing/damaged vinyl lap siding. Prep the substrate ensuring there…"
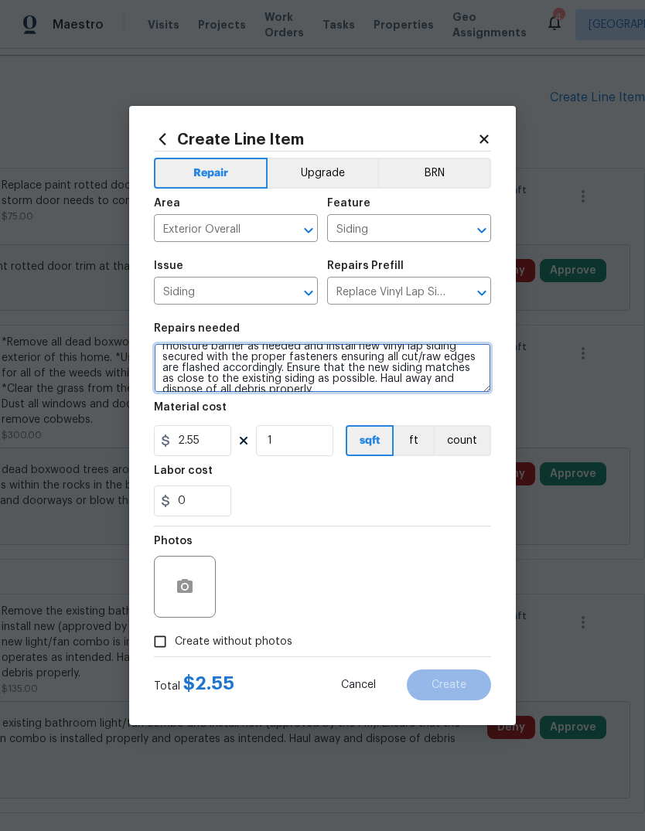
click at [441, 371] on textarea "Remove the existing/damaged vinyl lap siding. Prep the substrate ensuring there…" at bounding box center [322, 367] width 337 height 49
click at [440, 370] on textarea "Remove the existing/damaged vinyl lap siding. Prep the substrate ensuring there…" at bounding box center [322, 367] width 337 height 49
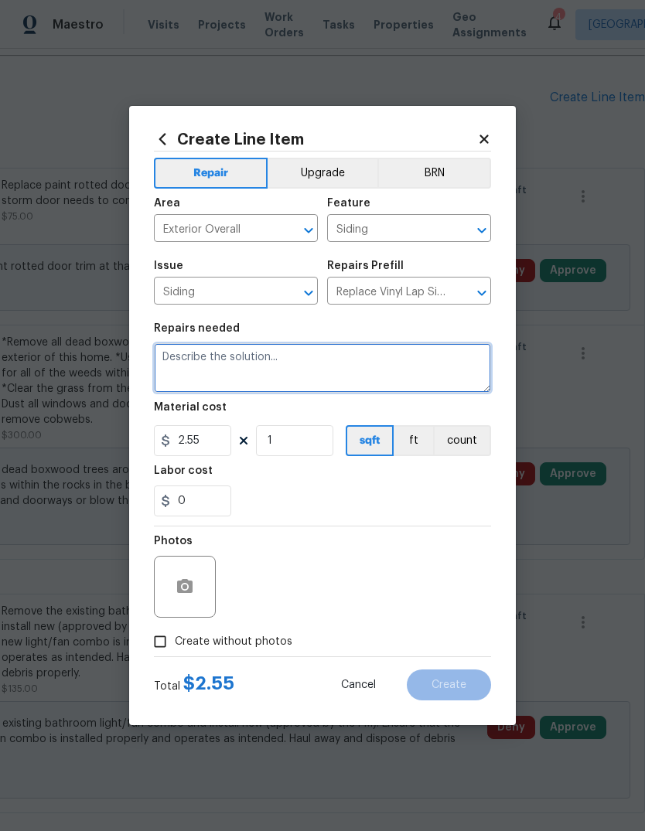
scroll to position [0, 0]
type textarea "Resecure all vinyl siding. [PERSON_NAME] has pop loose on the right side of the…"
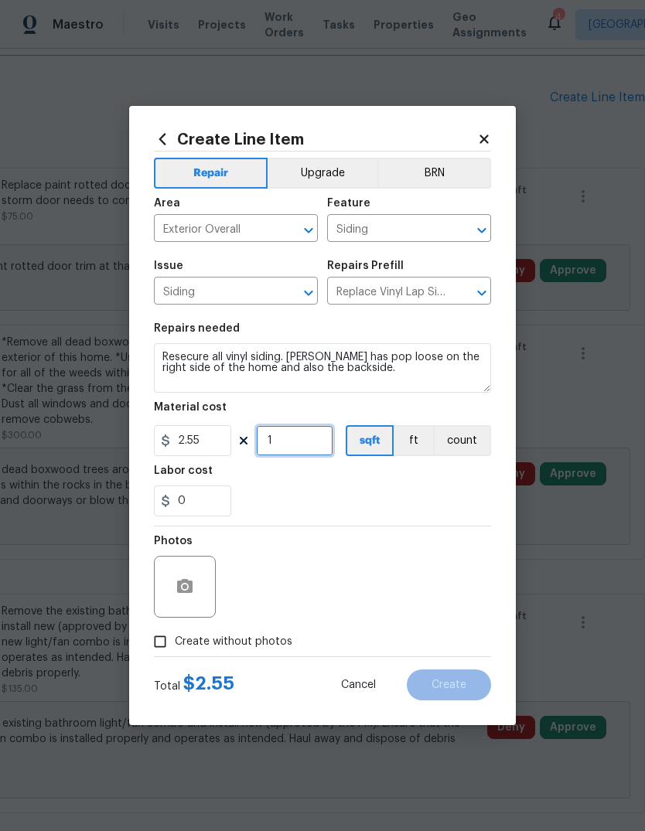
click at [319, 439] on input "1" at bounding box center [294, 440] width 77 height 31
type input "50"
click at [468, 492] on div "0" at bounding box center [322, 500] width 337 height 31
click at [485, 478] on div "Labor cost" at bounding box center [322, 475] width 337 height 20
click at [163, 642] on input "Create without photos" at bounding box center [159, 641] width 29 height 29
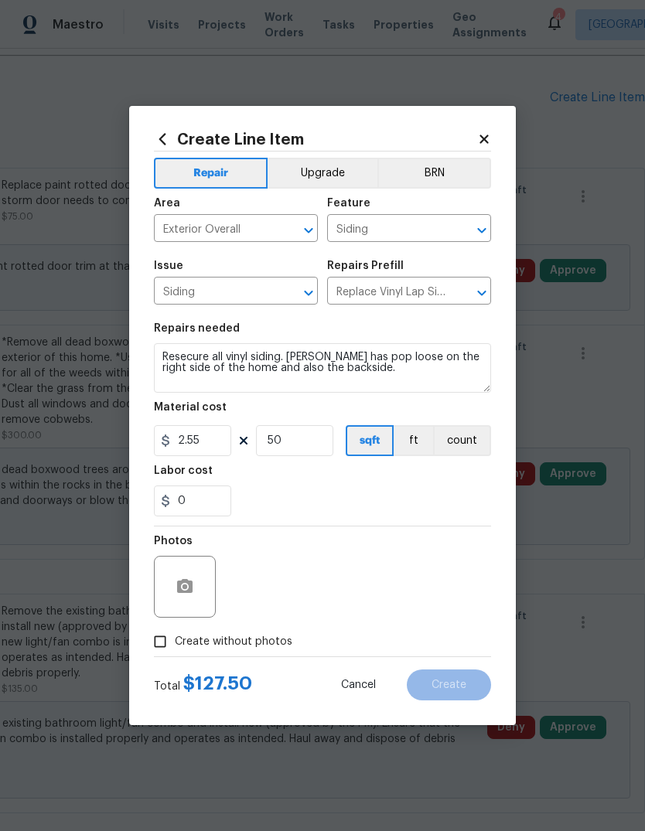
checkbox input "true"
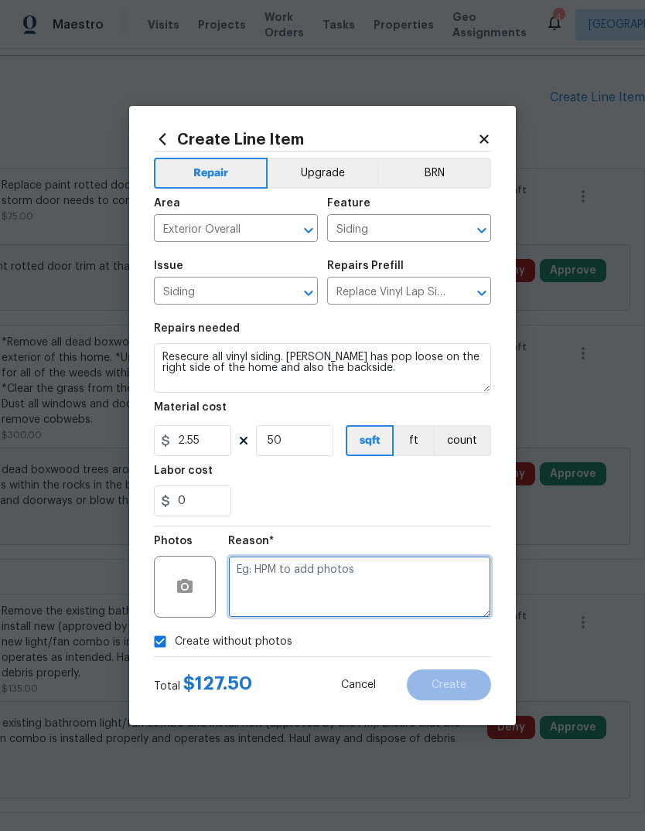
click at [371, 579] on textarea at bounding box center [359, 587] width 263 height 62
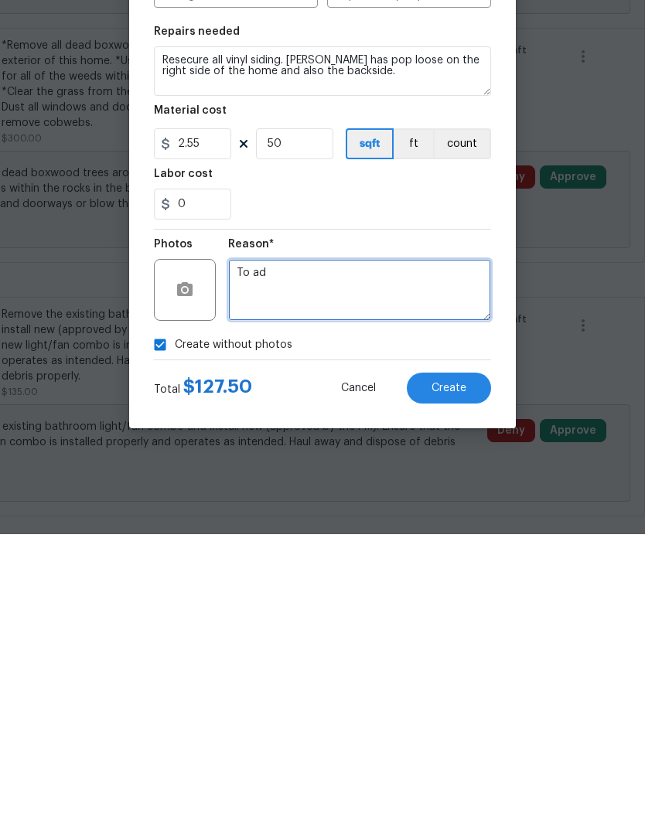
type textarea "To add"
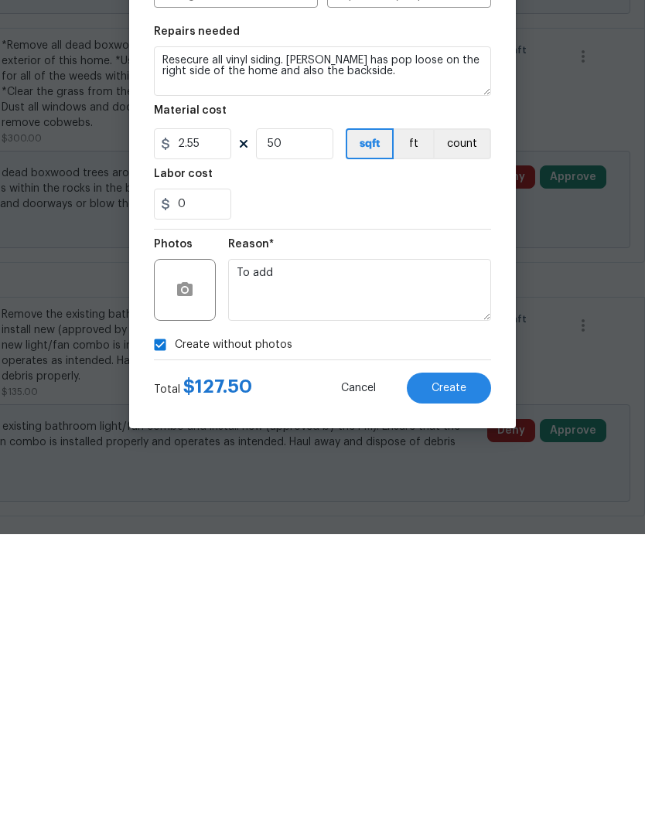
click at [154, 627] on input "Create without photos" at bounding box center [159, 641] width 29 height 29
checkbox input "false"
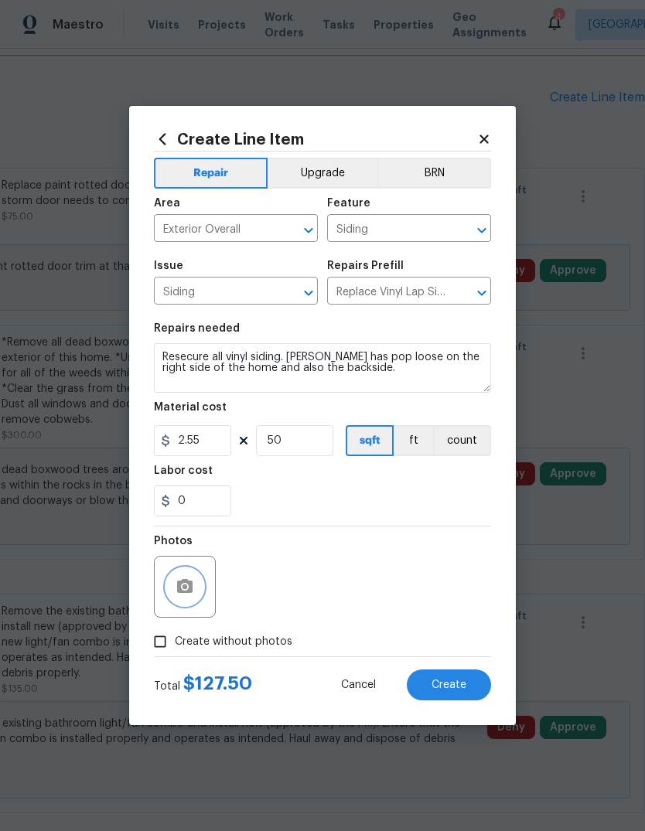
click at [175, 585] on icon "button" at bounding box center [184, 586] width 19 height 19
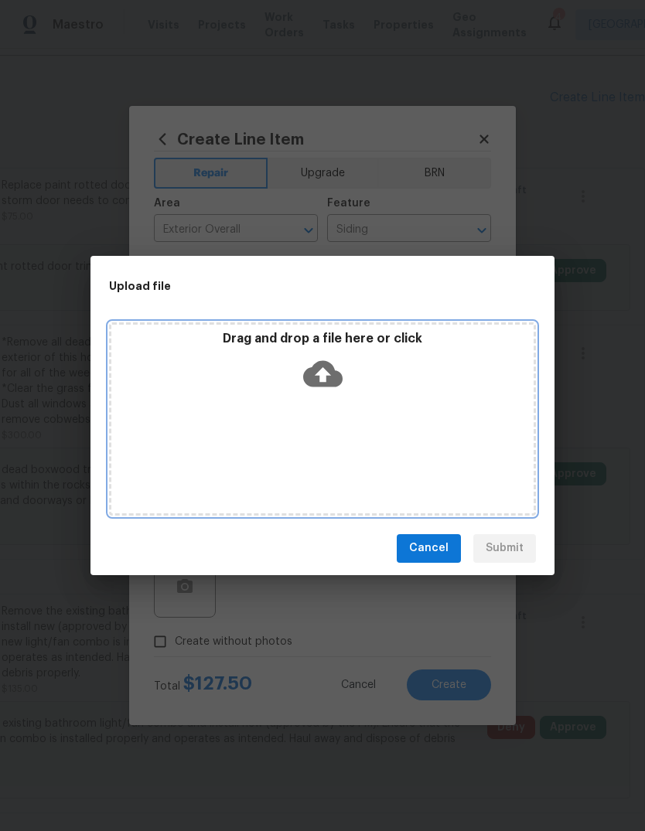
click at [244, 394] on div "Drag and drop a file here or click" at bounding box center [322, 364] width 422 height 66
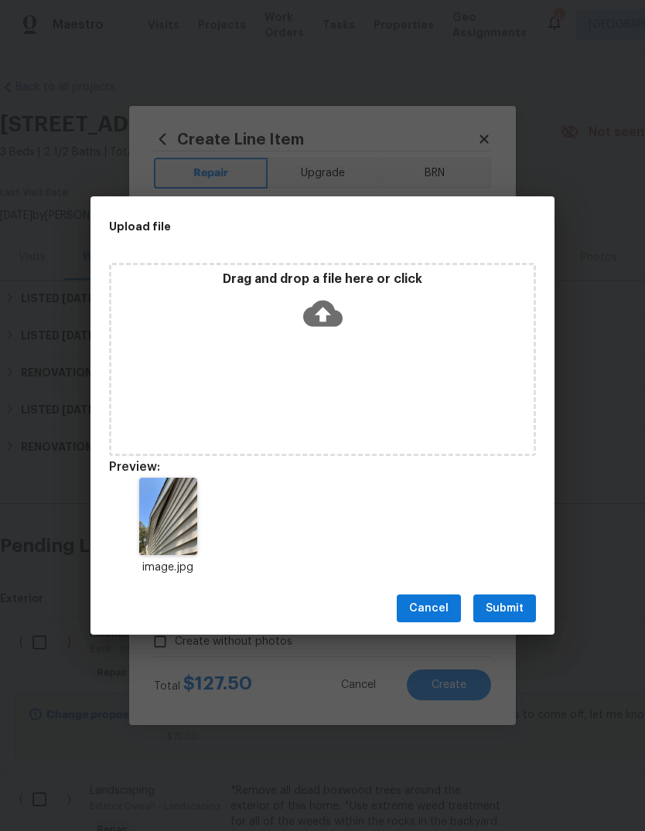
scroll to position [448, 229]
click at [510, 609] on span "Submit" at bounding box center [504, 608] width 38 height 19
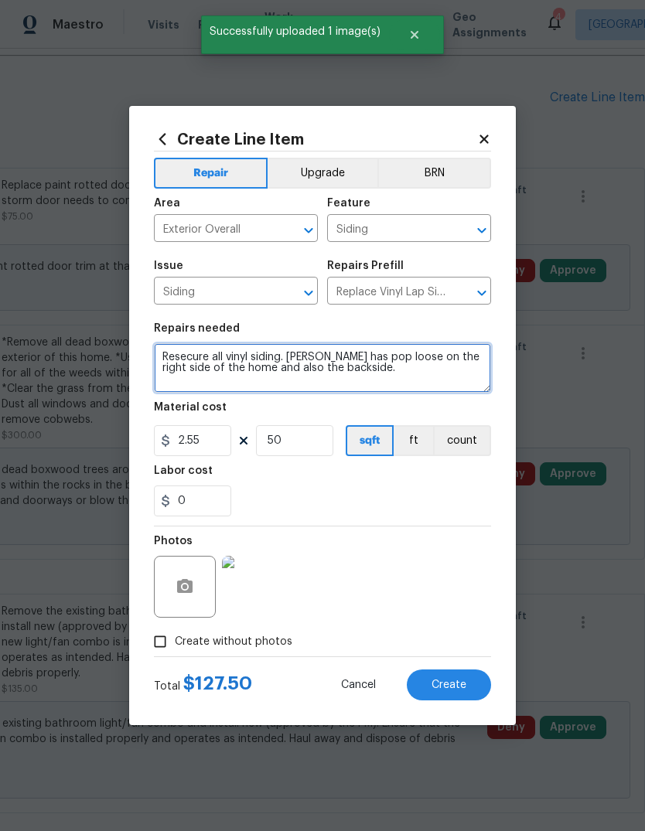
click at [397, 381] on textarea "Resecure all vinyl siding. [PERSON_NAME] has pop loose on the right side of the…" at bounding box center [322, 367] width 337 height 49
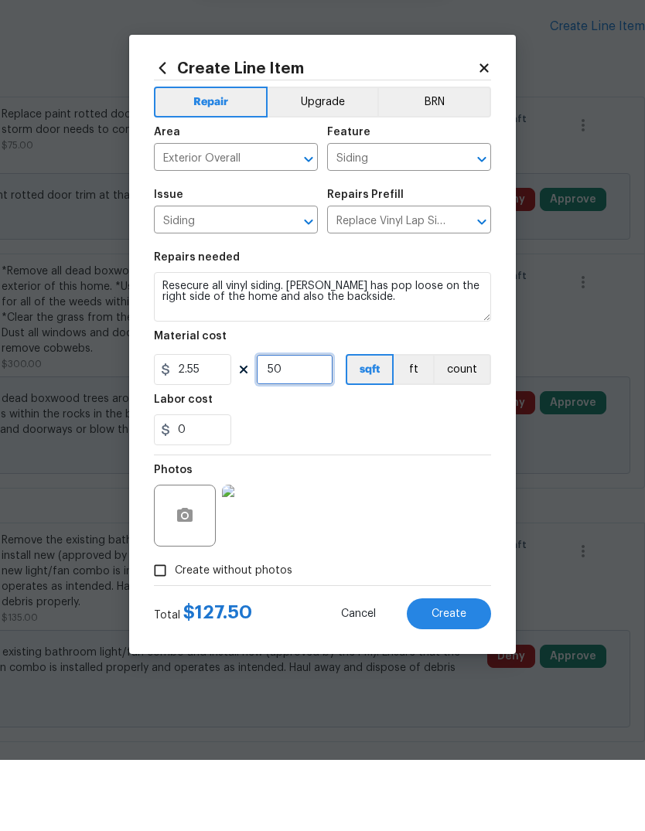
click at [301, 425] on input "50" at bounding box center [294, 440] width 77 height 31
type input "30"
click at [472, 526] on div "Photos" at bounding box center [322, 576] width 337 height 100
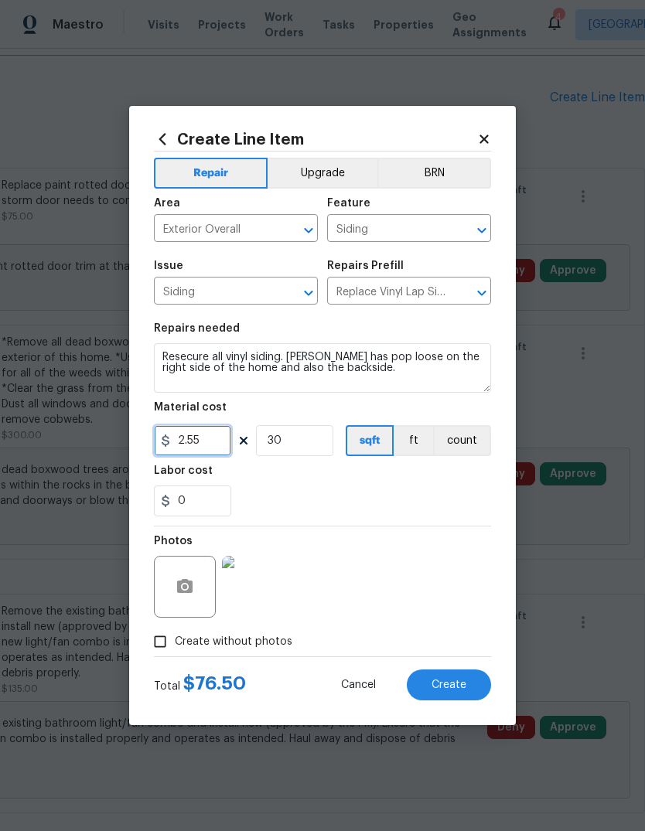
click at [217, 452] on input "2.55" at bounding box center [192, 440] width 77 height 31
type input "2"
click at [448, 489] on div "0" at bounding box center [322, 500] width 337 height 31
click at [459, 679] on span "Create" at bounding box center [448, 685] width 35 height 12
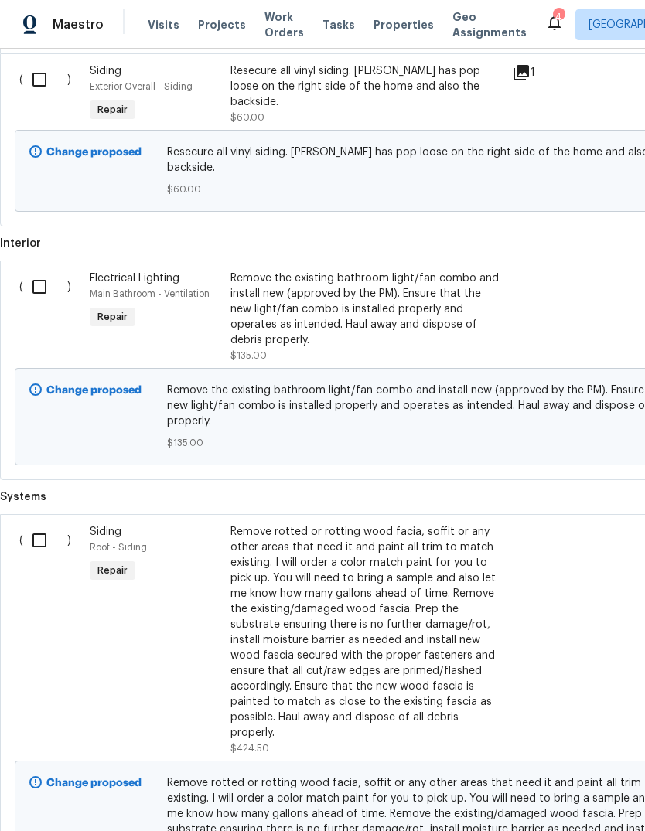
scroll to position [953, 0]
click at [376, 525] on div "Remove rotted or rotting wood facia, soffit or any other areas that need it and…" at bounding box center [366, 633] width 272 height 216
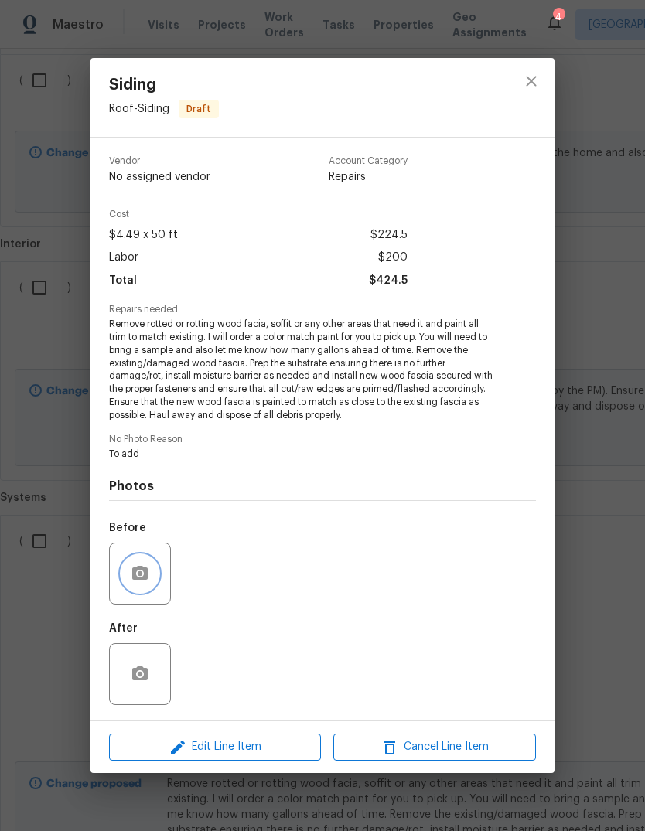
click at [141, 572] on circle "button" at bounding box center [140, 573] width 5 height 5
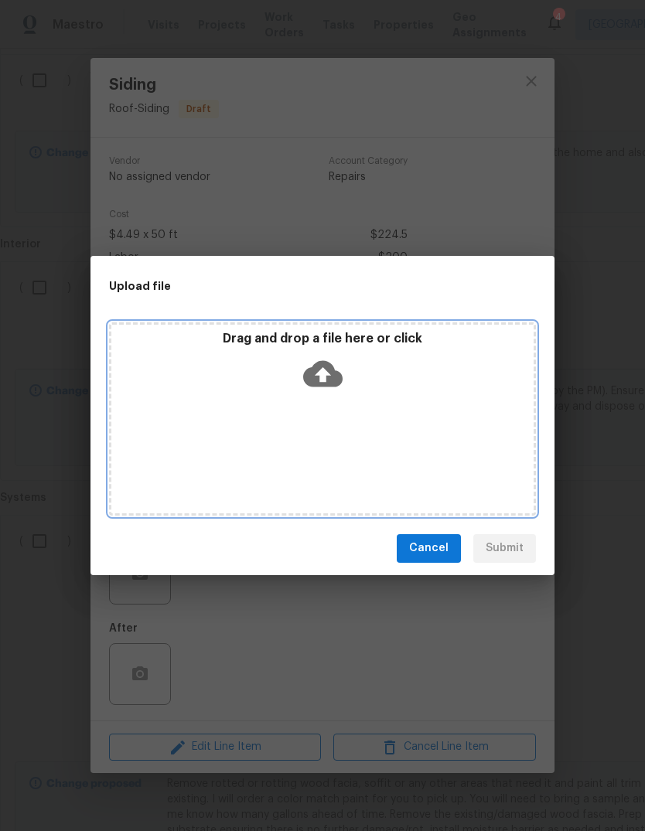
click at [327, 366] on icon at bounding box center [322, 373] width 39 height 26
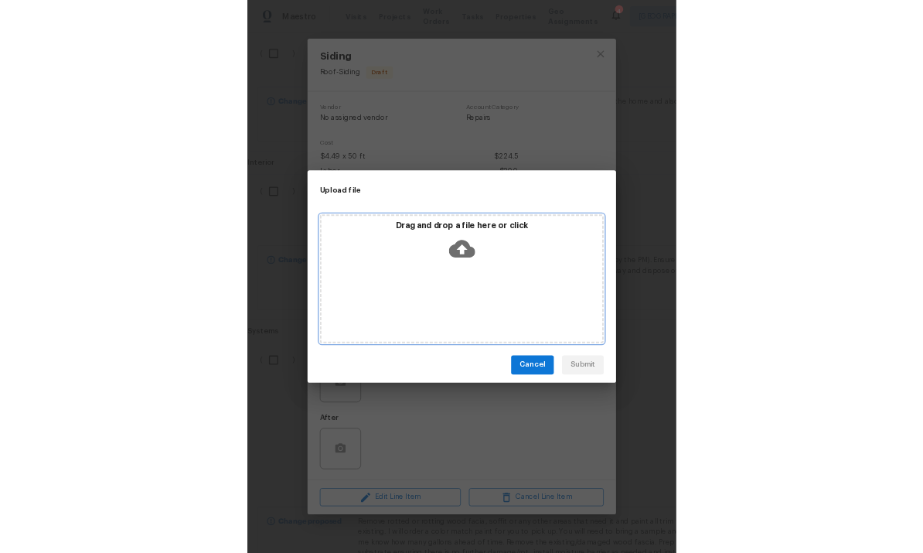
scroll to position [58, 0]
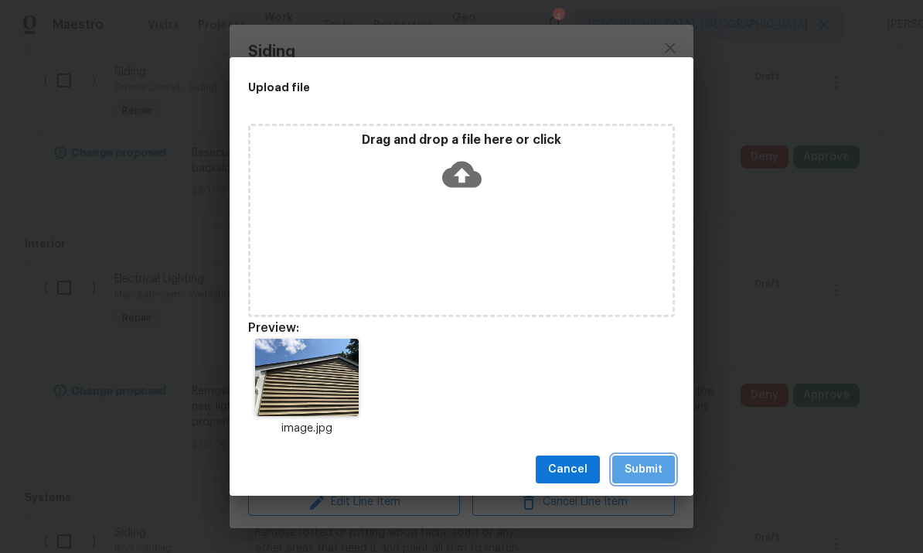
click at [644, 477] on span "Submit" at bounding box center [644, 469] width 38 height 19
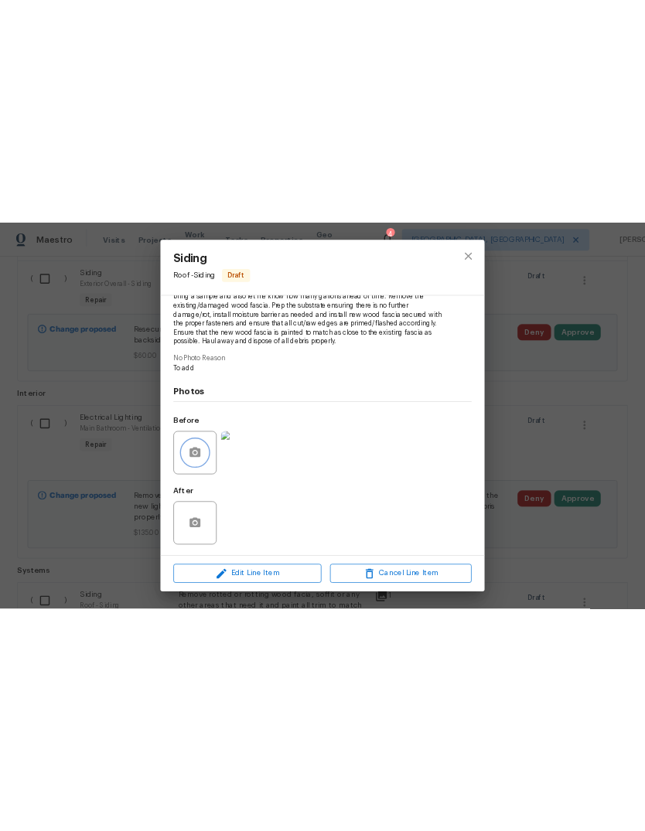
scroll to position [211, 0]
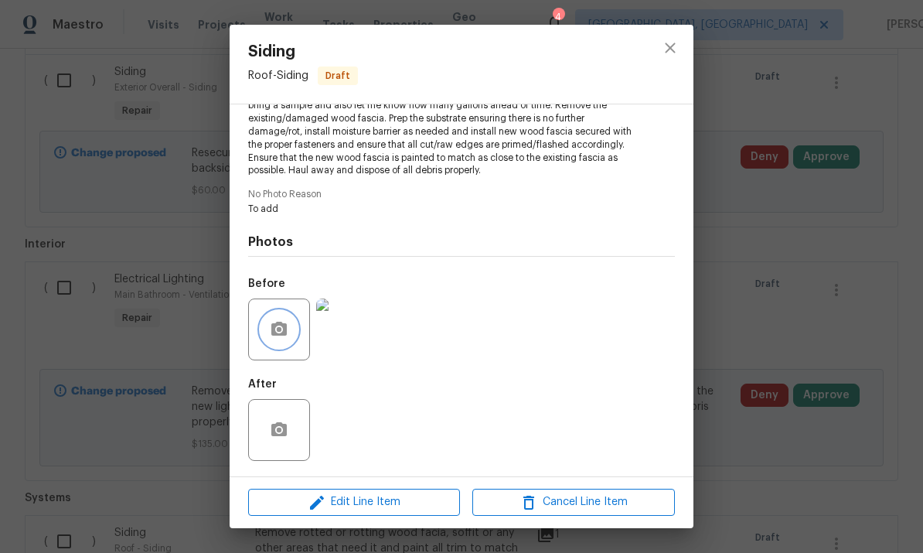
click at [276, 325] on icon "button" at bounding box center [278, 329] width 15 height 14
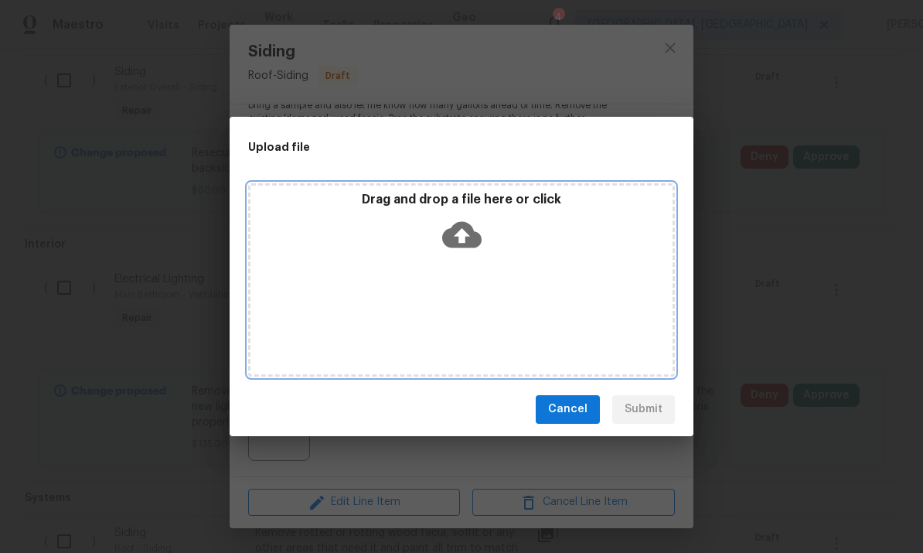
click at [417, 233] on div "Drag and drop a file here or click" at bounding box center [461, 225] width 422 height 66
click at [379, 243] on div "Drag and drop a file here or click" at bounding box center [461, 225] width 422 height 66
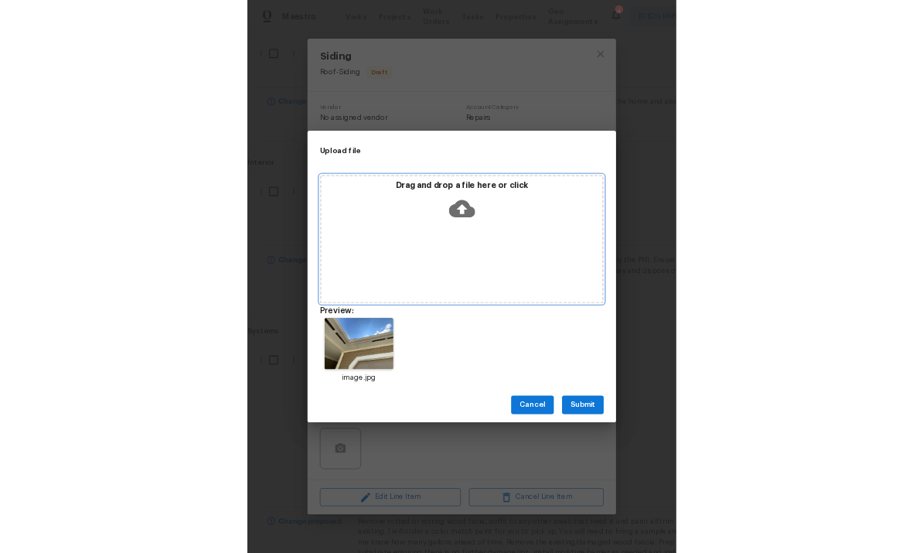
scroll to position [0, 0]
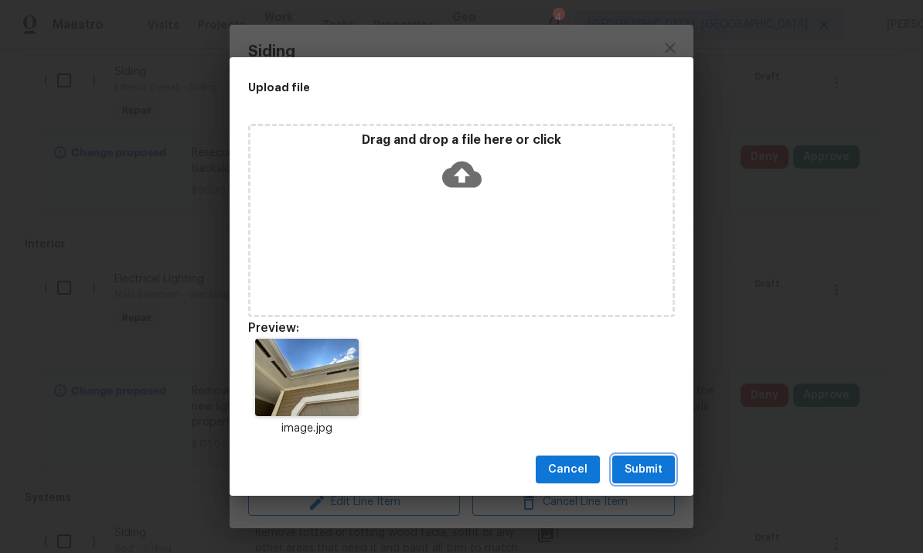
click at [644, 464] on span "Submit" at bounding box center [644, 469] width 38 height 19
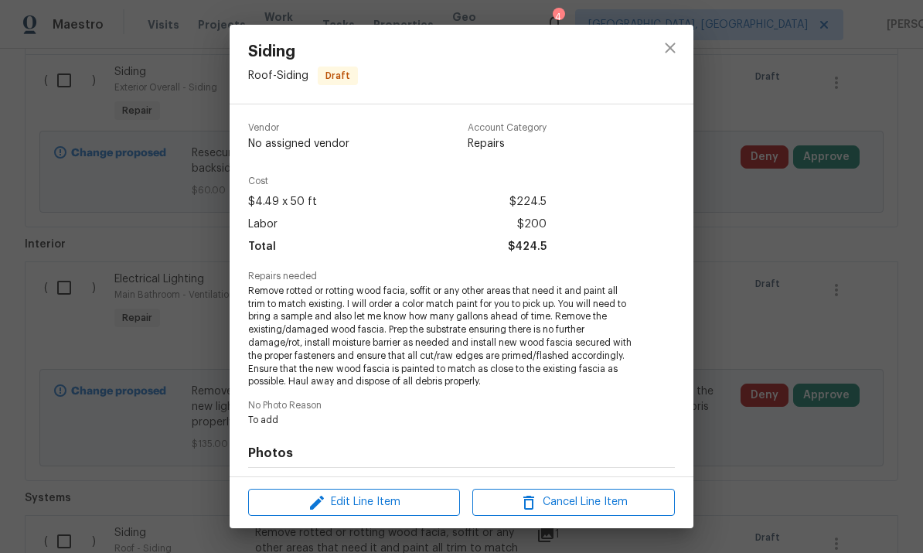
scroll to position [211, 0]
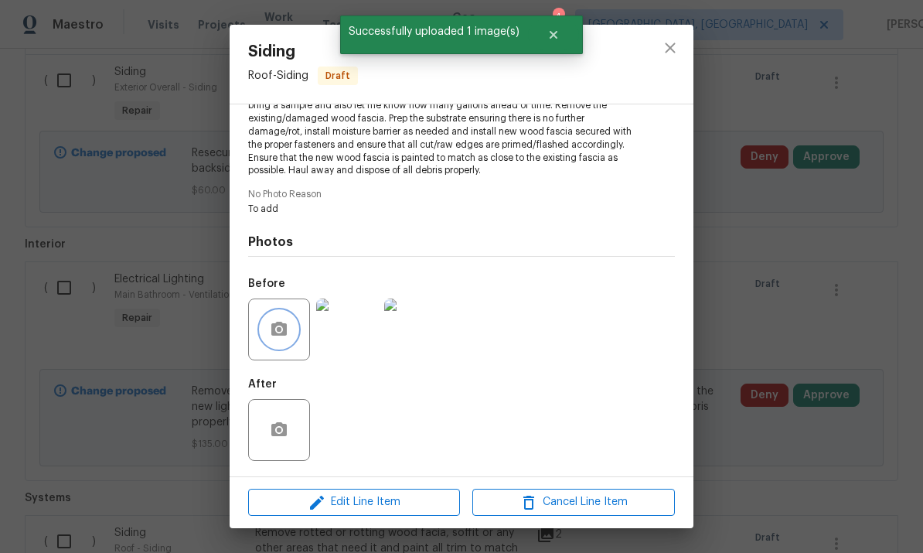
click at [277, 319] on button "button" at bounding box center [279, 329] width 37 height 37
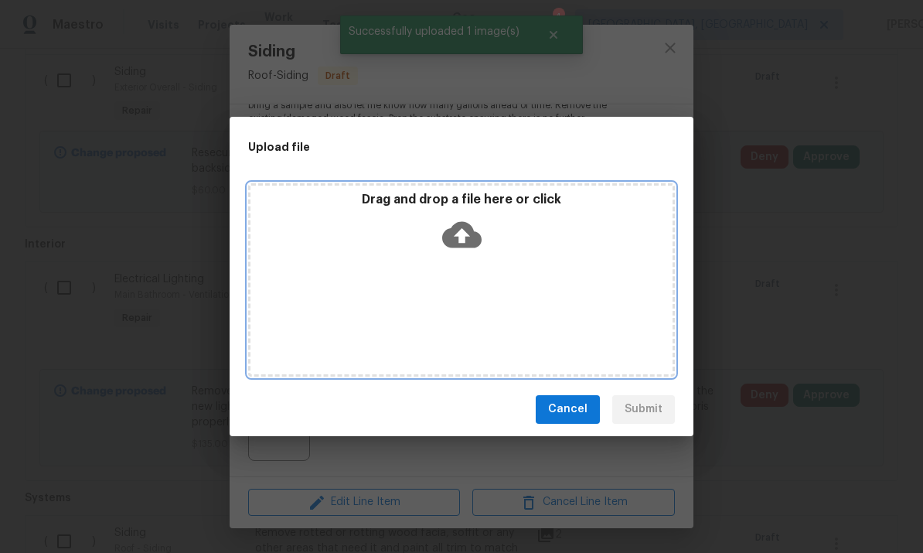
click at [550, 259] on div "Drag and drop a file here or click" at bounding box center [461, 279] width 427 height 193
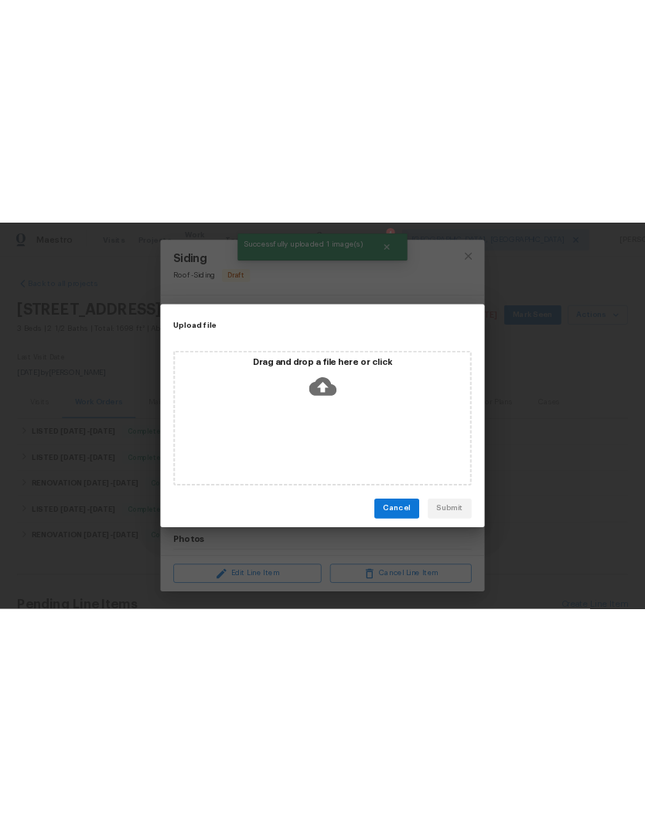
scroll to position [153, 0]
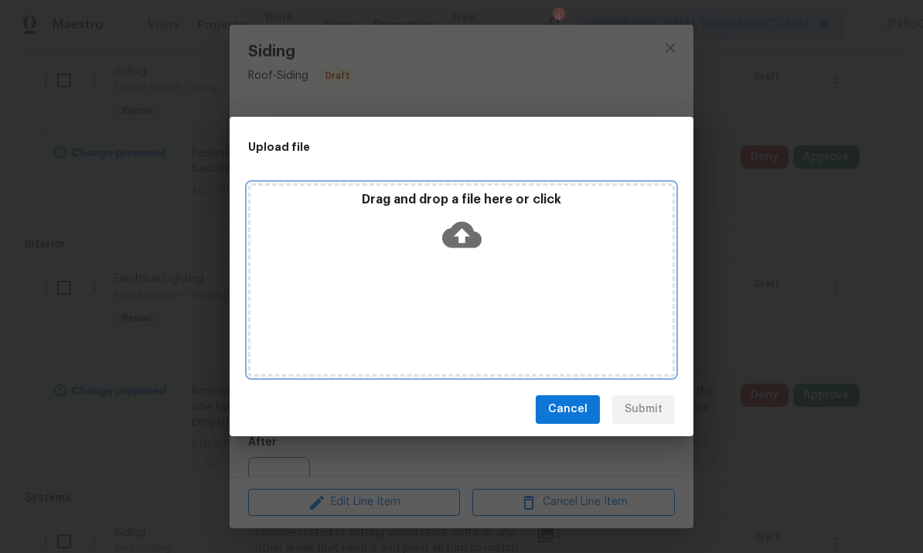
click at [580, 278] on div "Drag and drop a file here or click" at bounding box center [461, 279] width 427 height 193
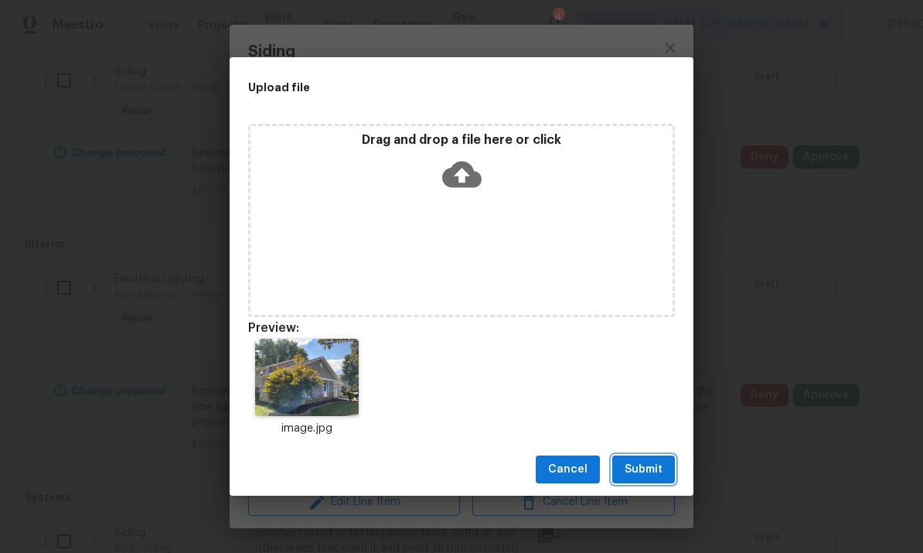
click at [636, 465] on span "Submit" at bounding box center [644, 469] width 38 height 19
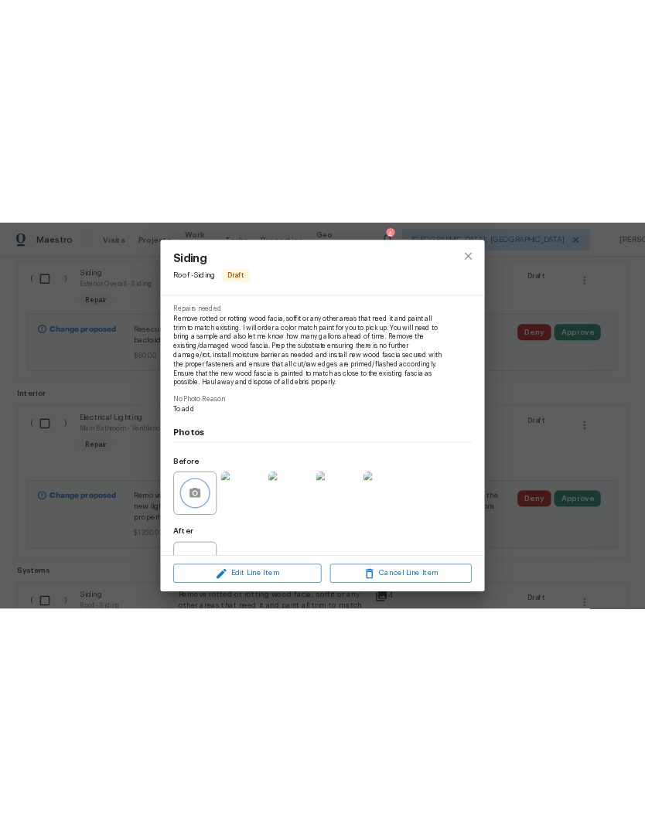
scroll to position [0, 0]
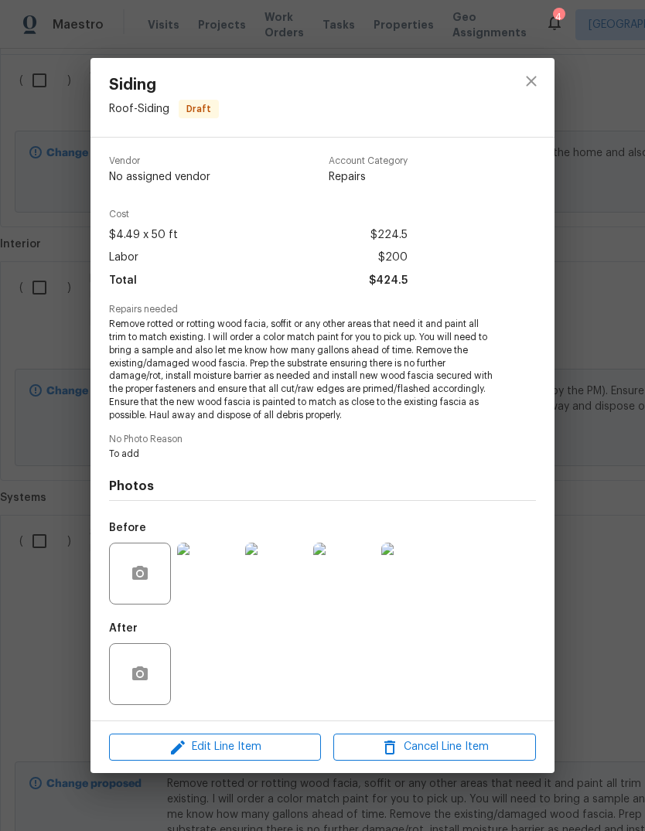
click at [556, 80] on div "Siding Roof - Siding Draft Vendor No assigned vendor Account Category Repairs C…" at bounding box center [322, 415] width 645 height 831
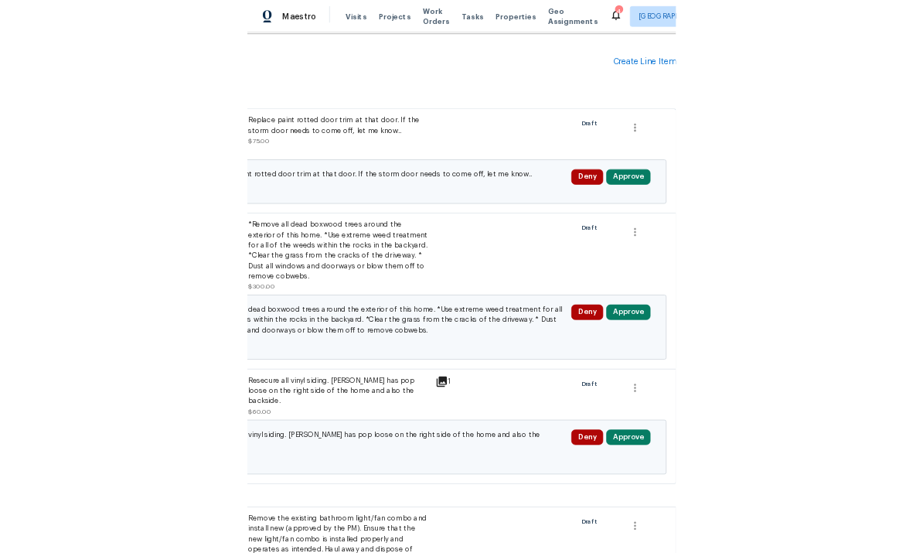
scroll to position [454, 229]
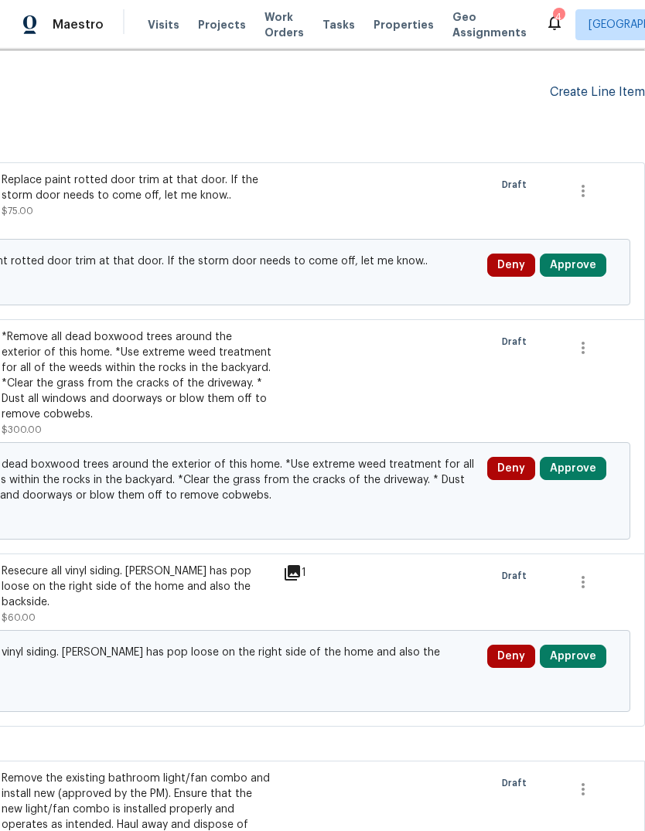
click at [604, 97] on div "Create Line Item" at bounding box center [597, 92] width 95 height 15
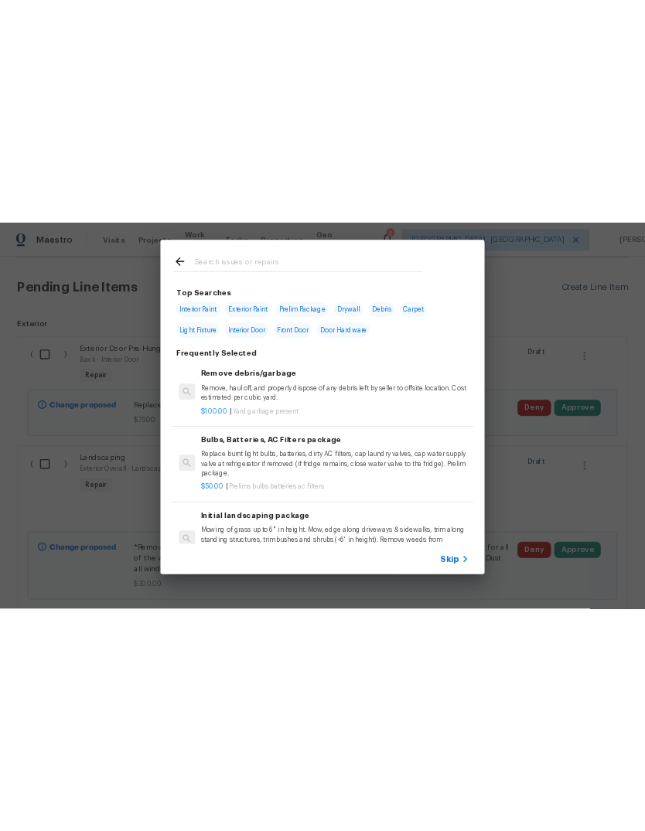
scroll to position [454, 0]
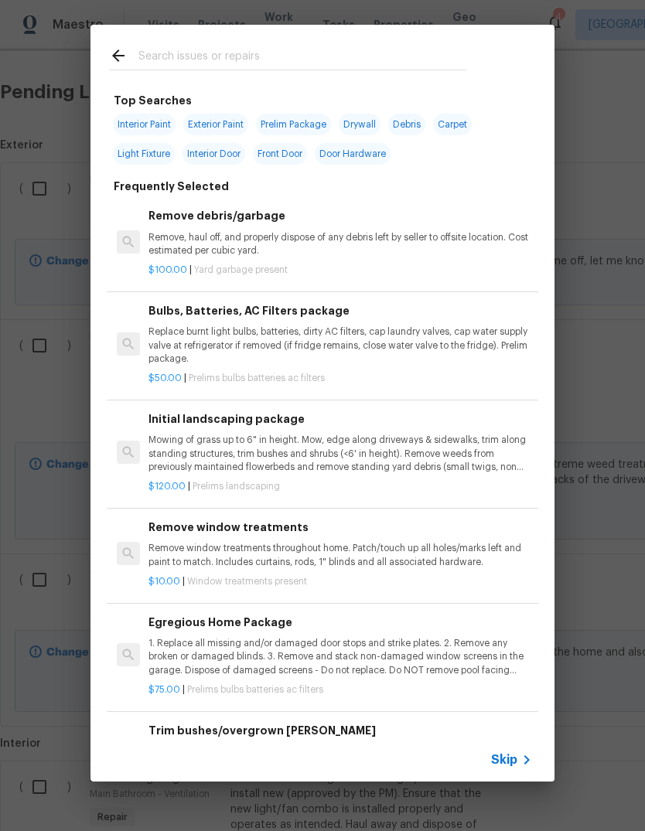
click at [387, 56] on input "text" at bounding box center [302, 57] width 328 height 23
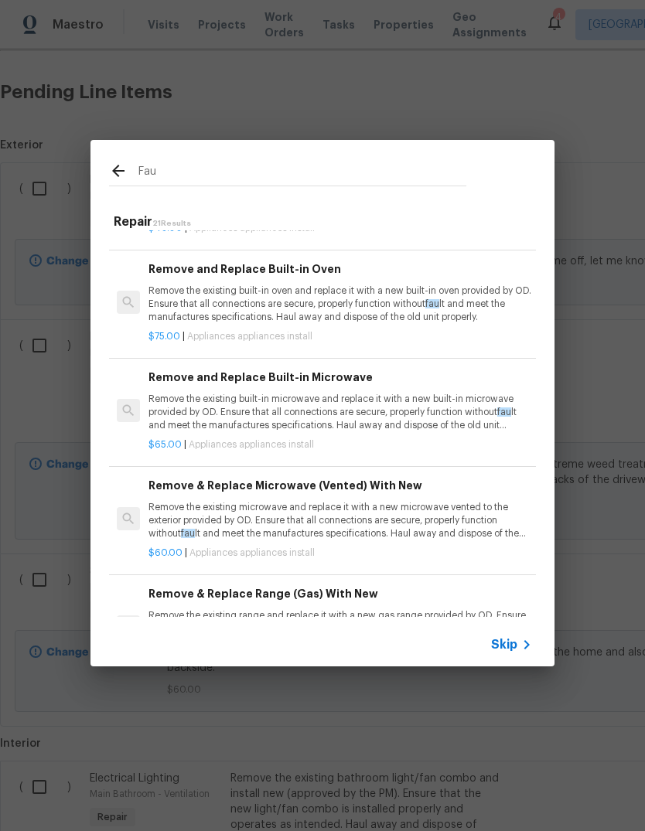
scroll to position [1229, 0]
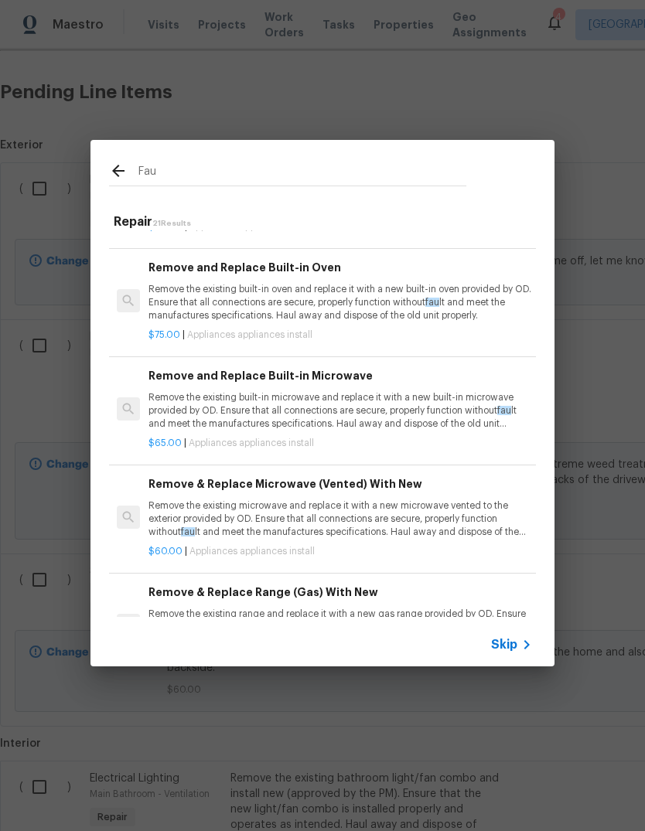
click at [327, 174] on input "Fau" at bounding box center [302, 173] width 328 height 23
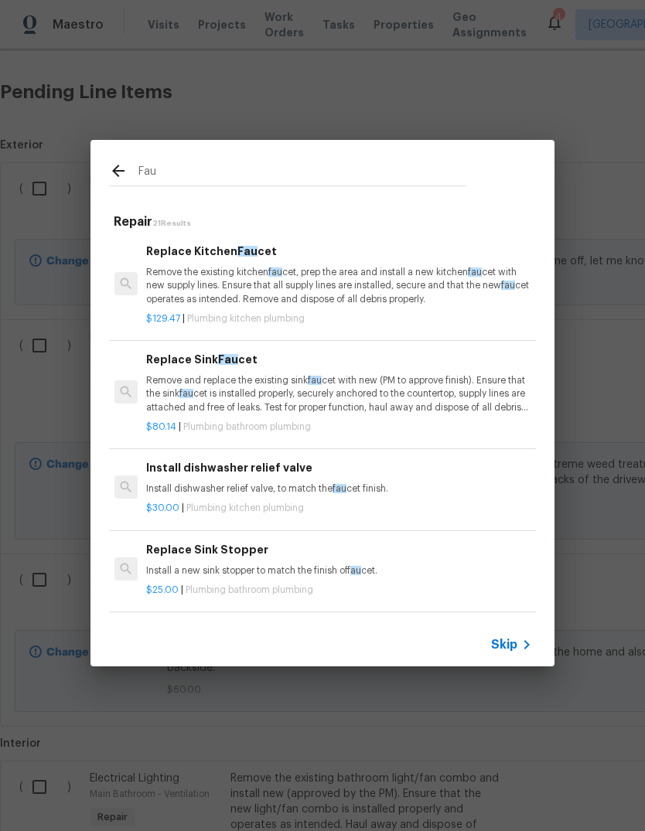
scroll to position [0, 2]
type input "F"
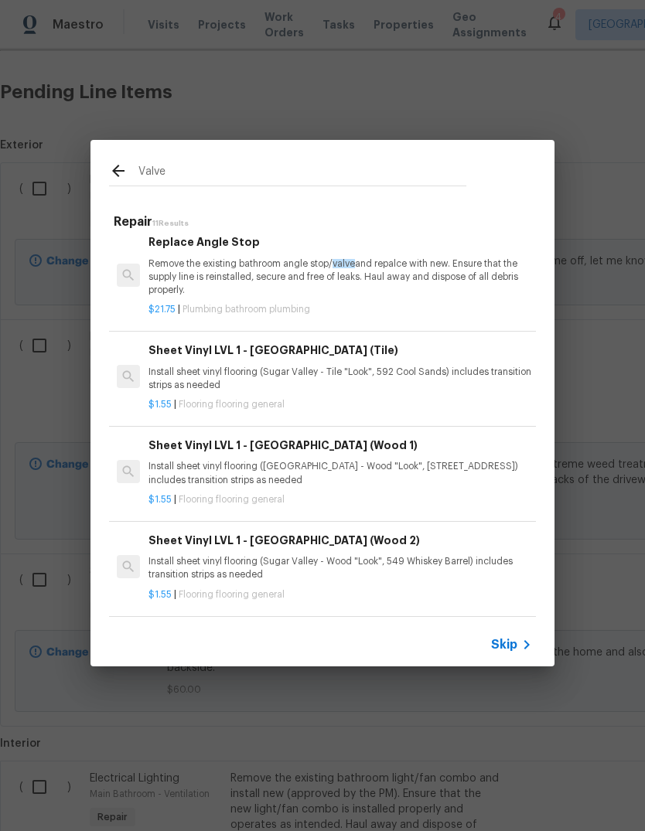
scroll to position [706, 0]
type input "Valve"
click at [121, 172] on icon at bounding box center [118, 171] width 19 height 19
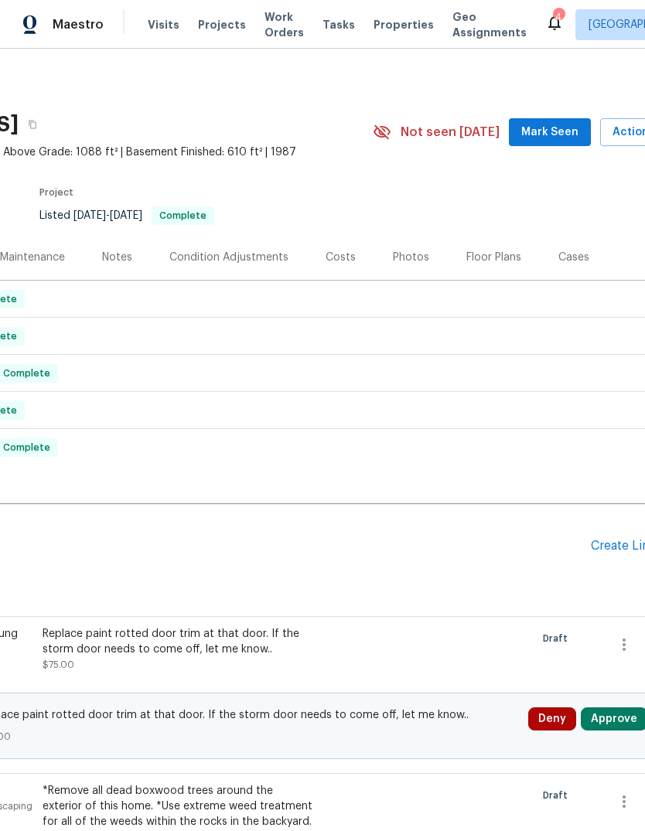
scroll to position [0, 189]
click at [611, 543] on div "Create Line Item" at bounding box center [636, 546] width 95 height 15
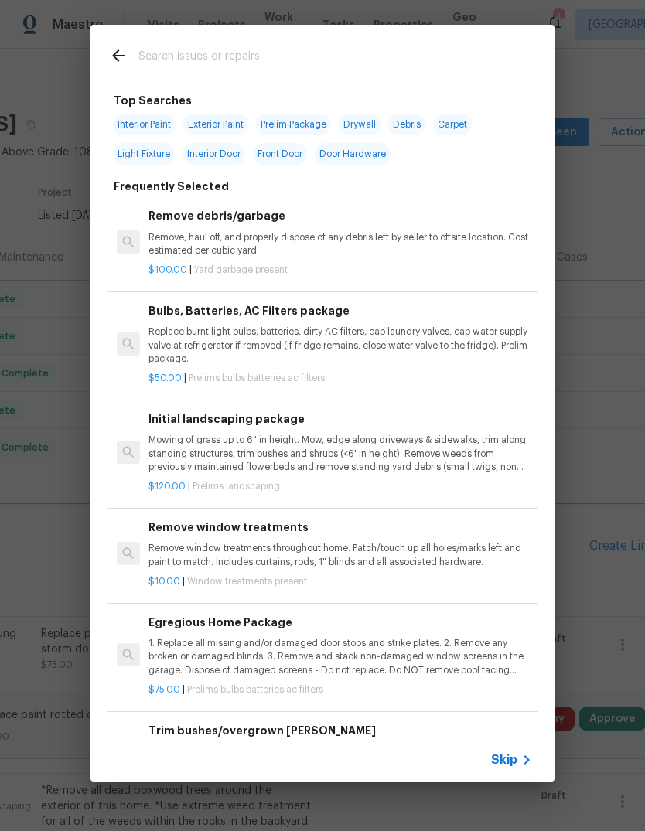
click at [314, 64] on input "text" at bounding box center [302, 57] width 328 height 23
type input "Faucet"
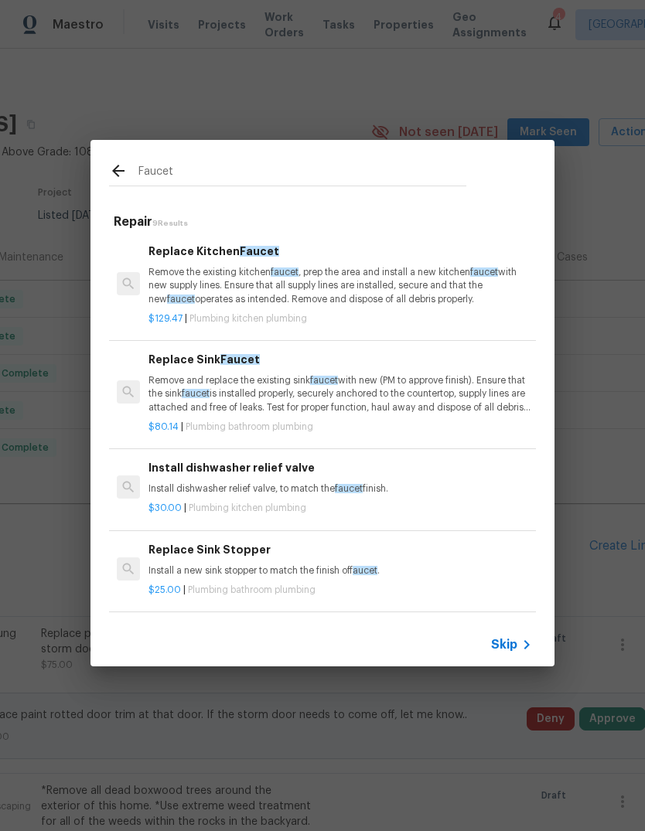
scroll to position [0, 0]
click at [343, 390] on p "Remove and replace the existing sink faucet with new (PM to approve finish). En…" at bounding box center [339, 393] width 383 height 39
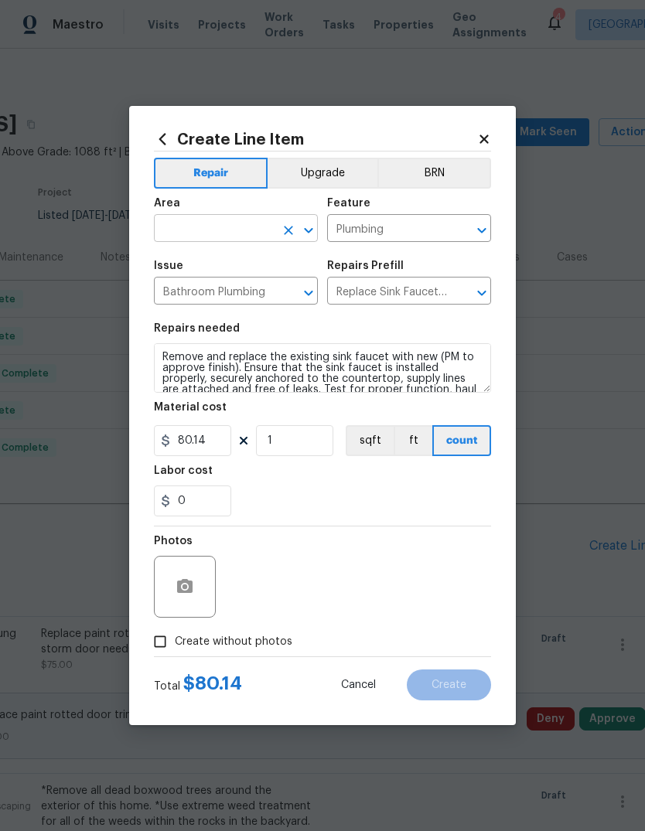
click at [237, 235] on input "text" at bounding box center [214, 230] width 121 height 24
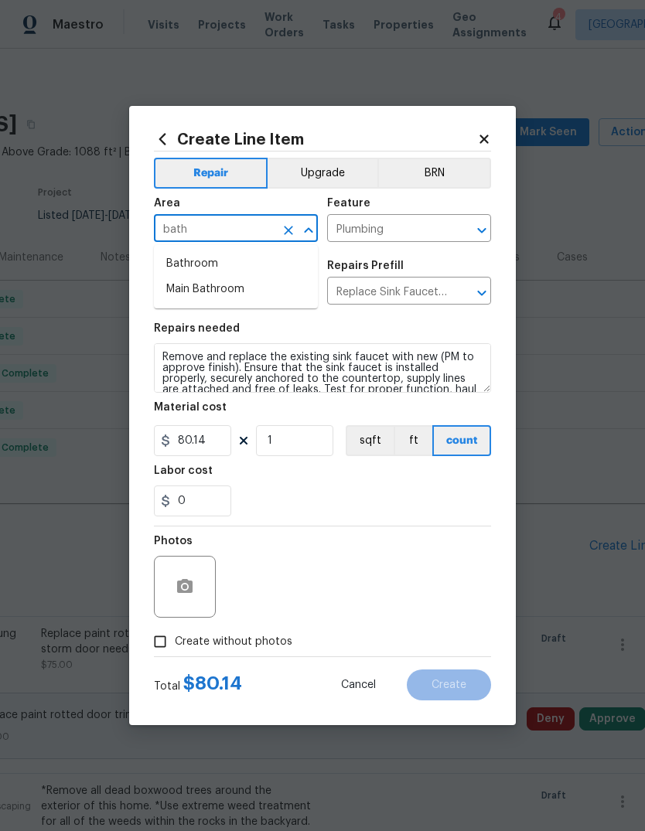
click at [207, 261] on li "Bathroom" at bounding box center [236, 264] width 164 height 26
type input "Bathroom"
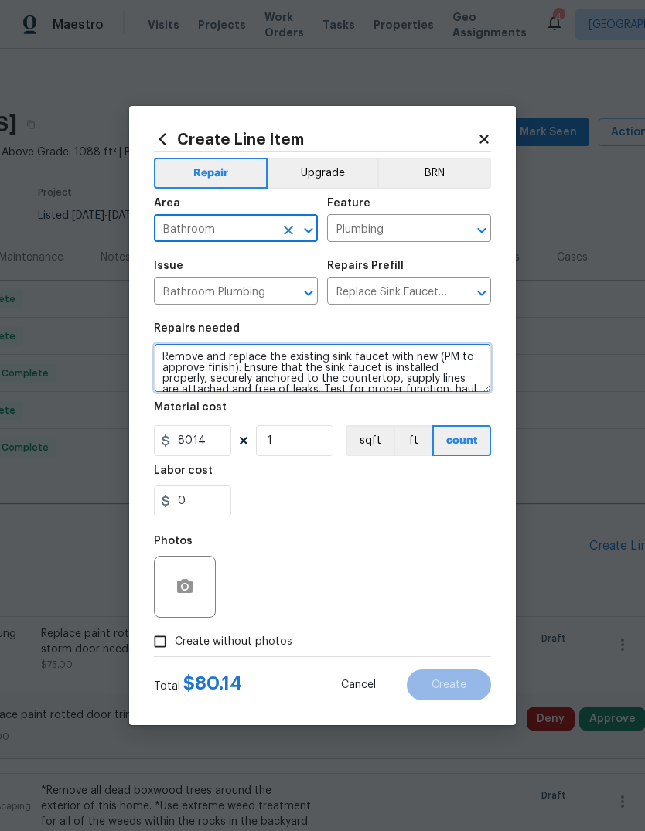
click at [401, 372] on textarea "Remove and replace the existing sink faucet with new (PM to approve finish). En…" at bounding box center [322, 367] width 337 height 49
click at [396, 366] on textarea "Remove and replace the existing sink faucet with new (PM to approve finish). En…" at bounding box center [322, 367] width 337 height 49
click at [411, 384] on textarea "Remove and replace the existing sink faucet with new (PM to approve finish). En…" at bounding box center [322, 367] width 337 height 49
click at [410, 383] on textarea "Remove and replace the existing sink faucet with new (PM to approve finish). En…" at bounding box center [322, 367] width 337 height 49
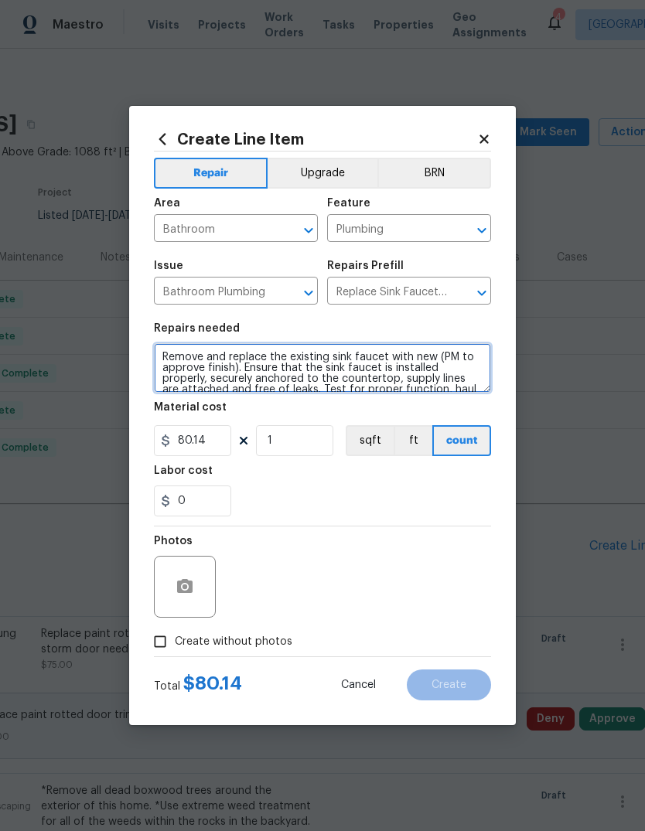
click at [428, 367] on textarea "Remove and replace the existing sink faucet with new (PM to approve finish). En…" at bounding box center [322, 367] width 337 height 49
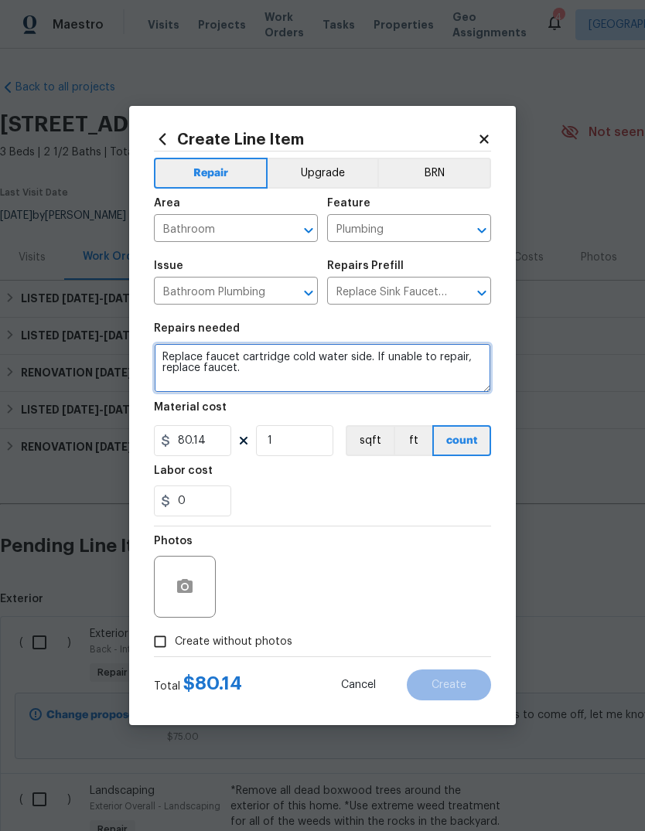
type textarea "Replace faucet cartridge cold water side. If unable to repair, replace faucet. …"
click at [230, 365] on textarea "Replace faucet cartridge cold water side. If unable to repair, replace faucet. …" at bounding box center [322, 367] width 337 height 49
click at [259, 364] on textarea "Replace faucet cartridge cold water side. If unable to repair, replace faucet. …" at bounding box center [322, 367] width 337 height 49
click at [258, 363] on textarea "Replace faucet cartridge cold water side. If unable to repair, replace faucet. …" at bounding box center [322, 367] width 337 height 49
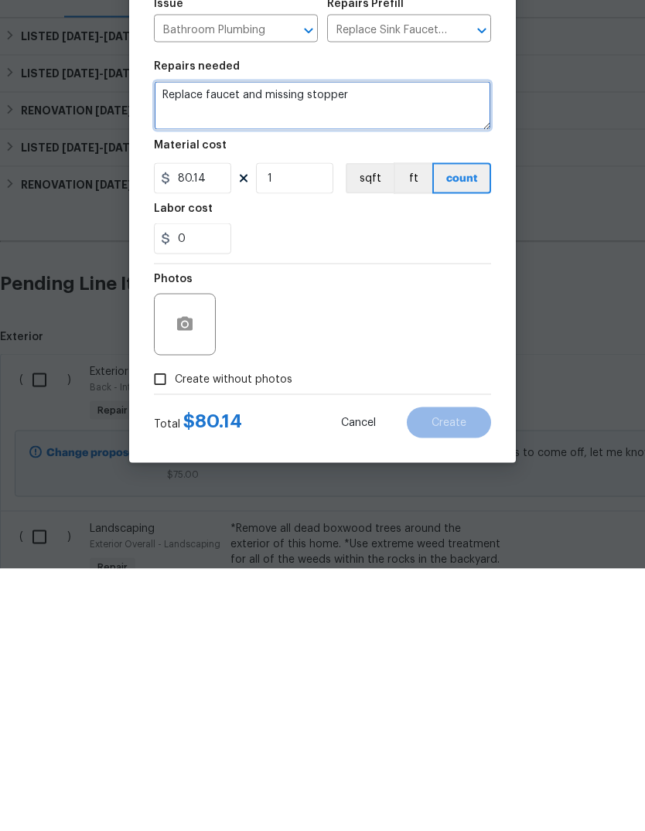
type textarea "Replace faucet and missing stopper"
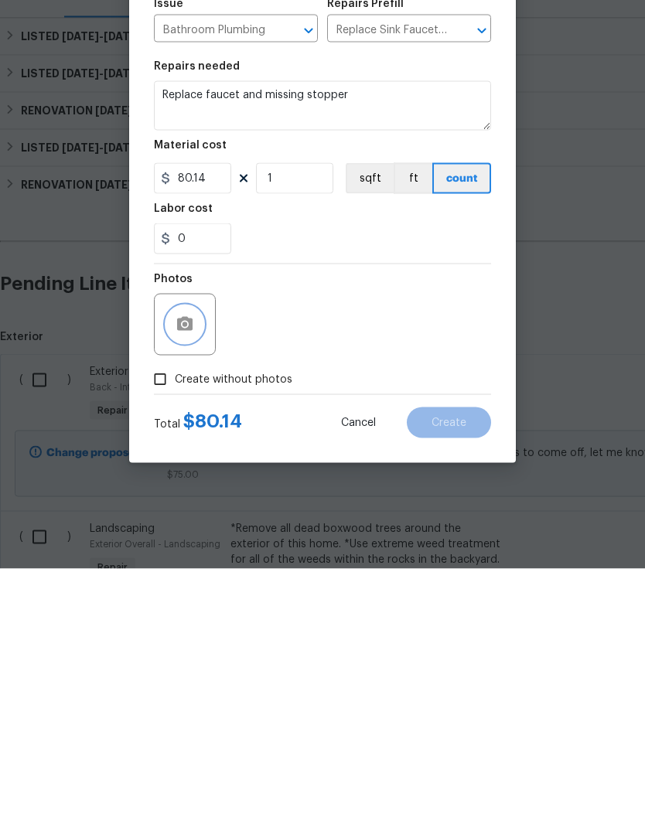
click at [173, 552] on button "button" at bounding box center [184, 586] width 37 height 37
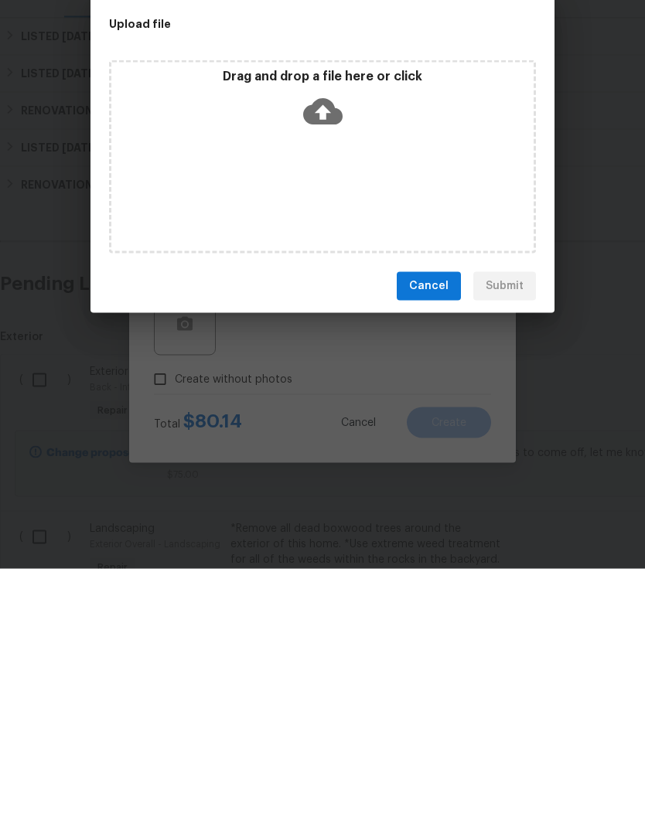
scroll to position [58, 0]
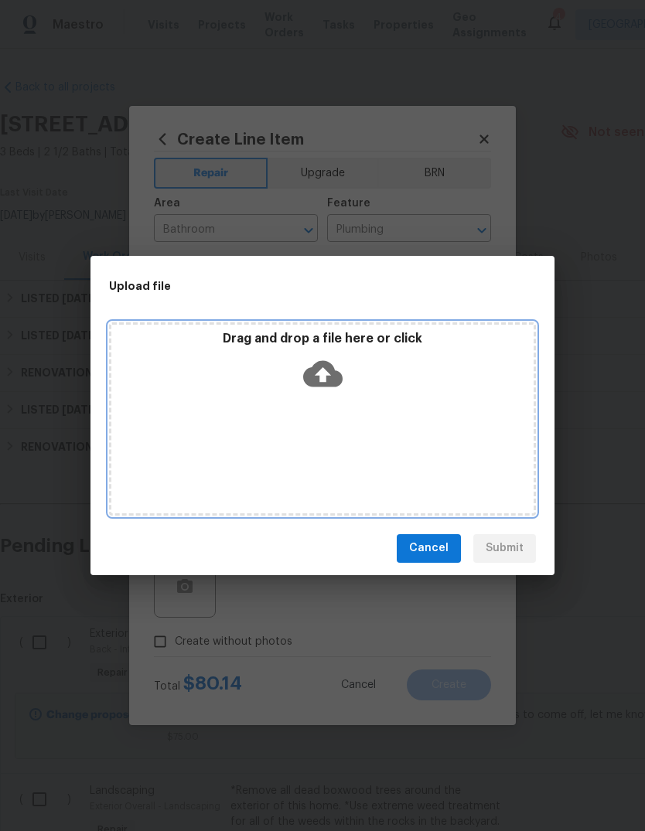
click at [261, 400] on div "Drag and drop a file here or click" at bounding box center [322, 418] width 427 height 193
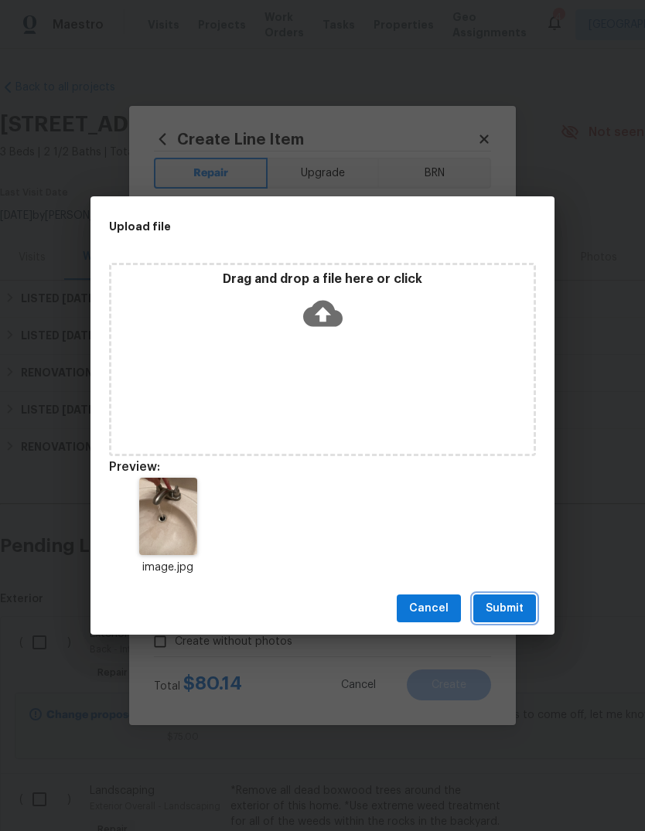
click at [526, 552] on button "Submit" at bounding box center [504, 608] width 63 height 29
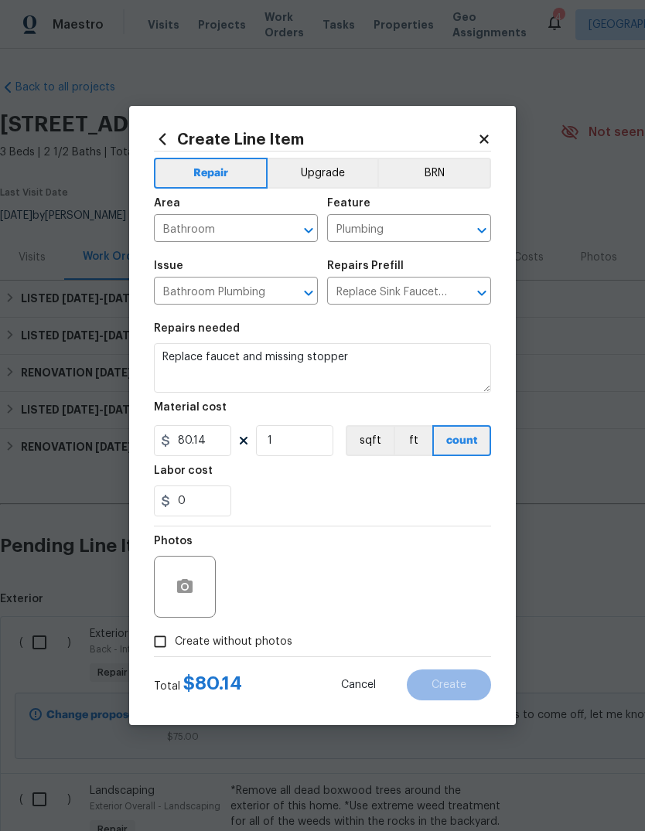
click at [395, 552] on div "Photos" at bounding box center [322, 576] width 337 height 100
click at [158, 552] on input "Create without photos" at bounding box center [159, 641] width 29 height 29
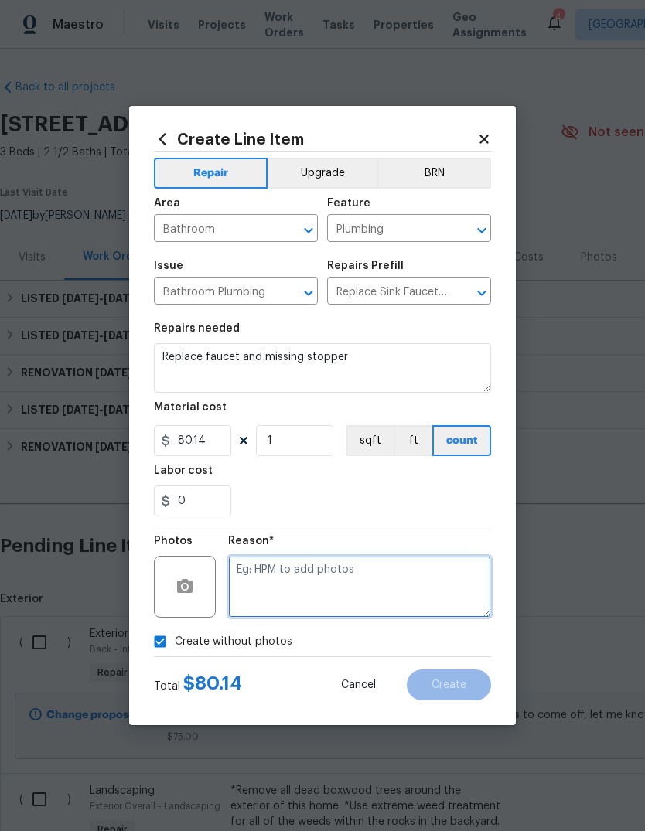
click at [383, 552] on textarea at bounding box center [359, 587] width 263 height 62
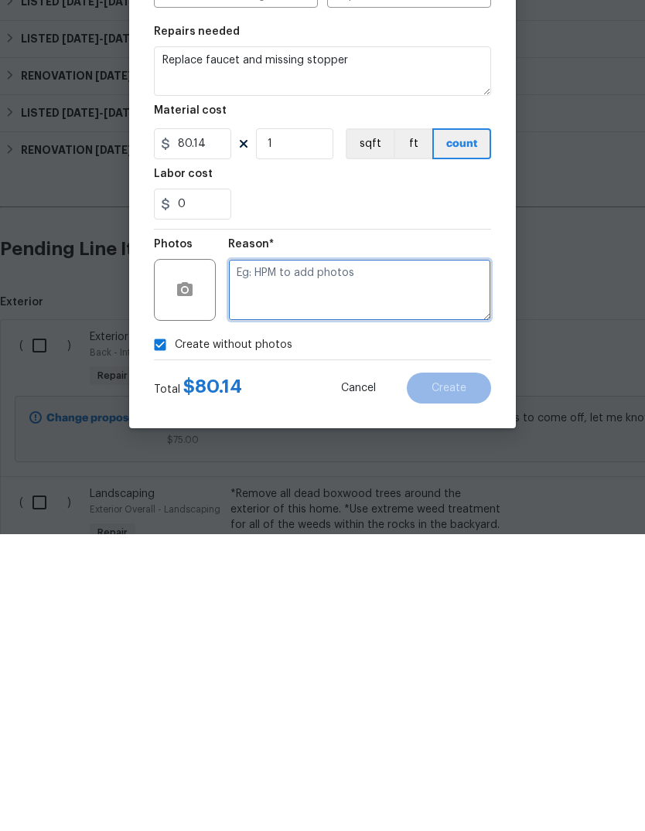
checkbox input "false"
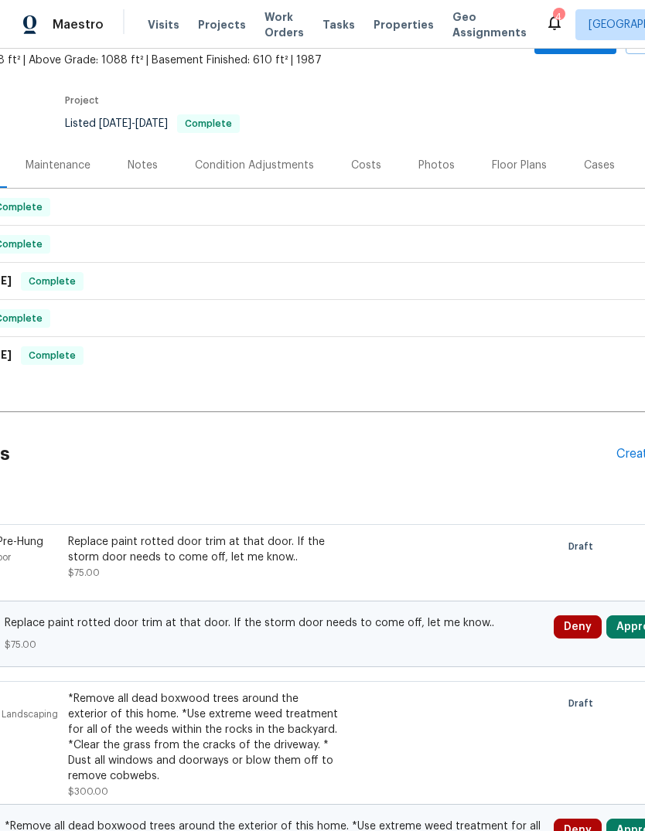
scroll to position [94, 168]
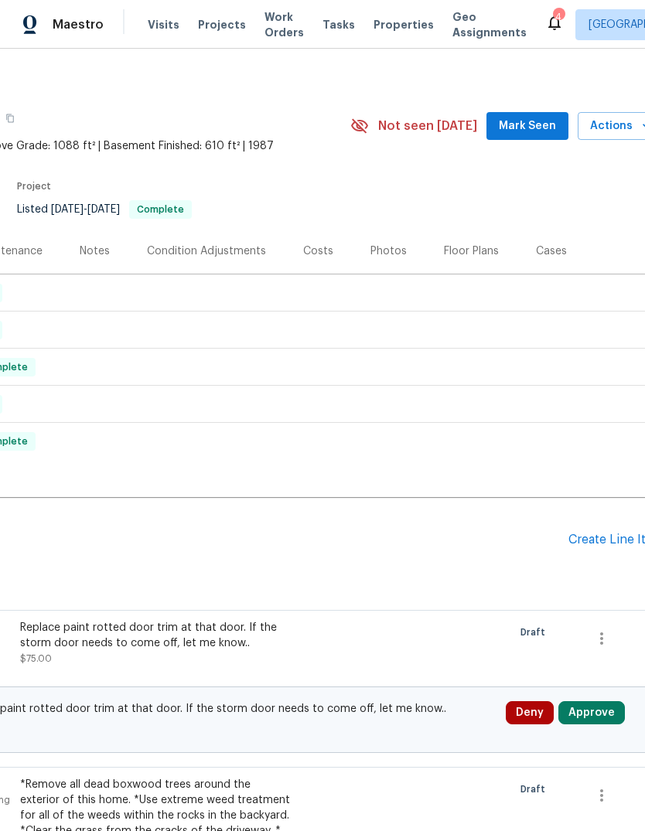
scroll to position [10, 206]
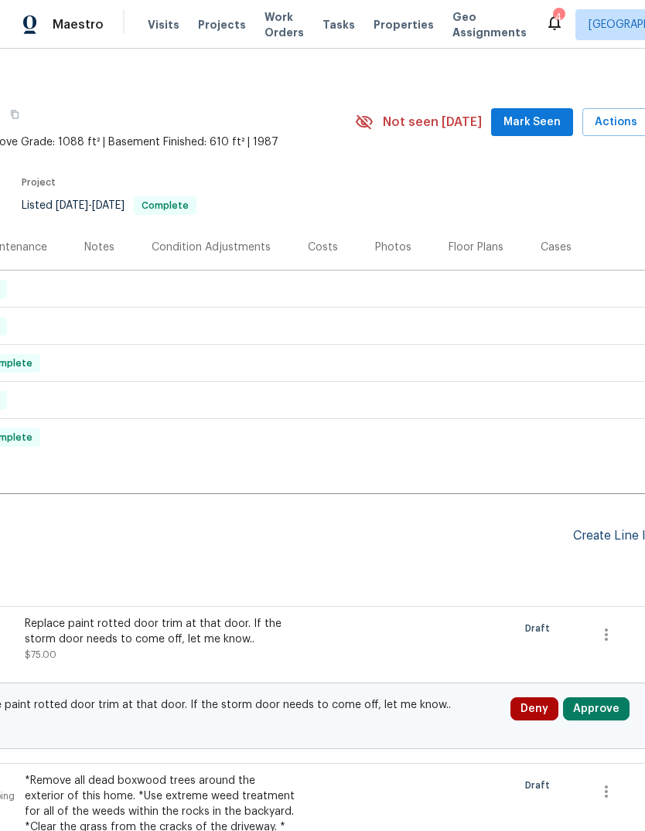
click at [614, 535] on div "Create Line Item" at bounding box center [620, 536] width 95 height 15
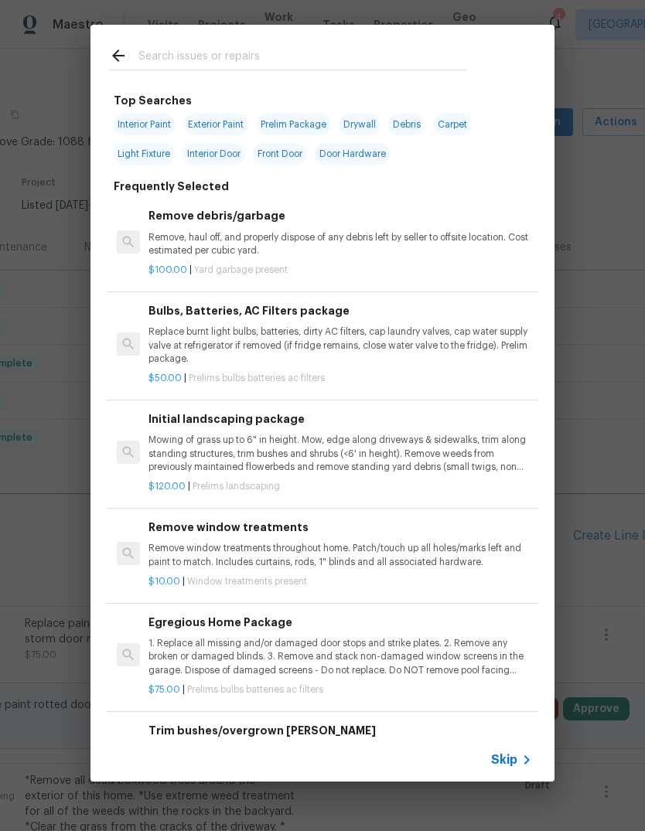
click at [298, 43] on div at bounding box center [287, 55] width 394 height 61
click at [315, 66] on input "text" at bounding box center [302, 57] width 328 height 23
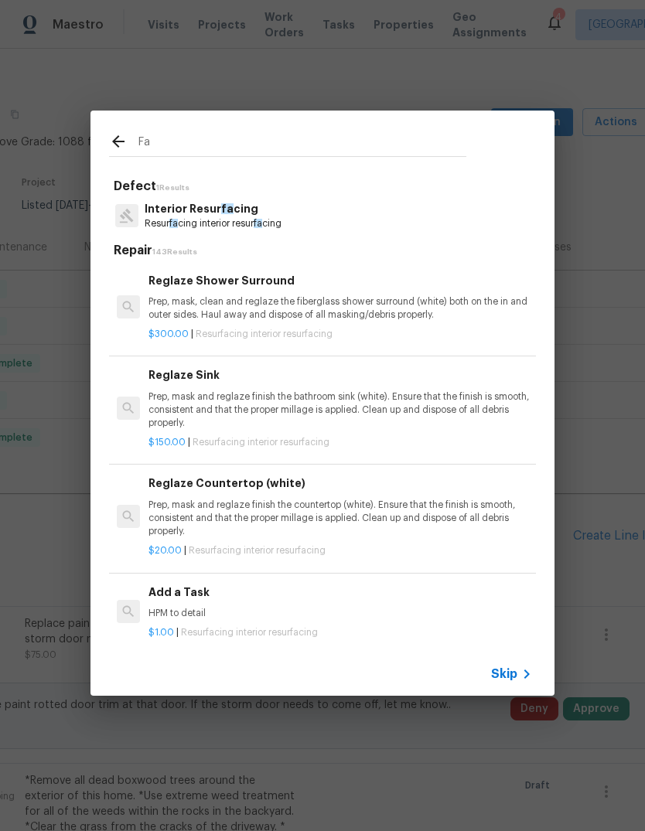
type input "Fau"
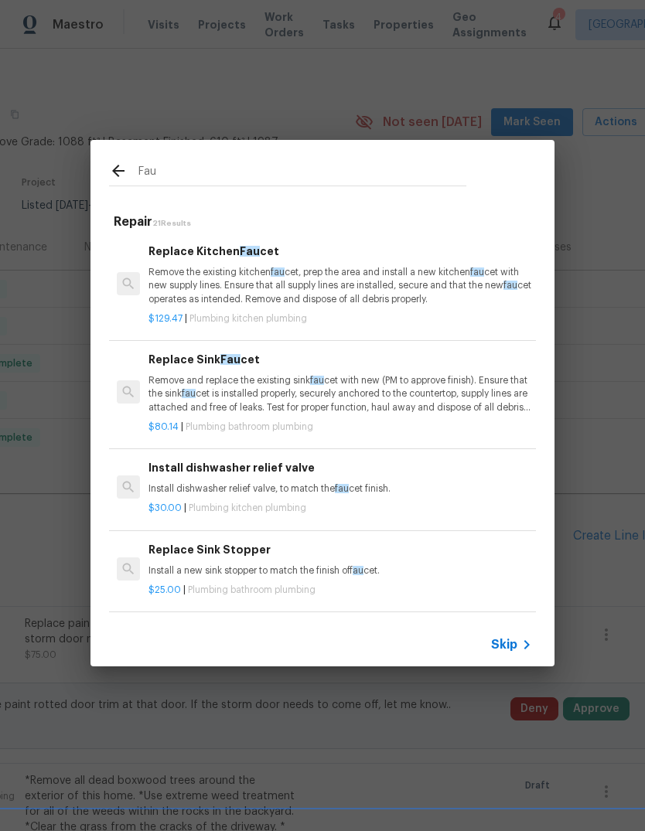
click at [375, 382] on p "Remove and replace the existing sink fau cet with new (PM to approve finish). E…" at bounding box center [339, 393] width 383 height 39
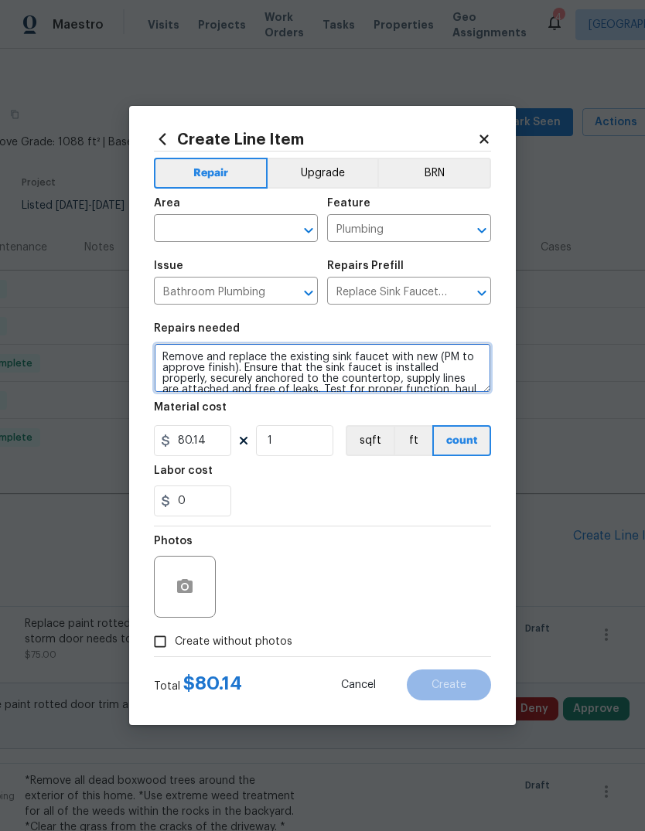
click at [462, 372] on textarea "Remove and replace the existing sink faucet with new (PM to approve finish). En…" at bounding box center [322, 367] width 337 height 49
click at [461, 371] on textarea "Remove and replace the existing sink faucet with new (PM to approve finish). En…" at bounding box center [322, 367] width 337 height 49
click at [479, 354] on textarea "Remove and replace the existing sink faucet with new (PM to approve finish). En…" at bounding box center [322, 367] width 337 height 49
click at [451, 373] on textarea "Remove and replace the existing sink faucet with new (PM to approve finish). En…" at bounding box center [322, 367] width 337 height 49
click at [450, 373] on textarea "Remove and replace the existing sink faucet with new (PM to approve finish). En…" at bounding box center [322, 367] width 337 height 49
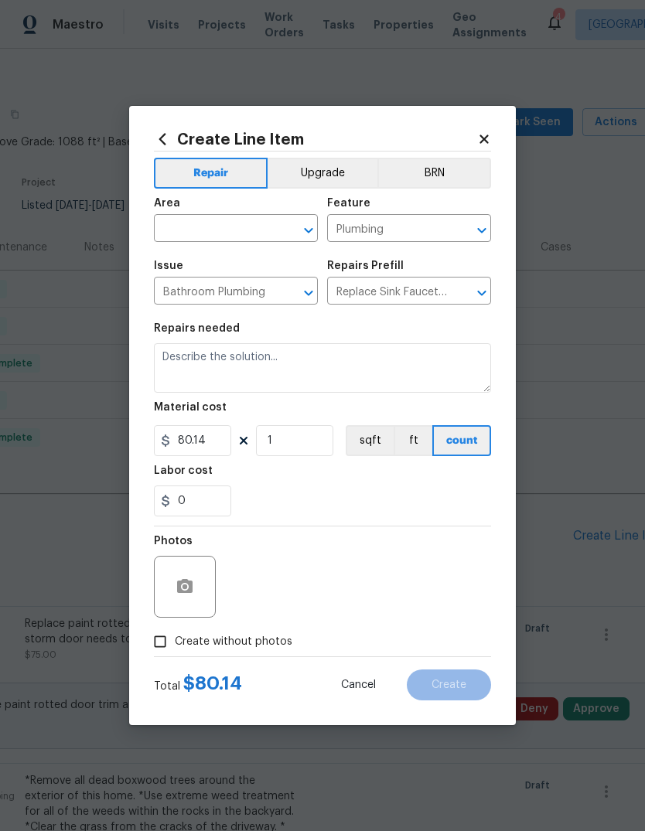
click at [323, 342] on div "Repairs needed" at bounding box center [322, 333] width 337 height 20
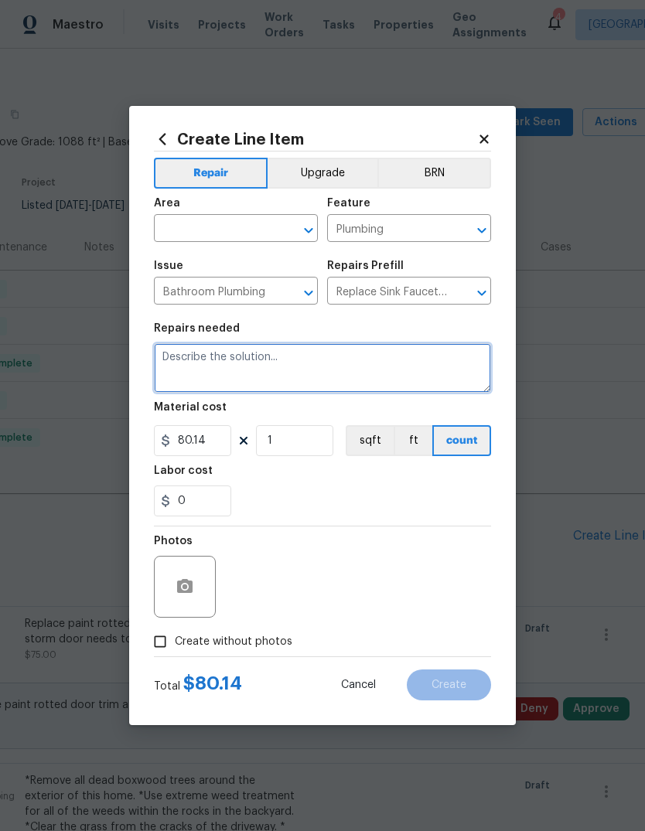
click at [245, 356] on textarea at bounding box center [322, 367] width 337 height 49
type textarea "Remove and replace whole bathroom faucet in stopper."
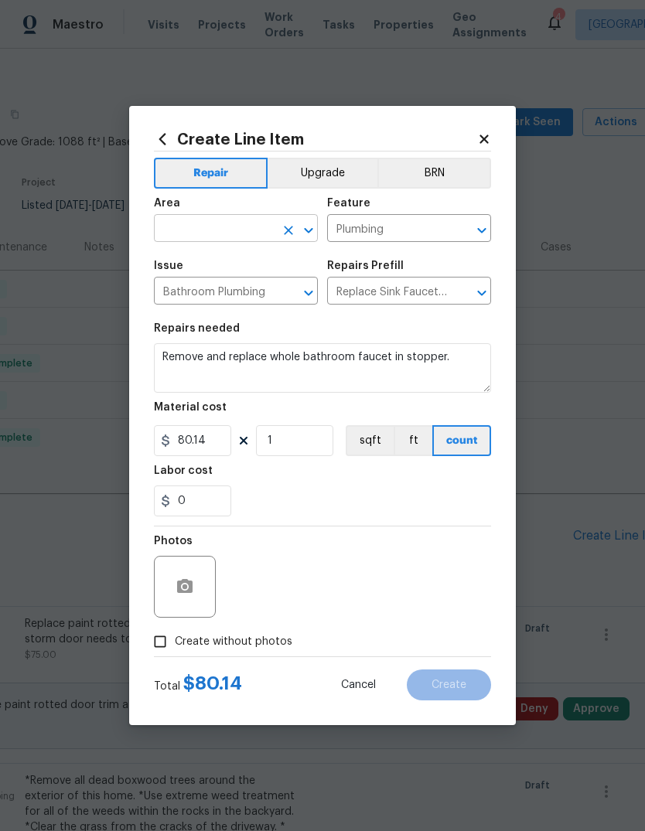
click at [194, 225] on input "text" at bounding box center [214, 230] width 121 height 24
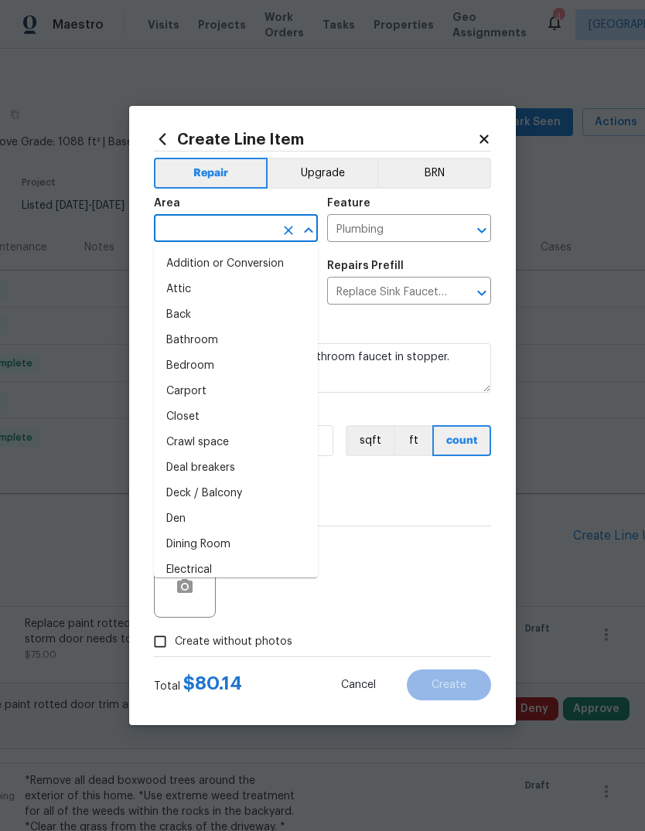
click at [183, 335] on li "Bathroom" at bounding box center [236, 341] width 164 height 26
type input "Bathroom"
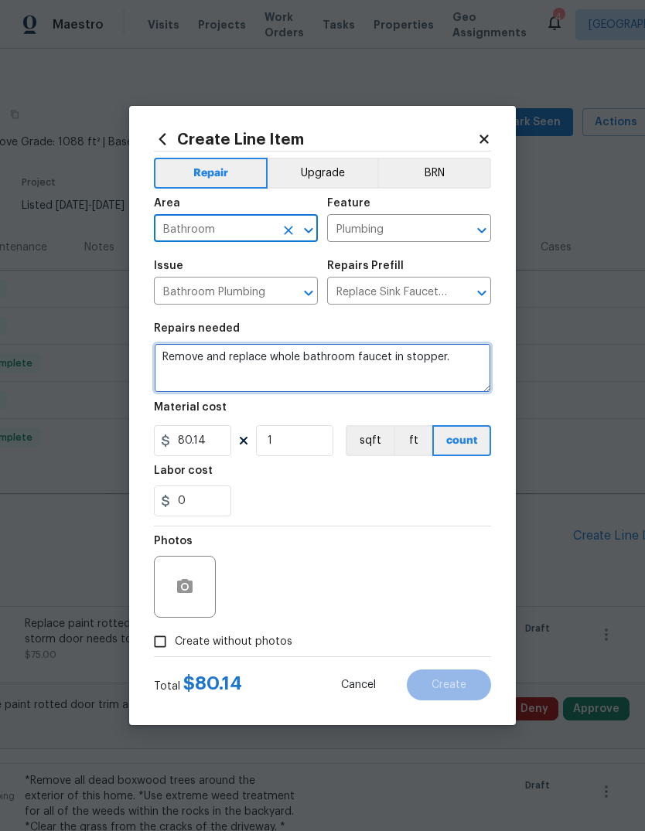
click at [291, 359] on textarea "Remove and replace whole bathroom faucet in stopper." at bounding box center [322, 367] width 337 height 49
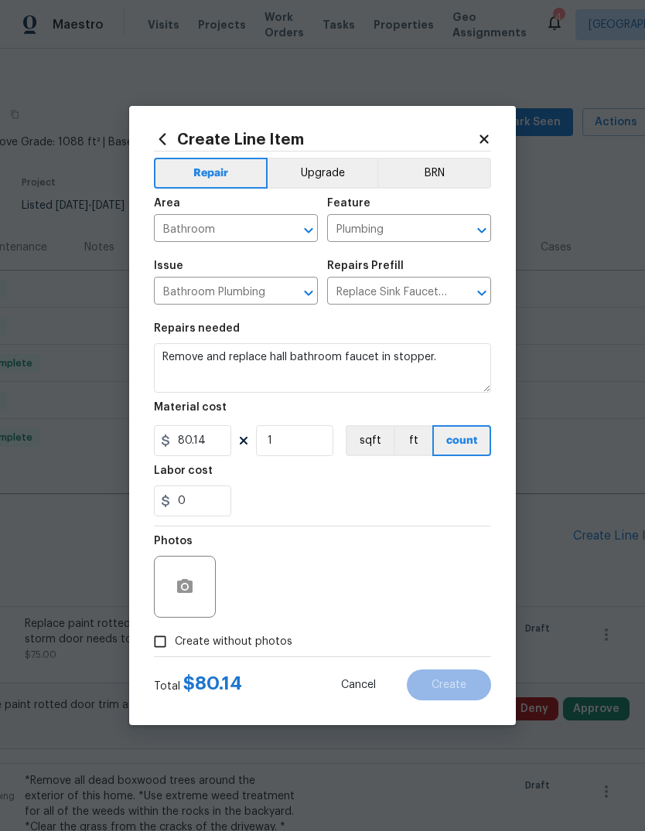
click at [431, 485] on div "Labor cost" at bounding box center [322, 475] width 337 height 20
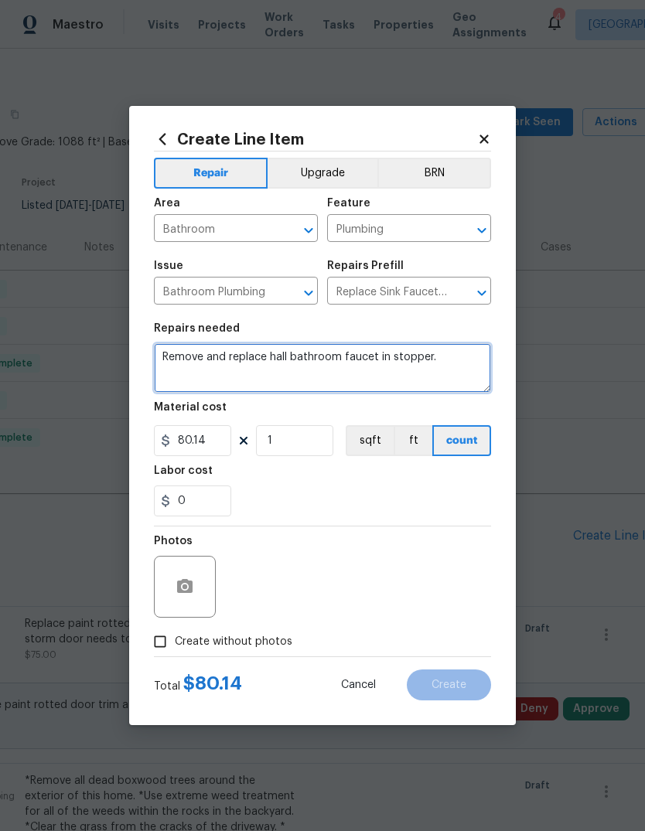
click at [392, 358] on textarea "Remove and replace hall bathroom faucet in stopper." at bounding box center [322, 367] width 337 height 49
type textarea "Remove and replace hall bathroom faucet and stopper."
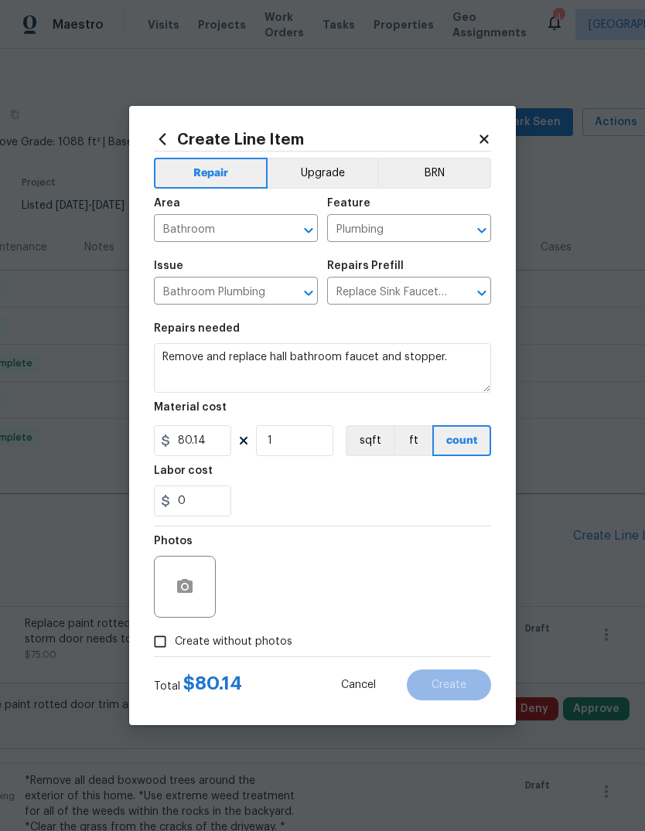
click at [429, 489] on div "0" at bounding box center [322, 500] width 337 height 31
click at [173, 642] on input "Create without photos" at bounding box center [159, 641] width 29 height 29
checkbox input "true"
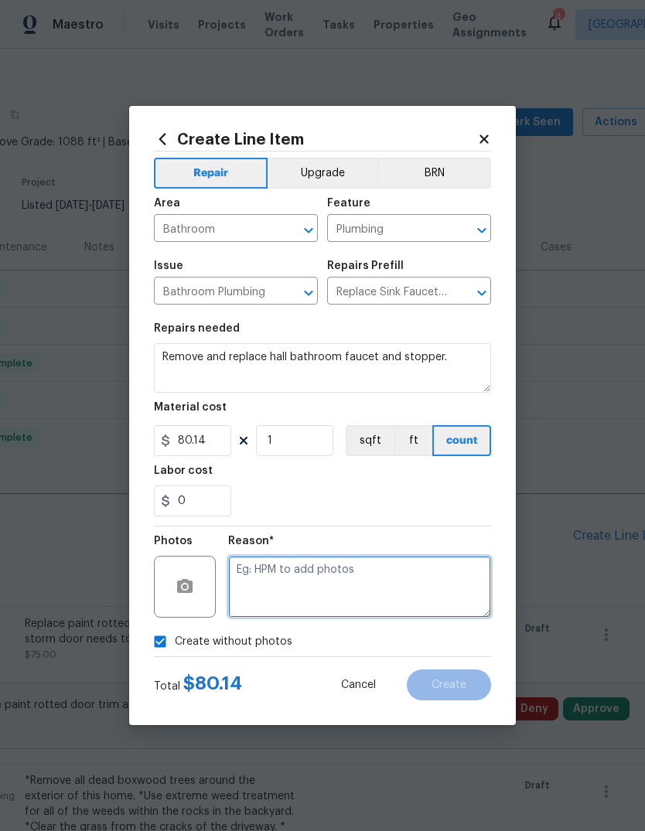
click at [369, 587] on textarea at bounding box center [359, 587] width 263 height 62
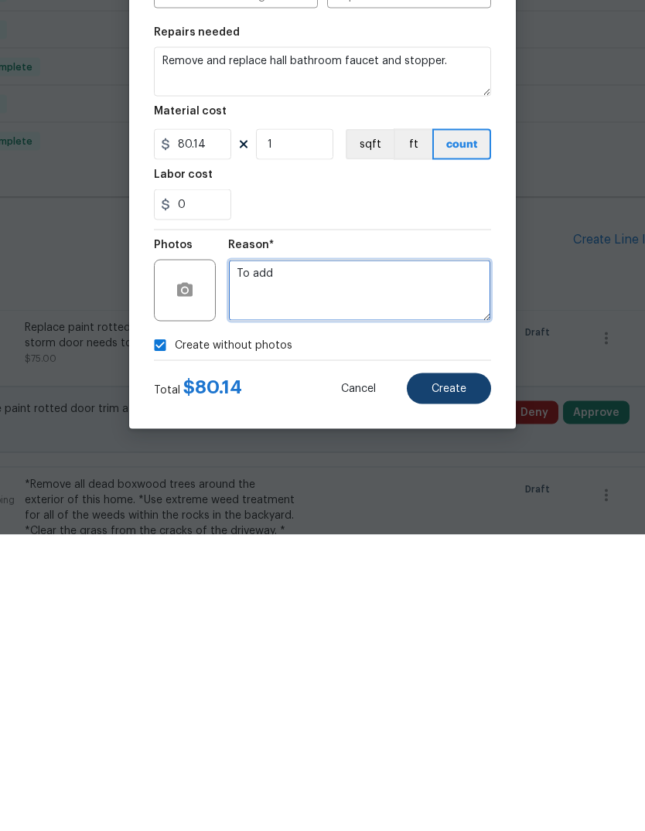
type textarea "To add"
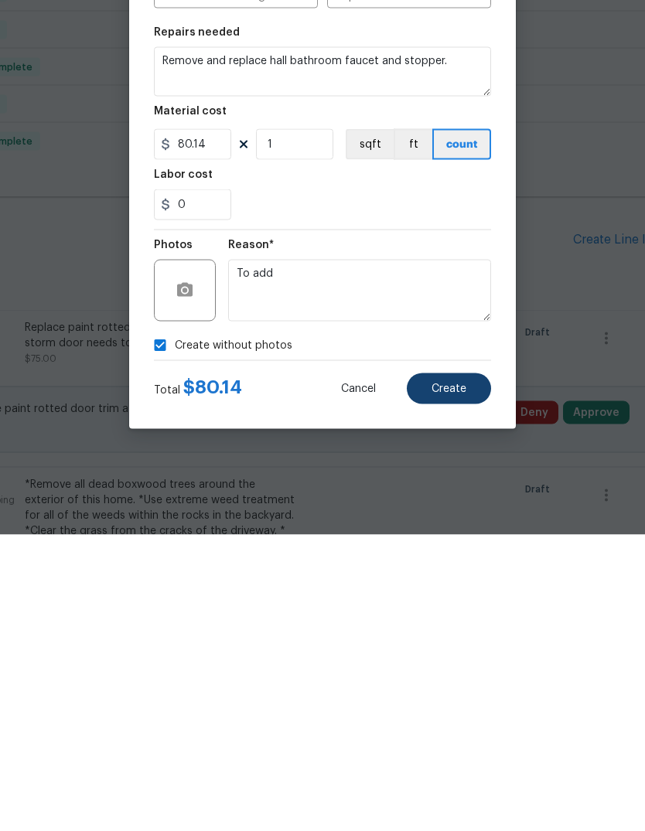
click at [459, 679] on span "Create" at bounding box center [448, 685] width 35 height 12
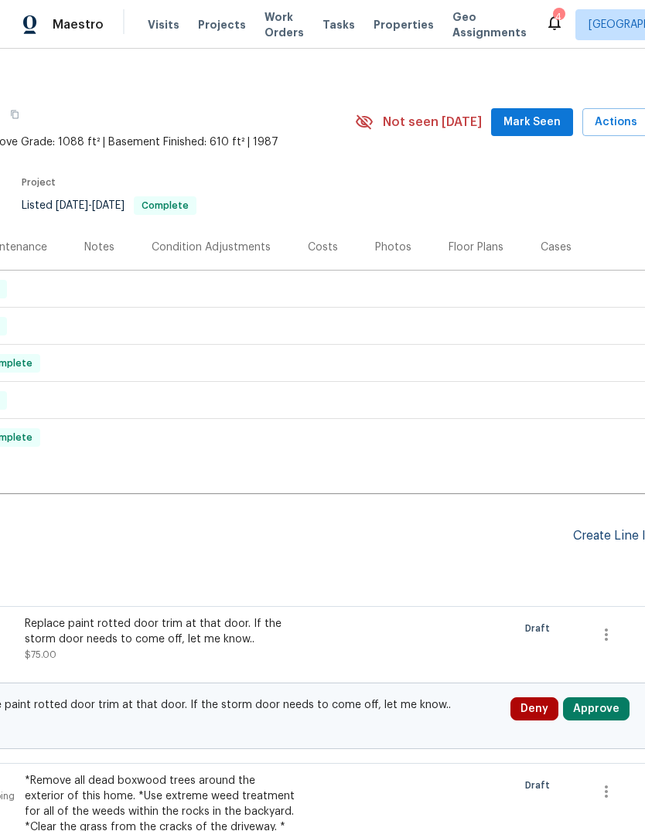
click at [598, 529] on div "Create Line Item" at bounding box center [620, 536] width 95 height 15
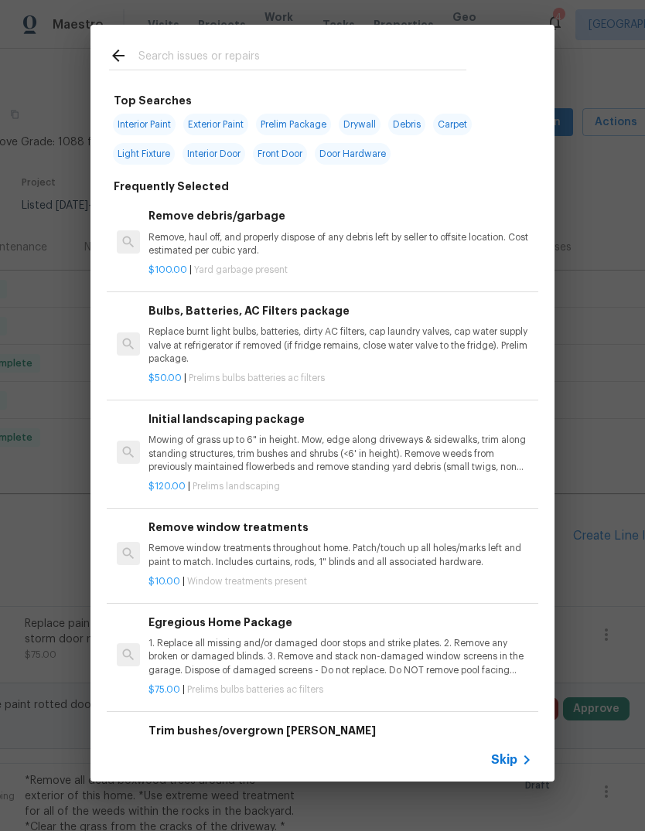
click at [425, 57] on input "text" at bounding box center [302, 57] width 328 height 23
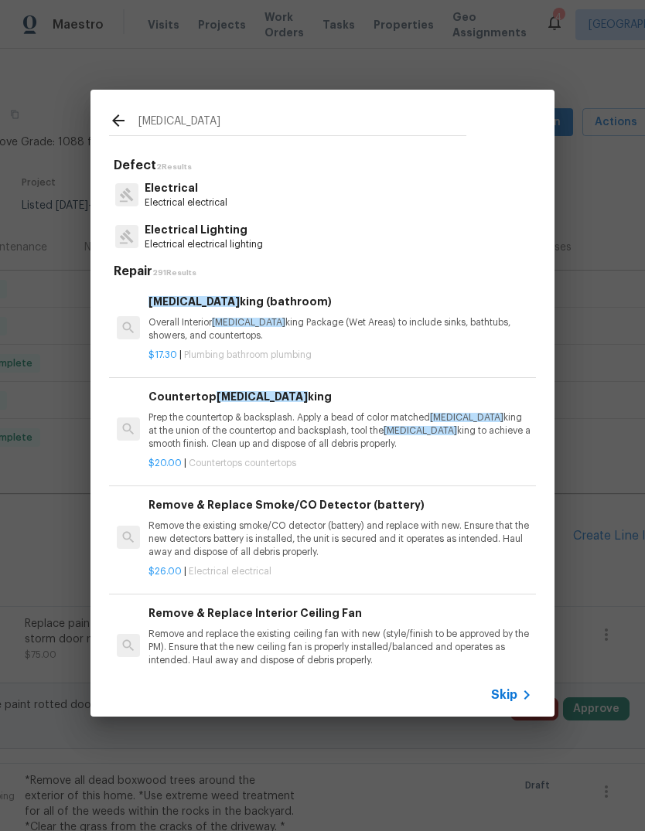
type input "Caulk"
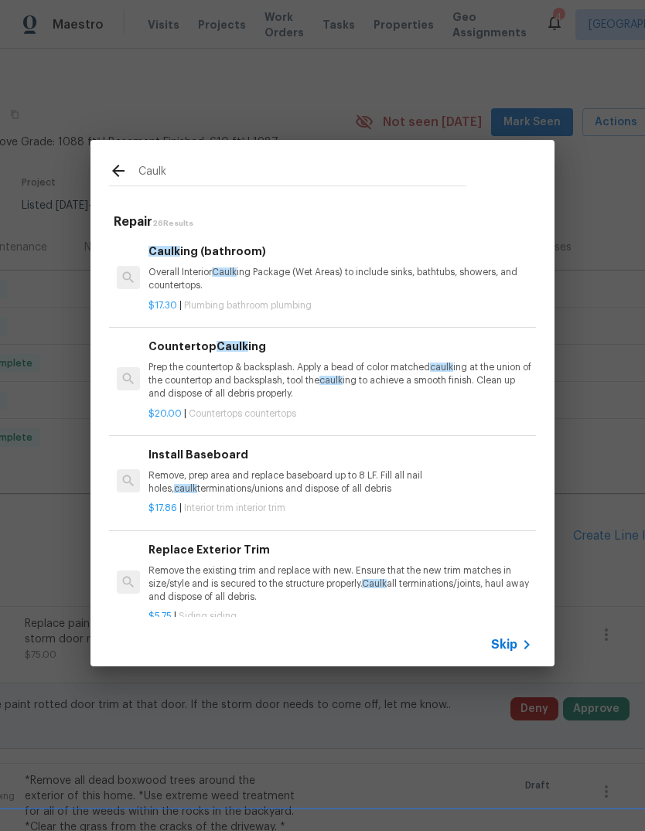
click at [434, 285] on p "Overall Interior Caulk ing Package (Wet Areas) to include sinks, bathtubs, show…" at bounding box center [339, 279] width 383 height 26
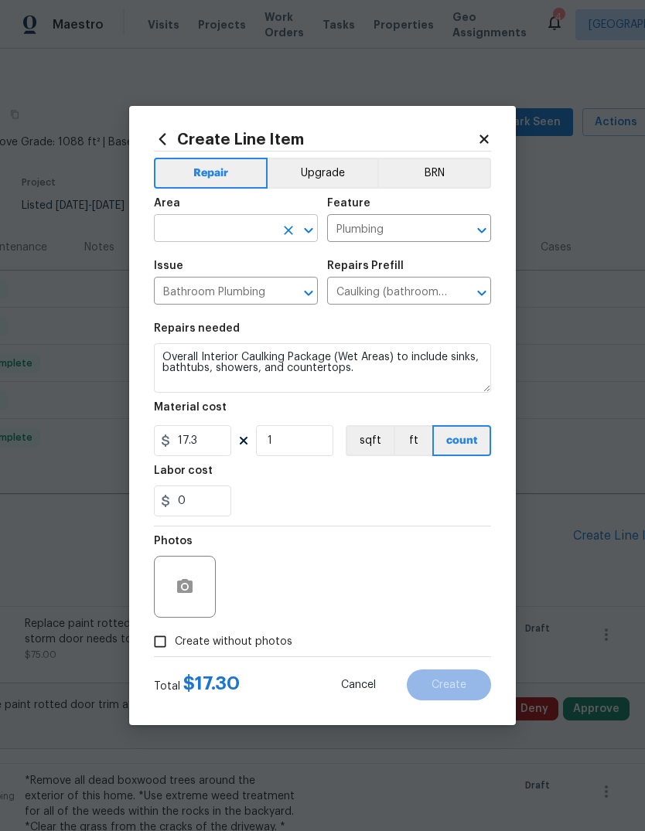
click at [258, 227] on input "text" at bounding box center [214, 230] width 121 height 24
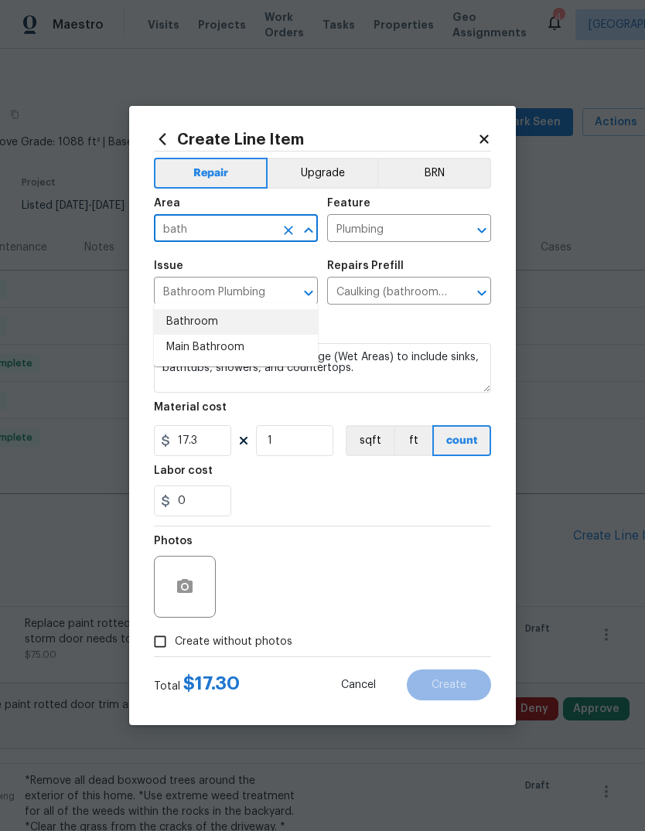
click at [201, 309] on li "Bathroom" at bounding box center [236, 322] width 164 height 26
type input "Bathroom"
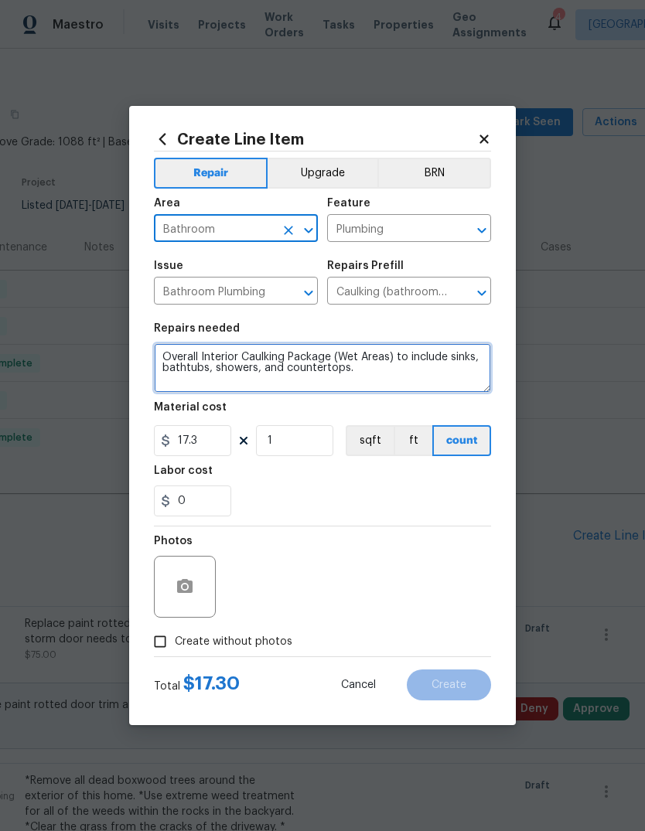
click at [372, 363] on textarea "Overall Interior Caulking Package (Wet Areas) to include sinks, bathtubs, showe…" at bounding box center [322, 367] width 337 height 49
click at [393, 360] on textarea "Overall Interior Caulking Package (Wet Areas) to include sinks, bathtubs, showe…" at bounding box center [322, 367] width 337 height 49
click at [431, 375] on textarea "Overall Interior Caulking Package (Wet Areas) to include sinks, bathtubs, showe…" at bounding box center [322, 367] width 337 height 49
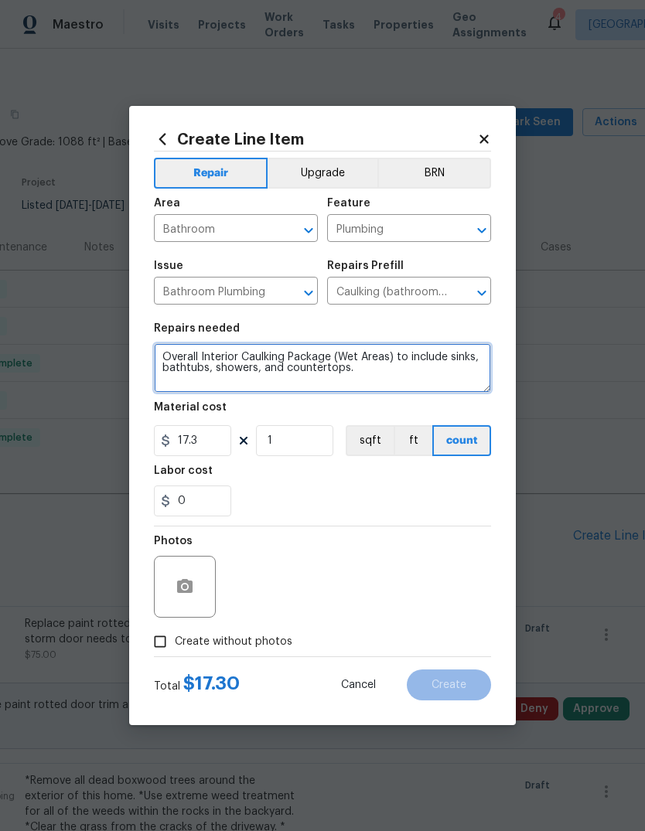
click at [451, 366] on textarea "Overall Interior Caulking Package (Wet Areas) to include sinks, bathtubs, showe…" at bounding box center [322, 367] width 337 height 49
click at [414, 363] on textarea "Overall Interior Caulking Package (Wet Areas) to include sinks, bathtubs, showe…" at bounding box center [322, 367] width 337 height 49
click at [414, 362] on textarea "Overall Interior Caulking Package (Wet Areas) to include sinks, bathtubs, showe…" at bounding box center [322, 367] width 337 height 49
click at [427, 366] on textarea "Overall Interior Caulking Package (Wet Areas) to include sinks, bathtubs, showe…" at bounding box center [322, 367] width 337 height 49
click at [426, 359] on textarea "Remove old caulk, clean, and re-caulk hall, bathroom, shower and sink areas." at bounding box center [322, 367] width 337 height 49
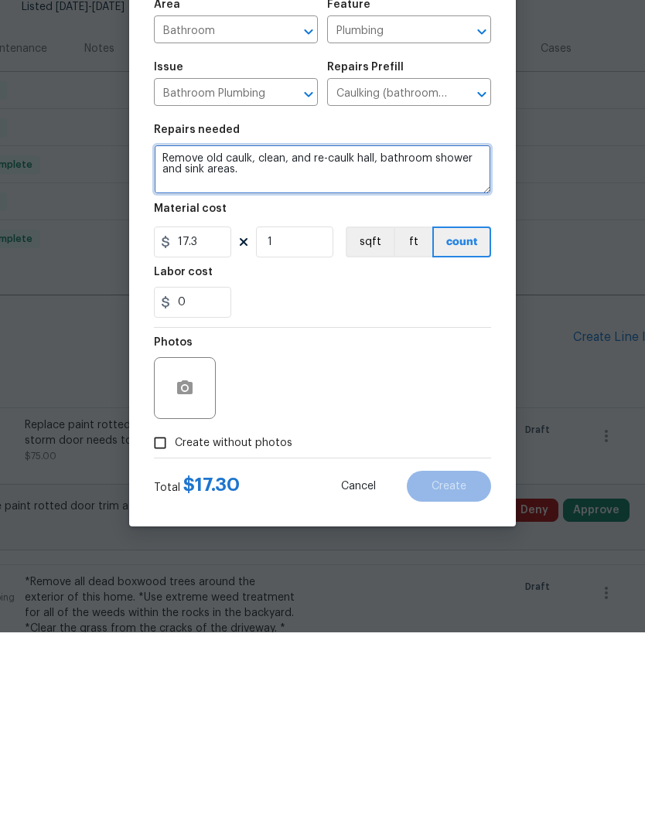
type textarea "Remove old caulk, clean, and re-caulk hall, bathroom shower and sink areas."
click at [172, 627] on input "Create without photos" at bounding box center [159, 641] width 29 height 29
checkbox input "true"
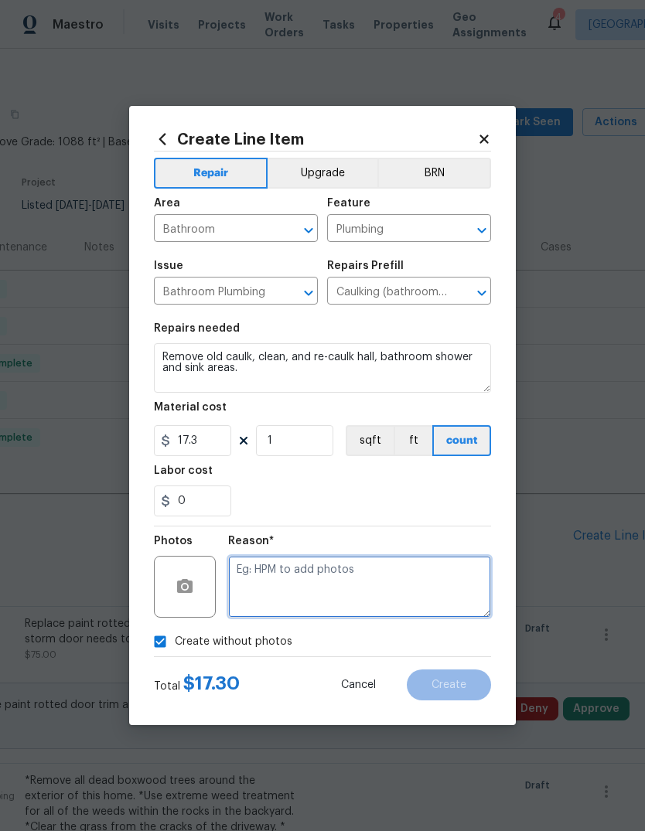
click at [329, 587] on textarea at bounding box center [359, 587] width 263 height 62
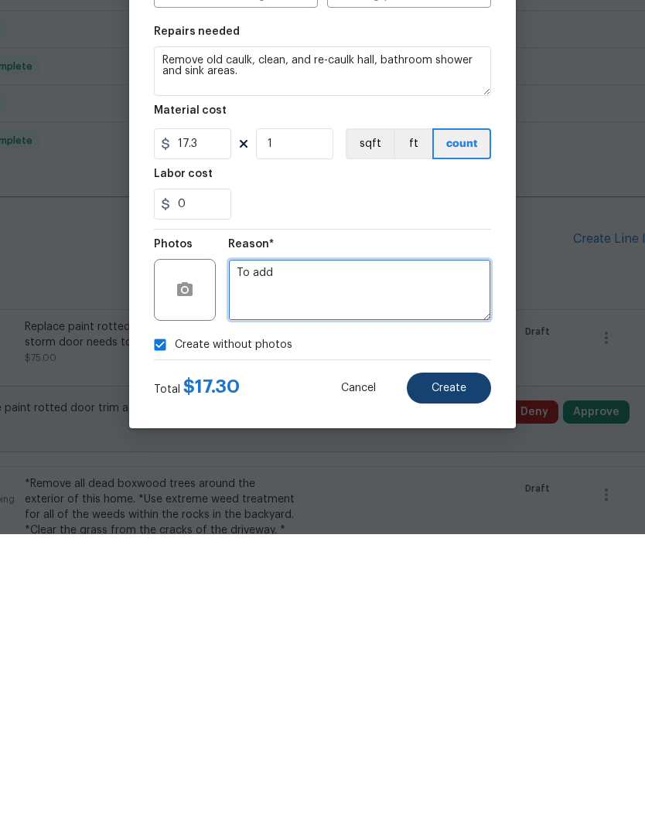
type textarea "To add"
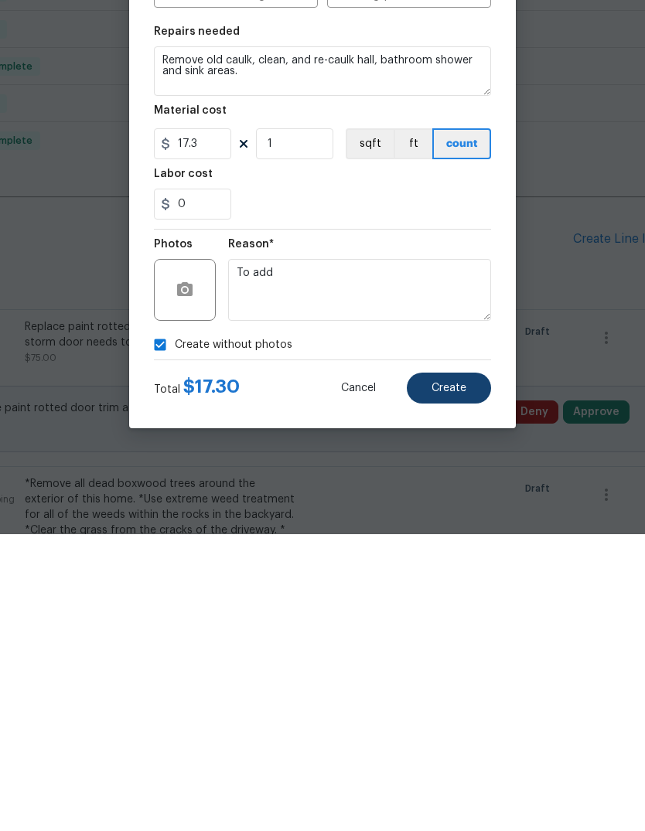
click at [443, 679] on span "Create" at bounding box center [448, 685] width 35 height 12
